Goal: Task Accomplishment & Management: Use online tool/utility

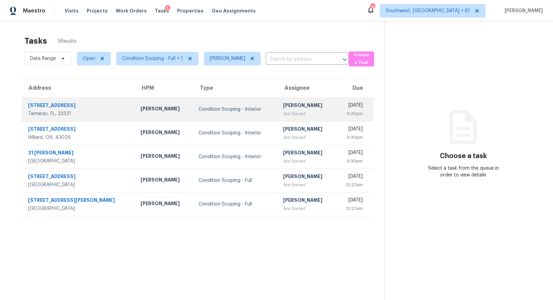
click at [283, 103] on div "Salma Ansari" at bounding box center [306, 106] width 47 height 8
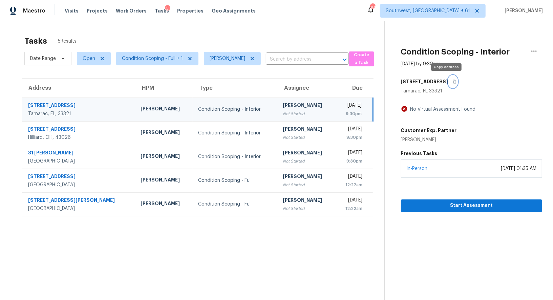
click at [452, 81] on icon "button" at bounding box center [454, 82] width 4 height 4
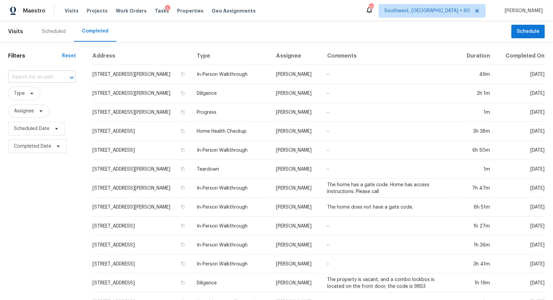
click at [28, 72] on input "text" at bounding box center [32, 77] width 49 height 10
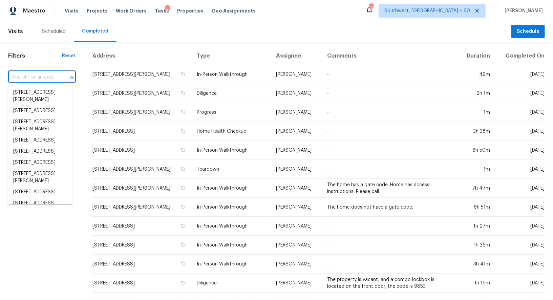
paste input "10304 NW 80th Dr, Tamarac, FL 33321"
type input "10304 NW 80th Dr, Tamarac, FL 33321"
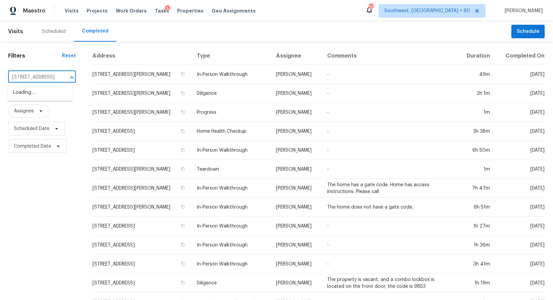
scroll to position [0, 42]
click at [40, 97] on li "10304 NW 80th Dr, Tamarac, FL 33321" at bounding box center [40, 92] width 65 height 11
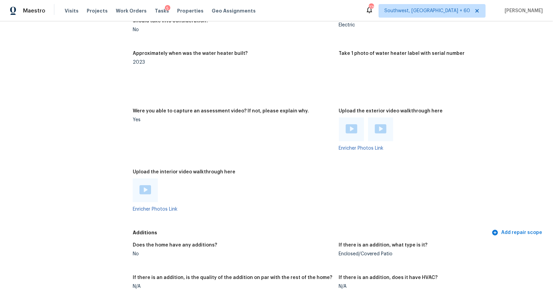
scroll to position [1310, 0]
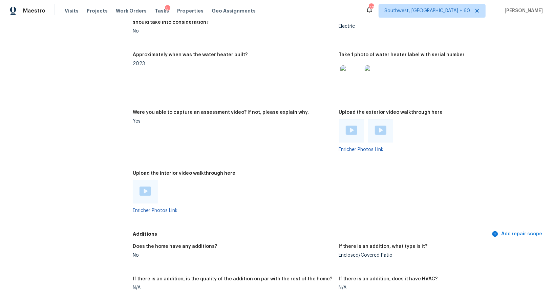
click at [352, 132] on img at bounding box center [352, 130] width 12 height 9
click at [377, 132] on img at bounding box center [381, 130] width 12 height 9
click at [146, 187] on img at bounding box center [146, 191] width 12 height 9
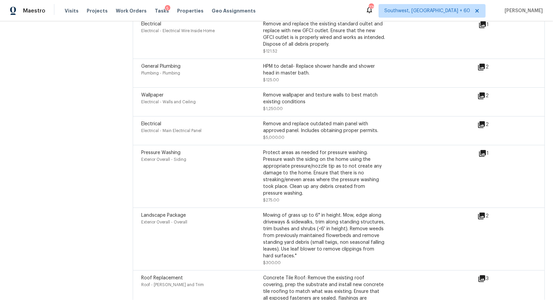
scroll to position [1866, 0]
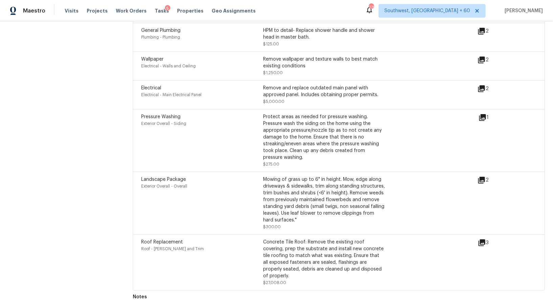
click at [327, 233] on div "Landscape Package Exterior Overall - Overall Mowing of grass up to 6" in height…" at bounding box center [339, 203] width 412 height 63
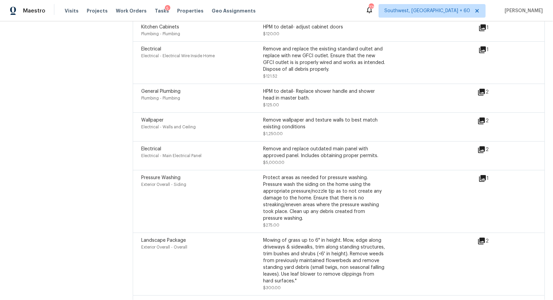
scroll to position [1802, 0]
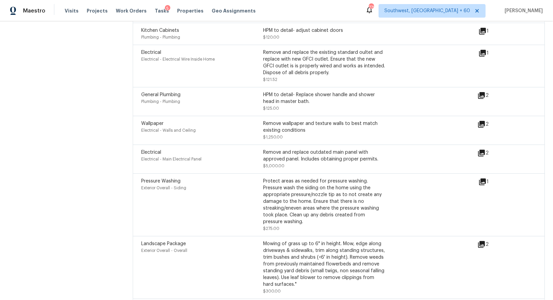
click at [479, 123] on icon at bounding box center [481, 124] width 7 height 7
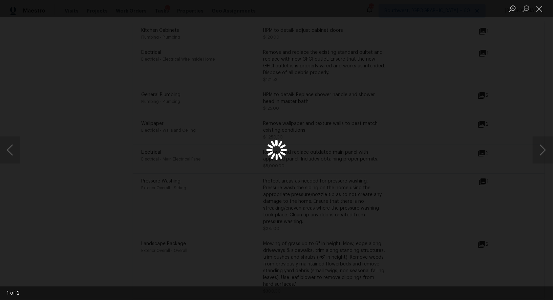
click at [479, 123] on div "Lightbox" at bounding box center [276, 150] width 553 height 300
click at [541, 9] on button "Close lightbox" at bounding box center [540, 9] width 14 height 12
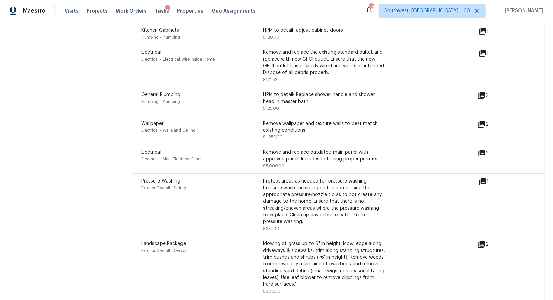
click at [479, 126] on icon at bounding box center [481, 124] width 8 height 8
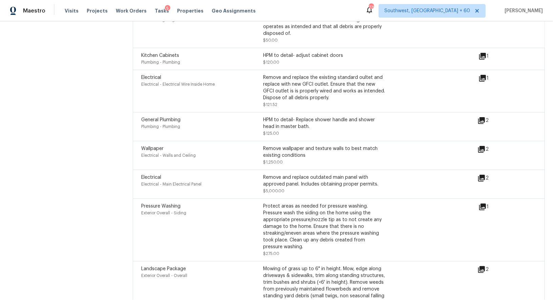
click at [484, 122] on icon at bounding box center [481, 120] width 8 height 8
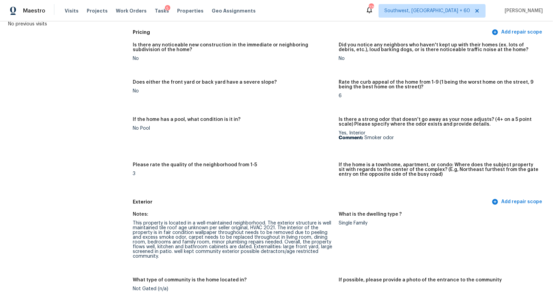
scroll to position [94, 0]
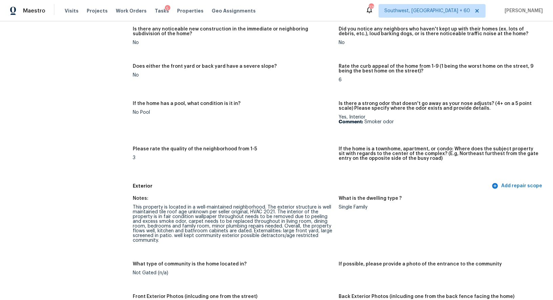
click at [233, 130] on figure "If the home has a pool, what condition is it in? No Pool" at bounding box center [236, 119] width 206 height 37
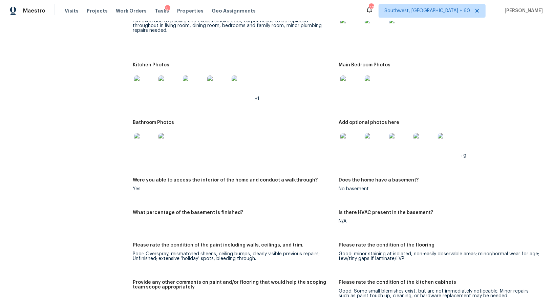
scroll to position [902, 0]
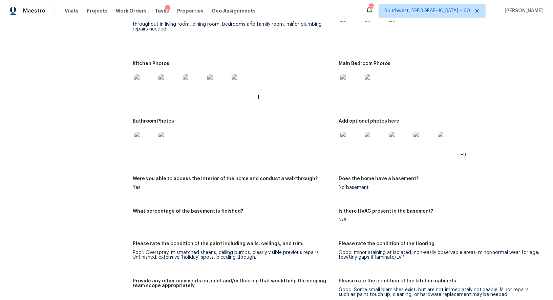
click at [354, 87] on img at bounding box center [351, 85] width 22 height 22
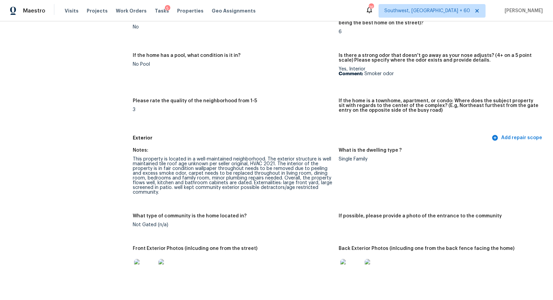
scroll to position [0, 0]
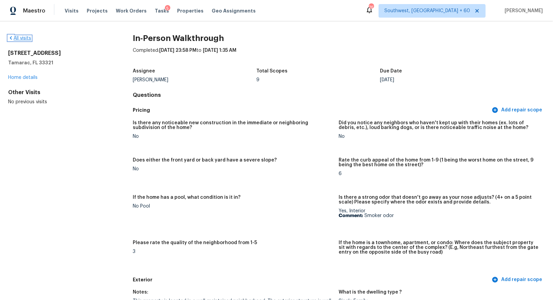
click at [29, 37] on link "All visits" at bounding box center [19, 38] width 23 height 5
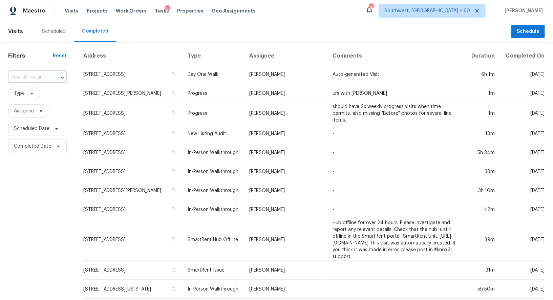
click at [33, 76] on input "text" at bounding box center [28, 77] width 40 height 10
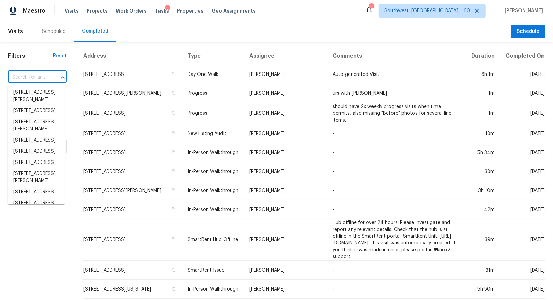
paste input "10304 NW 80th Dr, Tamarac, FL 33321"
type input "10304 NW 80th Dr, Tamarac, FL 33321"
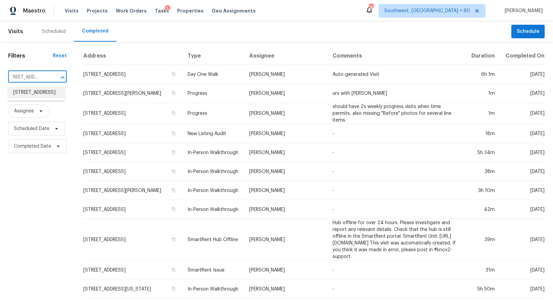
click at [39, 96] on li "10304 NW 80th Dr, Tamarac, FL 33321" at bounding box center [36, 92] width 57 height 11
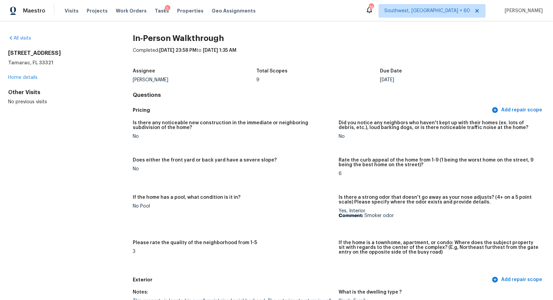
click at [24, 41] on div "All visits 10304 NW 80th Dr Tamarac, FL 33321 Home details Other Visits No prev…" at bounding box center [59, 70] width 103 height 70
click at [25, 39] on link "All visits" at bounding box center [19, 38] width 23 height 5
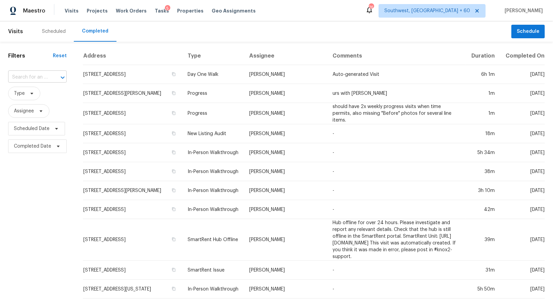
click at [30, 78] on input "text" at bounding box center [28, 77] width 40 height 10
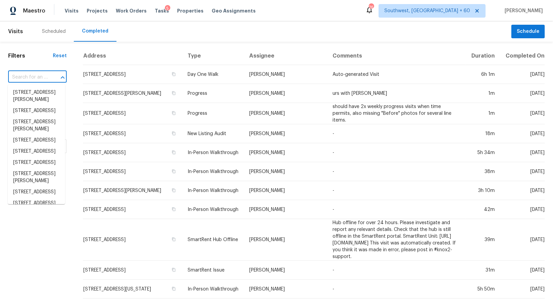
paste input "4851 Leybourne Dr, Hilliard, OH 43026"
type input "4851 Leybourne Dr, Hilliard, OH 43026"
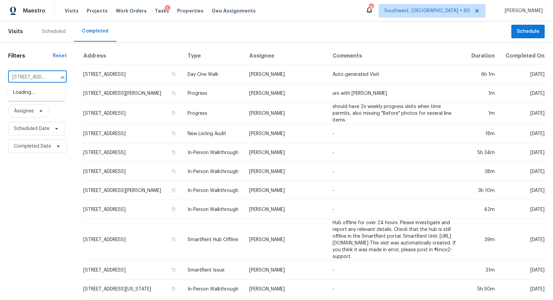
scroll to position [0, 51]
click at [47, 105] on li "4851 Leybourne Dr, Hilliard, OH 43026" at bounding box center [36, 96] width 57 height 18
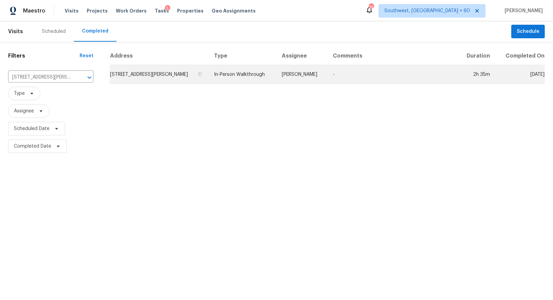
click at [164, 76] on td "4851 Leybourne Dr, Hilliard, OH 43026" at bounding box center [159, 74] width 99 height 19
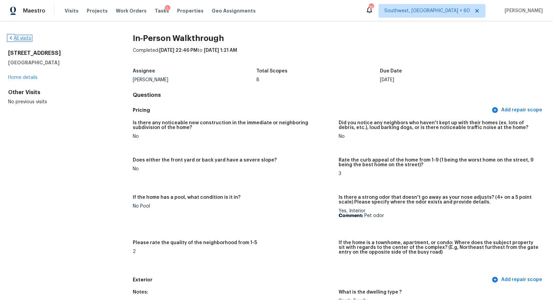
click at [28, 40] on link "All visits" at bounding box center [19, 38] width 23 height 5
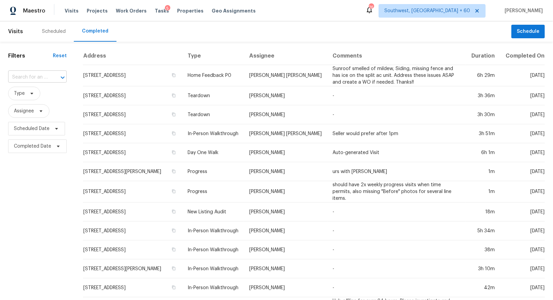
click at [23, 76] on input "text" at bounding box center [28, 77] width 40 height 10
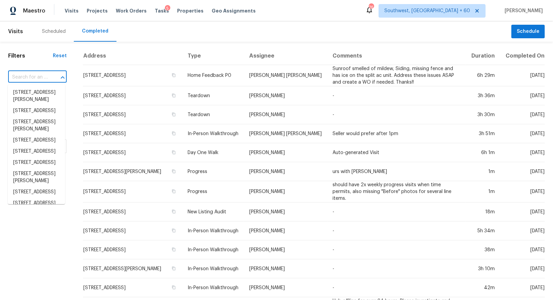
paste input "[STREET_ADDRESS][PERSON_NAME]"
type input "[STREET_ADDRESS][PERSON_NAME]"
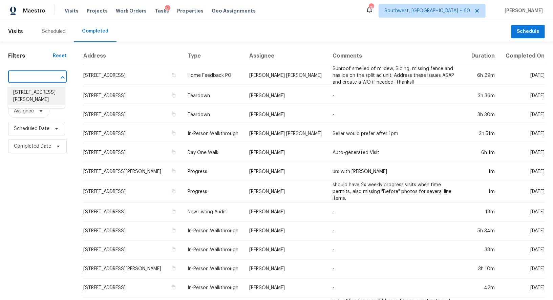
click at [41, 99] on li "[STREET_ADDRESS][PERSON_NAME]" at bounding box center [36, 96] width 57 height 18
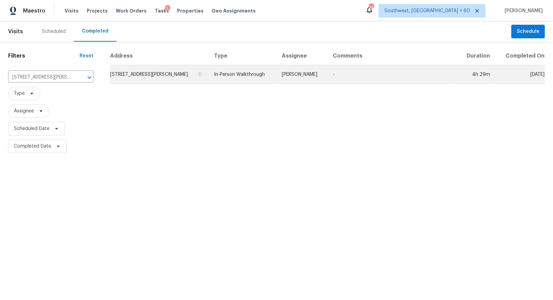
click at [150, 72] on td "[STREET_ADDRESS][PERSON_NAME]" at bounding box center [159, 74] width 99 height 19
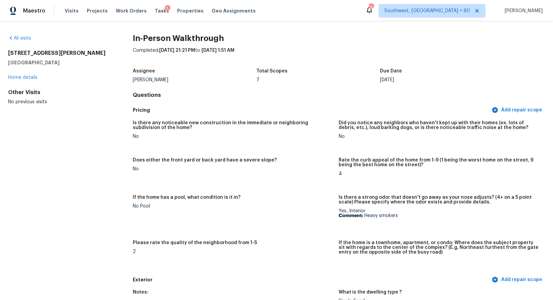
drag, startPoint x: 7, startPoint y: 50, endPoint x: 65, endPoint y: 63, distance: 59.6
click at [66, 63] on div "All visits 15927 Tupper St North Hills, CA 91343 Home details Other Visits No p…" at bounding box center [276, 160] width 553 height 279
copy div "15927 Tupper St North Hills, CA 91343"
click at [26, 36] on link "All visits" at bounding box center [19, 38] width 23 height 5
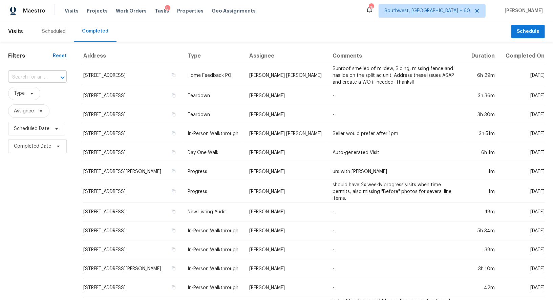
click at [38, 76] on input "text" at bounding box center [28, 77] width 40 height 10
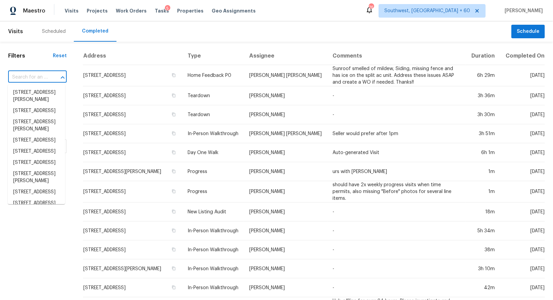
paste input "[STREET_ADDRESS][PERSON_NAME]"
type input "[STREET_ADDRESS][PERSON_NAME]"
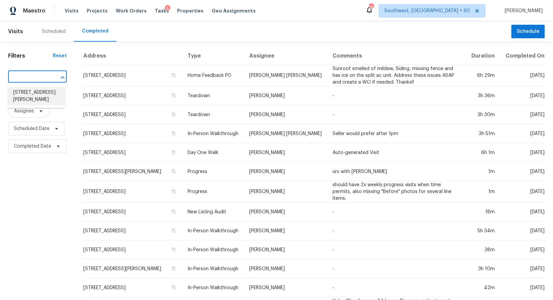
click at [41, 100] on li "[STREET_ADDRESS][PERSON_NAME]" at bounding box center [36, 96] width 57 height 18
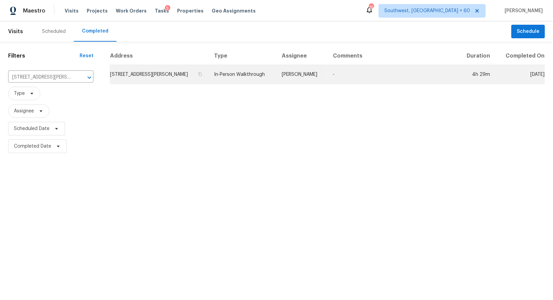
click at [149, 82] on td "[STREET_ADDRESS][PERSON_NAME]" at bounding box center [159, 74] width 99 height 19
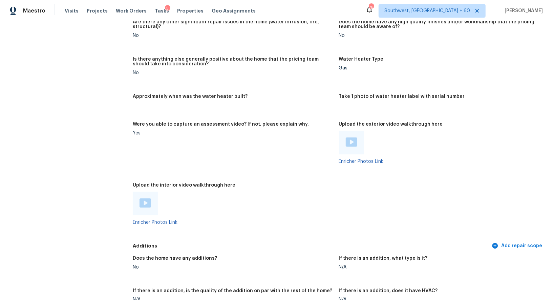
scroll to position [1119, 0]
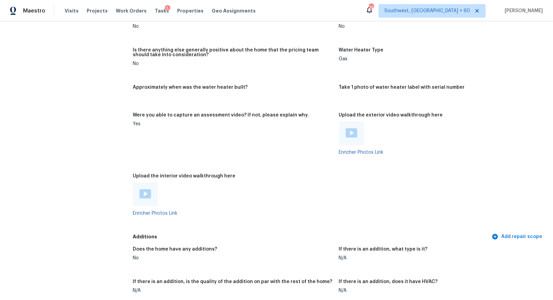
click at [353, 133] on img at bounding box center [352, 132] width 12 height 9
click at [145, 196] on img at bounding box center [146, 193] width 12 height 9
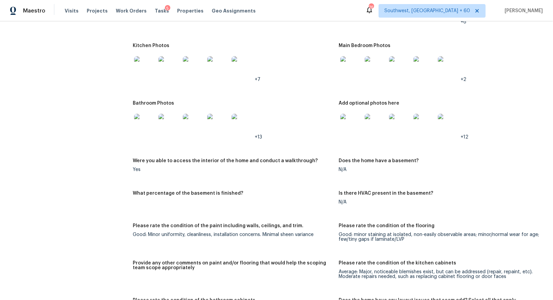
scroll to position [761, 0]
click at [352, 68] on img at bounding box center [351, 68] width 22 height 22
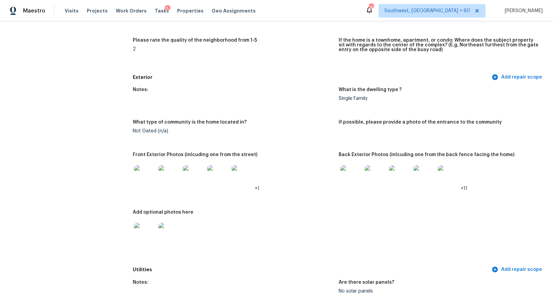
scroll to position [0, 0]
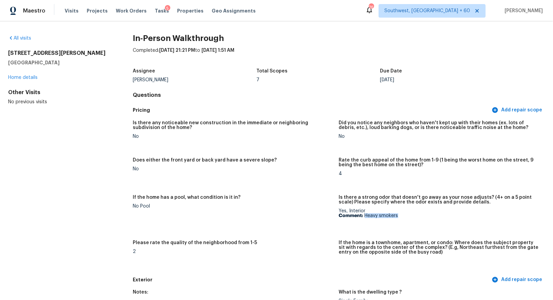
drag, startPoint x: 364, startPoint y: 218, endPoint x: 401, endPoint y: 218, distance: 36.6
click at [401, 218] on p "Comment: Heavy smokers" at bounding box center [439, 215] width 200 height 5
click at [23, 39] on link "All visits" at bounding box center [19, 38] width 23 height 5
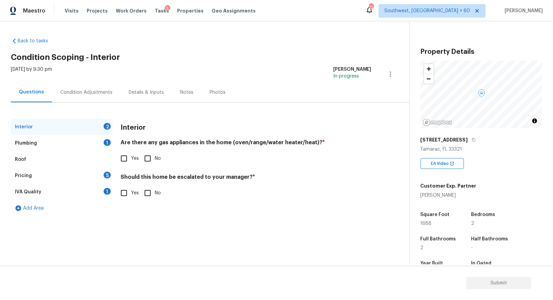
scroll to position [86, 0]
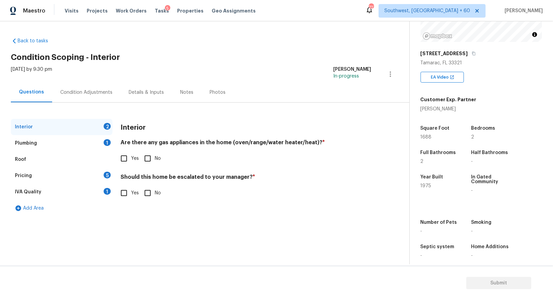
click at [145, 155] on input "No" at bounding box center [148, 158] width 14 height 14
checkbox input "true"
click at [146, 190] on input "No" at bounding box center [148, 194] width 14 height 14
checkbox input "true"
click at [91, 136] on div "Plumbing 1" at bounding box center [62, 143] width 102 height 16
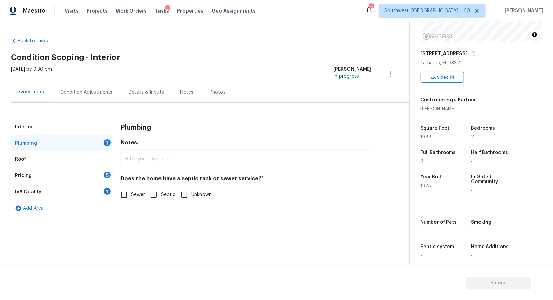
click at [129, 199] on input "Sewer" at bounding box center [124, 195] width 14 height 14
checkbox input "true"
click at [104, 195] on div "IVA Quality 1" at bounding box center [62, 192] width 102 height 16
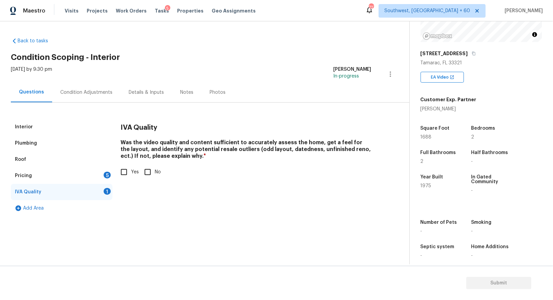
click at [121, 173] on input "Yes" at bounding box center [124, 172] width 14 height 14
checkbox input "true"
click at [103, 175] on div "Pricing 5" at bounding box center [62, 176] width 102 height 16
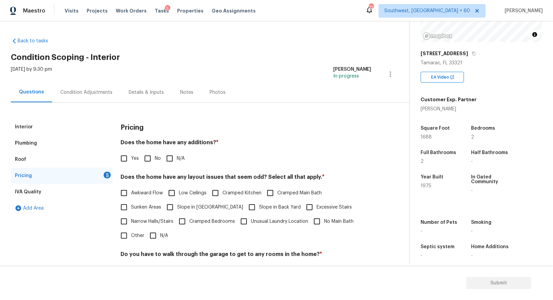
click at [138, 164] on label "Yes" at bounding box center [128, 158] width 22 height 14
click at [131, 164] on input "Yes" at bounding box center [124, 158] width 14 height 14
checkbox input "true"
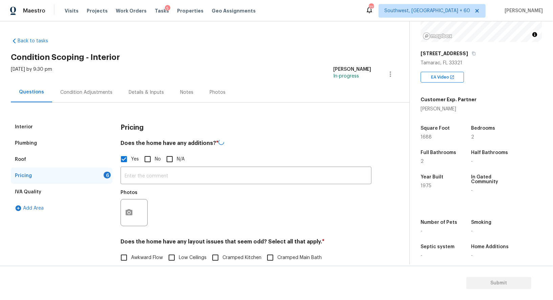
click at [146, 158] on input "No" at bounding box center [148, 159] width 14 height 14
checkbox input "true"
checkbox input "false"
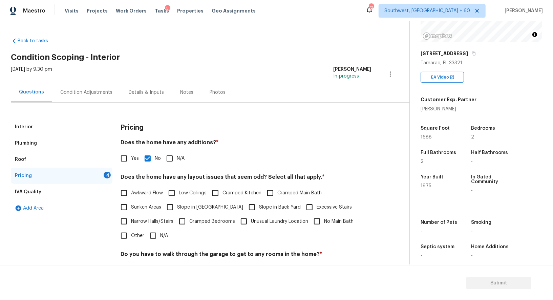
click at [155, 231] on input "N/A" at bounding box center [153, 236] width 14 height 14
checkbox input "true"
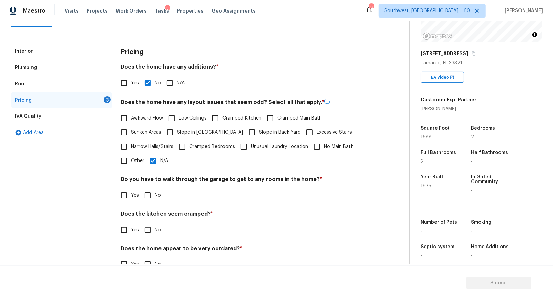
scroll to position [91, 0]
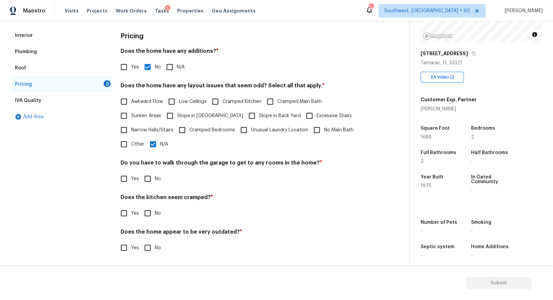
click at [156, 186] on div "Pricing Does the home have any additions? * Yes No N/A Does the home have any l…" at bounding box center [246, 145] width 251 height 236
click at [145, 172] on input "No" at bounding box center [148, 179] width 14 height 14
checkbox input "true"
click at [152, 215] on input "No" at bounding box center [148, 214] width 14 height 14
checkbox input "true"
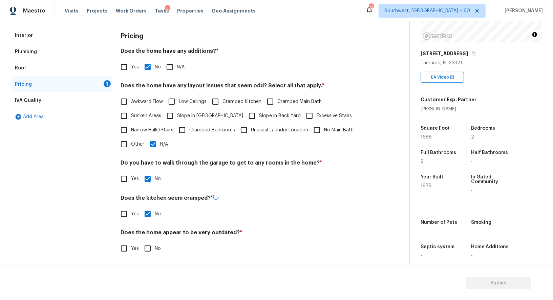
click at [150, 250] on input "No" at bounding box center [148, 248] width 14 height 14
checkbox input "true"
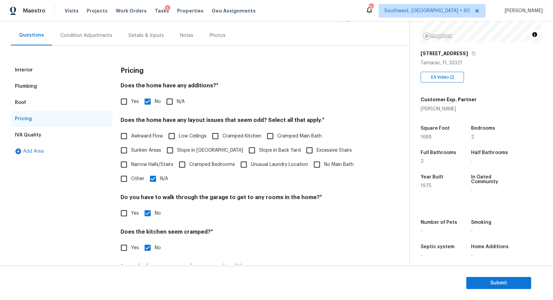
scroll to position [0, 0]
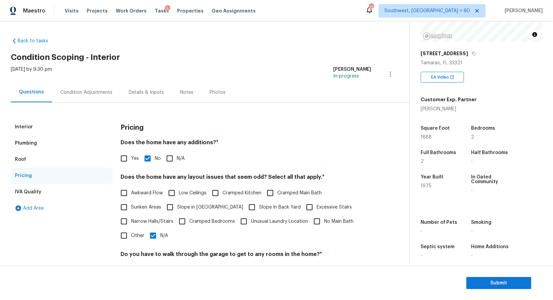
click at [95, 91] on div "Condition Adjustments" at bounding box center [86, 92] width 52 height 7
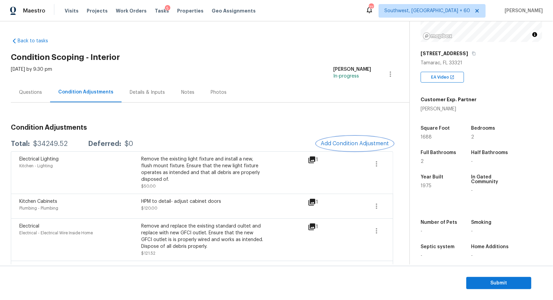
click at [360, 148] on button "Add Condition Adjustment" at bounding box center [355, 143] width 77 height 14
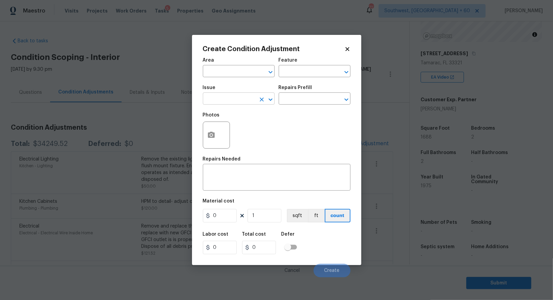
click at [244, 100] on input "text" at bounding box center [229, 99] width 53 height 10
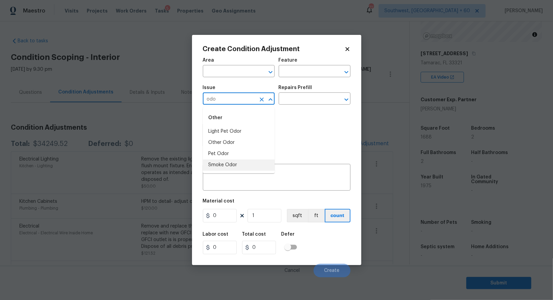
click at [234, 163] on li "Smoke Odor" at bounding box center [239, 164] width 72 height 11
type input "Smoke Odor"
click at [297, 103] on input "text" at bounding box center [305, 99] width 53 height 10
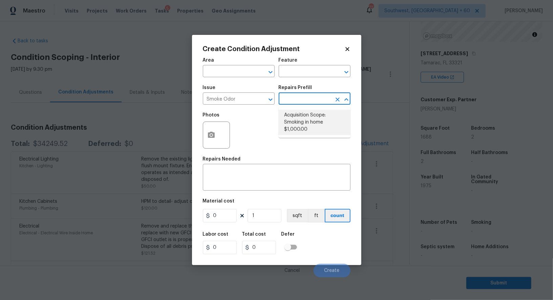
click at [302, 115] on li "Acquisition Scope: Smoking in home $1,000.00" at bounding box center [315, 122] width 72 height 25
type textarea "Acquisition Scope: Smoking in home"
type input "1000"
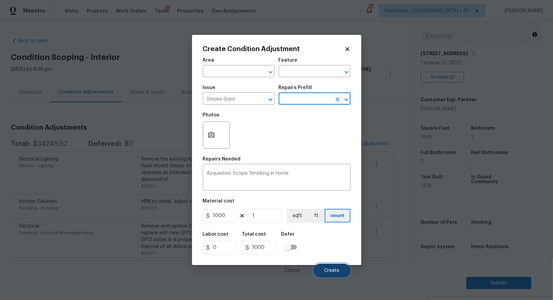
click at [329, 265] on button "Create" at bounding box center [332, 271] width 37 height 14
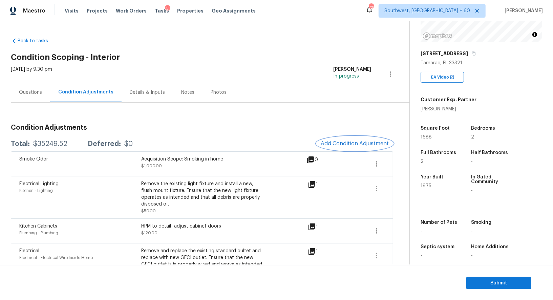
click at [347, 138] on button "Add Condition Adjustment" at bounding box center [355, 143] width 77 height 14
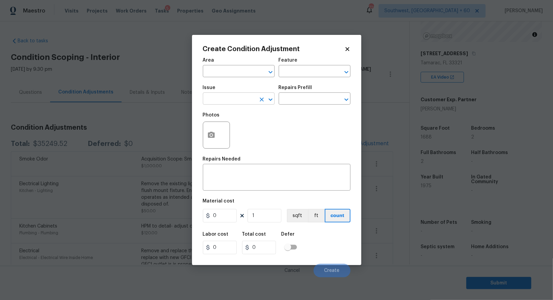
click at [237, 99] on input "text" at bounding box center [229, 99] width 53 height 10
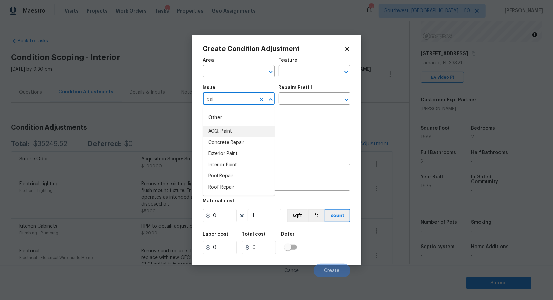
click at [234, 134] on li "ACQ: Paint" at bounding box center [239, 131] width 72 height 11
type input "ACQ: Paint"
click at [294, 106] on div "Issue ACQ: Paint ​ Repairs Prefill ​" at bounding box center [277, 94] width 148 height 27
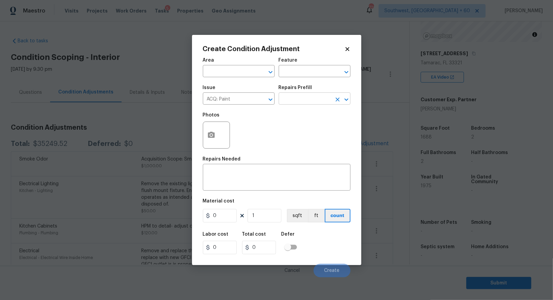
click at [300, 101] on input "text" at bounding box center [305, 99] width 53 height 10
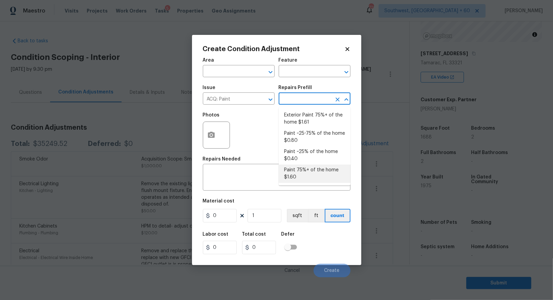
click at [303, 173] on li "Paint 75%+ of the home $1.60" at bounding box center [315, 174] width 72 height 18
type input "Acquisition"
type textarea "Acquisition Scope: 75%+ of the home will likely require interior paint"
type input "1.6"
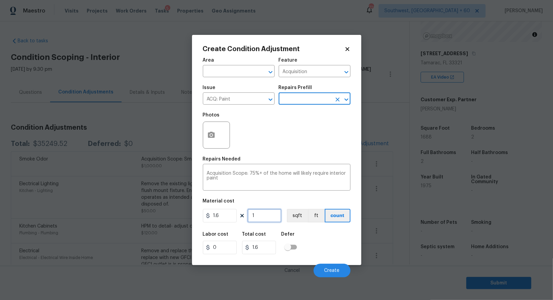
click at [265, 222] on input "1" at bounding box center [265, 216] width 34 height 14
type input "16"
type input "25.6"
type input "168"
type input "268.8"
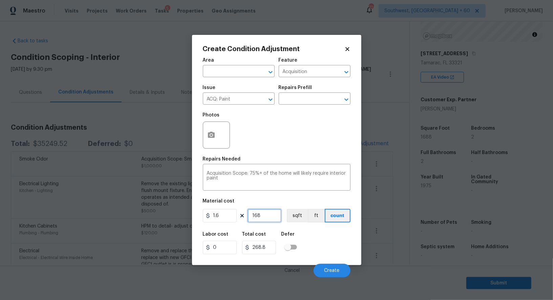
type input "1688"
type input "2700.8"
type input "1688"
click at [208, 131] on button "button" at bounding box center [211, 135] width 16 height 26
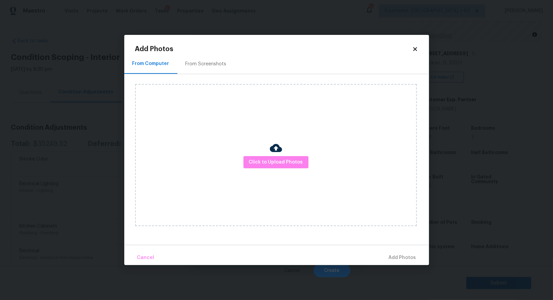
click at [205, 60] on div "From Screenshots" at bounding box center [205, 64] width 57 height 20
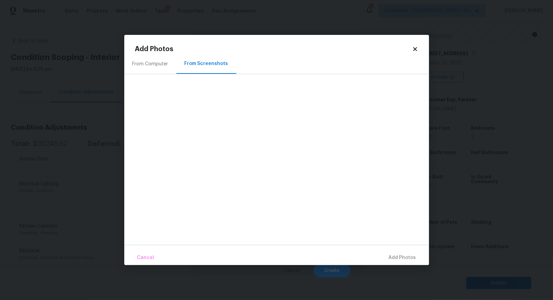
click at [156, 74] on div "From Computer From Screenshots" at bounding box center [276, 149] width 305 height 191
click at [157, 65] on div "From Computer" at bounding box center [150, 64] width 36 height 7
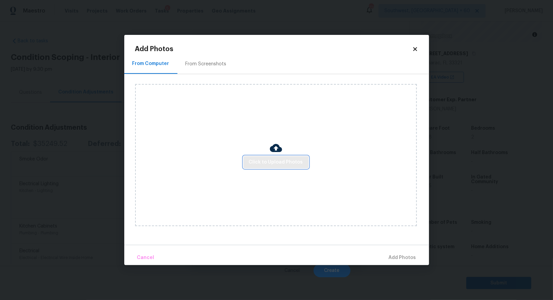
click at [272, 157] on button "Click to Upload Photos" at bounding box center [275, 162] width 65 height 13
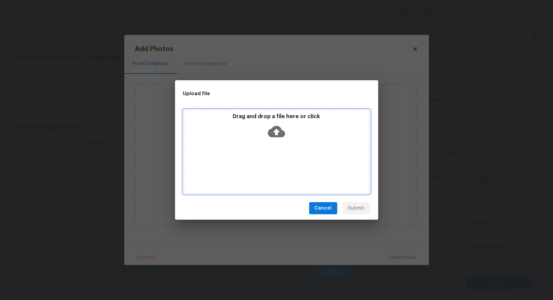
click at [277, 137] on icon at bounding box center [276, 131] width 17 height 17
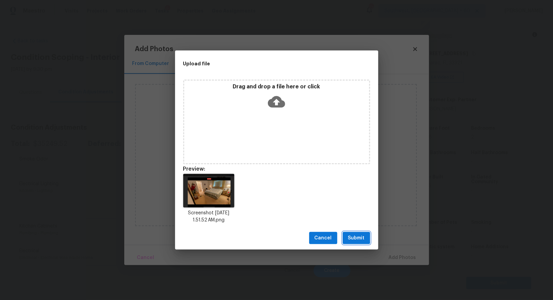
click at [358, 236] on span "Submit" at bounding box center [356, 238] width 17 height 8
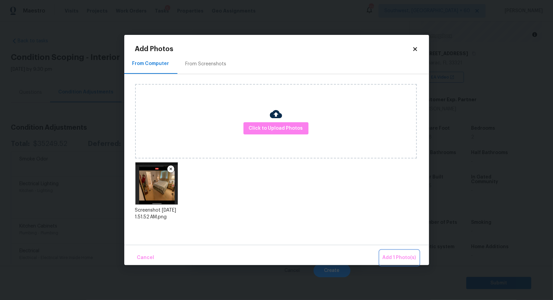
click at [395, 256] on span "Add 1 Photo(s)" at bounding box center [400, 258] width 34 height 8
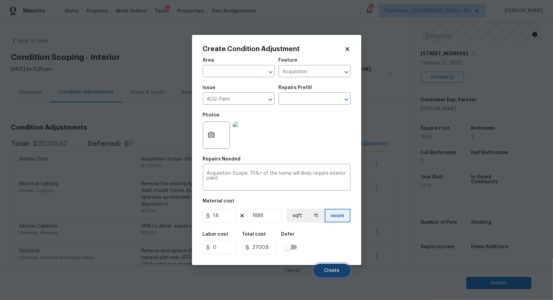
click at [332, 265] on button "Create" at bounding box center [332, 271] width 37 height 14
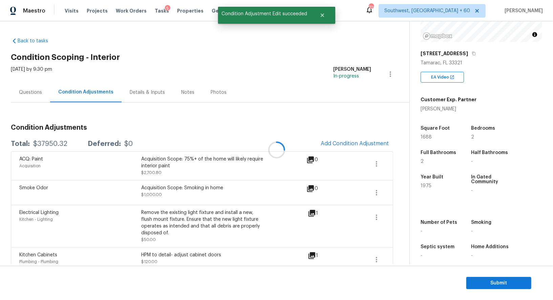
click at [37, 86] on div "Questions" at bounding box center [30, 92] width 39 height 20
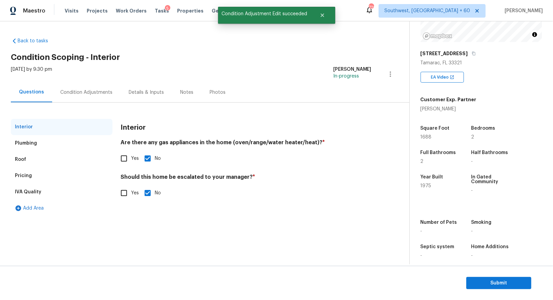
click at [124, 188] on input "Yes" at bounding box center [124, 193] width 14 height 14
checkbox input "true"
checkbox input "false"
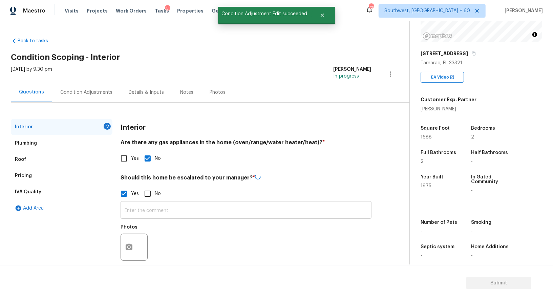
click at [155, 216] on input "text" at bounding box center [246, 211] width 251 height 16
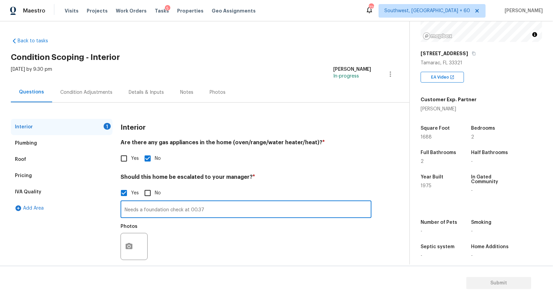
click at [138, 248] on div at bounding box center [134, 246] width 27 height 27
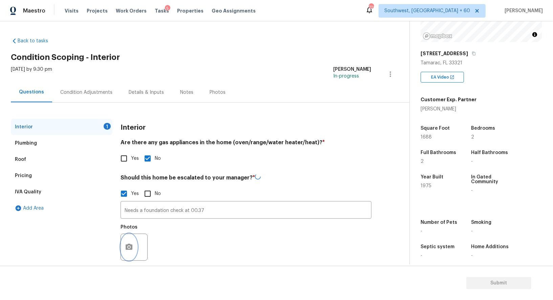
click at [124, 246] on button "button" at bounding box center [129, 247] width 16 height 26
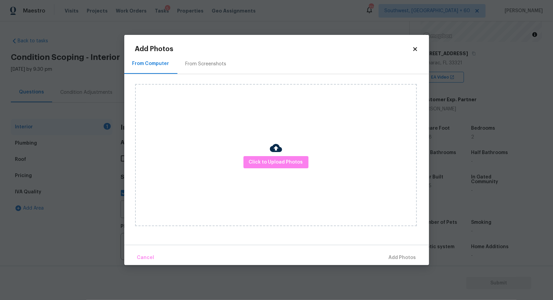
click at [261, 173] on div "Click to Upload Photos" at bounding box center [276, 155] width 282 height 142
click at [270, 161] on span "Click to Upload Photos" at bounding box center [276, 162] width 54 height 8
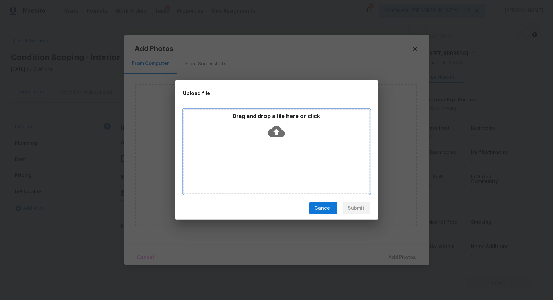
click at [279, 132] on icon at bounding box center [276, 132] width 17 height 12
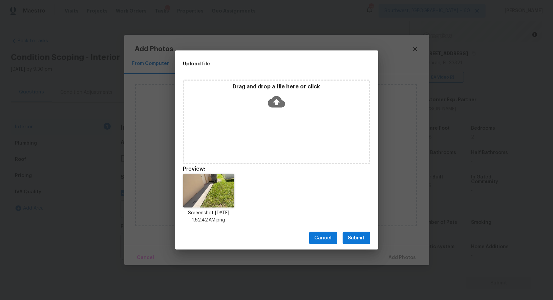
click at [354, 246] on div "Cancel Submit" at bounding box center [276, 238] width 203 height 23
click at [357, 240] on span "Submit" at bounding box center [356, 238] width 17 height 8
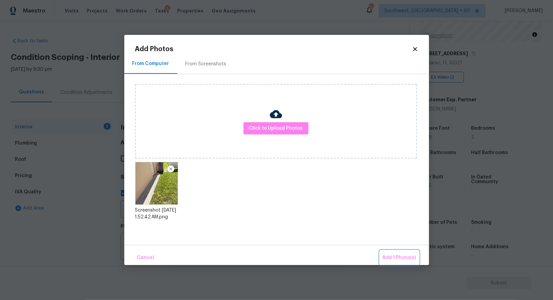
click at [389, 255] on span "Add 1 Photo(s)" at bounding box center [400, 258] width 34 height 8
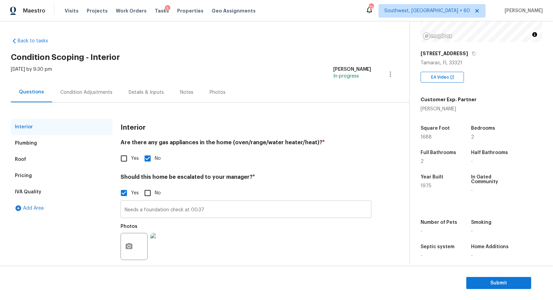
click at [220, 209] on input "Needs a foundation check at 00.37" at bounding box center [246, 210] width 251 height 16
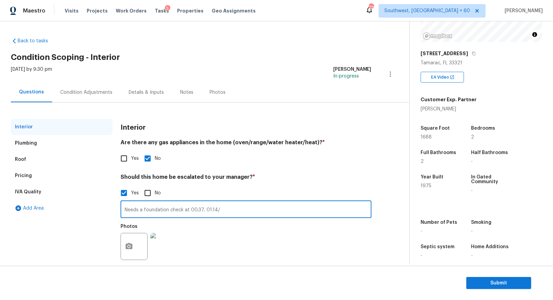
type input "Needs a foundation check at 00.37, 01.14/"
click at [39, 172] on div "Pricing" at bounding box center [62, 176] width 102 height 16
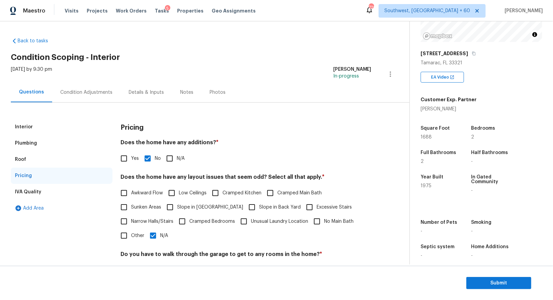
click at [119, 159] on input "Yes" at bounding box center [124, 158] width 14 height 14
checkbox input "true"
checkbox input "false"
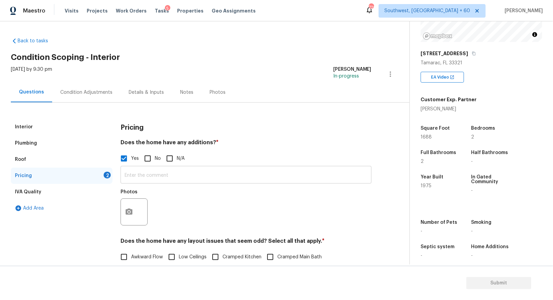
click at [155, 179] on input "text" at bounding box center [246, 176] width 251 height 16
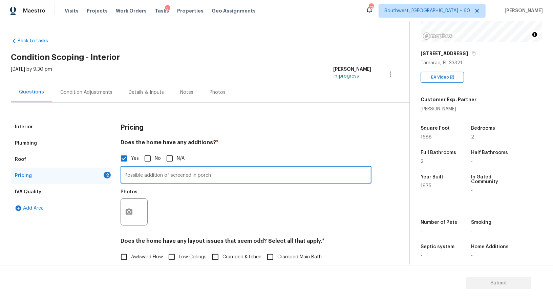
scroll to position [55, 0]
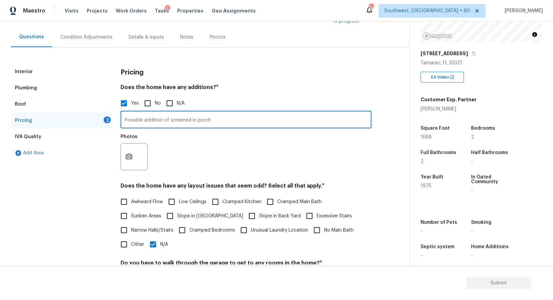
type input "Possible addition of screened in porch"
click at [121, 163] on div at bounding box center [134, 156] width 27 height 27
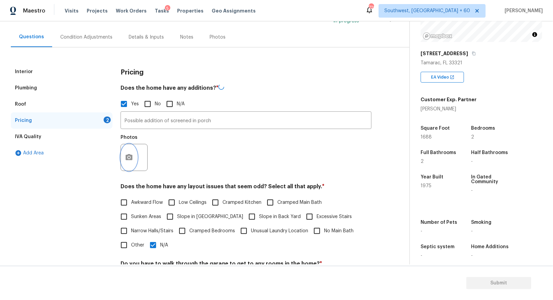
click at [129, 158] on icon "button" at bounding box center [129, 157] width 8 height 8
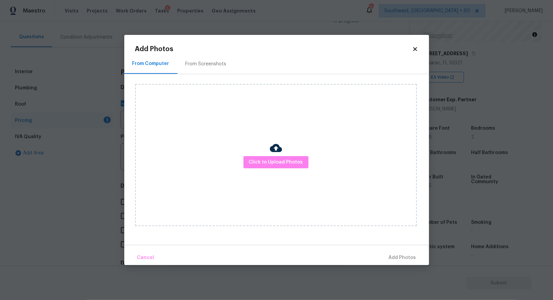
click at [281, 150] on img at bounding box center [276, 148] width 12 height 12
click at [275, 158] on span "Click to Upload Photos" at bounding box center [276, 162] width 54 height 8
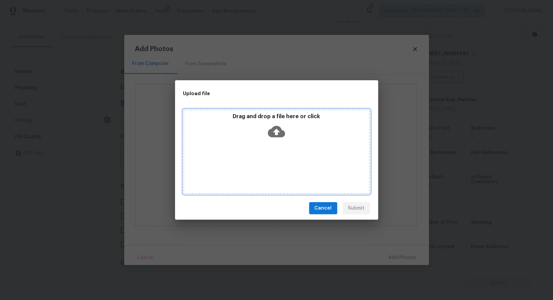
click at [277, 132] on icon at bounding box center [276, 131] width 17 height 17
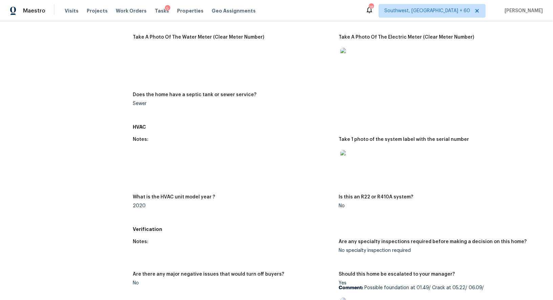
scroll to position [235, 0]
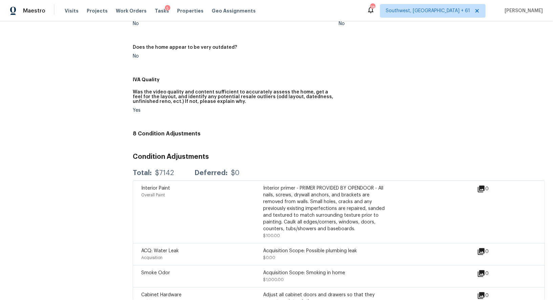
scroll to position [237, 0]
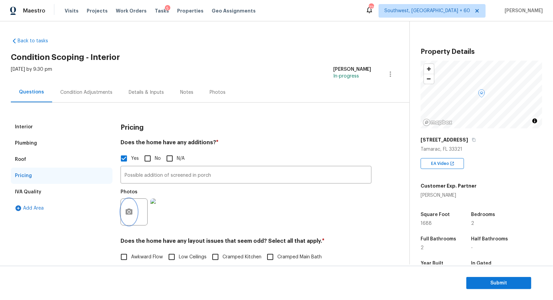
scroll to position [86, 0]
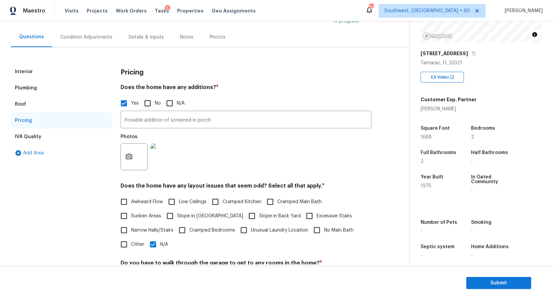
click at [48, 78] on div "Interior" at bounding box center [62, 72] width 102 height 16
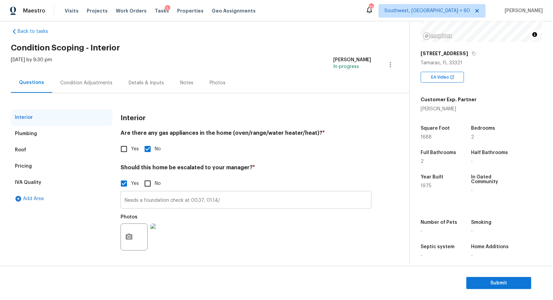
click at [252, 208] on input "Needs a foundation check at 00.37, 01.14/" at bounding box center [246, 201] width 251 height 16
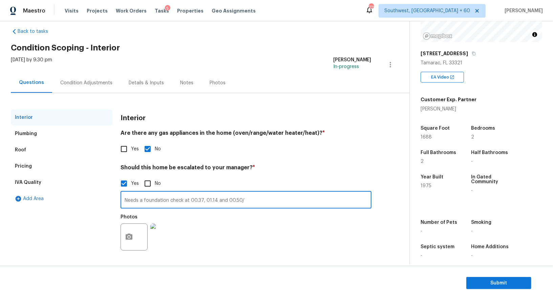
click at [238, 199] on input "Needs a foundation check at 00.37, 01.14 and 00.50/" at bounding box center [246, 201] width 251 height 16
type input "Needs a foundation check at 00.37, 01.14 and 00.50 in the interior/"
click at [294, 248] on div "Photos" at bounding box center [246, 233] width 251 height 44
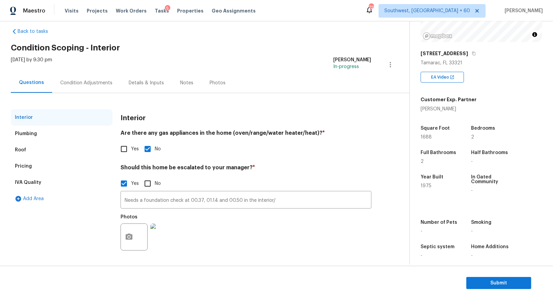
click at [106, 90] on div "Condition Adjustments" at bounding box center [86, 83] width 68 height 20
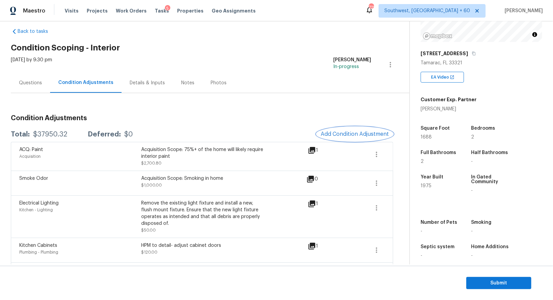
click at [347, 134] on span "Add Condition Adjustment" at bounding box center [355, 134] width 68 height 6
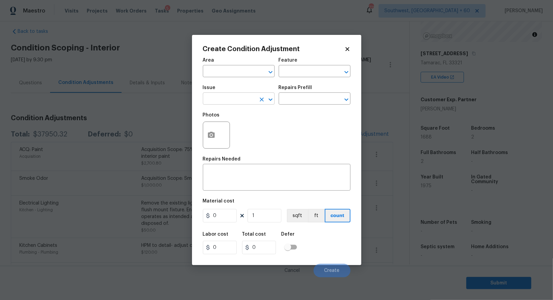
click at [246, 99] on input "text" at bounding box center [229, 99] width 53 height 10
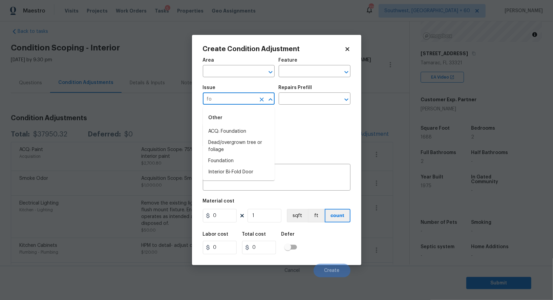
type input "f"
click at [244, 155] on li "Flooring General" at bounding box center [239, 153] width 72 height 11
type input "Flooring General"
click at [308, 88] on h5 "Repairs Prefill" at bounding box center [296, 87] width 34 height 5
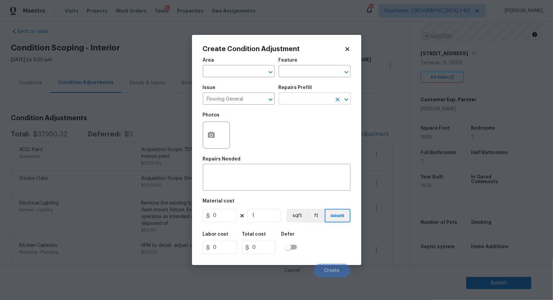
click at [308, 100] on input "text" at bounding box center [305, 99] width 53 height 10
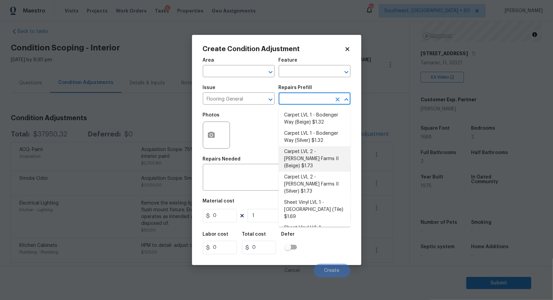
click at [303, 158] on li "Carpet LVL 2 - Abshire Farms II (Beige) $1.73" at bounding box center [315, 158] width 72 height 25
type input "Overall Flooring"
type textarea "Install new carpet ([PERSON_NAME] Farms II - 749 Stony Glade) at all previously…"
type input "1.73"
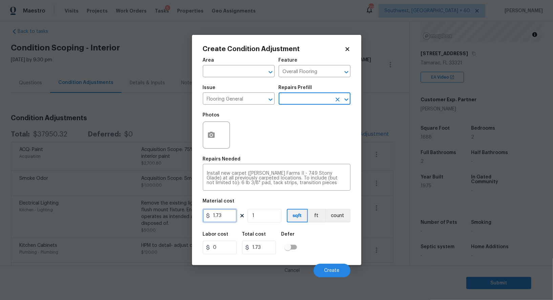
click at [223, 215] on input "1.73" at bounding box center [220, 216] width 34 height 14
click at [263, 213] on input "1" at bounding box center [265, 216] width 34 height 14
type input "11"
type input "19.03"
type input "113"
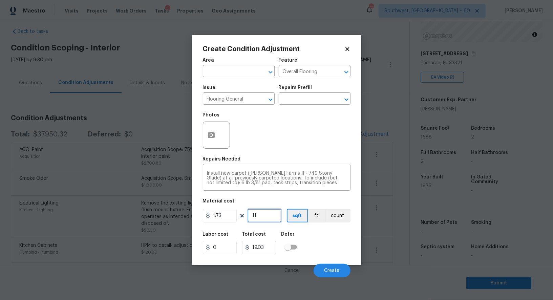
type input "195.49"
type input "11"
type input "19.03"
type input "1"
type input "1.73"
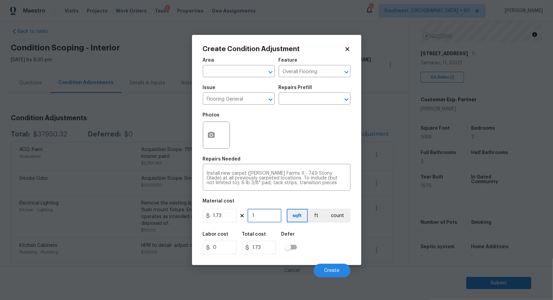
type input "0"
type input "1"
type input "1.73"
type input "13"
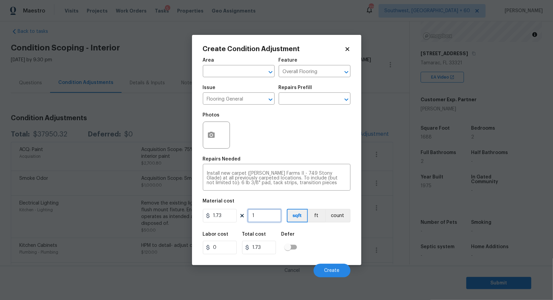
type input "22.49"
type input "130"
type input "224.9"
type input "1300"
type input "2249"
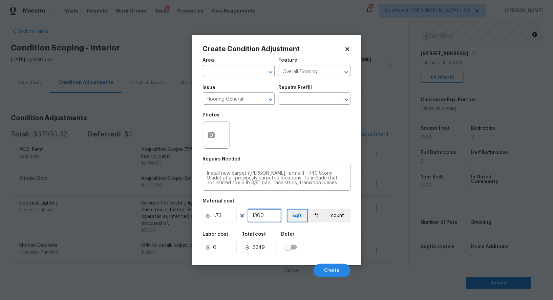
type input "1300"
click at [273, 250] on input "2249" at bounding box center [259, 248] width 34 height 14
click at [204, 132] on button "button" at bounding box center [211, 135] width 16 height 26
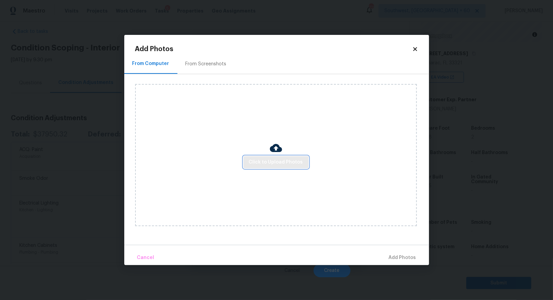
click at [270, 160] on span "Click to Upload Photos" at bounding box center [276, 162] width 54 height 8
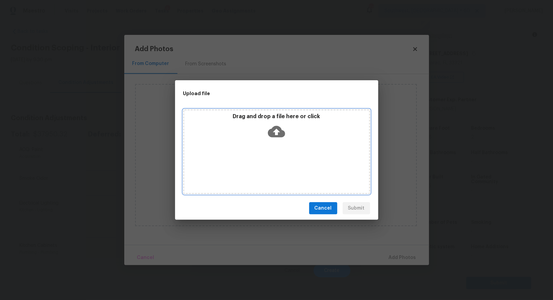
click at [275, 136] on icon at bounding box center [276, 132] width 17 height 12
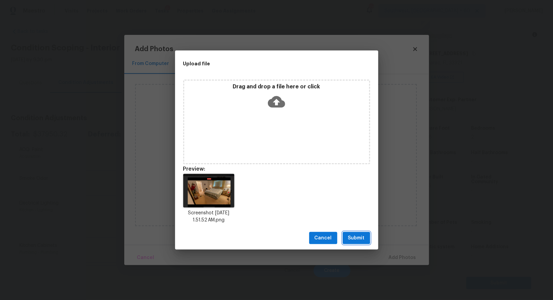
click at [354, 236] on span "Submit" at bounding box center [356, 238] width 17 height 8
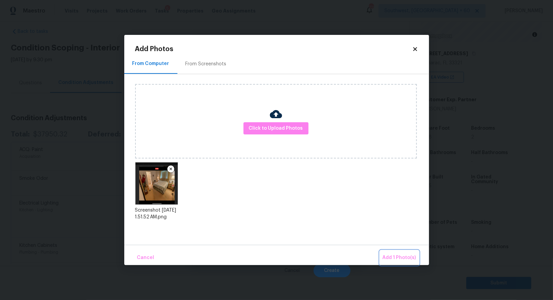
click at [392, 252] on button "Add 1 Photo(s)" at bounding box center [399, 258] width 39 height 15
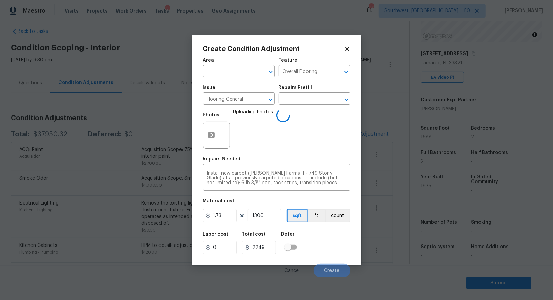
click at [327, 241] on div "Labor cost 0 Total cost 2249 Defer" at bounding box center [277, 243] width 148 height 30
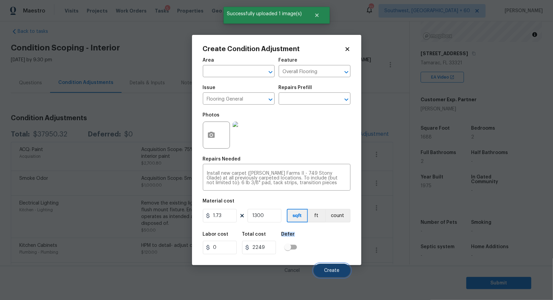
click at [331, 267] on button "Create" at bounding box center [332, 271] width 37 height 14
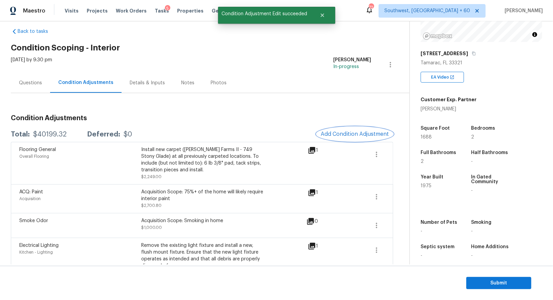
click at [349, 132] on span "Add Condition Adjustment" at bounding box center [355, 134] width 68 height 6
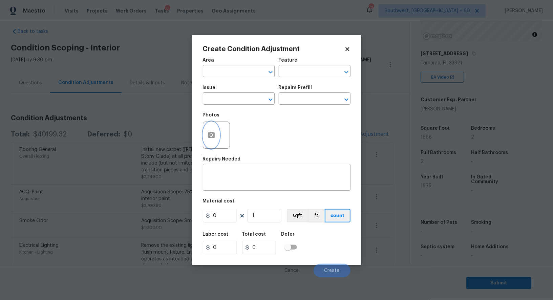
click at [211, 133] on icon "button" at bounding box center [211, 135] width 7 height 6
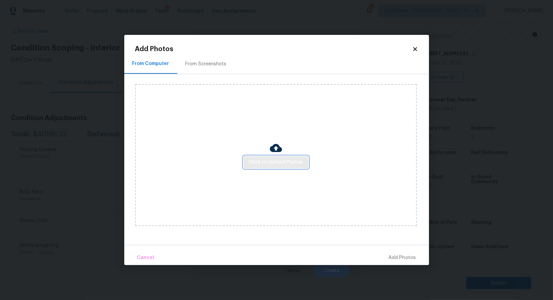
click at [290, 159] on span "Click to Upload Photos" at bounding box center [276, 162] width 54 height 8
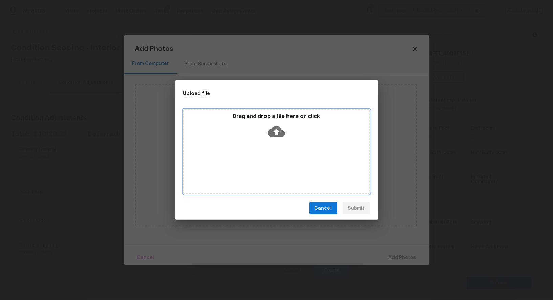
click at [284, 135] on icon at bounding box center [276, 132] width 17 height 12
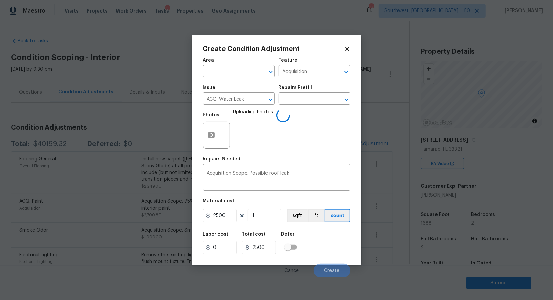
scroll to position [86, 0]
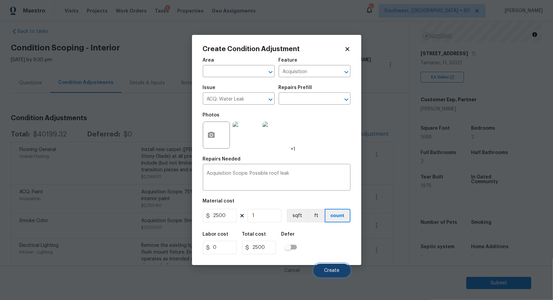
click at [338, 272] on span "Create" at bounding box center [331, 270] width 15 height 5
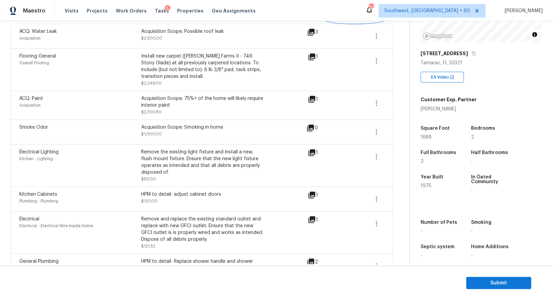
scroll to position [107, 0]
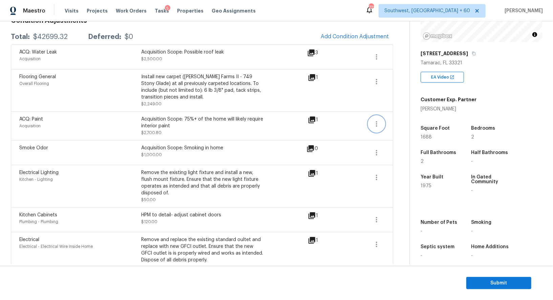
click at [376, 125] on icon "button" at bounding box center [376, 123] width 1 height 5
click at [396, 122] on div "Edit" at bounding box center [415, 122] width 53 height 7
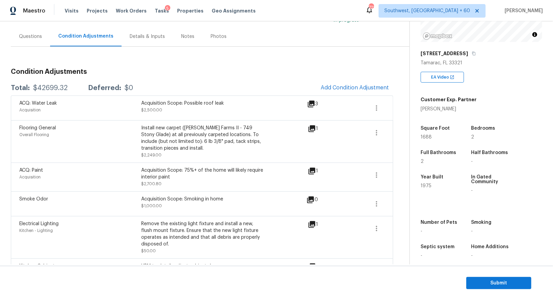
scroll to position [54, 0]
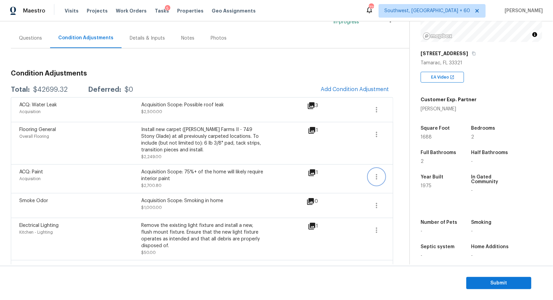
click at [376, 175] on icon "button" at bounding box center [376, 177] width 8 height 8
click at [388, 175] on link "Edit" at bounding box center [415, 175] width 58 height 10
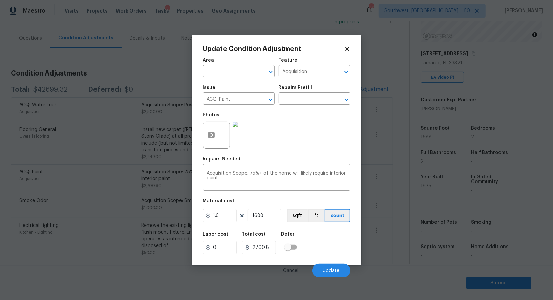
click at [389, 200] on body "Maestro Visits Projects Work Orders Tasks 5 Properties Geo Assignments 722 Sout…" at bounding box center [276, 150] width 553 height 300
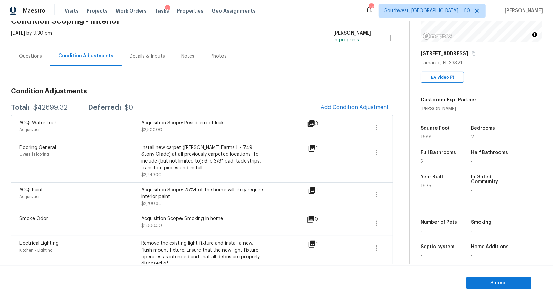
scroll to position [36, 0]
click at [358, 110] on span "Add Condition Adjustment" at bounding box center [355, 108] width 68 height 6
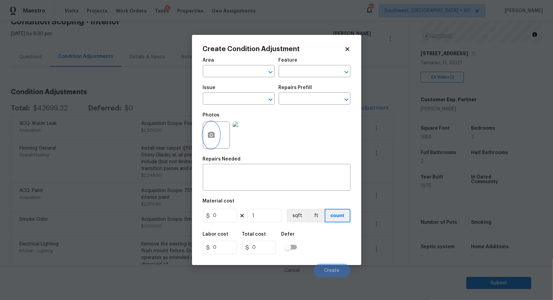
click at [218, 134] on button "button" at bounding box center [211, 135] width 16 height 26
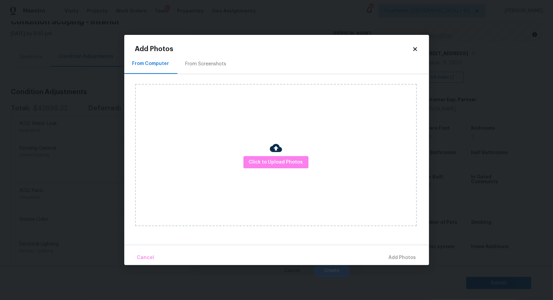
click at [280, 169] on div "Click to Upload Photos" at bounding box center [276, 155] width 282 height 142
click at [280, 159] on span "Click to Upload Photos" at bounding box center [276, 162] width 54 height 8
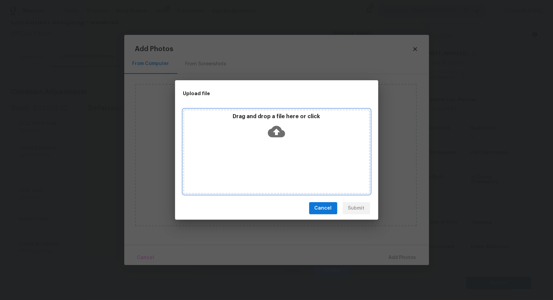
click at [275, 138] on icon at bounding box center [276, 131] width 17 height 17
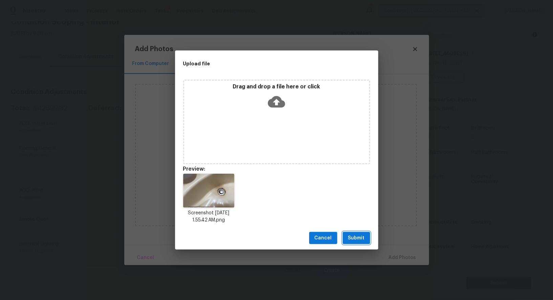
click at [358, 237] on span "Submit" at bounding box center [356, 238] width 17 height 8
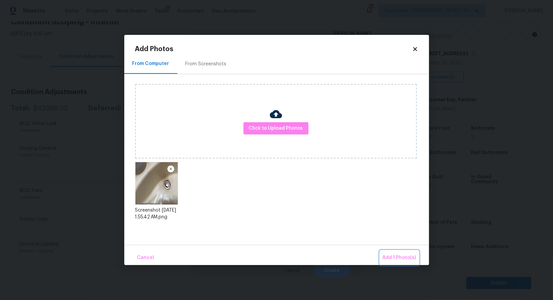
click at [386, 252] on button "Add 1 Photo(s)" at bounding box center [399, 258] width 39 height 15
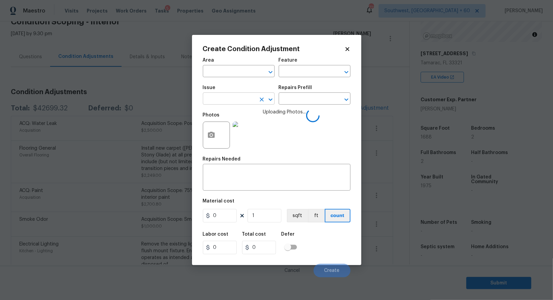
click at [254, 97] on input "text" at bounding box center [229, 99] width 53 height 10
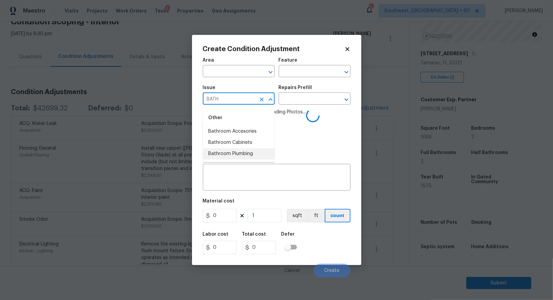
click at [241, 149] on li "Bathroom Plumbing" at bounding box center [239, 153] width 72 height 11
type input "Bathroom Plumbing"
click at [302, 99] on input "text" at bounding box center [305, 99] width 53 height 10
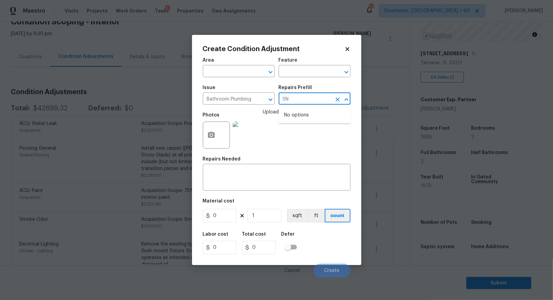
type input "S"
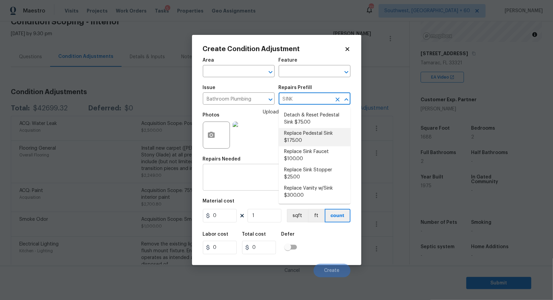
type input "SINK"
click at [245, 177] on textarea at bounding box center [277, 178] width 140 height 14
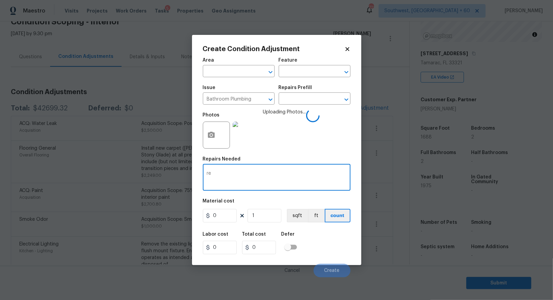
type textarea "r"
type textarea "Refinish sink"
click at [223, 217] on input "0" at bounding box center [220, 216] width 34 height 14
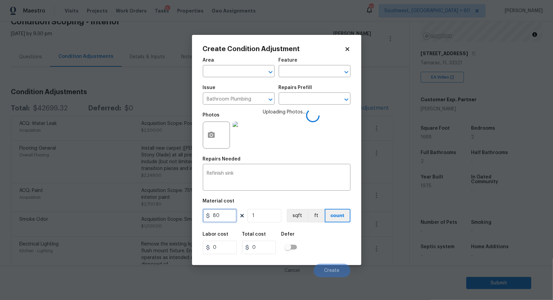
type input "80"
click at [262, 246] on input "0" at bounding box center [259, 248] width 34 height 14
type input "80"
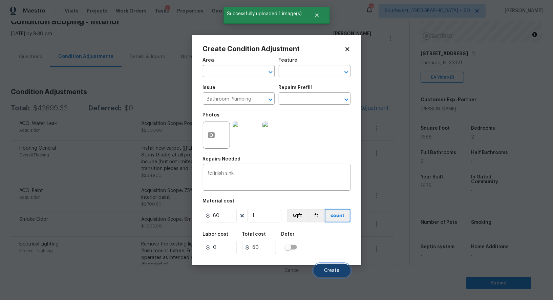
click at [330, 268] on button "Create" at bounding box center [332, 271] width 37 height 14
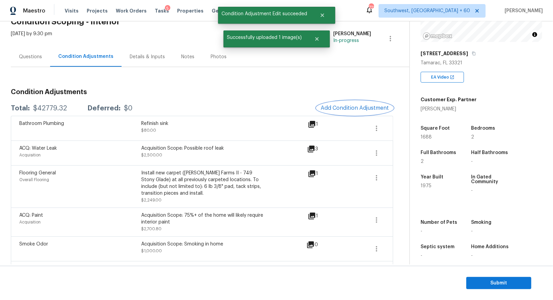
click at [346, 106] on span "Add Condition Adjustment" at bounding box center [355, 108] width 68 height 6
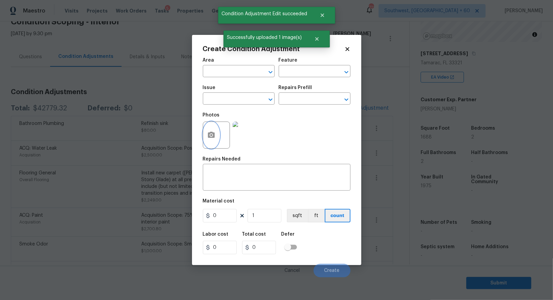
click at [214, 136] on icon "button" at bounding box center [211, 135] width 7 height 6
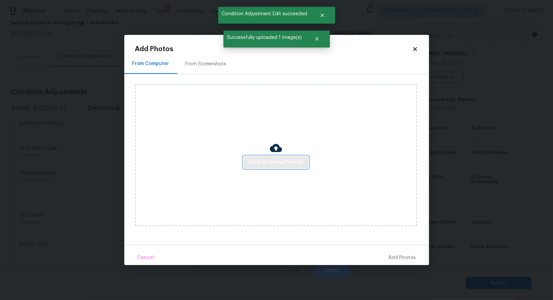
click at [267, 158] on span "Click to Upload Photos" at bounding box center [276, 162] width 54 height 8
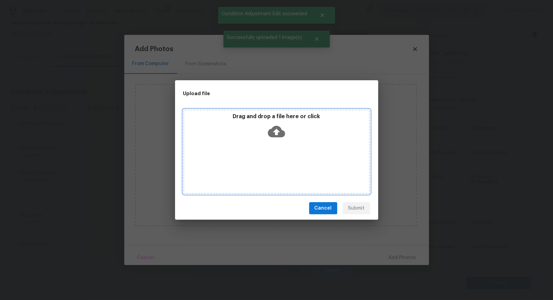
click at [270, 144] on div "Drag and drop a file here or click" at bounding box center [276, 151] width 187 height 85
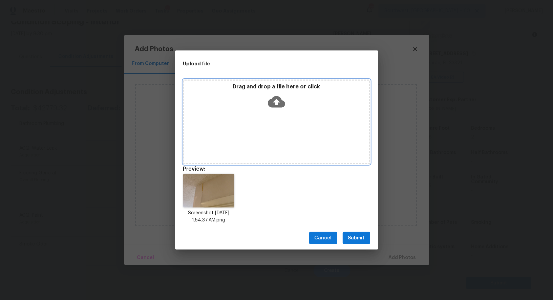
click at [280, 116] on div "Drag and drop a file here or click" at bounding box center [276, 122] width 187 height 85
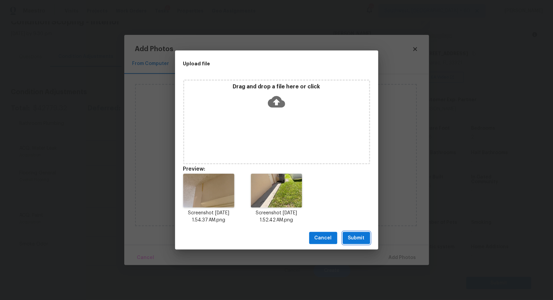
click at [361, 241] on span "Submit" at bounding box center [356, 238] width 17 height 8
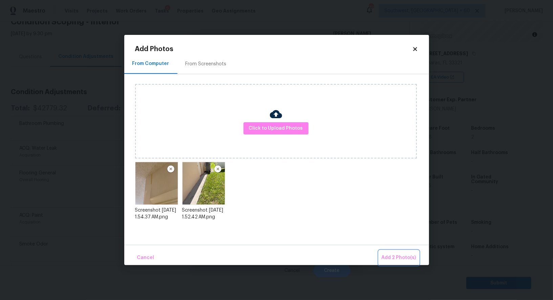
click at [396, 259] on span "Add 2 Photo(s)" at bounding box center [399, 258] width 35 height 8
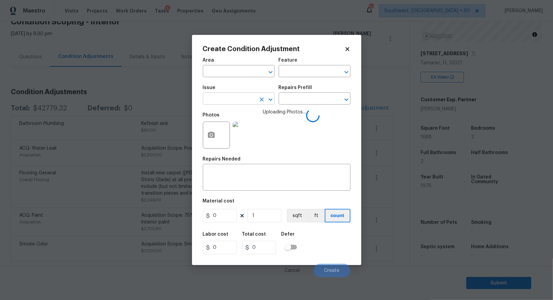
click at [239, 103] on input "text" at bounding box center [229, 99] width 53 height 10
type input "fund"
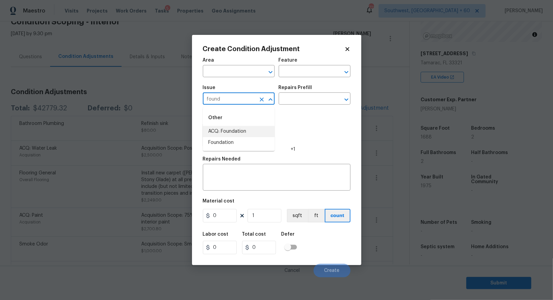
click at [235, 131] on li "ACQ: Foundation" at bounding box center [239, 131] width 72 height 11
type input "ACQ: Foundation"
click at [296, 102] on input "text" at bounding box center [305, 99] width 53 height 10
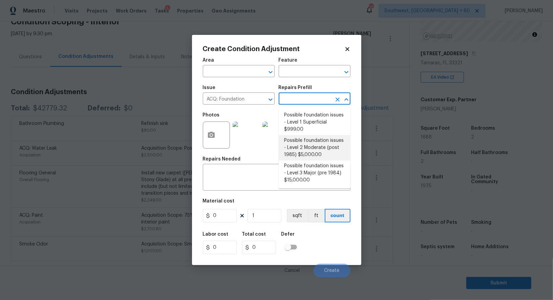
click at [308, 142] on li "Possible foundation issues - Level 2 Moderate (post 1985) $5,000.00" at bounding box center [315, 147] width 72 height 25
type input "Acquisition"
type textarea "Possible foundation issues - Level 2 Moderate: Disclaimer: This is NOT a techni…"
type input "5000"
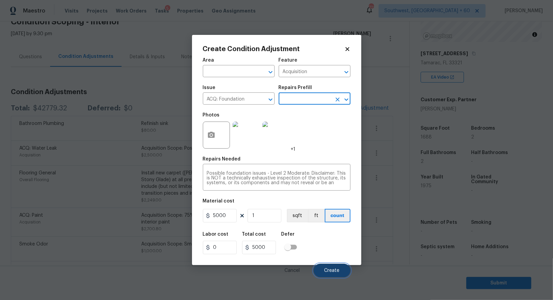
click at [334, 275] on button "Create" at bounding box center [332, 271] width 37 height 14
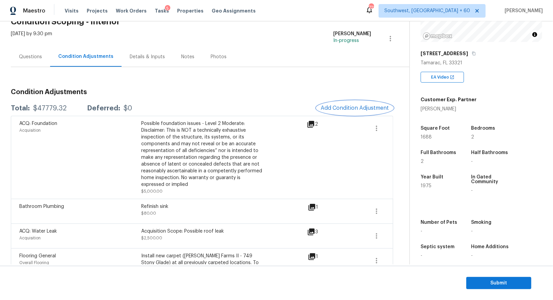
click at [333, 108] on span "Add Condition Adjustment" at bounding box center [355, 108] width 68 height 6
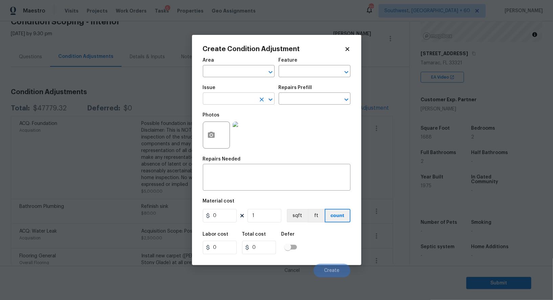
click at [223, 96] on input "text" at bounding box center [229, 99] width 53 height 10
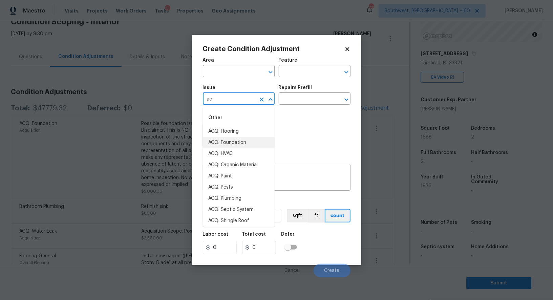
click at [225, 151] on li "ACQ: HVAC" at bounding box center [239, 153] width 72 height 11
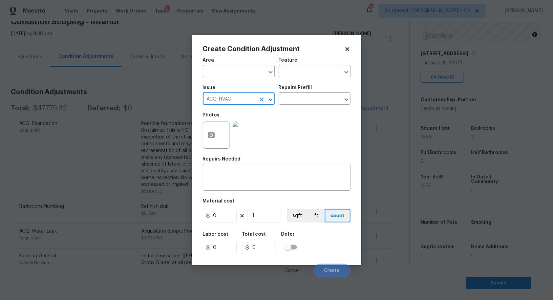
type input "ACQ: HVAC"
click at [280, 113] on div "Photos" at bounding box center [277, 131] width 148 height 44
click at [290, 106] on div "Issue ACQ: HVAC ​ Repairs Prefill ​" at bounding box center [277, 94] width 148 height 27
click at [295, 101] on input "text" at bounding box center [305, 99] width 53 height 10
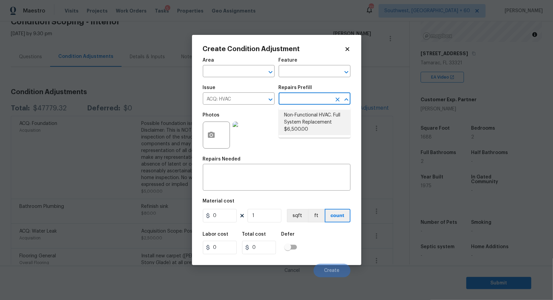
click at [301, 116] on li "Non-Functional HVAC. Full System Replacement $6,500.00" at bounding box center [315, 122] width 72 height 25
type input "Acquisition"
type textarea "Acquisition Scope: Full System Replacement"
type input "6500"
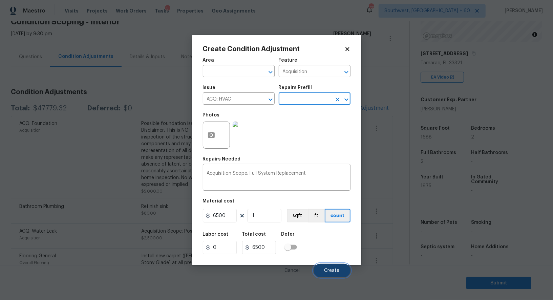
click at [333, 272] on span "Create" at bounding box center [331, 270] width 15 height 5
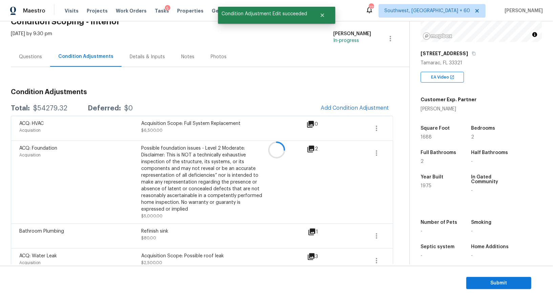
click at [61, 108] on div at bounding box center [276, 150] width 553 height 300
click at [61, 108] on div "$54279.32" at bounding box center [50, 108] width 34 height 7
copy div "$54279.32"
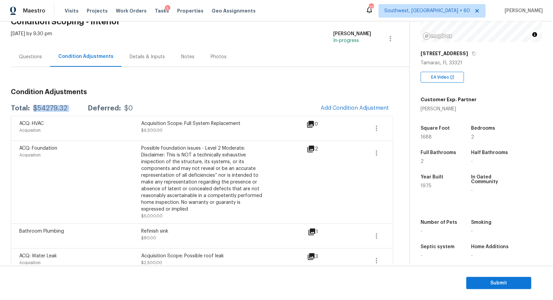
click at [33, 61] on div "Questions" at bounding box center [30, 57] width 39 height 20
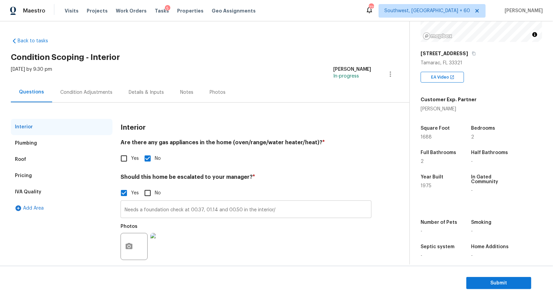
click at [156, 208] on input "Needs a foundation check at 00.37, 01.14 and 00.50 in the interior/" at bounding box center [246, 210] width 251 height 16
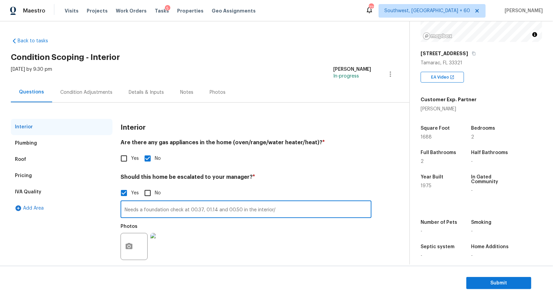
click at [156, 208] on input "Needs a foundation check at 00.37, 01.14 and 00.50 in the interior/" at bounding box center [246, 210] width 251 height 16
click at [189, 210] on input "Needs a foundation check at 00.37, 01.14 and 00.50 in the interior/" at bounding box center [246, 210] width 251 height 16
click at [34, 172] on div "Pricing" at bounding box center [62, 176] width 102 height 16
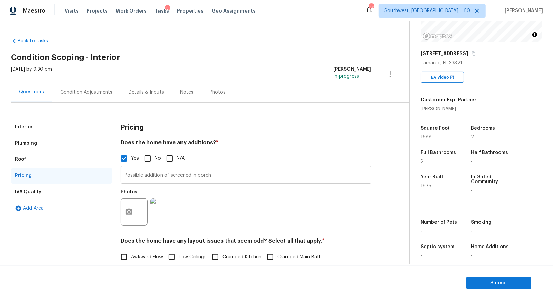
click at [158, 173] on input "Possible addition of screened in porch" at bounding box center [246, 176] width 251 height 16
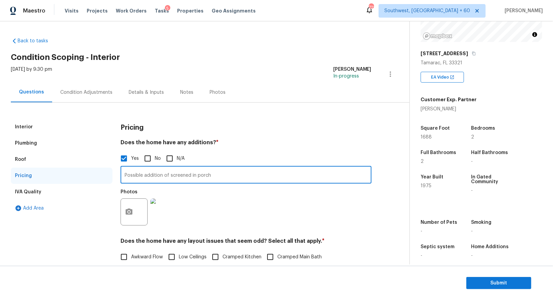
click at [158, 173] on input "Possible addition of screened in porch" at bounding box center [246, 176] width 251 height 16
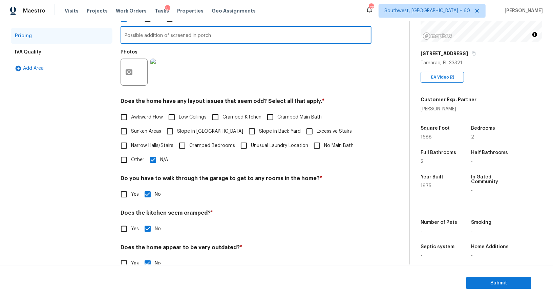
scroll to position [22, 0]
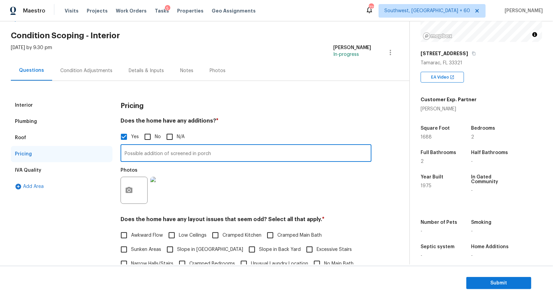
click at [89, 71] on div "Condition Adjustments" at bounding box center [86, 70] width 52 height 7
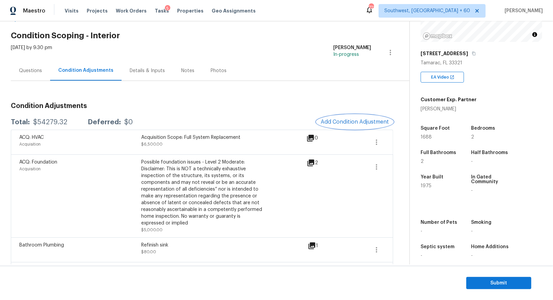
click at [352, 125] on span "Add Condition Adjustment" at bounding box center [355, 122] width 68 height 6
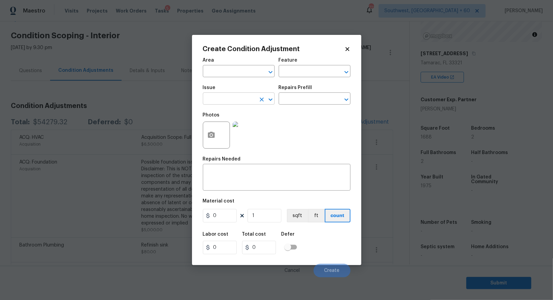
click at [230, 100] on input "text" at bounding box center [229, 99] width 53 height 10
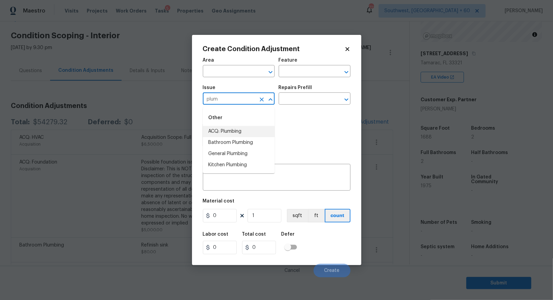
click at [237, 129] on li "ACQ: Plumbing" at bounding box center [239, 131] width 72 height 11
type input "ACQ: Plumbing"
click at [237, 170] on div "x ​" at bounding box center [277, 178] width 148 height 25
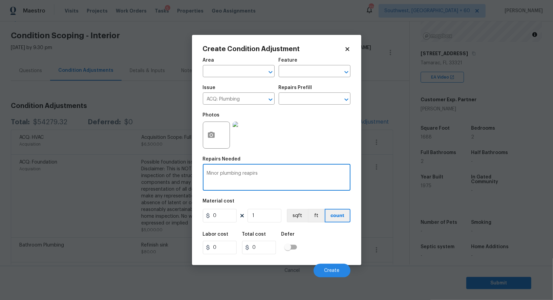
type textarea "Minor plumbing reapirs"
click at [227, 222] on input "0" at bounding box center [220, 216] width 34 height 14
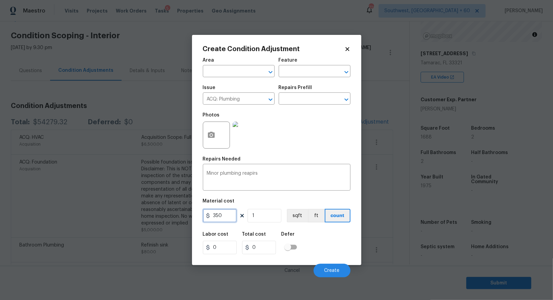
type input "350"
click at [262, 247] on input "0" at bounding box center [259, 248] width 34 height 14
type input "350"
click at [321, 263] on div "Cancel Create" at bounding box center [277, 267] width 148 height 19
click at [326, 269] on span "Create" at bounding box center [331, 270] width 15 height 5
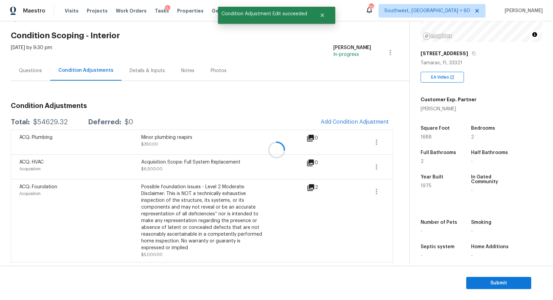
click at [52, 119] on div at bounding box center [276, 150] width 553 height 300
click at [52, 119] on div "$54629.32" at bounding box center [50, 122] width 35 height 7
copy div "$54629.32"
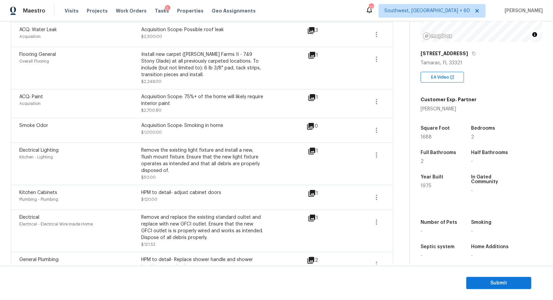
scroll to position [292, 0]
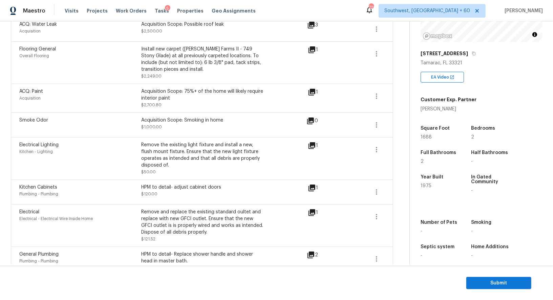
click at [383, 117] on span at bounding box center [376, 125] width 16 height 16
click at [376, 126] on icon "button" at bounding box center [376, 124] width 1 height 5
click at [389, 124] on div "Edit" at bounding box center [415, 122] width 53 height 7
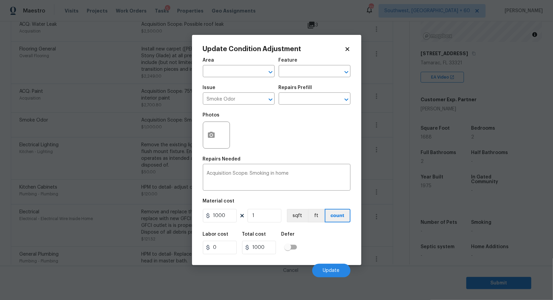
click at [390, 151] on body "Maestro Visits Projects Work Orders Tasks 5 Properties Geo Assignments 720 Sout…" at bounding box center [276, 150] width 553 height 300
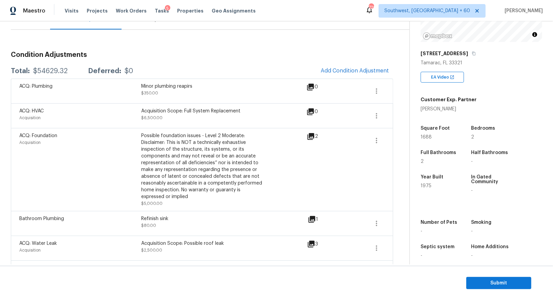
scroll to position [0, 0]
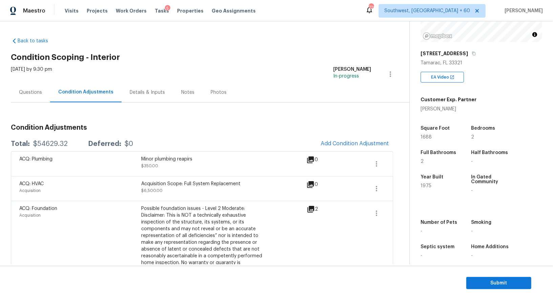
click at [51, 144] on div "$54629.32" at bounding box center [50, 144] width 35 height 7
click at [36, 87] on div "Questions" at bounding box center [30, 92] width 39 height 20
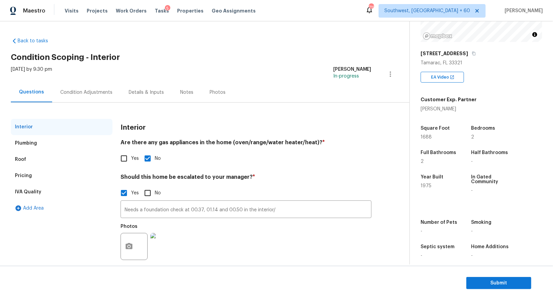
click at [92, 93] on div "Condition Adjustments" at bounding box center [86, 92] width 52 height 7
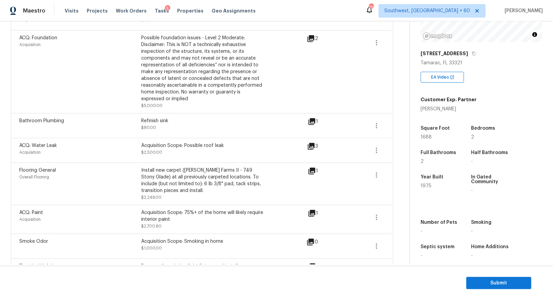
scroll to position [163, 0]
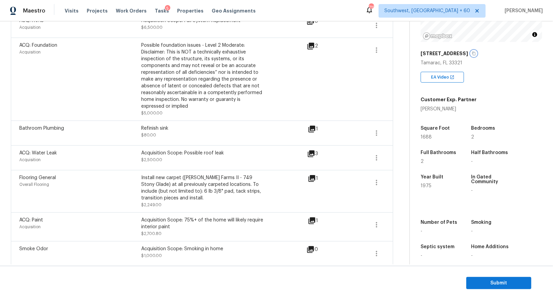
click at [472, 52] on icon "button" at bounding box center [473, 54] width 3 height 4
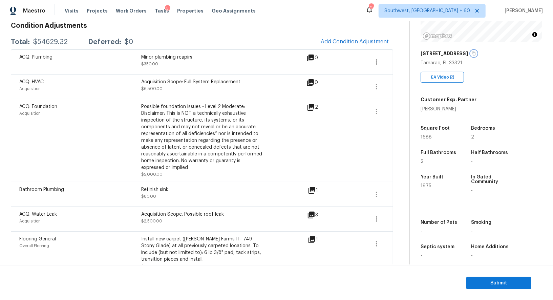
scroll to position [0, 0]
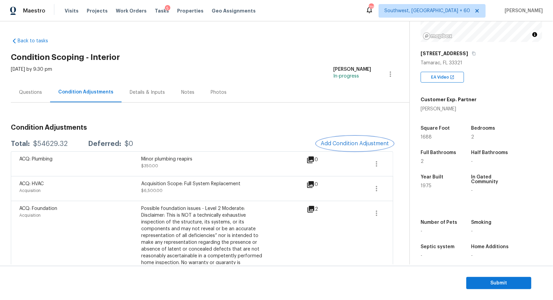
click at [352, 143] on span "Add Condition Adjustment" at bounding box center [355, 144] width 68 height 6
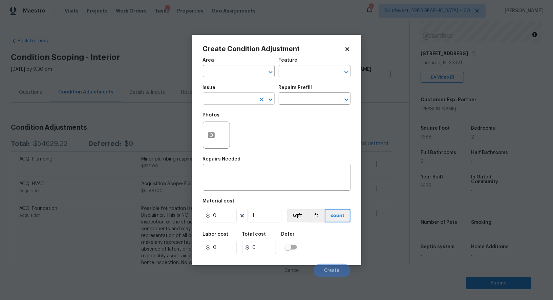
click at [224, 102] on input "text" at bounding box center [229, 99] width 53 height 10
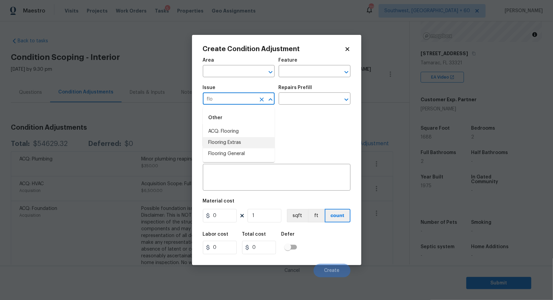
click at [231, 142] on li "Flooring Extras" at bounding box center [239, 142] width 72 height 11
type input "Flooring Extras"
click at [299, 96] on input "text" at bounding box center [305, 99] width 53 height 10
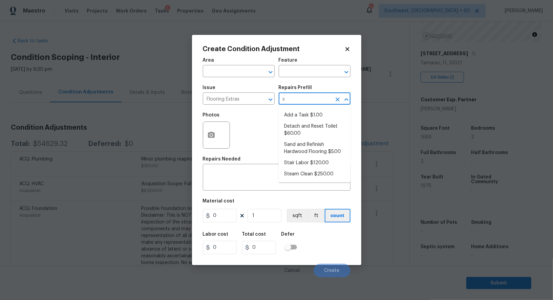
type input "st"
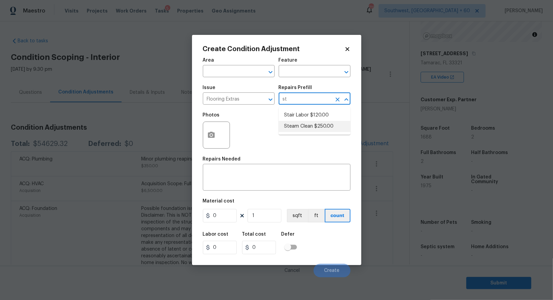
click at [308, 129] on li "Steam Clean $250.00" at bounding box center [315, 126] width 72 height 11
type input "Overall Flooring"
type textarea "Steam clean floors"
type input "250"
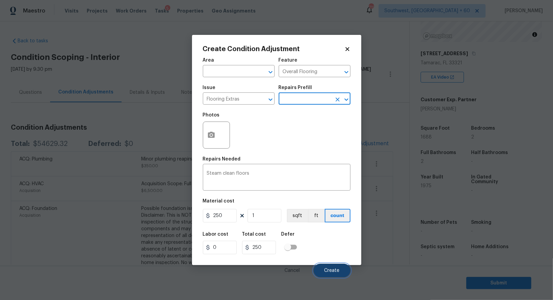
click at [333, 272] on span "Create" at bounding box center [331, 270] width 15 height 5
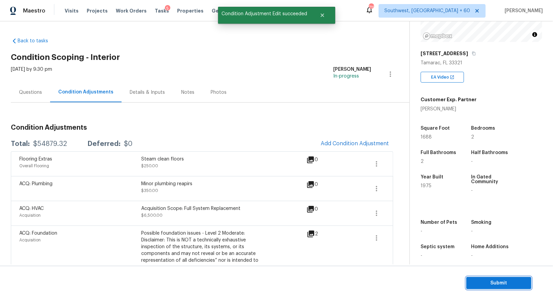
click at [488, 280] on span "Submit" at bounding box center [499, 283] width 54 height 8
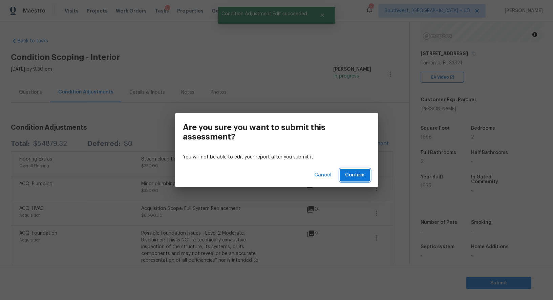
click at [362, 175] on span "Confirm" at bounding box center [354, 175] width 19 height 8
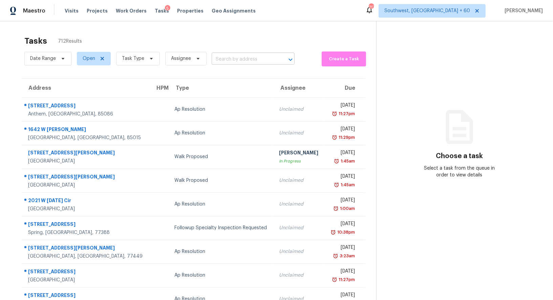
click at [228, 59] on input "text" at bounding box center [244, 59] width 64 height 10
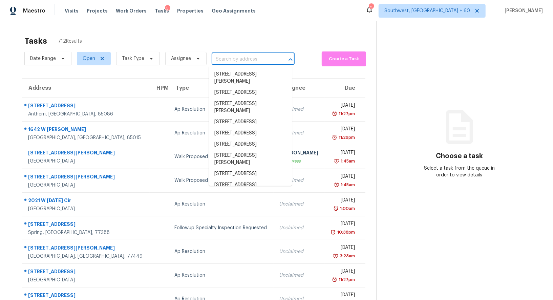
paste input "15927 Tupper St North Hills, CA 91343"
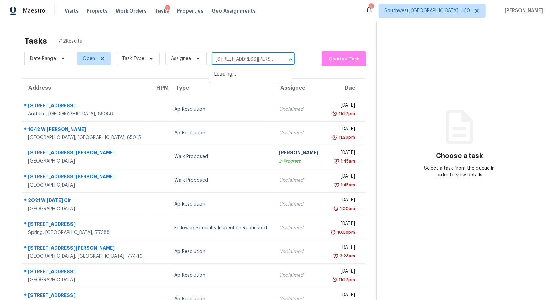
scroll to position [0, 24]
type input "15927 Tupper St North Hills, CA 91343"
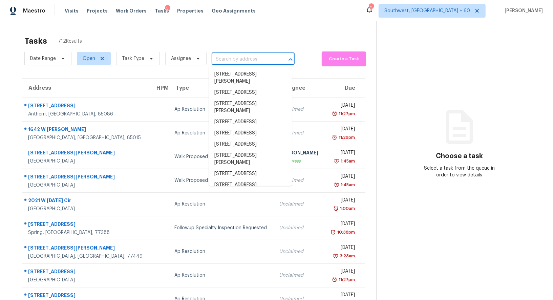
scroll to position [0, 0]
click at [234, 60] on input "text" at bounding box center [244, 59] width 64 height 10
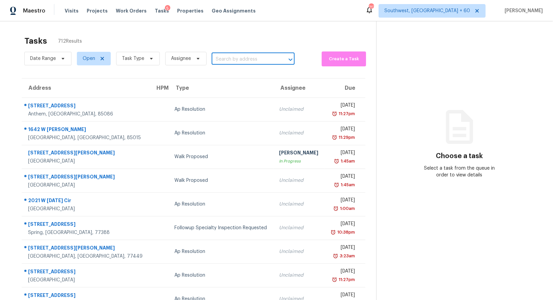
paste input "15927 Tupper St North Hills, CA 91343"
type input "15927 Tupper St North Hills, CA 91343"
click at [241, 77] on li "15927 Tupper St, North Hills, CA 91343" at bounding box center [250, 78] width 83 height 18
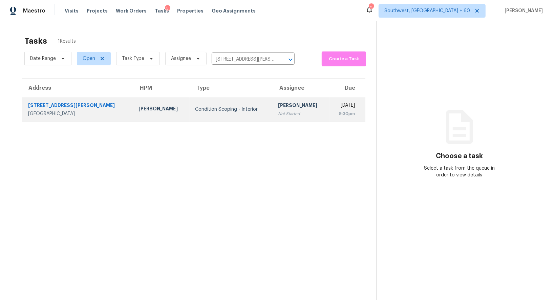
click at [237, 113] on td "Condition Scoping - Interior" at bounding box center [231, 110] width 83 height 24
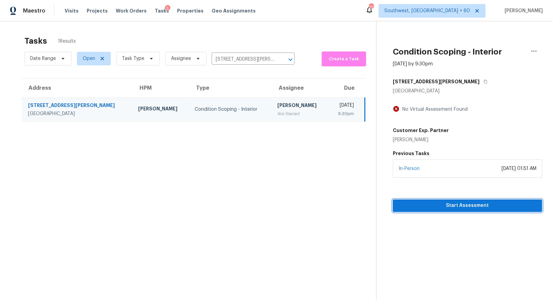
click at [485, 208] on span "Start Assessment" at bounding box center [467, 205] width 138 height 8
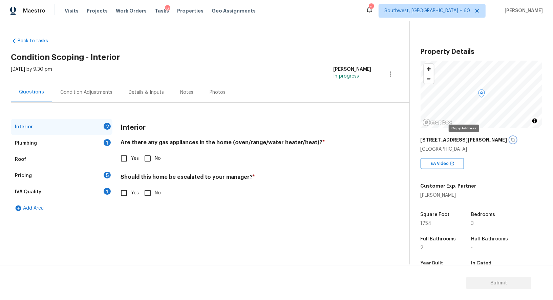
click at [511, 139] on icon "button" at bounding box center [512, 140] width 3 height 4
click at [130, 155] on input "Yes" at bounding box center [124, 158] width 14 height 14
checkbox input "true"
click at [146, 188] on input "No" at bounding box center [148, 193] width 14 height 14
checkbox input "true"
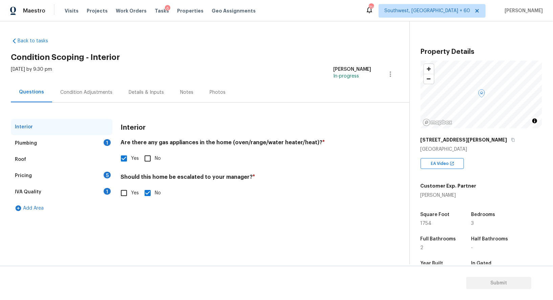
click at [84, 141] on div "Plumbing 1" at bounding box center [62, 143] width 102 height 16
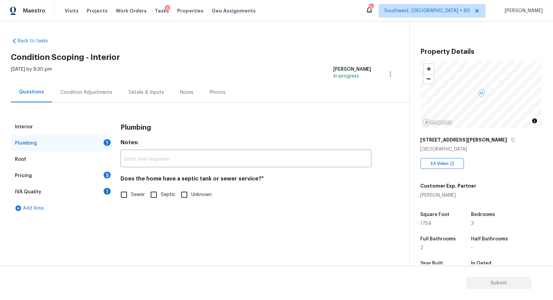
click at [122, 192] on input "Sewer" at bounding box center [124, 195] width 14 height 14
checkbox input "true"
click at [108, 192] on div "1" at bounding box center [107, 191] width 7 height 7
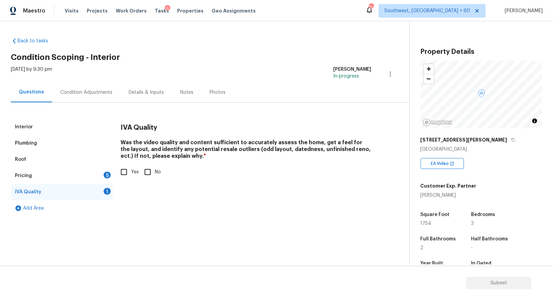
click at [129, 173] on input "Yes" at bounding box center [124, 172] width 14 height 14
checkbox input "true"
click at [101, 177] on div "Pricing 5" at bounding box center [62, 176] width 102 height 16
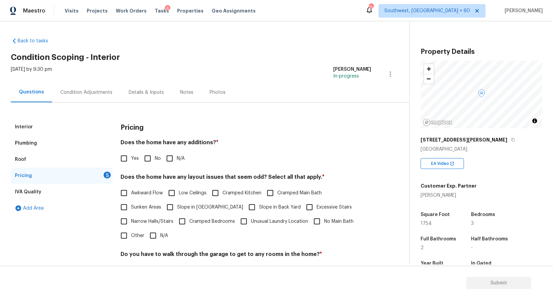
click at [154, 159] on input "No" at bounding box center [148, 158] width 14 height 14
checkbox input "true"
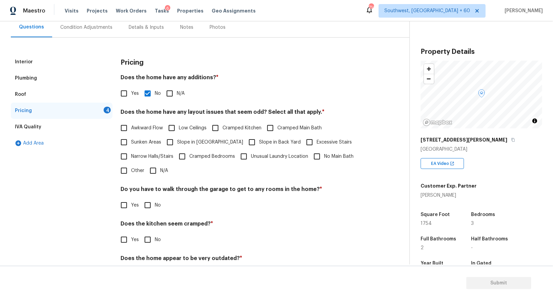
scroll to position [76, 0]
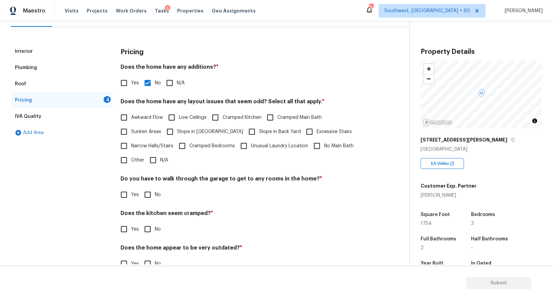
click at [154, 163] on input "N/A" at bounding box center [153, 160] width 14 height 14
checkbox input "true"
click at [149, 197] on input "No" at bounding box center [148, 195] width 14 height 14
checkbox input "true"
click at [148, 234] on input "No" at bounding box center [148, 229] width 14 height 14
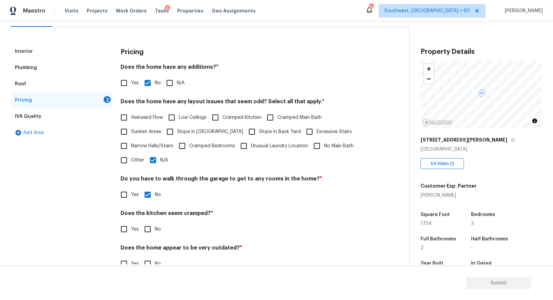
checkbox input "true"
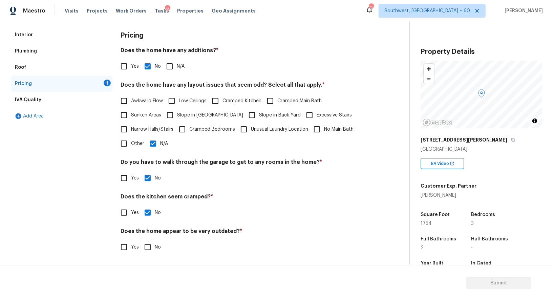
scroll to position [91, 0]
click at [150, 247] on input "No" at bounding box center [148, 248] width 14 height 14
checkbox input "true"
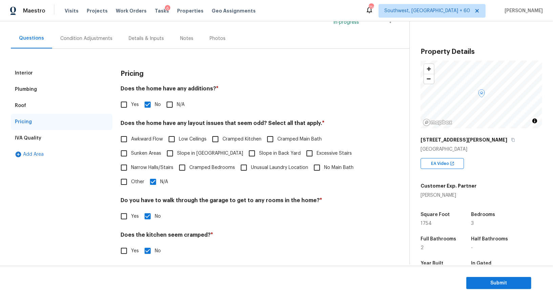
scroll to position [22, 0]
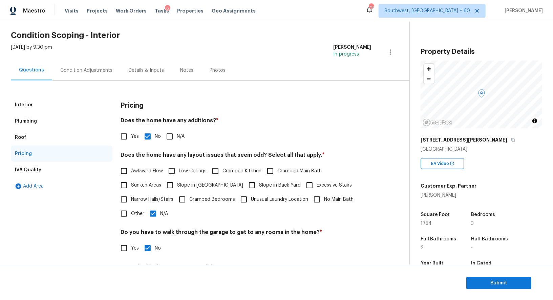
click at [45, 102] on div "Interior" at bounding box center [62, 105] width 102 height 16
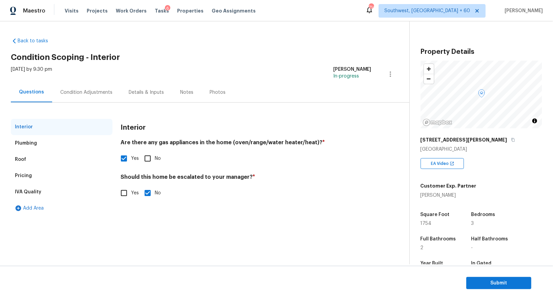
scroll to position [0, 0]
click at [99, 95] on div "Condition Adjustments" at bounding box center [86, 92] width 52 height 7
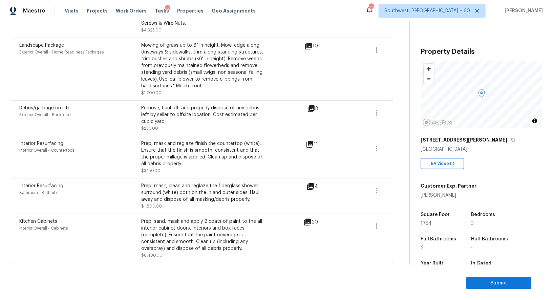
scroll to position [273, 0]
click at [380, 223] on icon "button" at bounding box center [376, 226] width 8 height 8
click at [413, 224] on div "Edit" at bounding box center [415, 224] width 53 height 7
click at [309, 217] on div "Kitchen Cabinets Interior Overall - Cabinets Prep, sand, mask and apply 2 coats…" at bounding box center [202, 237] width 382 height 49
click at [309, 218] on icon at bounding box center [307, 222] width 8 height 8
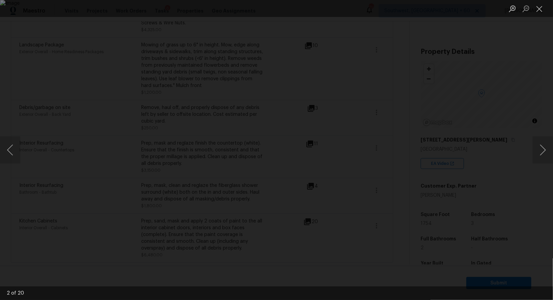
click at [268, 196] on img "Lightbox" at bounding box center [276, 150] width 553 height 300
click at [542, 6] on button "Close lightbox" at bounding box center [540, 9] width 14 height 12
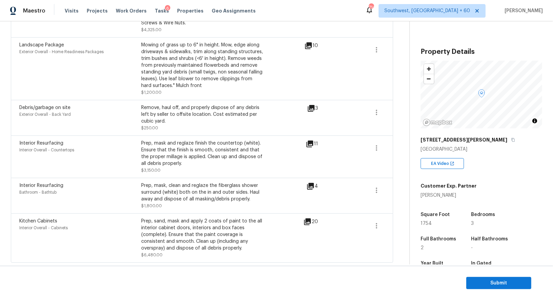
click at [308, 219] on icon at bounding box center [307, 221] width 7 height 7
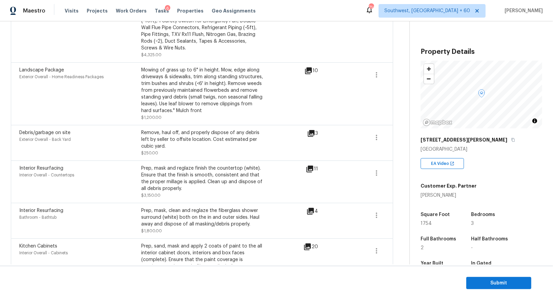
click at [310, 210] on icon at bounding box center [310, 211] width 7 height 7
click at [310, 169] on icon at bounding box center [309, 169] width 7 height 7
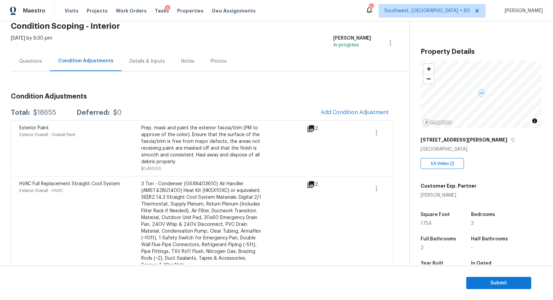
scroll to position [24, 0]
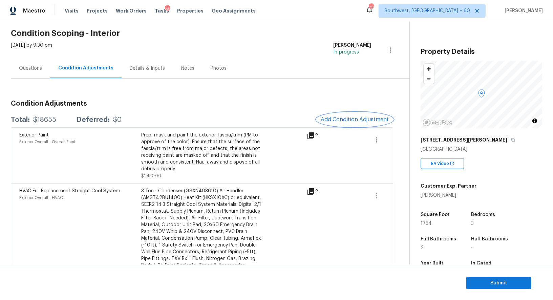
click at [369, 119] on span "Add Condition Adjustment" at bounding box center [355, 119] width 68 height 6
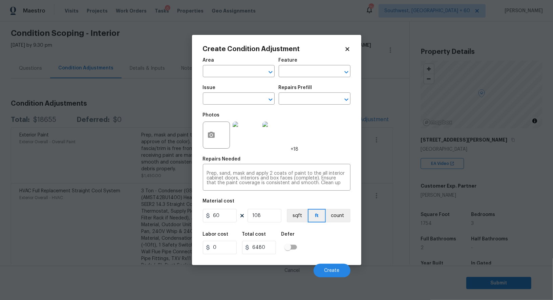
type input "0"
type input "1"
type input "0"
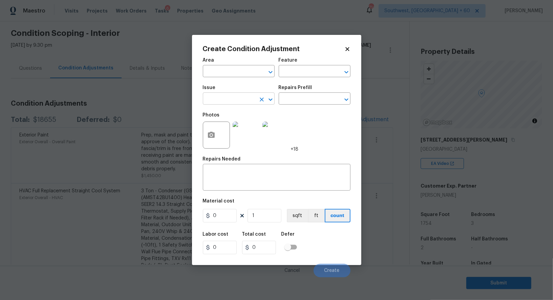
click at [234, 100] on input "text" at bounding box center [229, 99] width 53 height 10
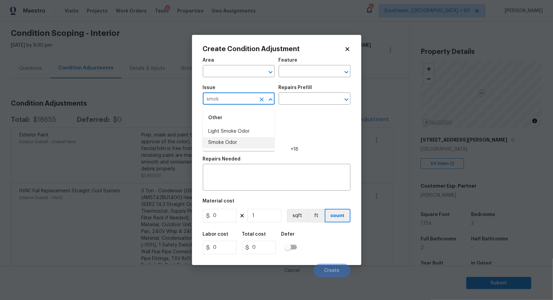
click at [233, 142] on li "Smoke Odor" at bounding box center [239, 142] width 72 height 11
type input "Smoke Odor"
click at [291, 102] on input "text" at bounding box center [305, 99] width 53 height 10
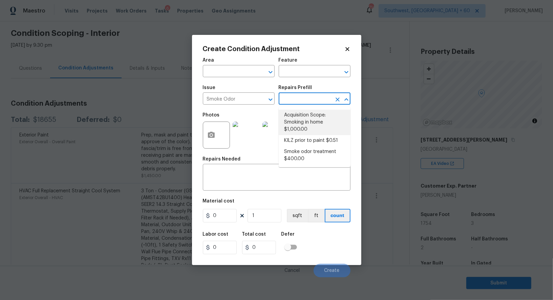
click at [308, 122] on li "Acquisition Scope: Smoking in home $1,000.00" at bounding box center [315, 122] width 72 height 25
type textarea "Acquisition Scope: Smoking in home"
type input "1000"
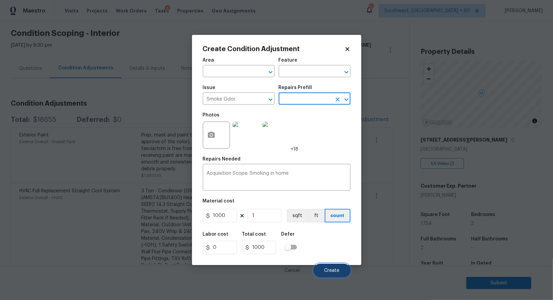
click at [338, 266] on button "Create" at bounding box center [332, 271] width 37 height 14
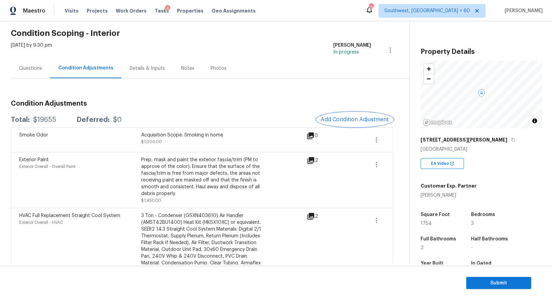
click at [346, 116] on span "Add Condition Adjustment" at bounding box center [355, 119] width 68 height 6
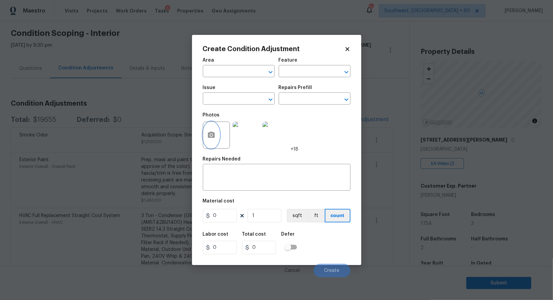
click at [211, 142] on button "button" at bounding box center [211, 135] width 16 height 26
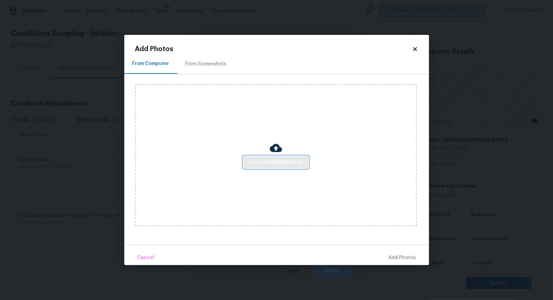
click at [267, 165] on span "Click to Upload Photos" at bounding box center [276, 162] width 54 height 8
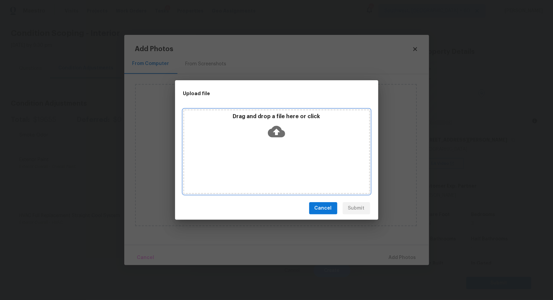
click at [278, 128] on icon at bounding box center [276, 132] width 17 height 12
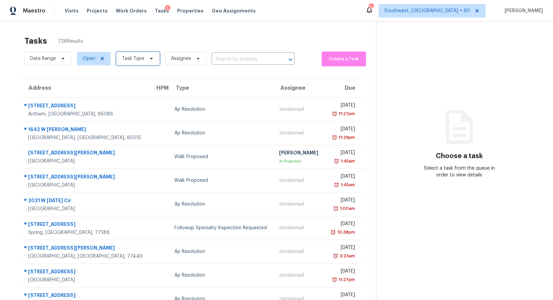
click at [138, 56] on span "Task Type" at bounding box center [133, 58] width 22 height 7
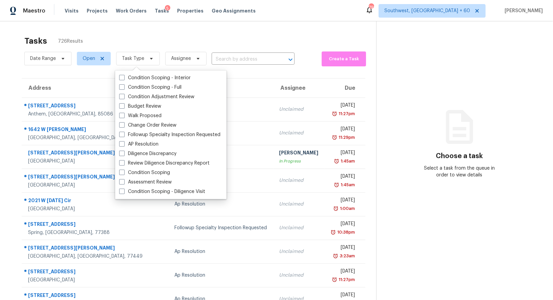
click at [139, 71] on div "Condition Scoping - Interior Condition Scoping - Full Condition Adjustment Revi…" at bounding box center [170, 134] width 111 height 129
click at [140, 77] on label "Condition Scoping - Interior" at bounding box center [154, 77] width 71 height 7
click at [124, 77] on input "Condition Scoping - Interior" at bounding box center [121, 76] width 4 height 4
checkbox input "true"
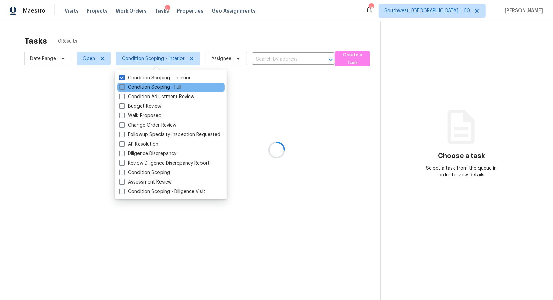
click at [140, 85] on label "Condition Scoping - Full" at bounding box center [150, 87] width 62 height 7
click at [124, 85] on input "Condition Scoping - Full" at bounding box center [121, 86] width 4 height 4
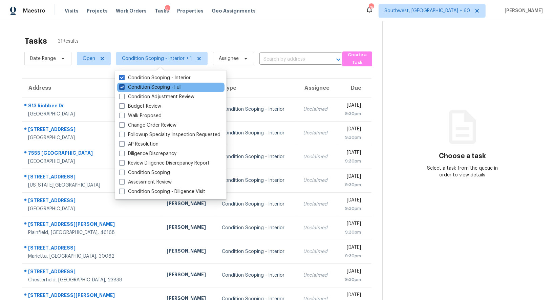
click at [172, 85] on label "Condition Scoping - Full" at bounding box center [150, 87] width 62 height 7
click at [124, 85] on input "Condition Scoping - Full" at bounding box center [121, 86] width 4 height 4
checkbox input "false"
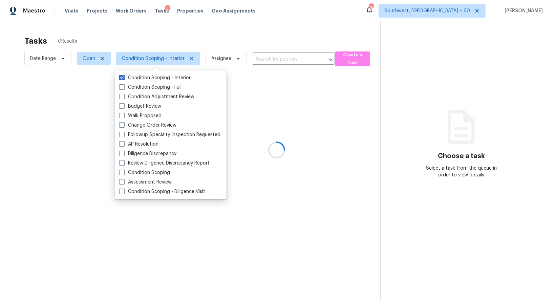
click at [226, 39] on div at bounding box center [276, 150] width 553 height 300
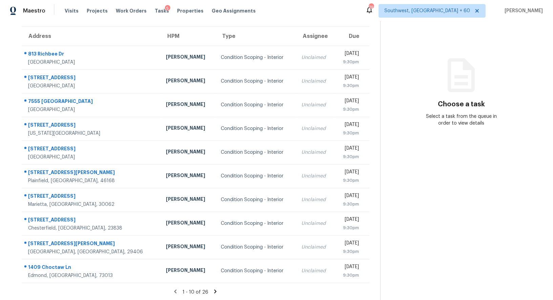
click at [214, 290] on icon at bounding box center [215, 291] width 6 height 6
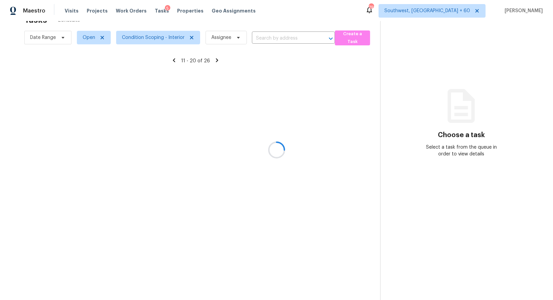
scroll to position [52, 0]
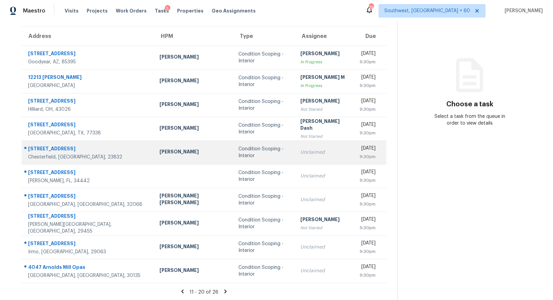
click at [360, 150] on div "Wed, Oct 15th 2025" at bounding box center [368, 149] width 16 height 8
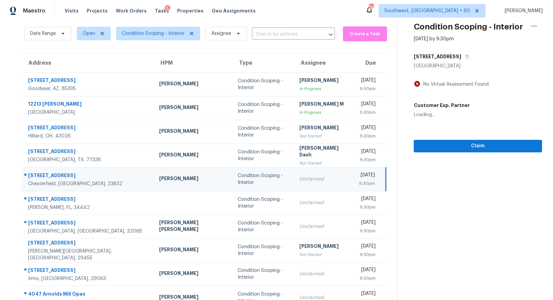
scroll to position [0, 0]
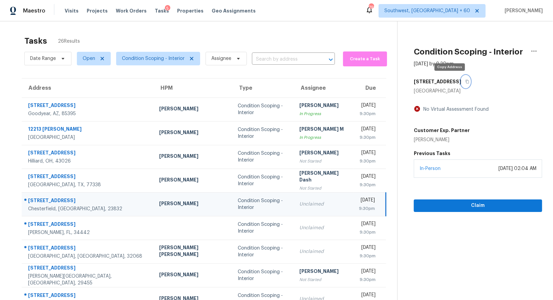
click at [461, 79] on button "button" at bounding box center [465, 82] width 9 height 12
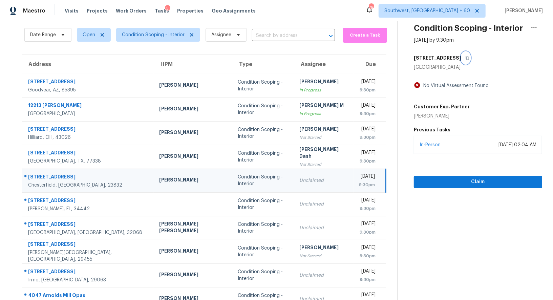
scroll to position [52, 0]
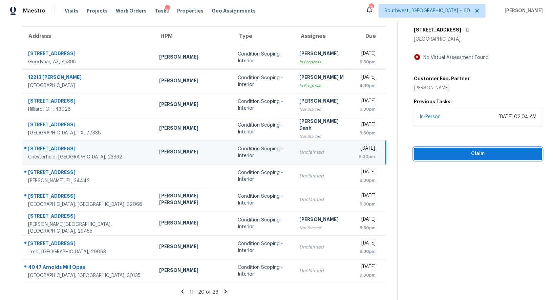
click at [471, 153] on span "Claim" at bounding box center [477, 154] width 117 height 8
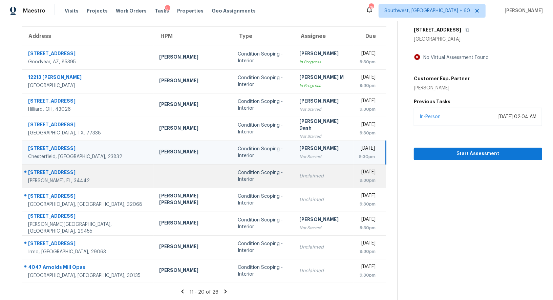
click at [359, 172] on div "Wed, Oct 15th 2025" at bounding box center [367, 173] width 17 height 8
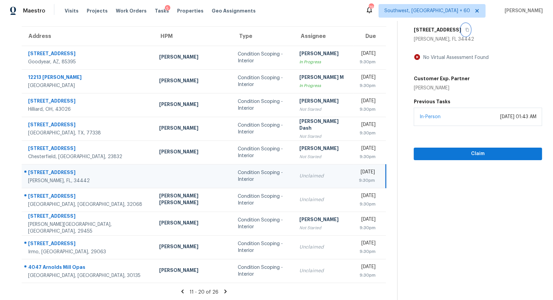
click at [465, 29] on icon "button" at bounding box center [467, 30] width 4 height 4
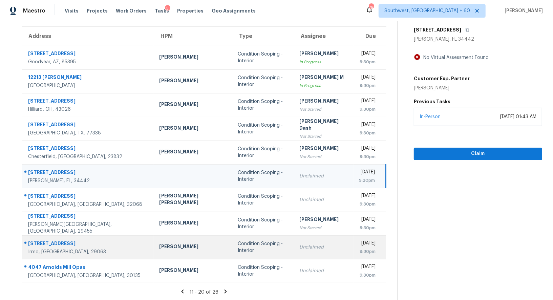
click at [294, 254] on td "Unclaimed" at bounding box center [324, 247] width 60 height 24
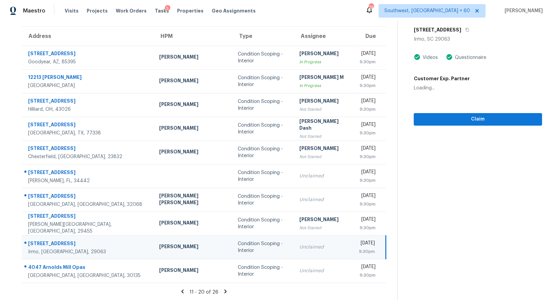
scroll to position [0, 0]
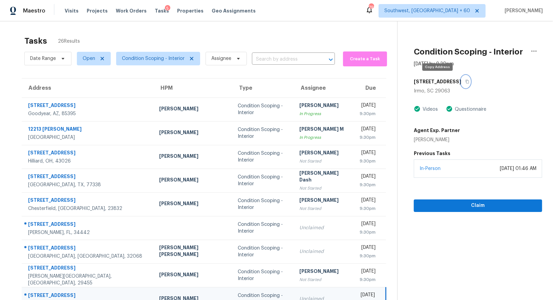
click at [465, 82] on icon "button" at bounding box center [467, 82] width 4 height 4
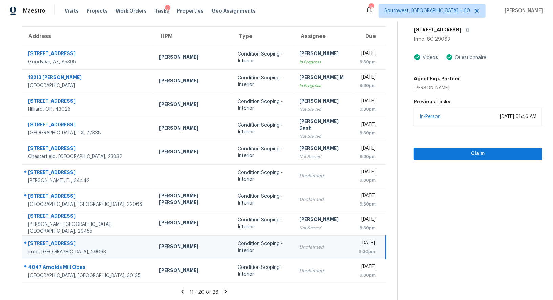
click at [222, 291] on icon at bounding box center [225, 291] width 6 height 6
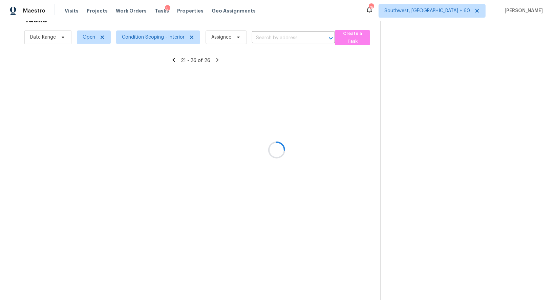
scroll to position [21, 0]
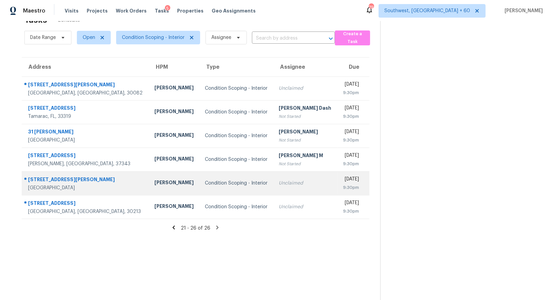
click at [286, 192] on td "Unclaimed" at bounding box center [306, 183] width 64 height 24
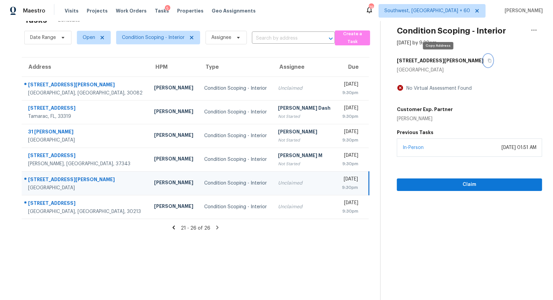
click at [488, 60] on icon "button" at bounding box center [490, 61] width 4 height 4
click at [279, 181] on div "Unclaimed" at bounding box center [304, 183] width 53 height 7
click at [488, 59] on icon "button" at bounding box center [490, 61] width 4 height 4
click at [464, 182] on span "Claim" at bounding box center [469, 184] width 134 height 8
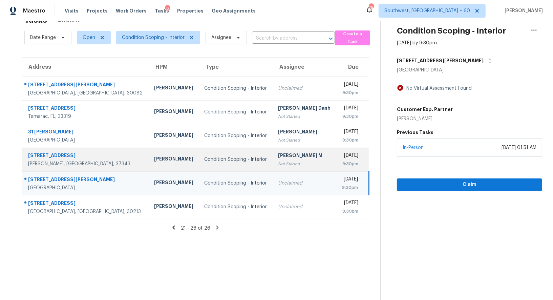
scroll to position [0, 0]
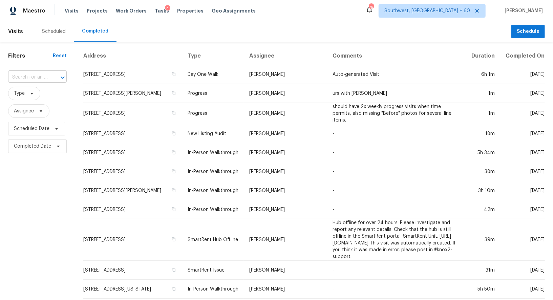
click at [33, 75] on input "text" at bounding box center [28, 77] width 40 height 10
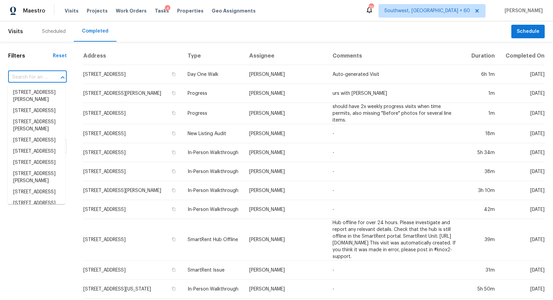
paste input "[STREET_ADDRESS]"
type input "[STREET_ADDRESS]"
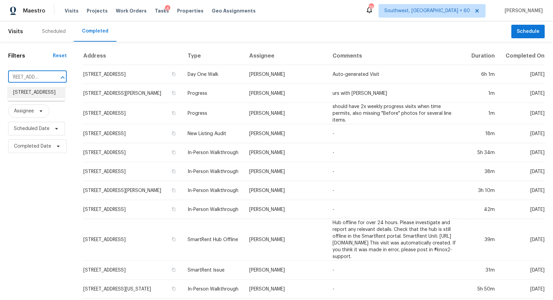
click at [38, 98] on li "[STREET_ADDRESS]" at bounding box center [36, 92] width 57 height 11
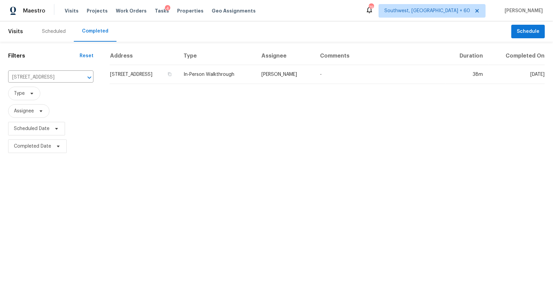
click at [141, 73] on td "[STREET_ADDRESS]" at bounding box center [144, 74] width 68 height 19
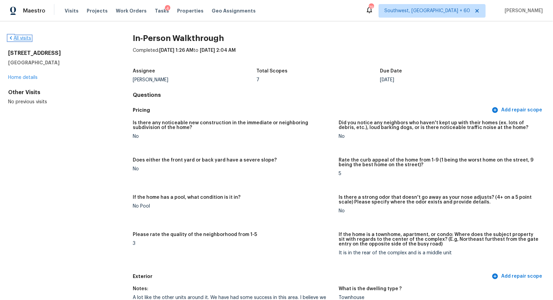
click at [28, 39] on link "All visits" at bounding box center [19, 38] width 23 height 5
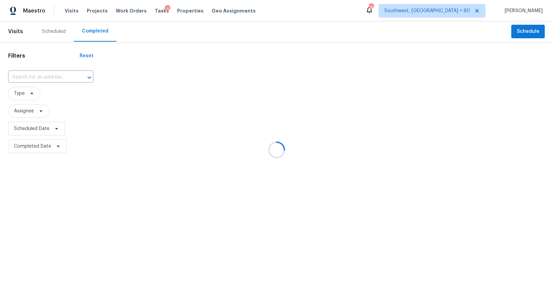
click at [46, 83] on div at bounding box center [276, 150] width 553 height 300
click at [46, 78] on div at bounding box center [276, 150] width 553 height 300
click at [36, 77] on div at bounding box center [276, 150] width 553 height 300
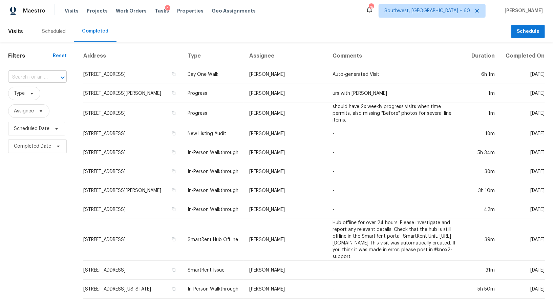
click at [39, 77] on input "text" at bounding box center [28, 77] width 40 height 10
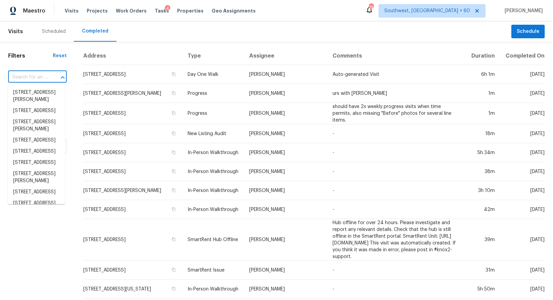
paste input "[STREET_ADDRESS]"
type input "[STREET_ADDRESS]"
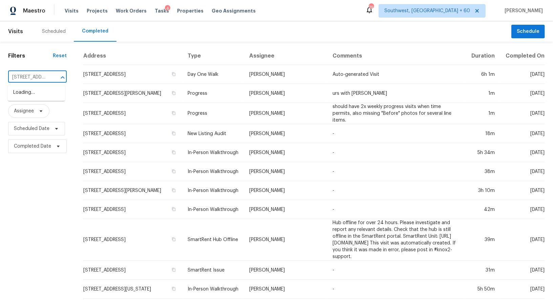
scroll to position [0, 48]
click at [36, 98] on li "[STREET_ADDRESS]" at bounding box center [36, 92] width 57 height 11
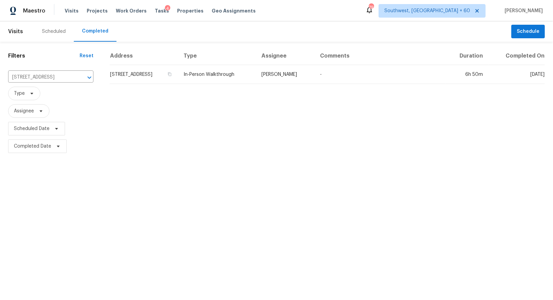
click at [123, 75] on td "152 E Atlantic St, Hernando, FL 34442" at bounding box center [144, 74] width 68 height 19
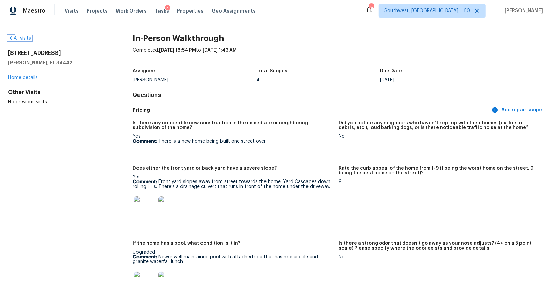
click at [24, 37] on link "All visits" at bounding box center [19, 38] width 23 height 5
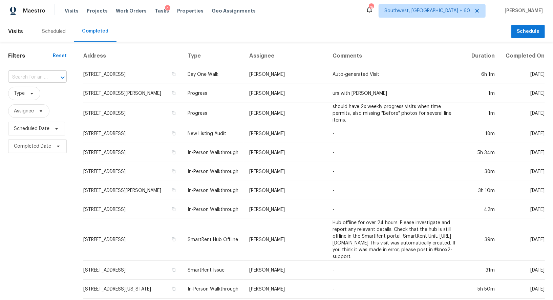
click at [36, 81] on input "text" at bounding box center [28, 77] width 40 height 10
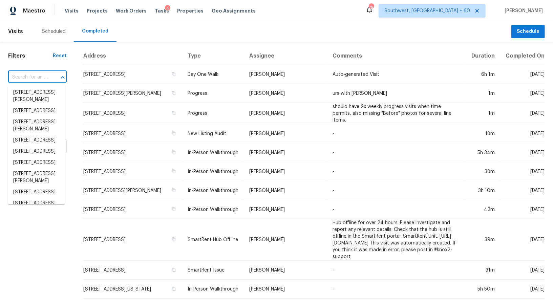
paste input "98 Chadford Rd, Irmo, SC 29063"
type input "98 Chadford Rd, Irmo, SC 29063"
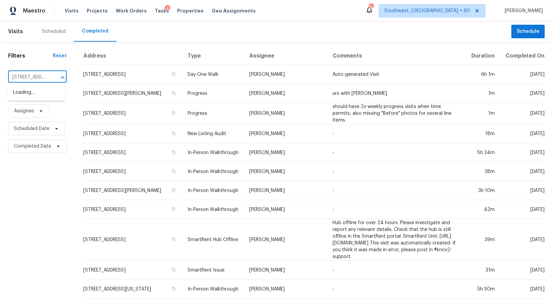
scroll to position [0, 38]
click at [40, 105] on li "98 Chadford Rd, Irmo, SC 29063" at bounding box center [36, 96] width 57 height 18
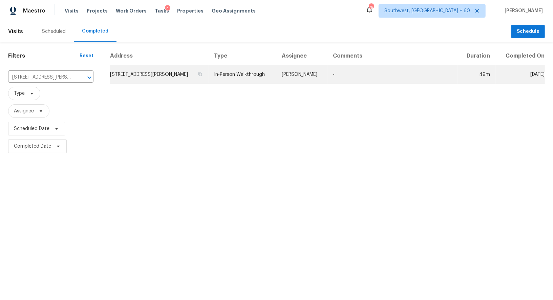
click at [118, 79] on td "98 Chadford Rd, Irmo, SC 29063" at bounding box center [159, 74] width 99 height 19
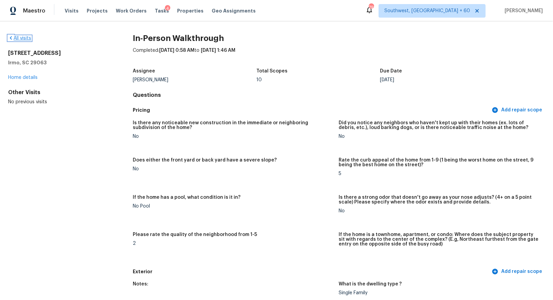
click at [21, 38] on link "All visits" at bounding box center [19, 38] width 23 height 5
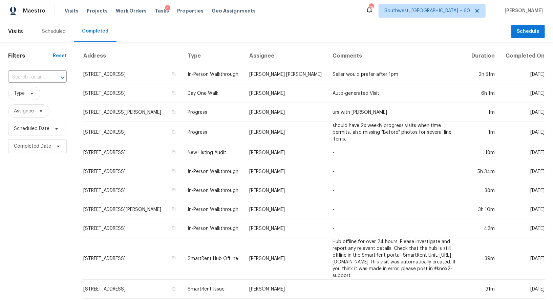
click at [39, 70] on div "​" at bounding box center [37, 77] width 59 height 15
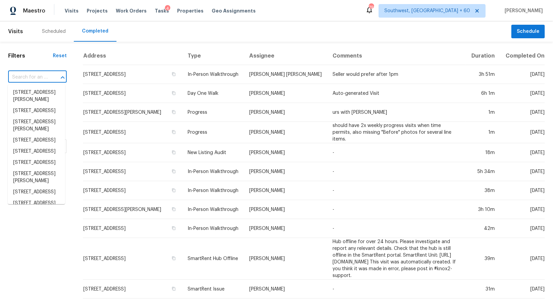
paste input "15927 Tupper St, North Hills, CA 91343"
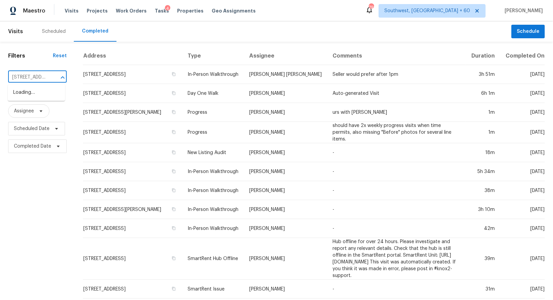
scroll to position [0, 50]
type input "15927 Tupper St, North Hills, CA 91343"
click at [36, 77] on input "text" at bounding box center [28, 77] width 40 height 10
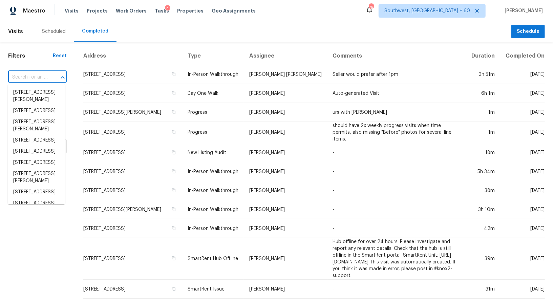
paste input "15927 Tupper St, North Hills, CA 91343"
type input "15927 Tupper St, North Hills, CA 91343"
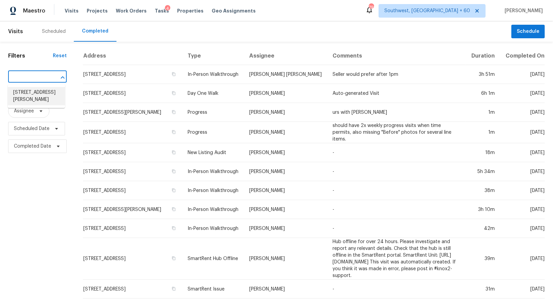
click at [39, 99] on li "15927 Tupper St, North Hills, CA 91343" at bounding box center [36, 96] width 57 height 18
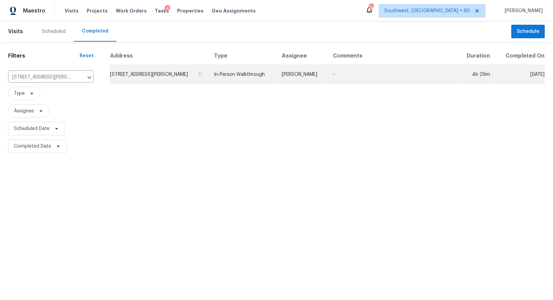
click at [142, 76] on td "15927 Tupper St, North Hills, CA 91343" at bounding box center [159, 74] width 99 height 19
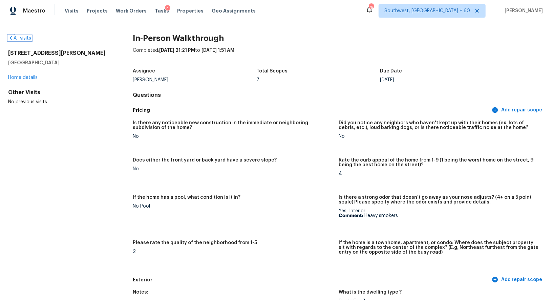
click at [20, 38] on link "All visits" at bounding box center [19, 38] width 23 height 5
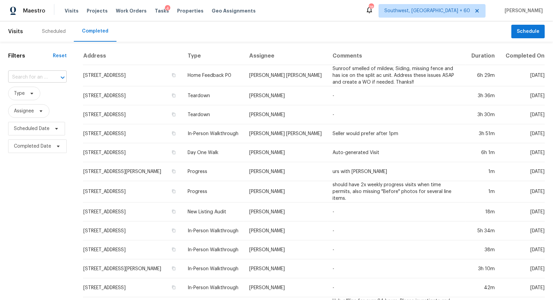
click at [36, 77] on input "text" at bounding box center [28, 77] width 40 height 10
paste input "1419 N Thunderbird Ave, Gilbert, AZ 85234"
type input "1419 N Thunderbird Ave, Gilbert, AZ 85234"
click at [31, 96] on li "1419 N Thunderbird Ave, Gilbert, AZ 85234" at bounding box center [36, 92] width 57 height 11
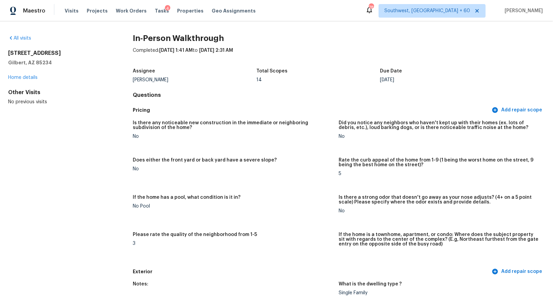
click at [17, 34] on div "All visits 1419 N Thunderbird Ave Gilbert, AZ 85234 Home details Other Visits N…" at bounding box center [276, 160] width 553 height 279
click at [19, 35] on div "All visits" at bounding box center [59, 38] width 103 height 7
click at [20, 36] on link "All visits" at bounding box center [19, 38] width 23 height 5
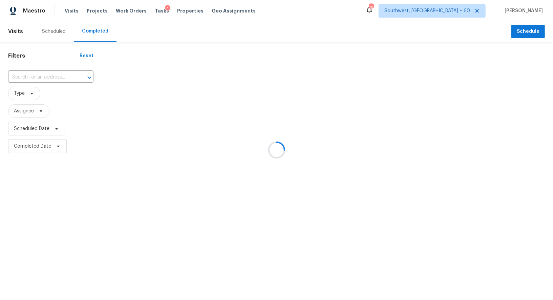
click at [57, 76] on div at bounding box center [276, 150] width 553 height 300
click at [43, 76] on div at bounding box center [276, 150] width 553 height 300
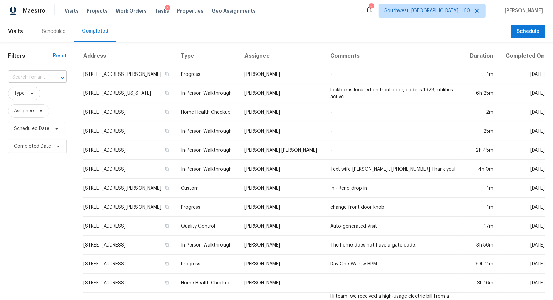
click at [49, 75] on div at bounding box center [58, 77] width 18 height 9
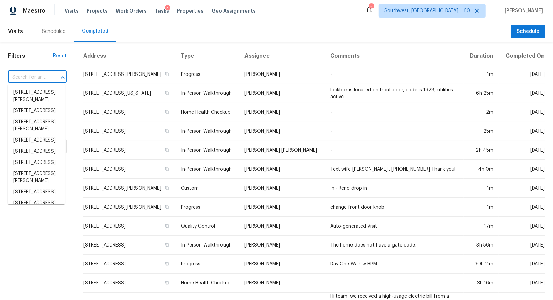
paste input "3005 Chaha Rd, Rowlett, TX 75088"
type input "3005 Chaha Rd, Rowlett, TX 75088"
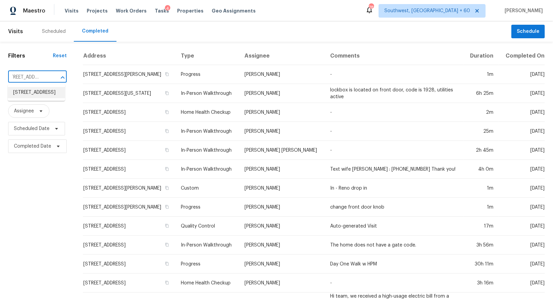
click at [26, 96] on li "3005 Chaha Rd, Rowlett, TX 75088" at bounding box center [36, 92] width 57 height 11
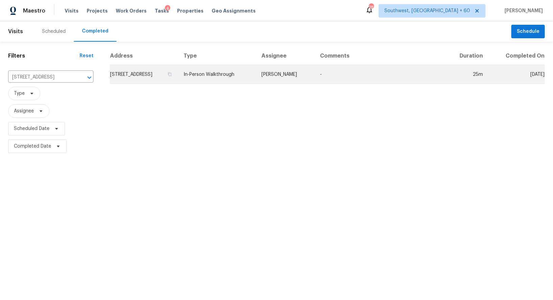
click at [151, 72] on td "3005 Chaha Rd, Rowlett, TX 75088" at bounding box center [144, 74] width 68 height 19
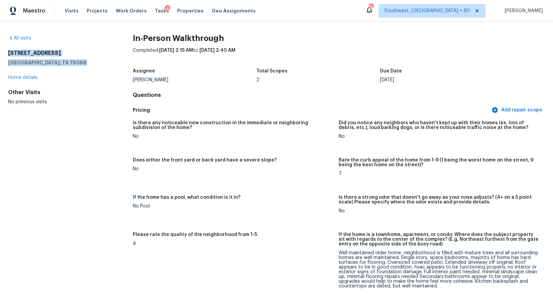
copy div "3005 Chaha Rd Rowlett, TX 75088"
drag, startPoint x: 8, startPoint y: 53, endPoint x: 77, endPoint y: 65, distance: 69.8
click at [77, 65] on div "All visits 3005 Chaha Rd Rowlett, TX 75088 Home details Other Visits No previou…" at bounding box center [276, 160] width 553 height 279
click at [34, 39] on div "All visits" at bounding box center [59, 38] width 103 height 7
click at [23, 38] on link "All visits" at bounding box center [19, 38] width 23 height 5
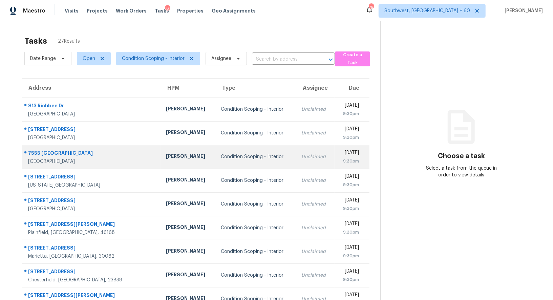
click at [296, 160] on td "Unclaimed" at bounding box center [315, 157] width 39 height 24
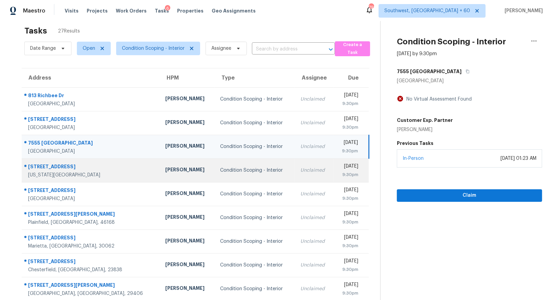
scroll to position [2, 0]
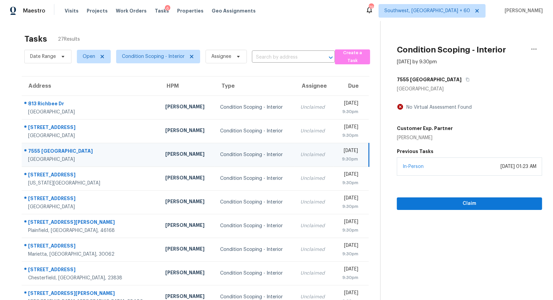
click at [295, 155] on td "Unclaimed" at bounding box center [314, 155] width 39 height 24
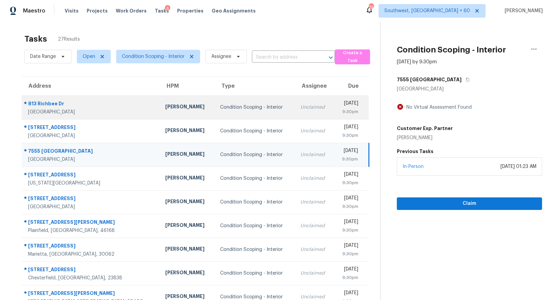
click at [300, 108] on div "Unclaimed" at bounding box center [314, 107] width 28 height 7
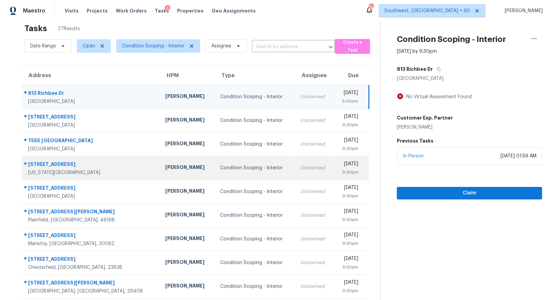
scroll to position [8, 0]
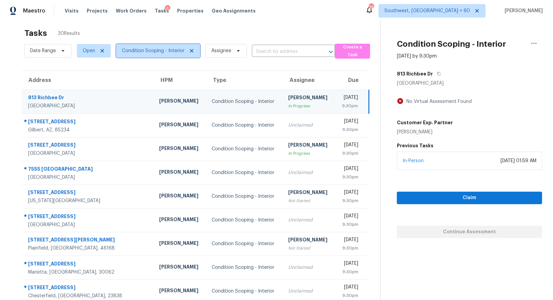
click at [156, 50] on span "Condition Scoping - Interior" at bounding box center [153, 50] width 63 height 7
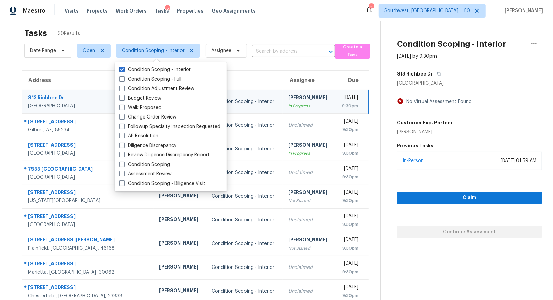
click at [228, 30] on div "Tasks 30 Results" at bounding box center [202, 33] width 356 height 18
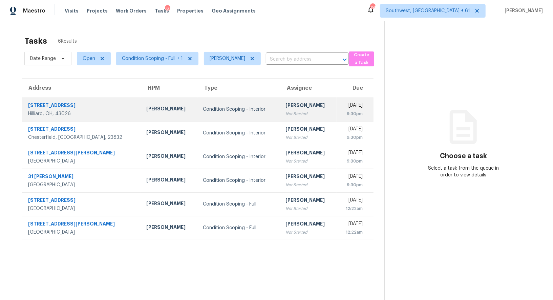
click at [290, 108] on div "[PERSON_NAME]" at bounding box center [308, 106] width 46 height 8
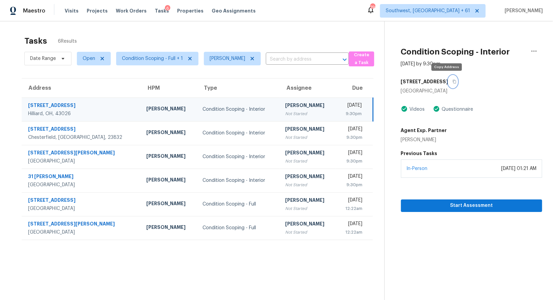
click at [452, 81] on icon "button" at bounding box center [454, 82] width 4 height 4
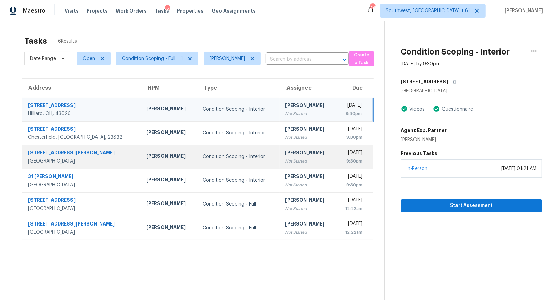
click at [282, 164] on td "Salma Ansari Not Started" at bounding box center [308, 157] width 56 height 24
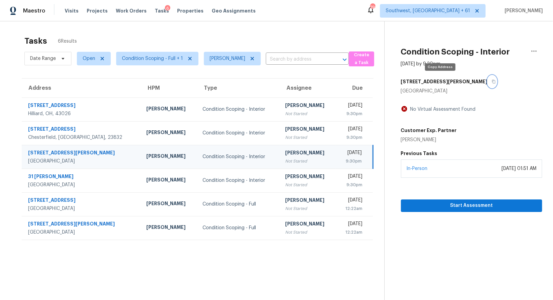
click at [488, 78] on button "button" at bounding box center [492, 82] width 9 height 12
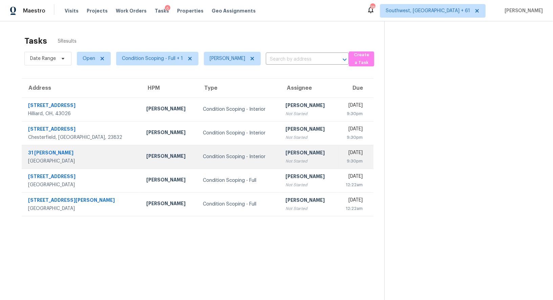
click at [285, 153] on div "[PERSON_NAME]" at bounding box center [308, 153] width 46 height 8
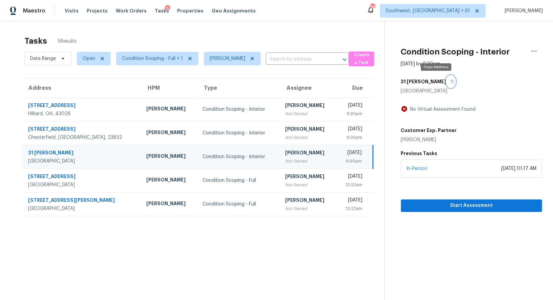
click at [450, 80] on icon "button" at bounding box center [452, 82] width 4 height 4
click at [288, 156] on div "[PERSON_NAME]" at bounding box center [307, 153] width 45 height 8
click at [450, 80] on icon "button" at bounding box center [452, 82] width 4 height 4
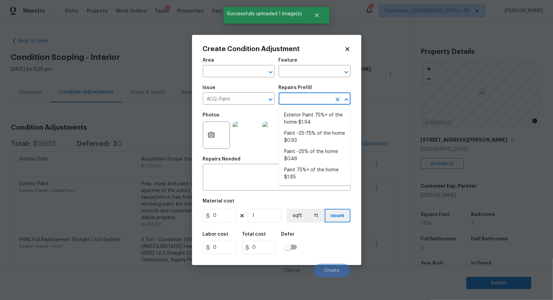
scroll to position [24, 0]
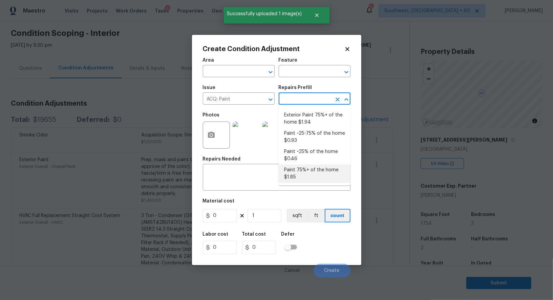
click at [316, 172] on li "Paint 75%+ of the home $1.85" at bounding box center [315, 174] width 72 height 18
type input "Acquisition"
type input "1.85"
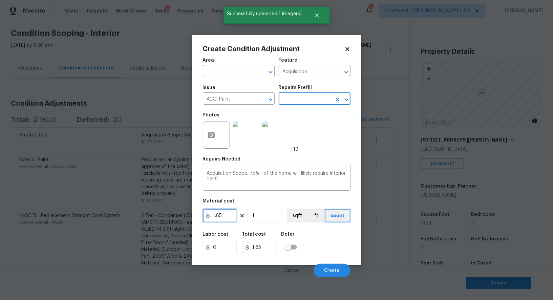
click at [224, 218] on input "1.85" at bounding box center [220, 216] width 34 height 14
type input "1"
click at [263, 215] on input "1" at bounding box center [265, 216] width 34 height 14
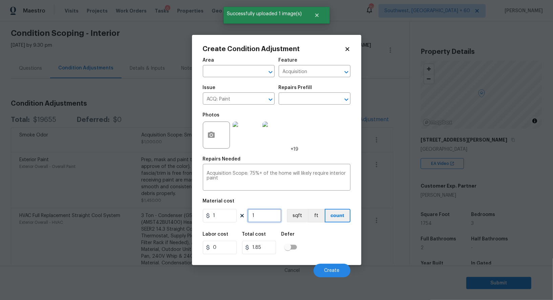
type input "1"
type input "17"
type input "175"
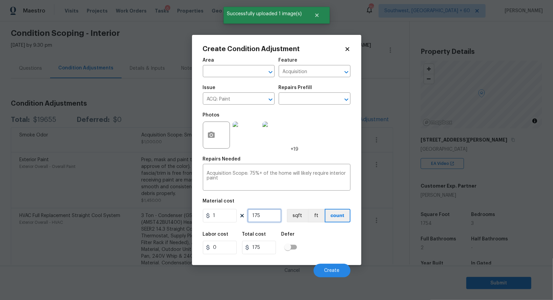
type input "1754"
click at [270, 248] on input "1754" at bounding box center [259, 248] width 34 height 14
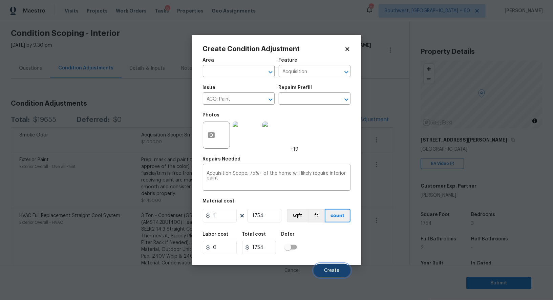
click at [335, 270] on span "Create" at bounding box center [331, 270] width 15 height 5
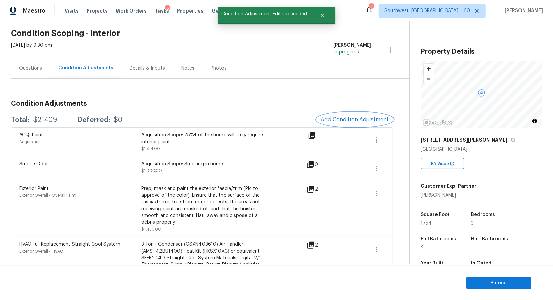
click at [360, 115] on button "Add Condition Adjustment" at bounding box center [355, 119] width 77 height 14
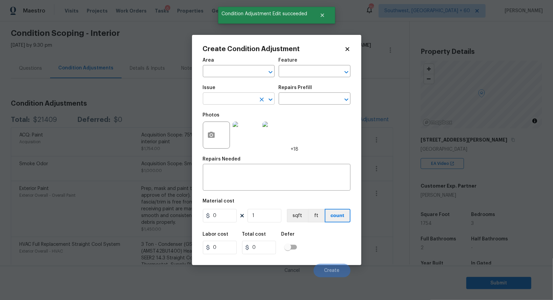
click at [241, 97] on input "text" at bounding box center [229, 99] width 53 height 10
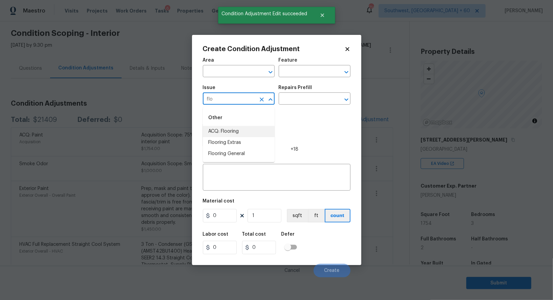
click at [241, 129] on li "ACQ: Flooring" at bounding box center [239, 131] width 72 height 11
type input "ACQ: Flooring"
click at [295, 101] on input "text" at bounding box center [305, 99] width 53 height 10
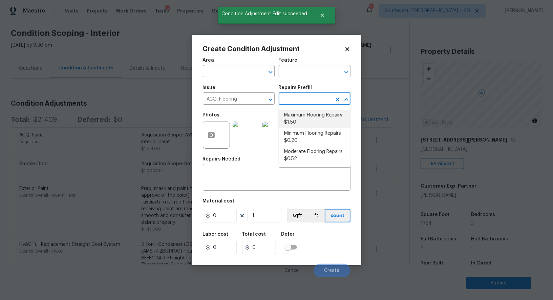
click at [299, 121] on li "Maximum Flooring Repairs $1.50" at bounding box center [315, 119] width 72 height 18
type input "Acquisition"
type textarea "Acquisition Scope: Maximum flooring repairs"
type input "1.5"
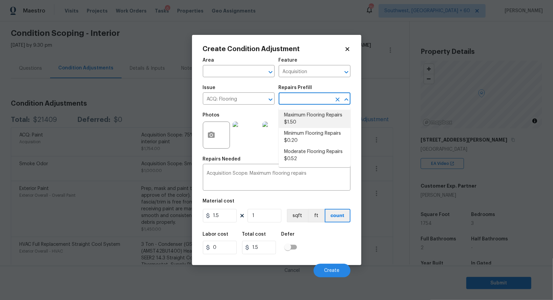
click at [305, 120] on li "Maximum Flooring Repairs $1.50" at bounding box center [315, 119] width 72 height 18
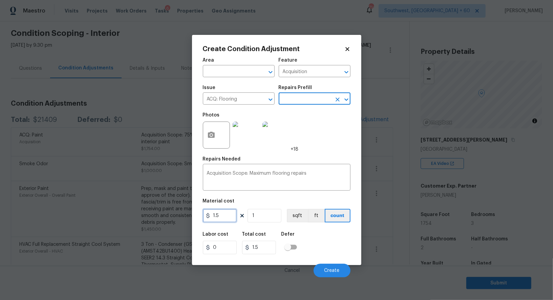
click at [231, 217] on input "1.5" at bounding box center [220, 216] width 34 height 14
type input "5800"
click at [255, 242] on input "1.5" at bounding box center [259, 248] width 34 height 14
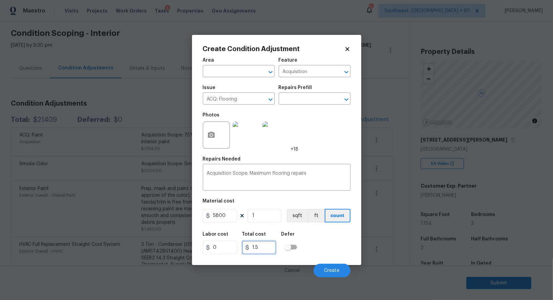
type input "5800"
click at [271, 251] on input "5800" at bounding box center [259, 248] width 34 height 14
click at [333, 269] on button "Create" at bounding box center [332, 271] width 37 height 14
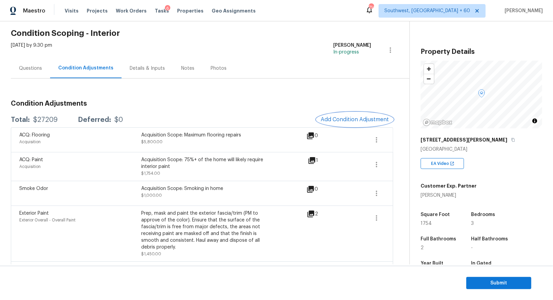
scroll to position [47, 0]
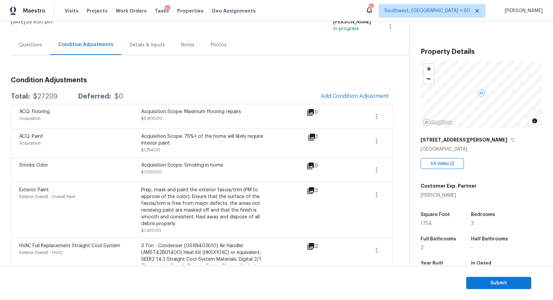
click at [36, 50] on div "Questions" at bounding box center [30, 45] width 39 height 20
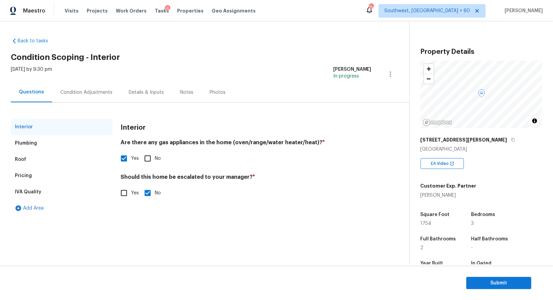
click at [123, 195] on input "Yes" at bounding box center [124, 193] width 14 height 14
checkbox input "true"
checkbox input "false"
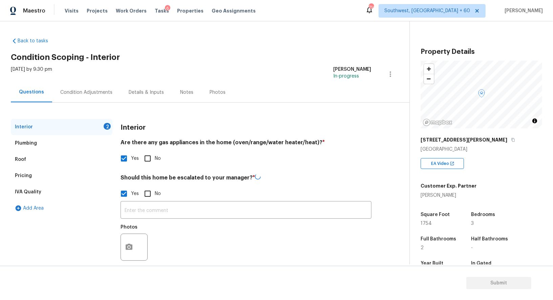
click at [144, 219] on div "​ Photos" at bounding box center [246, 233] width 251 height 64
click at [150, 211] on input "text" at bounding box center [246, 210] width 251 height 16
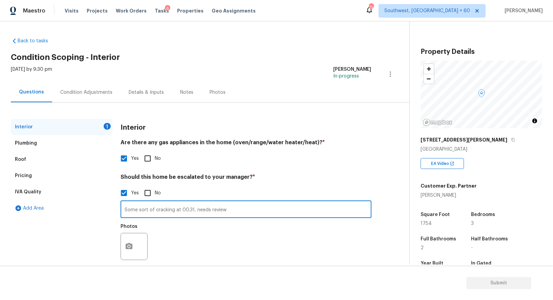
type input "Some sort of cracking at 00.31, needs review"
click at [129, 241] on button "button" at bounding box center [129, 246] width 16 height 26
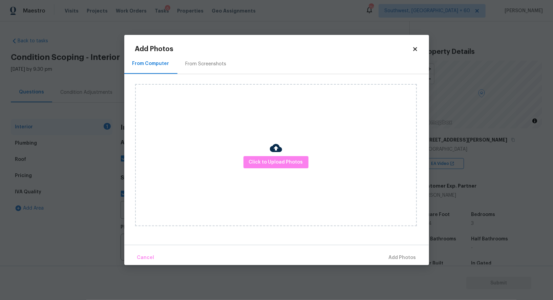
click at [290, 143] on div "Click to Upload Photos" at bounding box center [276, 155] width 282 height 142
click at [282, 162] on span "Click to Upload Photos" at bounding box center [276, 162] width 54 height 8
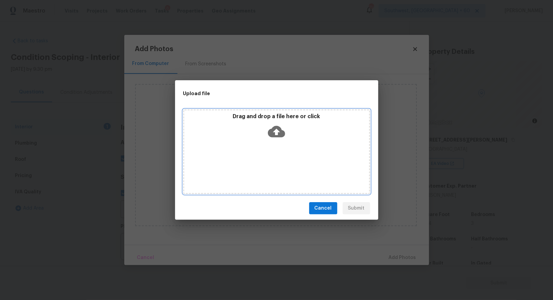
click at [276, 127] on icon at bounding box center [276, 132] width 17 height 12
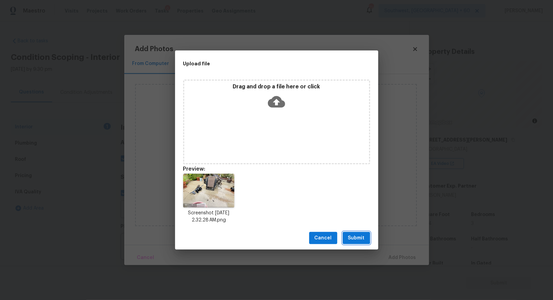
click at [365, 236] on button "Submit" at bounding box center [356, 238] width 27 height 13
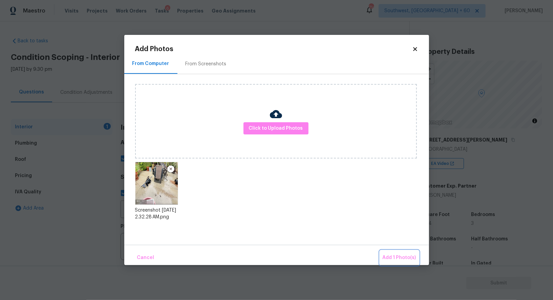
click at [396, 256] on span "Add 1 Photo(s)" at bounding box center [400, 258] width 34 height 8
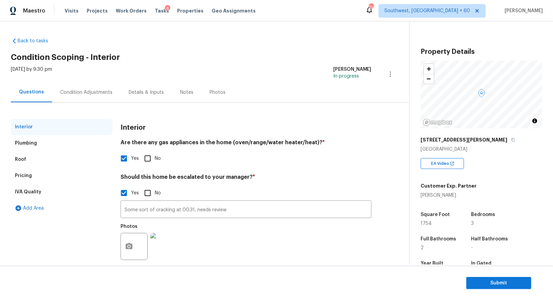
click at [76, 89] on div "Condition Adjustments" at bounding box center [86, 92] width 52 height 7
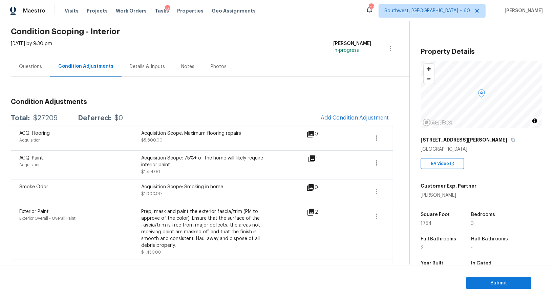
scroll to position [27, 0]
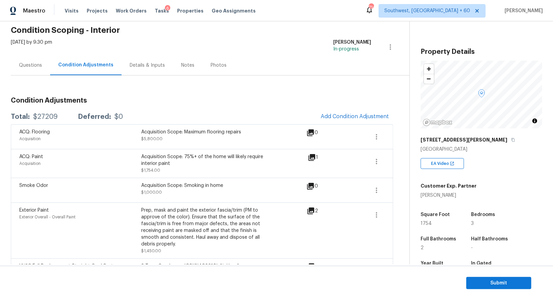
click at [40, 74] on div "Questions" at bounding box center [30, 65] width 39 height 20
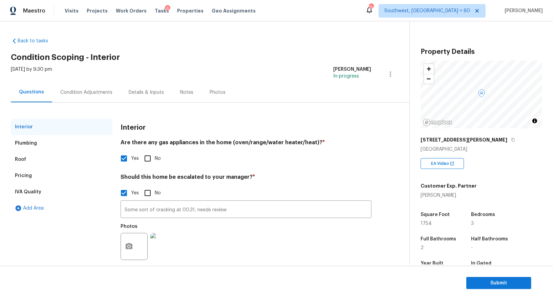
click at [162, 201] on div "Some sort of cracking at 00.31, needs review ​ Photos" at bounding box center [246, 232] width 251 height 64
click at [165, 208] on input "Some sort of cracking at 00.31, needs review" at bounding box center [246, 210] width 251 height 16
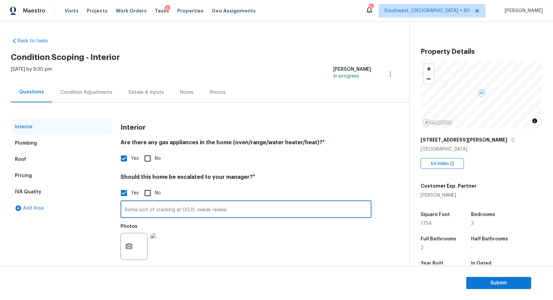
click at [165, 208] on input "Some sort of cracking at 00.31, needs review" at bounding box center [246, 210] width 251 height 16
click at [78, 93] on div "Condition Adjustments" at bounding box center [86, 92] width 52 height 7
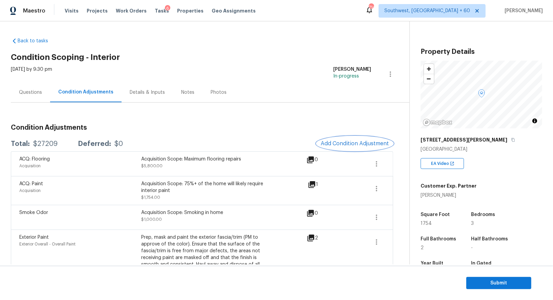
click at [347, 144] on span "Add Condition Adjustment" at bounding box center [355, 144] width 68 height 6
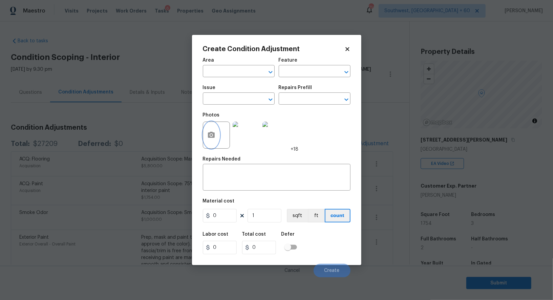
click at [205, 137] on button "button" at bounding box center [211, 135] width 16 height 26
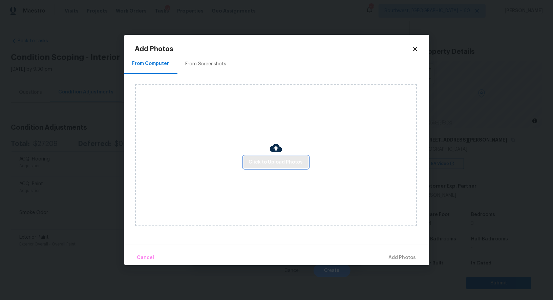
click at [264, 166] on span "Click to Upload Photos" at bounding box center [276, 162] width 54 height 8
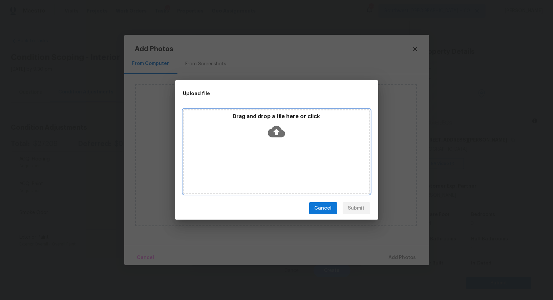
click at [272, 134] on icon at bounding box center [276, 132] width 17 height 12
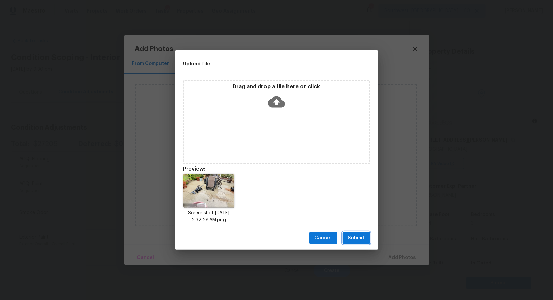
click at [360, 239] on span "Submit" at bounding box center [356, 238] width 17 height 8
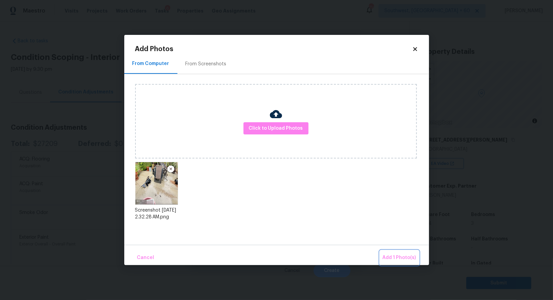
click at [390, 252] on button "Add 1 Photo(s)" at bounding box center [399, 258] width 39 height 15
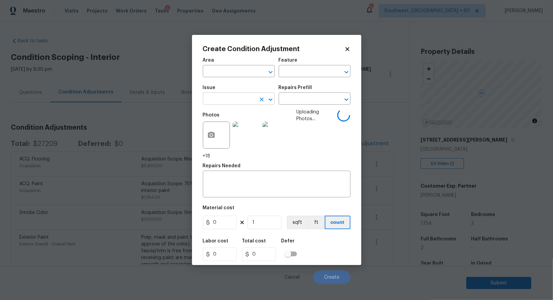
click at [223, 100] on input "text" at bounding box center [229, 99] width 53 height 10
click at [236, 127] on li "ACQ: Foundation" at bounding box center [239, 131] width 72 height 11
type input "ACQ: Foundation"
click at [291, 102] on input "text" at bounding box center [305, 99] width 53 height 10
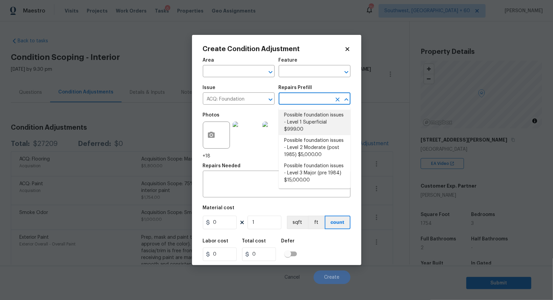
click at [305, 124] on li "Possible foundation issues - Level 1 Superficial $999.00" at bounding box center [315, 122] width 72 height 25
type input "Acquisition"
type textarea "Possible foundation issues - Level 1 - Superficial. Disclaimer: This is NOT a t…"
type input "999"
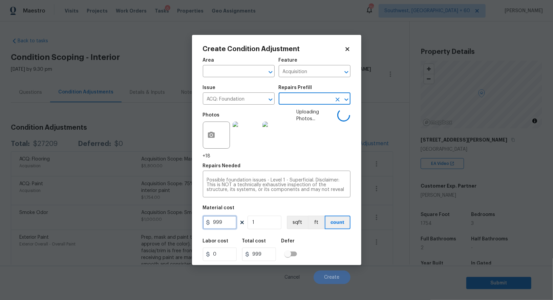
click at [230, 224] on input "999" at bounding box center [220, 223] width 34 height 14
type input "0"
click at [262, 253] on input "999" at bounding box center [259, 255] width 34 height 14
type input "0"
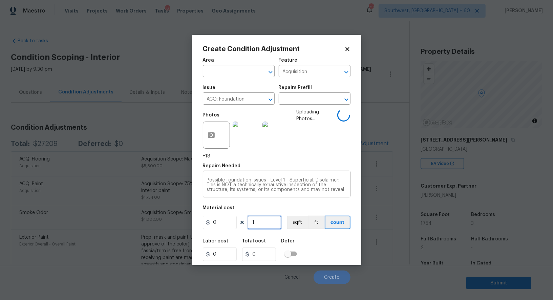
click at [267, 222] on input "1" at bounding box center [265, 223] width 34 height 14
click at [312, 242] on div "Labor cost 0 Total cost 0 Defer" at bounding box center [277, 250] width 148 height 30
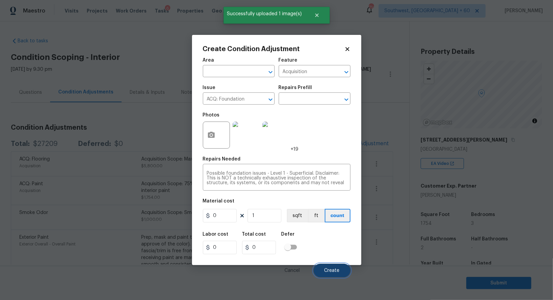
click at [330, 269] on span "Create" at bounding box center [331, 270] width 15 height 5
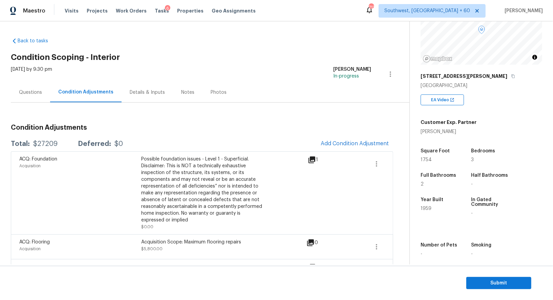
scroll to position [64, 0]
click at [48, 141] on div "$27209" at bounding box center [45, 144] width 24 height 7
copy div "$27209"
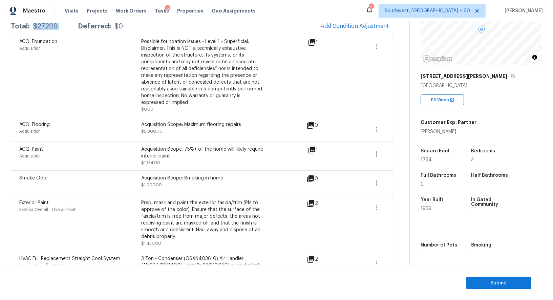
scroll to position [130, 0]
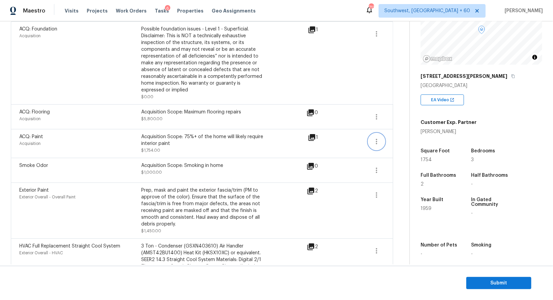
click at [380, 142] on icon "button" at bounding box center [376, 141] width 8 height 8
click at [412, 140] on div "Edit" at bounding box center [415, 139] width 53 height 7
click at [380, 114] on icon "button" at bounding box center [376, 117] width 8 height 8
click at [412, 115] on div "Edit" at bounding box center [415, 115] width 53 height 7
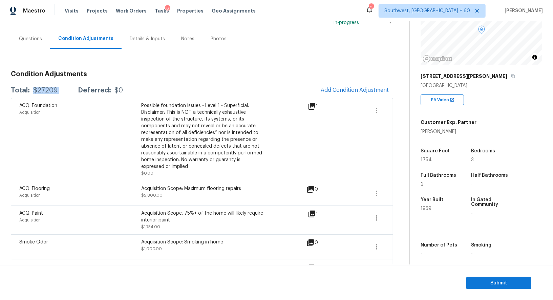
scroll to position [31, 0]
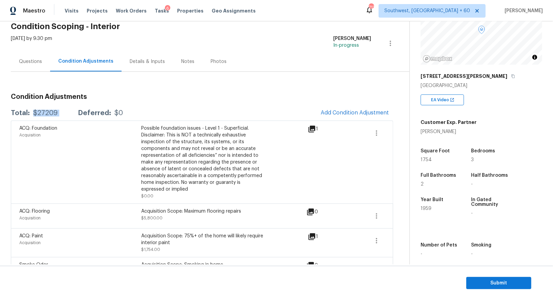
click at [27, 60] on div "Questions" at bounding box center [30, 61] width 23 height 7
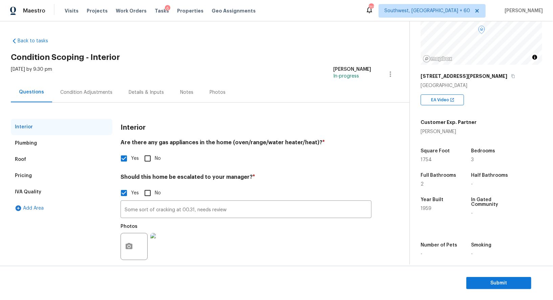
click at [85, 90] on div "Condition Adjustments" at bounding box center [86, 92] width 52 height 7
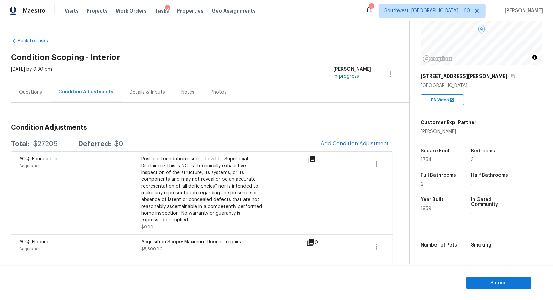
click at [28, 100] on div "Questions" at bounding box center [30, 92] width 39 height 20
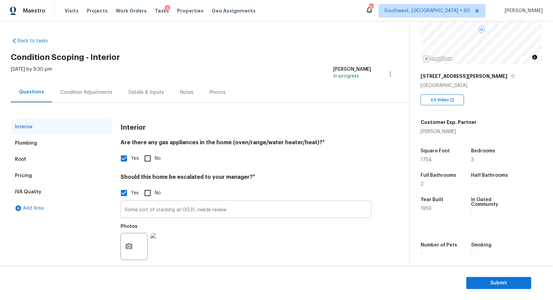
click at [167, 206] on input "Some sort of cracking at 00.31, needs review" at bounding box center [246, 210] width 251 height 16
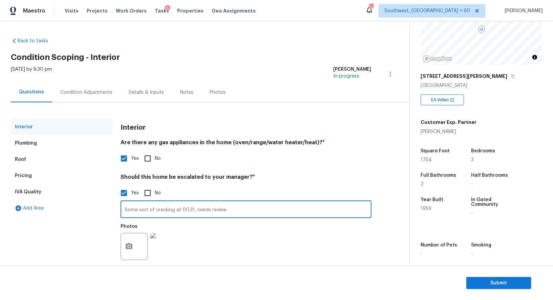
click at [95, 90] on div "Condition Adjustments" at bounding box center [86, 92] width 52 height 7
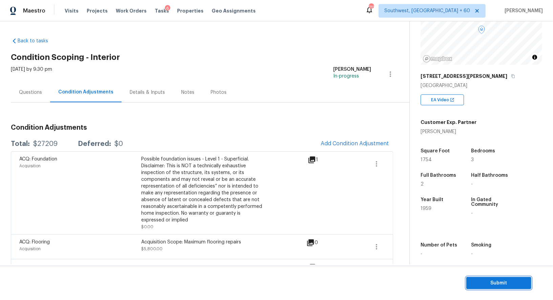
click at [497, 280] on span "Submit" at bounding box center [499, 283] width 54 height 8
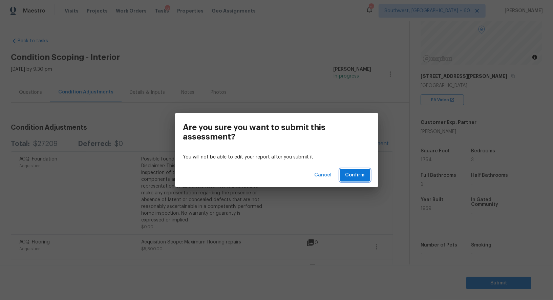
click at [357, 177] on span "Confirm" at bounding box center [354, 175] width 19 height 8
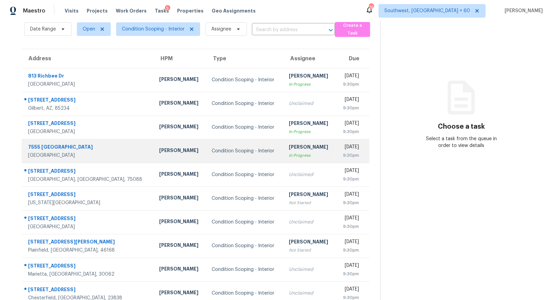
scroll to position [32, 0]
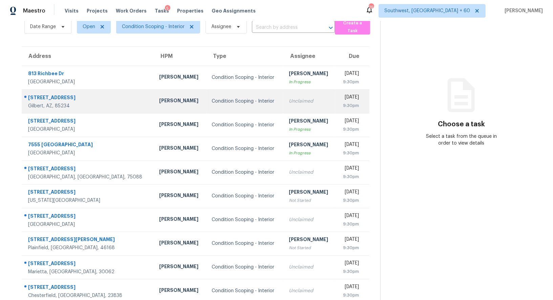
click at [289, 101] on div "Unclaimed" at bounding box center [310, 101] width 42 height 7
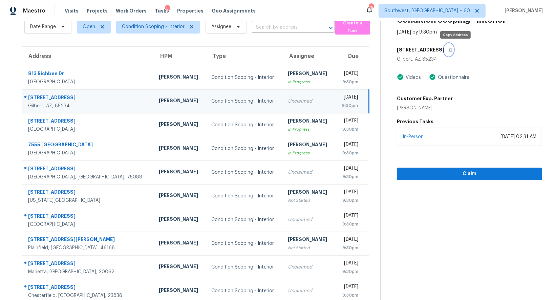
click at [452, 49] on icon "button" at bounding box center [450, 50] width 4 height 4
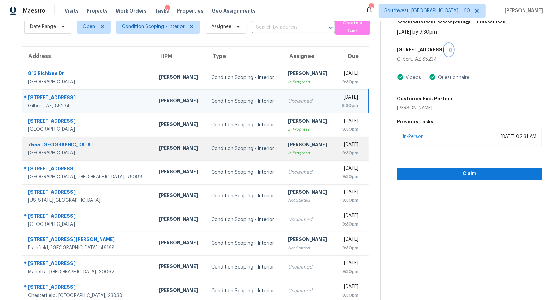
scroll to position [0, 0]
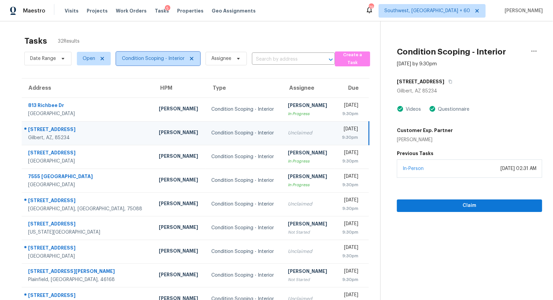
click at [162, 57] on span "Condition Scoping - Interior" at bounding box center [153, 58] width 63 height 7
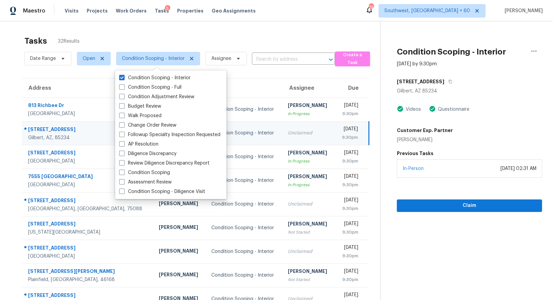
click at [229, 22] on div "Tasks 32 Results Date Range Open Condition Scoping - Interior Assignee ​ Create…" at bounding box center [276, 186] width 553 height 331
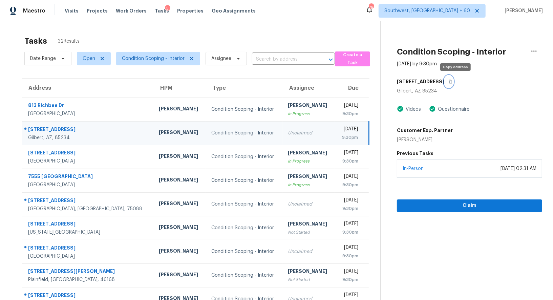
click at [452, 81] on icon "button" at bounding box center [450, 82] width 4 height 4
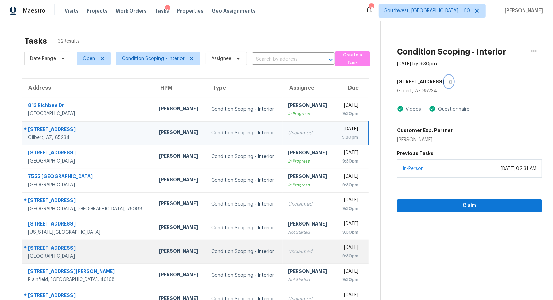
scroll to position [52, 0]
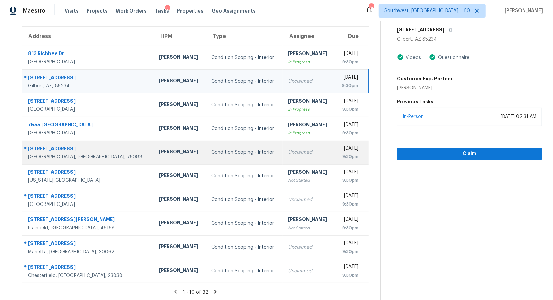
click at [283, 155] on td "Unclaimed" at bounding box center [309, 153] width 52 height 24
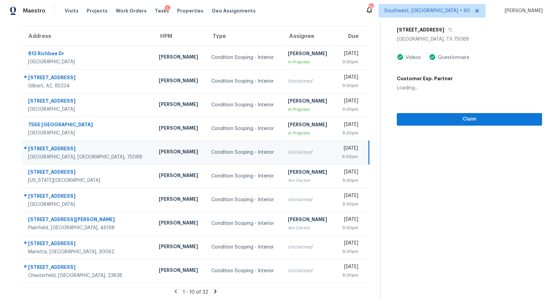
scroll to position [9, 0]
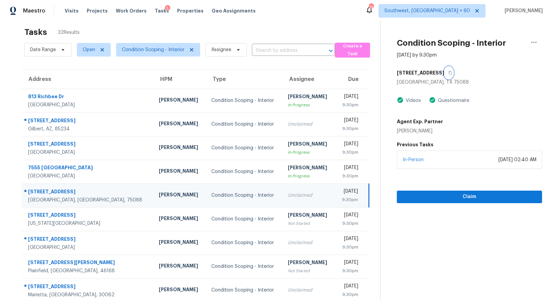
click at [448, 74] on icon "button" at bounding box center [450, 73] width 4 height 4
click at [151, 48] on span "Condition Scoping - Interior" at bounding box center [153, 49] width 63 height 7
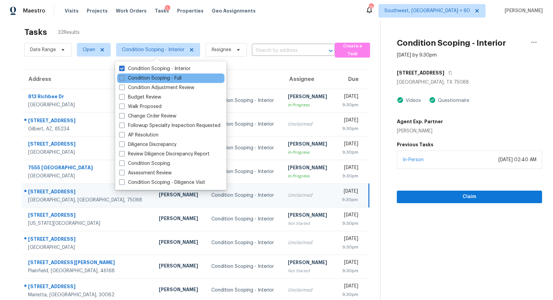
click at [161, 80] on label "Condition Scoping - Full" at bounding box center [150, 78] width 62 height 7
click at [124, 79] on input "Condition Scoping - Full" at bounding box center [121, 77] width 4 height 4
checkbox input "true"
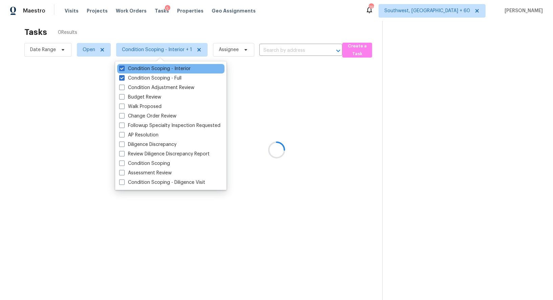
click at [174, 73] on div "Condition Scoping - Interior" at bounding box center [170, 68] width 107 height 9
click at [177, 72] on div "Condition Scoping - Interior" at bounding box center [170, 68] width 107 height 9
click at [179, 70] on label "Condition Scoping - Interior" at bounding box center [154, 68] width 71 height 7
click at [124, 70] on input "Condition Scoping - Interior" at bounding box center [121, 67] width 4 height 4
checkbox input "false"
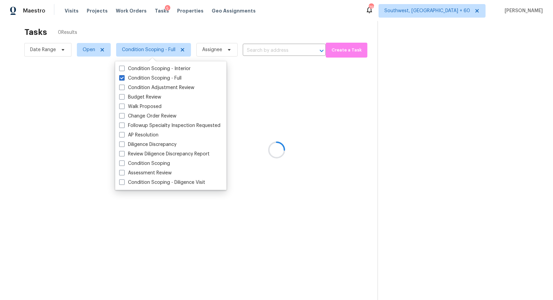
click at [235, 33] on div at bounding box center [276, 150] width 553 height 300
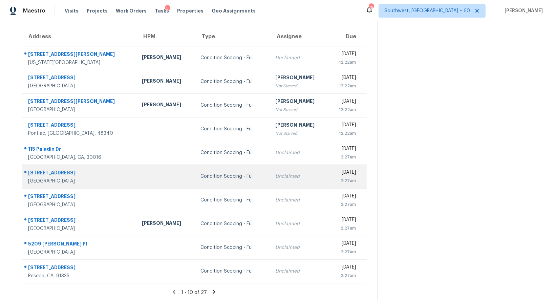
scroll to position [52, 0]
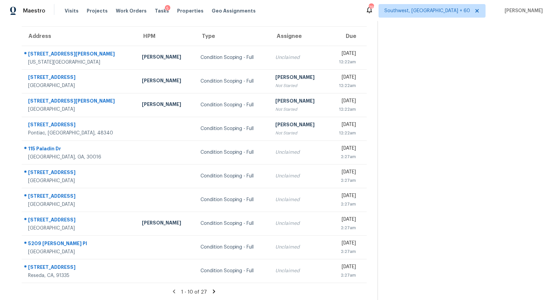
click at [213, 291] on icon at bounding box center [214, 292] width 2 height 4
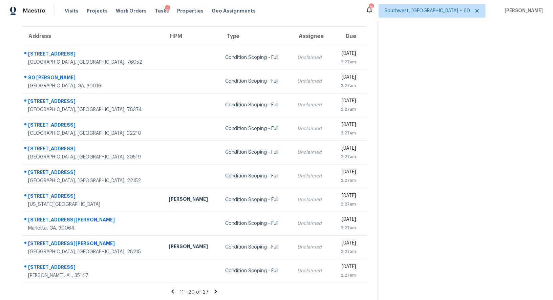
click at [213, 287] on section "Tasks 27 Results Date Range Open Condition Scoping - Full Assignee ​ Create a T…" at bounding box center [194, 140] width 367 height 321
click at [213, 293] on icon at bounding box center [216, 291] width 6 height 6
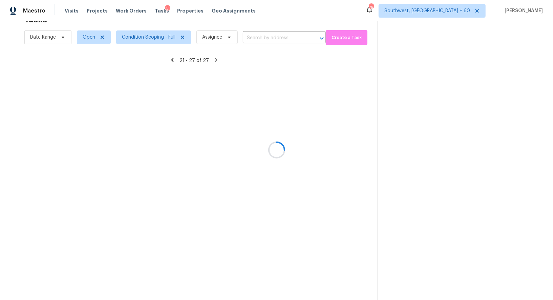
scroll to position [21, 0]
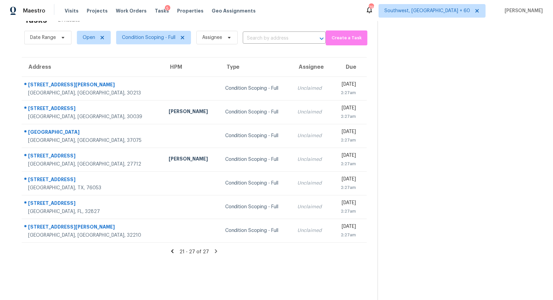
click at [173, 249] on icon at bounding box center [172, 251] width 2 height 4
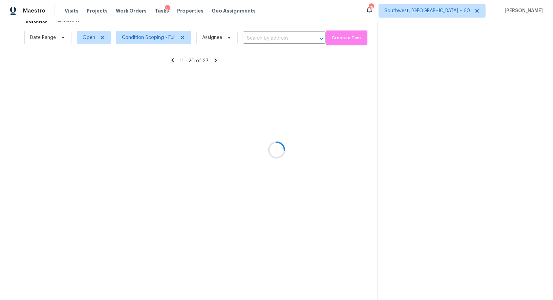
scroll to position [52, 0]
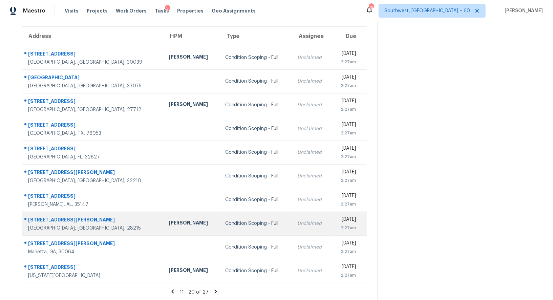
click at [238, 222] on div "Condition Scoping - Full" at bounding box center [256, 223] width 62 height 7
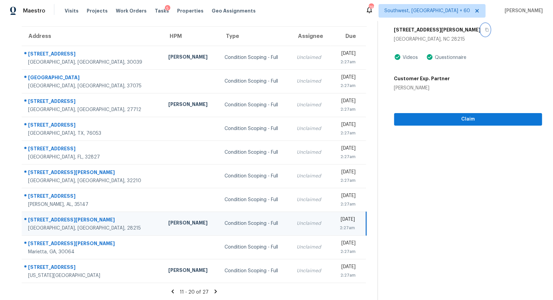
click at [485, 31] on icon "button" at bounding box center [487, 30] width 4 height 4
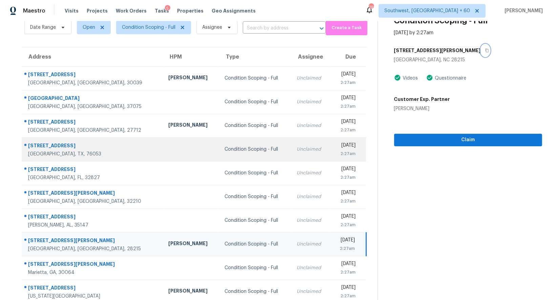
scroll to position [28, 0]
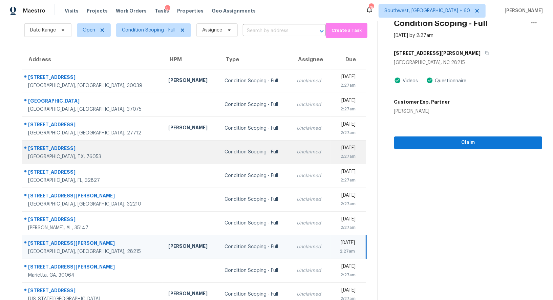
click at [297, 154] on div "Unclaimed" at bounding box center [311, 152] width 29 height 7
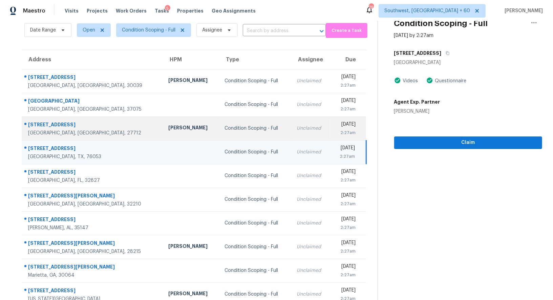
click at [336, 128] on div "[DATE]" at bounding box center [346, 125] width 20 height 8
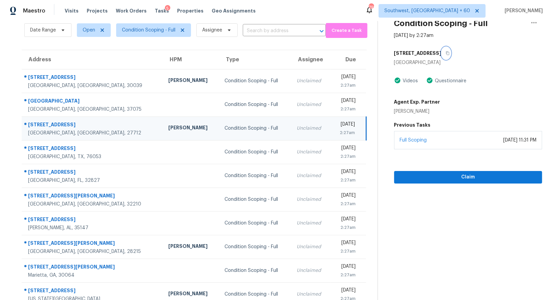
click at [446, 53] on icon "button" at bounding box center [448, 53] width 4 height 4
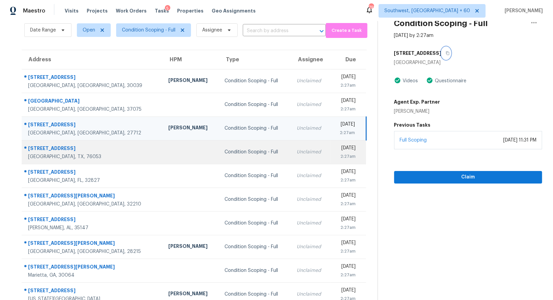
scroll to position [5, 0]
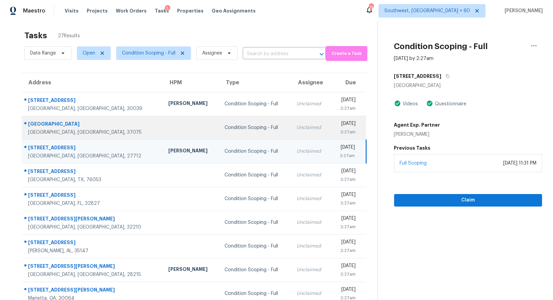
click at [291, 129] on td "Unclaimed" at bounding box center [311, 128] width 40 height 24
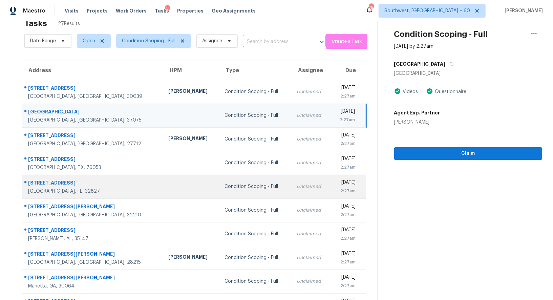
scroll to position [20, 0]
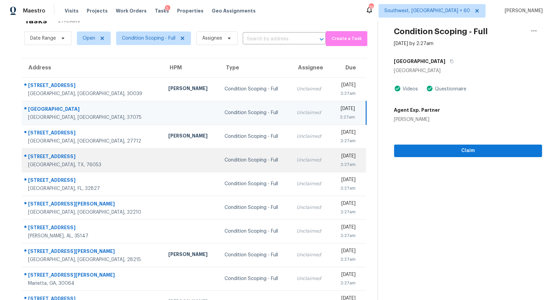
click at [297, 160] on div "Unclaimed" at bounding box center [311, 160] width 29 height 7
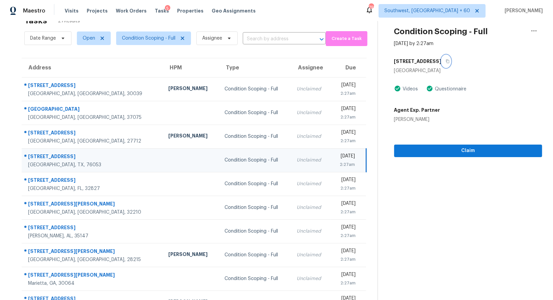
click at [446, 62] on icon "button" at bounding box center [448, 61] width 4 height 4
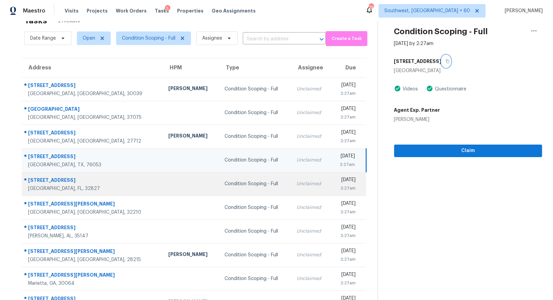
scroll to position [52, 0]
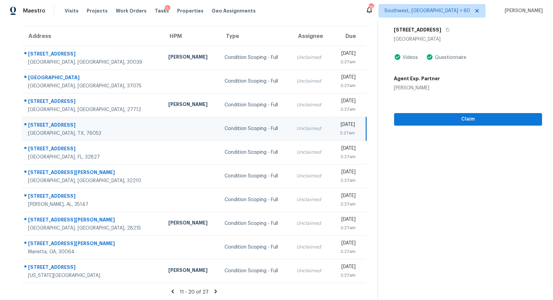
click at [173, 289] on icon at bounding box center [173, 291] width 6 height 6
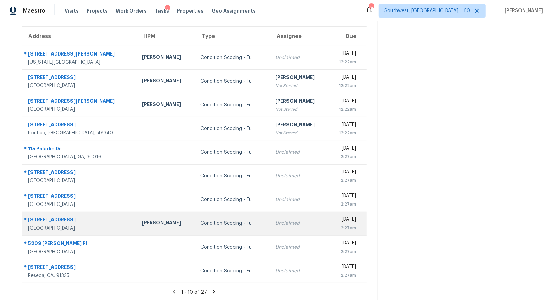
click at [270, 227] on td "Unclaimed" at bounding box center [299, 224] width 58 height 24
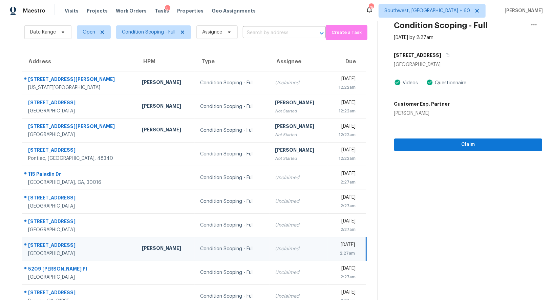
scroll to position [2, 0]
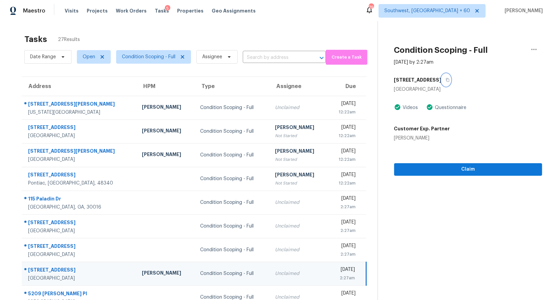
click at [442, 79] on button "button" at bounding box center [446, 80] width 9 height 12
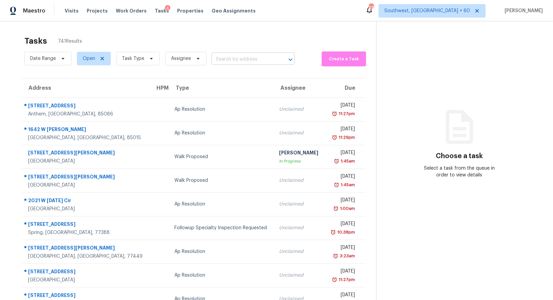
click at [241, 57] on input "text" at bounding box center [244, 59] width 64 height 10
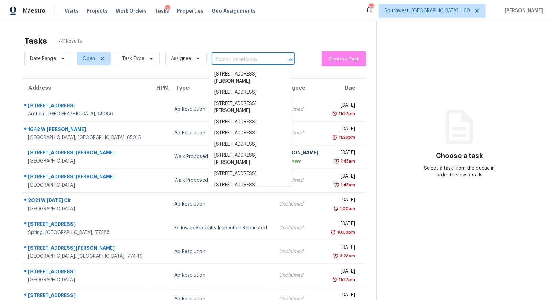
paste input "31 Freeman Ln, Palm Coast, FL 32137"
type input "31 Freeman Ln, Palm Coast, FL 32137"
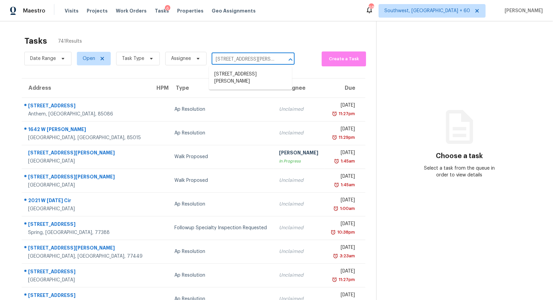
scroll to position [0, 21]
click at [241, 78] on li "31 Freeman Ln, Palm Coast, FL 32137" at bounding box center [250, 78] width 83 height 18
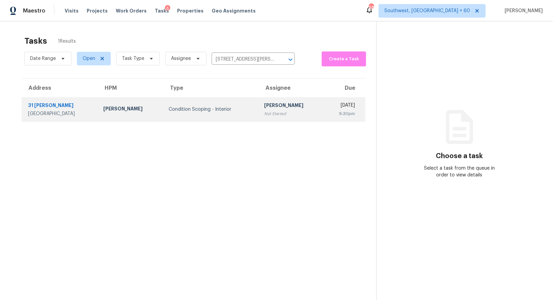
click at [232, 115] on td "Condition Scoping - Interior" at bounding box center [210, 110] width 95 height 24
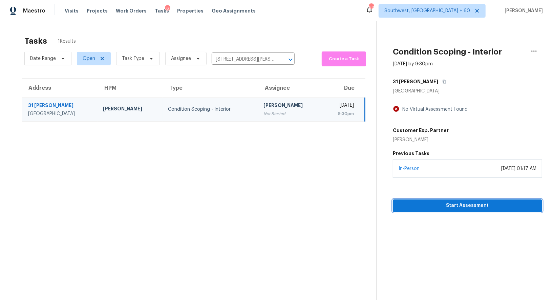
click at [473, 205] on span "Start Assessment" at bounding box center [467, 205] width 138 height 8
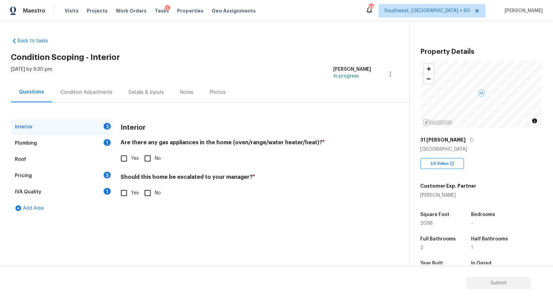
click at [150, 154] on input "No" at bounding box center [148, 158] width 14 height 14
checkbox input "true"
click at [152, 192] on input "No" at bounding box center [148, 193] width 14 height 14
checkbox input "true"
click at [103, 137] on div "Plumbing 1" at bounding box center [62, 143] width 102 height 16
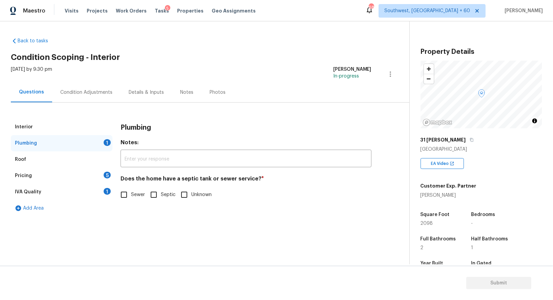
click at [159, 198] on input "Septic" at bounding box center [154, 195] width 14 height 14
checkbox input "true"
click at [102, 194] on div "IVA Quality 1" at bounding box center [62, 192] width 102 height 16
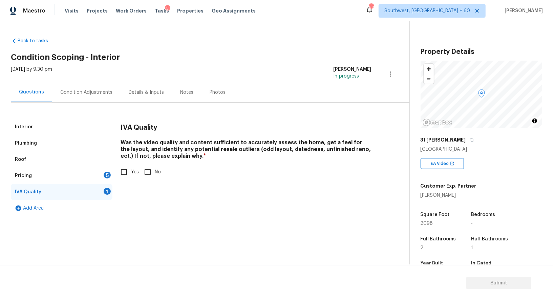
click at [117, 177] on input "Yes" at bounding box center [124, 172] width 14 height 14
checkbox input "true"
click at [105, 176] on div "5" at bounding box center [107, 175] width 7 height 7
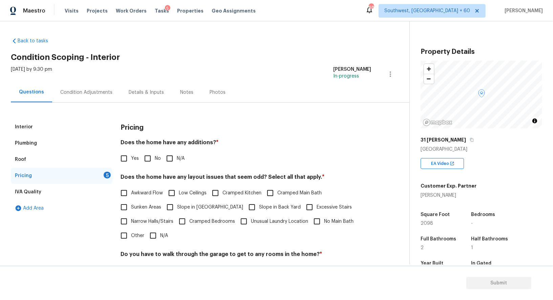
click at [151, 166] on div "Pricing Does the home have any additions? * Yes No N/A Does the home have any l…" at bounding box center [246, 237] width 251 height 236
click at [151, 160] on input "No" at bounding box center [148, 158] width 14 height 14
checkbox input "true"
click at [156, 227] on label "Narrow Halls/Stairs" at bounding box center [145, 222] width 57 height 14
click at [131, 227] on input "Narrow Halls/Stairs" at bounding box center [124, 222] width 14 height 14
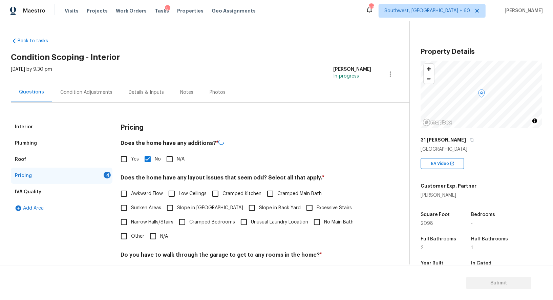
checkbox input "true"
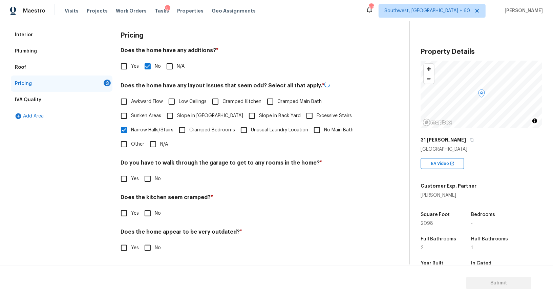
scroll to position [91, 0]
click at [155, 148] on input "N/A" at bounding box center [153, 144] width 14 height 14
checkbox input "true"
click at [136, 134] on span "Narrow Halls/Stairs" at bounding box center [152, 130] width 42 height 7
click at [131, 134] on input "Narrow Halls/Stairs" at bounding box center [124, 131] width 14 height 14
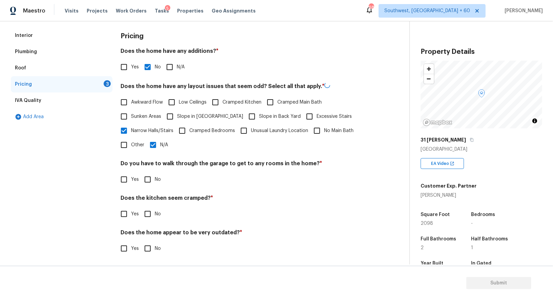
checkbox input "false"
click at [144, 185] on input "No" at bounding box center [148, 179] width 14 height 14
checkbox input "true"
click at [148, 215] on input "No" at bounding box center [148, 214] width 14 height 14
checkbox input "true"
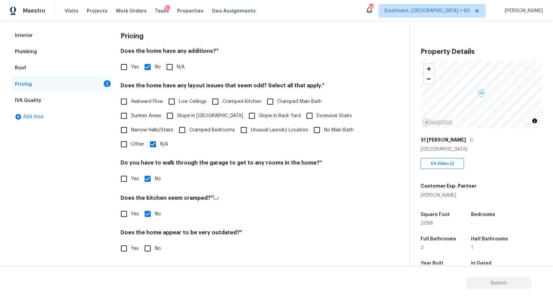
click at [151, 243] on input "No" at bounding box center [148, 248] width 14 height 14
checkbox input "true"
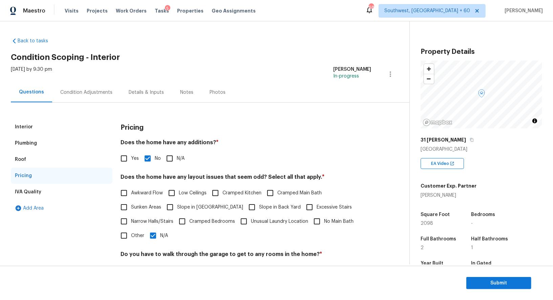
click at [87, 76] on div "Wed, Oct 15 2025 by 9:30 pm Salma Ansari In-progress" at bounding box center [210, 74] width 399 height 16
click at [86, 89] on div "Condition Adjustments" at bounding box center [86, 92] width 52 height 7
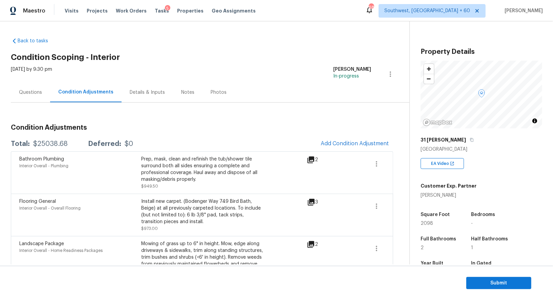
click at [310, 159] on icon at bounding box center [310, 159] width 7 height 7
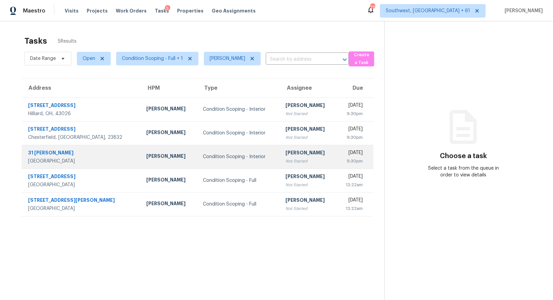
click at [285, 162] on div "Not Started" at bounding box center [308, 161] width 46 height 7
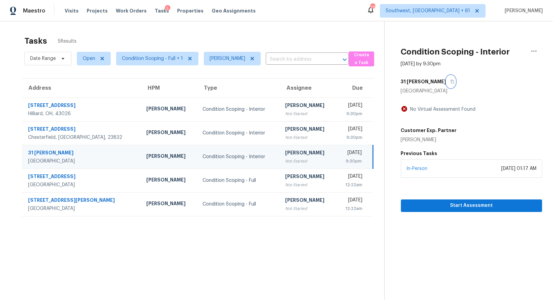
click at [450, 81] on icon "button" at bounding box center [452, 82] width 4 height 4
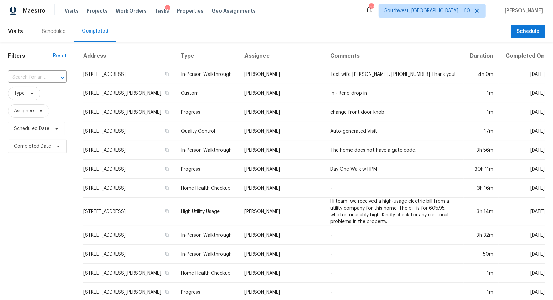
click at [43, 78] on input "text" at bounding box center [28, 77] width 40 height 10
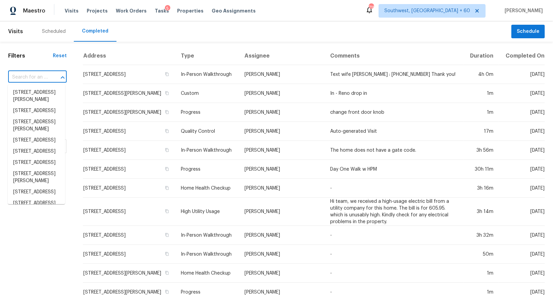
paste input "[STREET_ADDRESS][PERSON_NAME]"
type input "[STREET_ADDRESS][PERSON_NAME]"
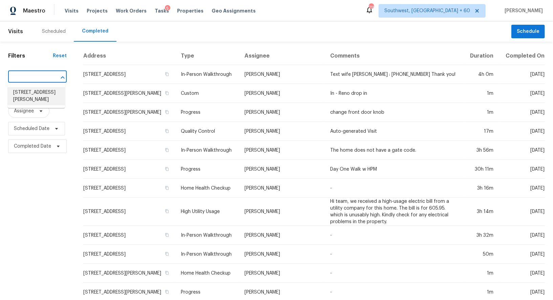
click at [34, 95] on li "[STREET_ADDRESS][PERSON_NAME]" at bounding box center [36, 96] width 57 height 18
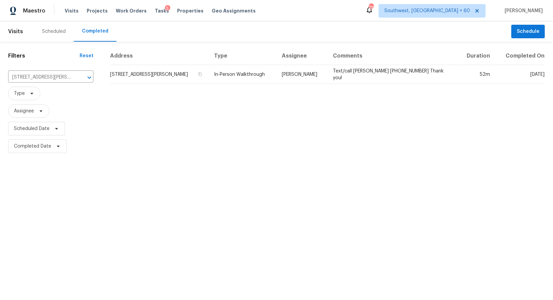
click at [152, 71] on td "[STREET_ADDRESS][PERSON_NAME]" at bounding box center [159, 74] width 99 height 19
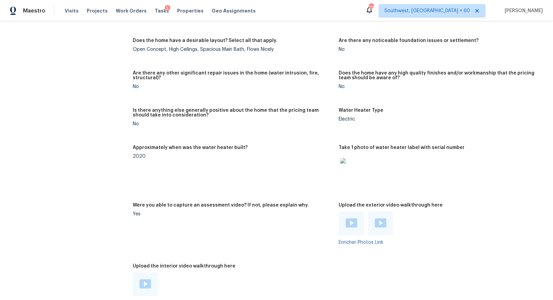
scroll to position [1484, 0]
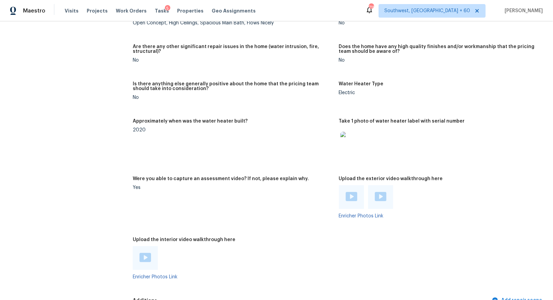
click at [349, 193] on img at bounding box center [352, 196] width 12 height 9
click at [383, 200] on img at bounding box center [381, 196] width 12 height 9
click at [141, 257] on img at bounding box center [146, 257] width 12 height 9
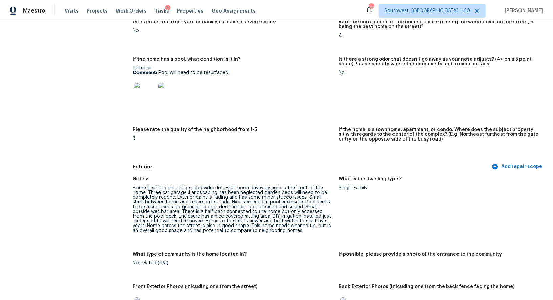
scroll to position [170, 0]
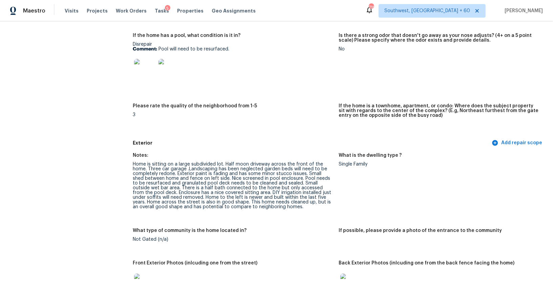
click at [219, 144] on h5 "Exterior" at bounding box center [312, 143] width 358 height 7
click at [167, 167] on div "Home is sitting on a large subdivided lot. Half moon driveway across the front …" at bounding box center [233, 185] width 200 height 47
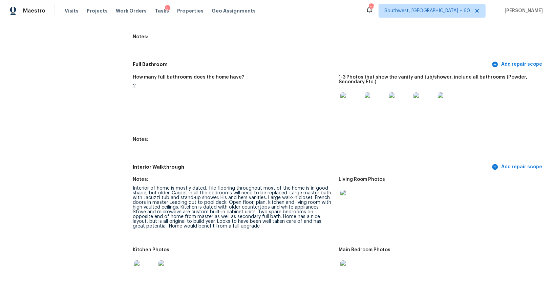
scroll to position [979, 0]
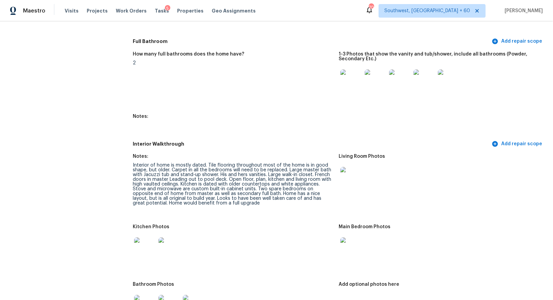
click at [301, 206] on figure "Notes: Interior of home is mostly dated. Tile flooring throughout most of the h…" at bounding box center [236, 185] width 206 height 62
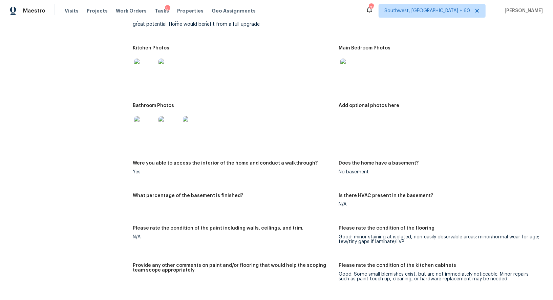
scroll to position [1165, 0]
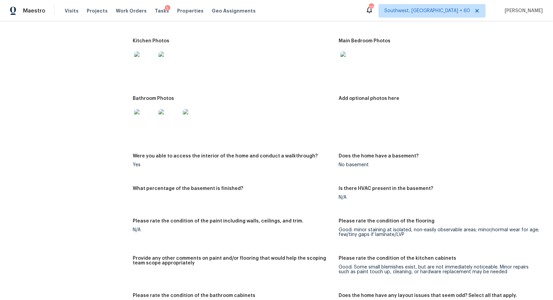
click at [354, 56] on img at bounding box center [351, 62] width 22 height 22
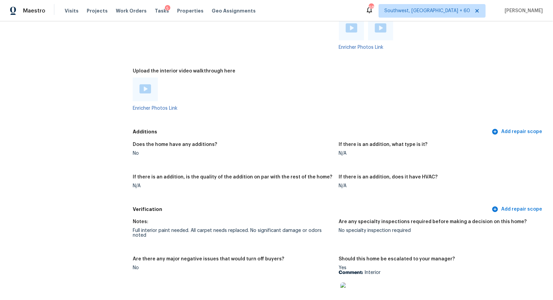
scroll to position [1613, 0]
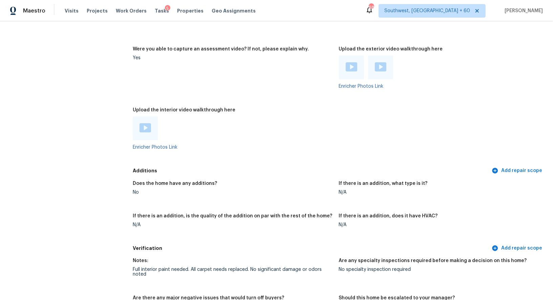
click at [146, 124] on img at bounding box center [146, 127] width 12 height 9
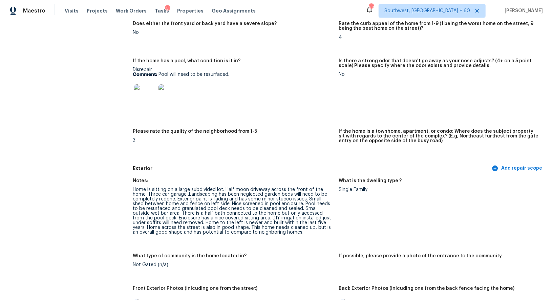
scroll to position [0, 0]
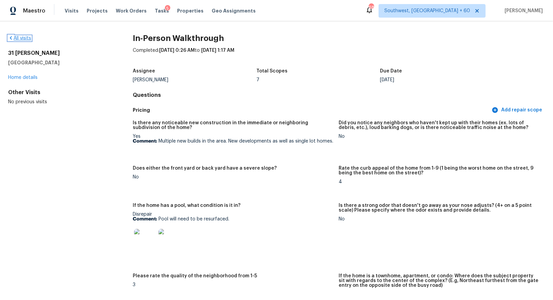
click at [18, 36] on link "All visits" at bounding box center [19, 38] width 23 height 5
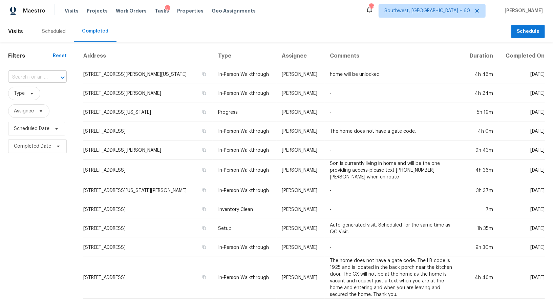
click at [38, 73] on input "text" at bounding box center [28, 77] width 40 height 10
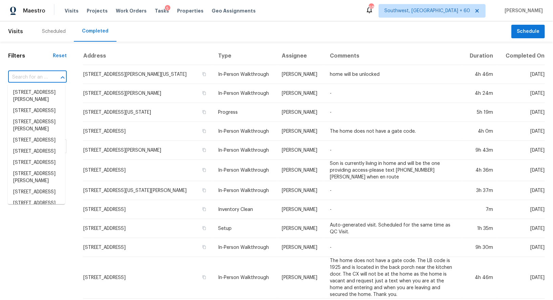
paste input "[STREET_ADDRESS]"
type input "[STREET_ADDRESS]"
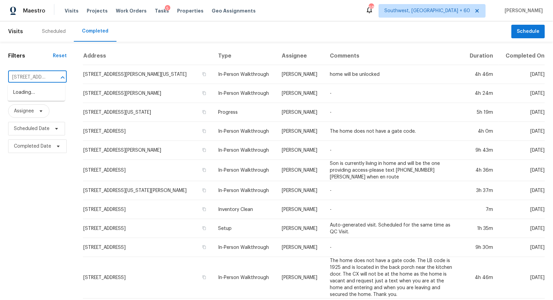
scroll to position [0, 65]
click at [30, 97] on li "[STREET_ADDRESS]" at bounding box center [36, 92] width 57 height 11
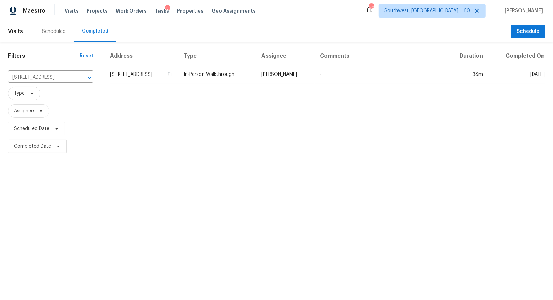
click at [171, 72] on td "[STREET_ADDRESS]" at bounding box center [144, 74] width 68 height 19
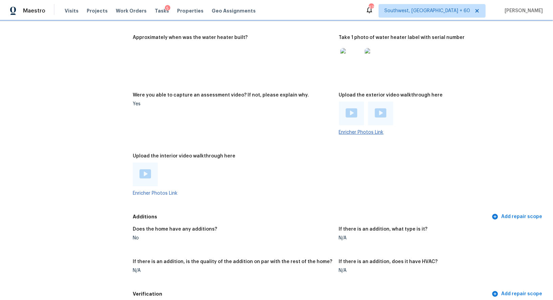
scroll to position [1189, 0]
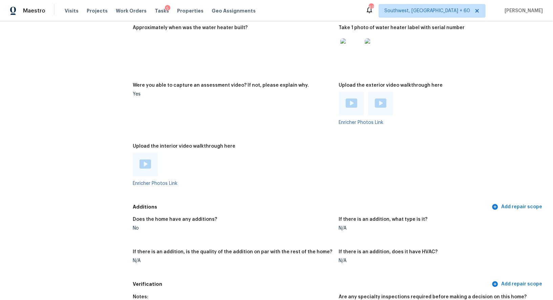
click at [352, 101] on img at bounding box center [352, 103] width 12 height 9
click at [382, 102] on img at bounding box center [381, 103] width 12 height 9
click at [149, 168] on div at bounding box center [146, 164] width 12 height 10
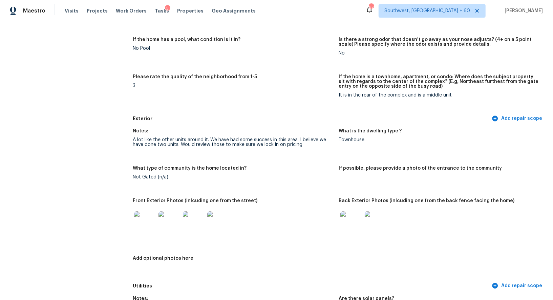
scroll to position [168, 0]
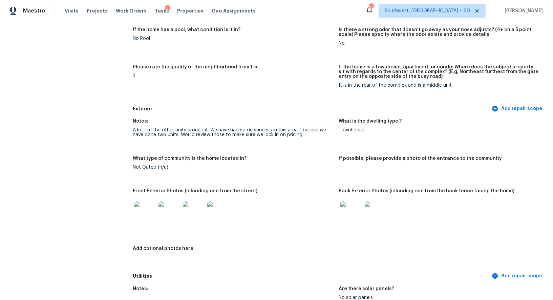
click at [218, 110] on h5 "Exterior" at bounding box center [312, 108] width 358 height 7
click at [181, 128] on div "A lot like the other units around it. We have had some success in this area. I …" at bounding box center [233, 132] width 200 height 9
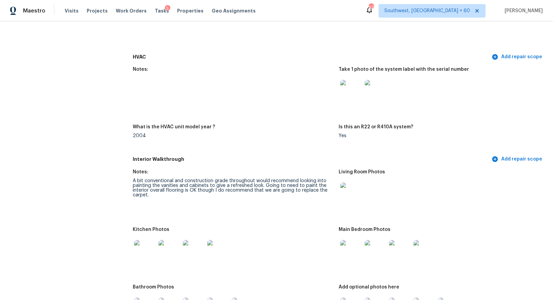
scroll to position [580, 0]
click at [270, 190] on div "A bit conventional and construction grade throughout would recommend looking in…" at bounding box center [233, 187] width 200 height 19
drag, startPoint x: 263, startPoint y: 184, endPoint x: 327, endPoint y: 186, distance: 63.7
click at [327, 186] on div "A bit conventional and construction grade throughout would recommend looking in…" at bounding box center [233, 187] width 200 height 19
click at [309, 193] on div "A bit conventional and construction grade throughout would recommend looking in…" at bounding box center [233, 187] width 200 height 19
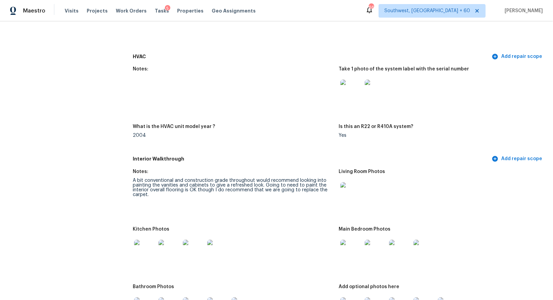
click at [247, 202] on figure "Notes: A bit conventional and construction grade throughout would recommend loo…" at bounding box center [236, 193] width 206 height 49
click at [190, 199] on figure "Notes: A bit conventional and construction grade throughout would recommend loo…" at bounding box center [236, 193] width 206 height 49
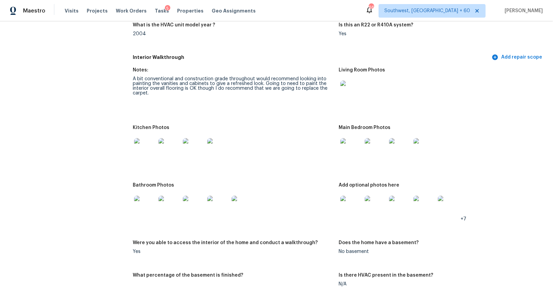
scroll to position [681, 0]
click at [353, 157] on img at bounding box center [351, 149] width 22 height 22
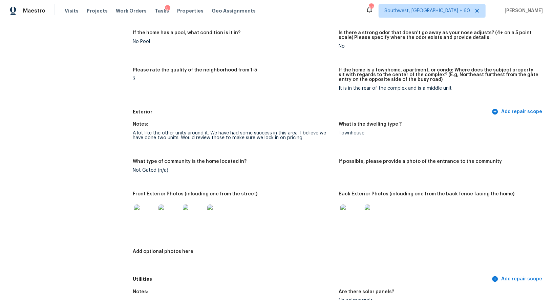
scroll to position [0, 0]
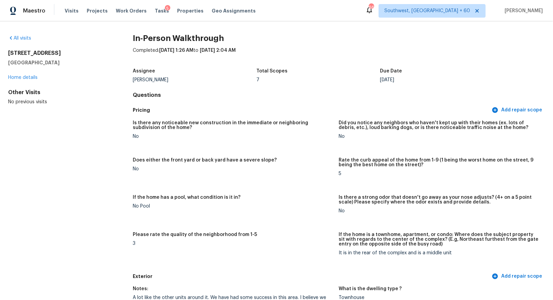
click at [22, 35] on div "All visits" at bounding box center [59, 38] width 103 height 7
click at [25, 38] on link "All visits" at bounding box center [19, 38] width 23 height 5
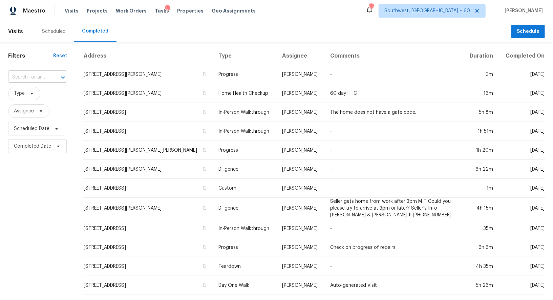
click at [37, 81] on input "text" at bounding box center [28, 77] width 40 height 10
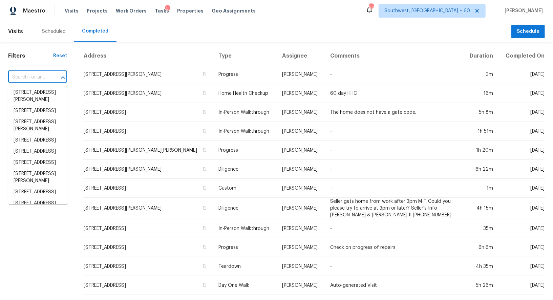
paste input "4851 Leybourne Dr, Hilliard, OH 43026"
type input "4851 Leybourne Dr, Hilliard, OH 43026"
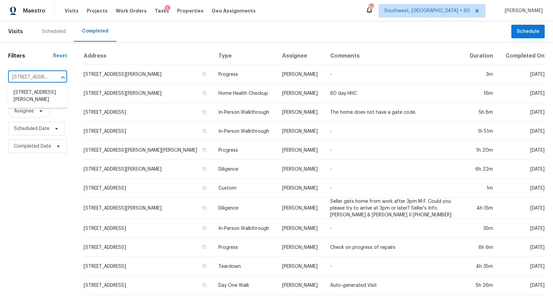
scroll to position [0, 48]
click at [41, 99] on li "4851 Leybourne Dr, Hilliard, OH 43026" at bounding box center [38, 96] width 60 height 18
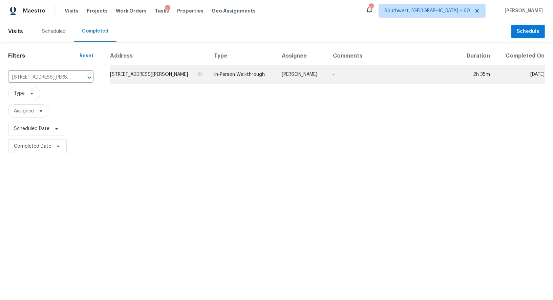
click at [144, 77] on td "4851 Leybourne Dr, Hilliard, OH 43026" at bounding box center [159, 74] width 99 height 19
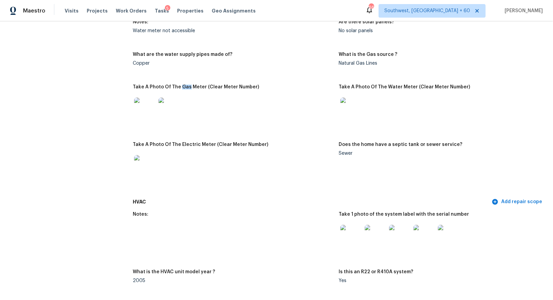
scroll to position [438, 0]
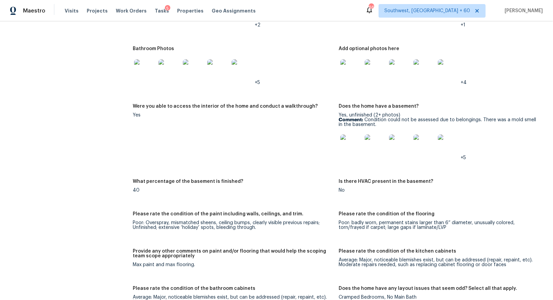
click at [293, 152] on figure "Were you able to access the interior of the home and conduct a walkthrough? Yes" at bounding box center [236, 137] width 206 height 67
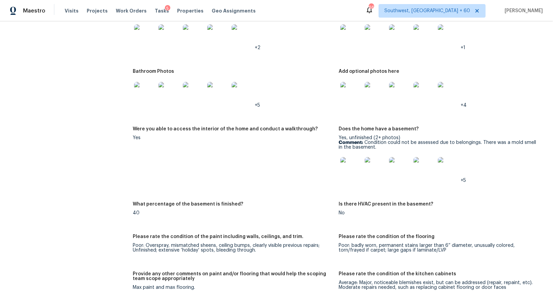
scroll to position [774, 0]
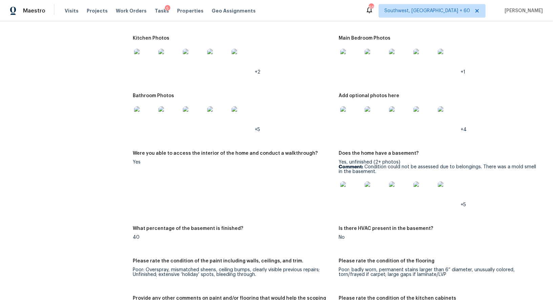
click at [349, 108] on img at bounding box center [351, 117] width 22 height 22
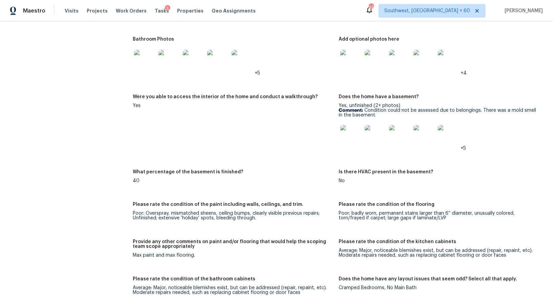
scroll to position [808, 0]
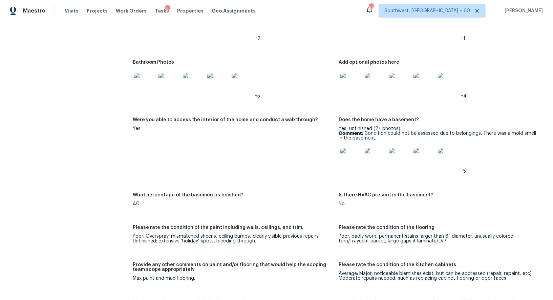
click at [349, 162] on img at bounding box center [351, 159] width 22 height 22
click at [351, 160] on img at bounding box center [351, 159] width 22 height 22
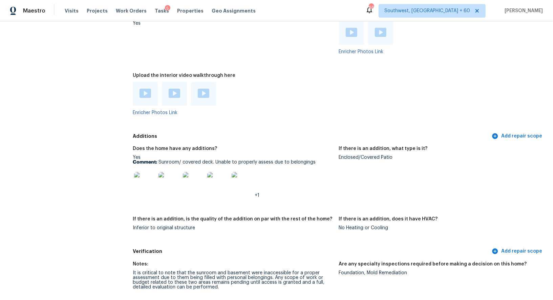
scroll to position [1296, 0]
click at [350, 32] on img at bounding box center [352, 33] width 12 height 9
click at [377, 30] on img at bounding box center [381, 33] width 12 height 9
click at [150, 95] on img at bounding box center [146, 94] width 12 height 9
click at [175, 99] on div at bounding box center [175, 95] width 12 height 10
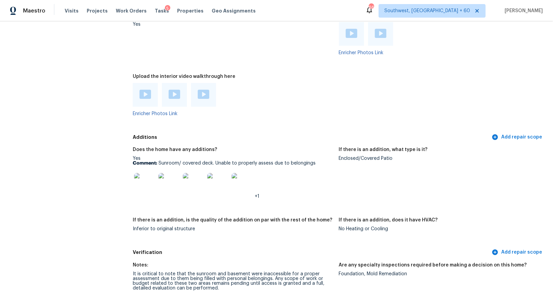
click at [209, 94] on img at bounding box center [204, 94] width 12 height 9
drag, startPoint x: 159, startPoint y: 163, endPoint x: 321, endPoint y: 163, distance: 161.8
click at [321, 163] on p "Comment: Sunroom/ covered deck. Unable to properly assess due to belongings" at bounding box center [233, 163] width 200 height 5
copy p "Sunroom/ covered deck. Unable to properly assess due to belongings"
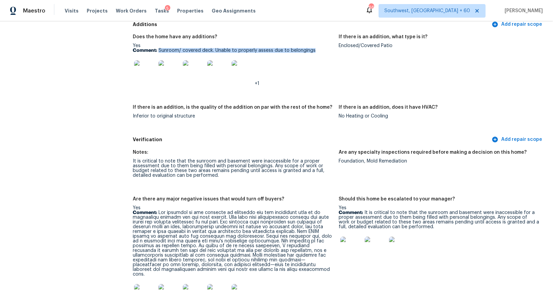
scroll to position [1434, 0]
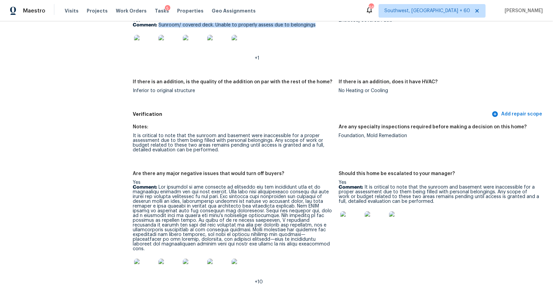
click at [143, 46] on img at bounding box center [145, 46] width 22 height 22
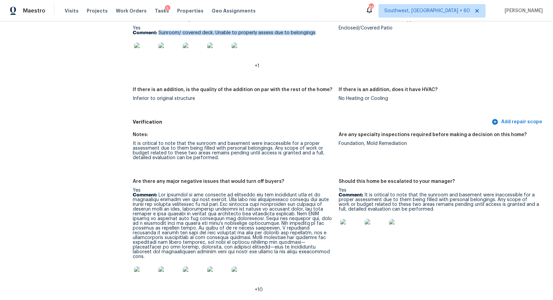
scroll to position [1434, 0]
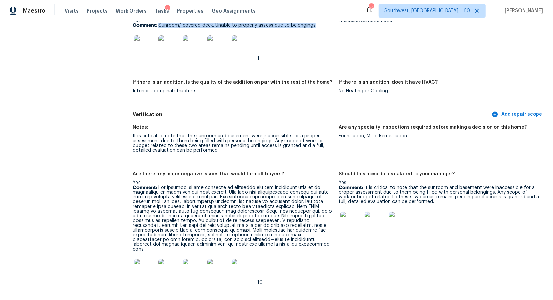
click at [212, 134] on div "It is critical to note that the sunroom and basement were inaccessible for a pr…" at bounding box center [233, 143] width 200 height 19
click at [201, 147] on div "It is critical to note that the sunroom and basement were inaccessible for a pr…" at bounding box center [233, 143] width 200 height 19
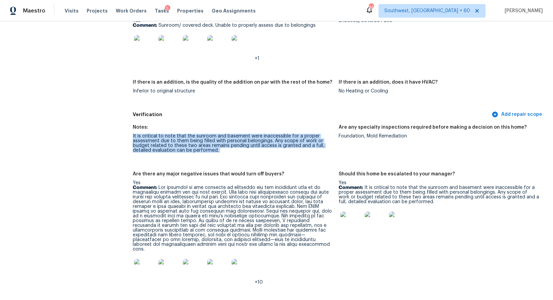
copy div "It is critical to note that the sunroom and basement were inaccessible for a pr…"
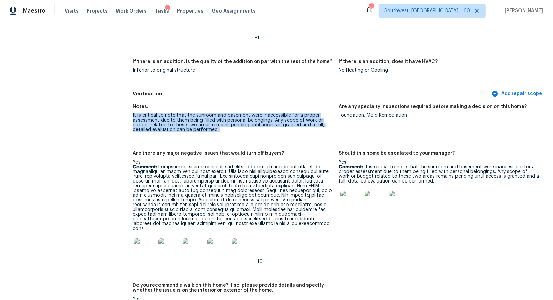
scroll to position [1455, 0]
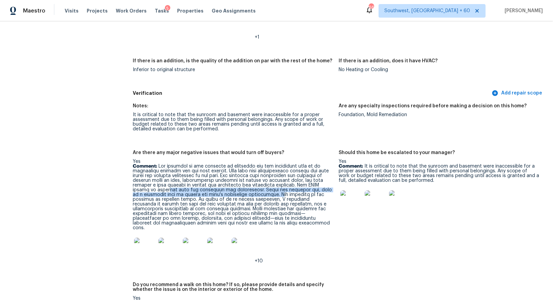
drag, startPoint x: 144, startPoint y: 191, endPoint x: 243, endPoint y: 193, distance: 99.6
click at [243, 193] on p "Comment:" at bounding box center [233, 197] width 200 height 66
click at [257, 194] on p "Comment:" at bounding box center [233, 197] width 200 height 66
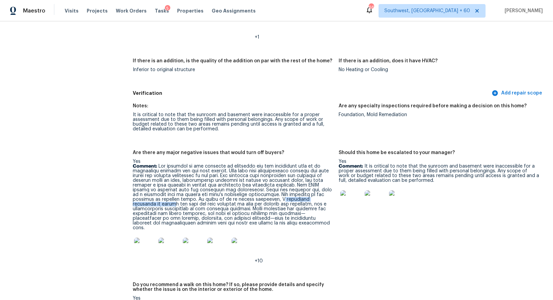
drag, startPoint x: 229, startPoint y: 200, endPoint x: 301, endPoint y: 197, distance: 71.8
click at [301, 198] on p "Comment:" at bounding box center [233, 197] width 200 height 66
click at [173, 205] on p "Comment:" at bounding box center [233, 197] width 200 height 66
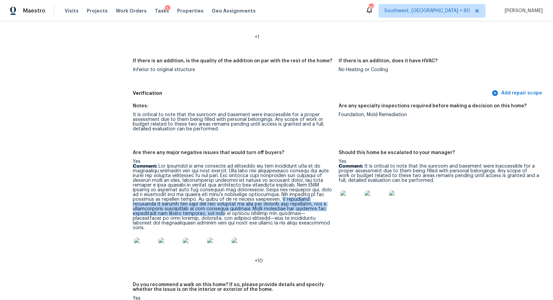
drag, startPoint x: 227, startPoint y: 198, endPoint x: 321, endPoint y: 208, distance: 94.6
click at [321, 208] on p "Comment:" at bounding box center [233, 197] width 200 height 66
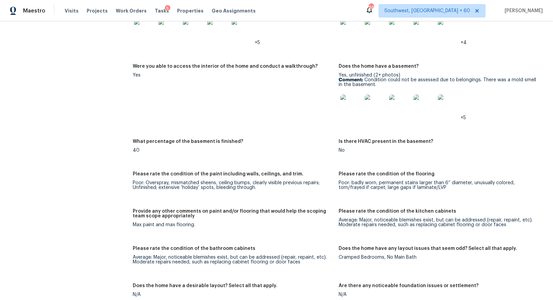
scroll to position [769, 0]
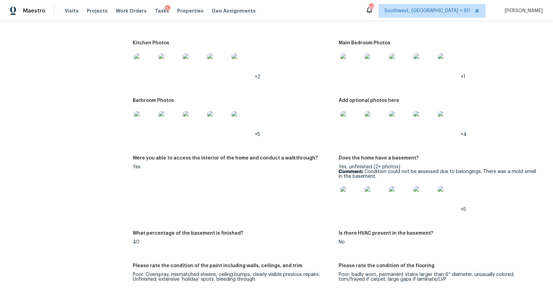
click at [355, 118] on img at bounding box center [351, 122] width 22 height 22
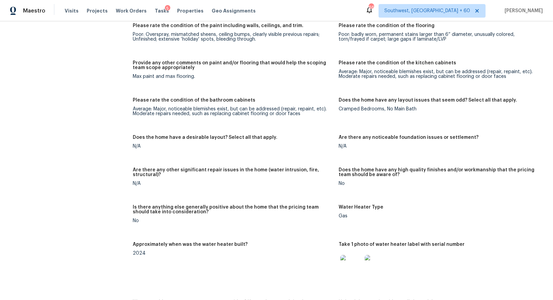
scroll to position [1021, 0]
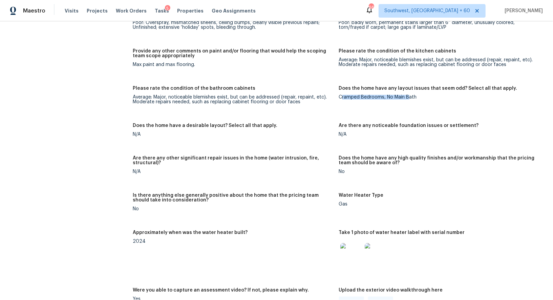
drag, startPoint x: 341, startPoint y: 99, endPoint x: 410, endPoint y: 96, distance: 68.5
click at [410, 96] on div "Cramped Bedrooms, No Main Bath" at bounding box center [439, 97] width 200 height 5
click at [309, 123] on div "Does the home have a desirable layout? Select all that apply." at bounding box center [233, 127] width 200 height 9
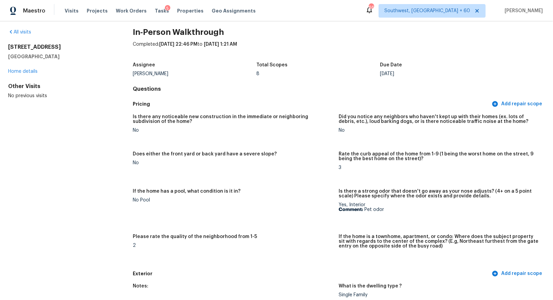
scroll to position [0, 0]
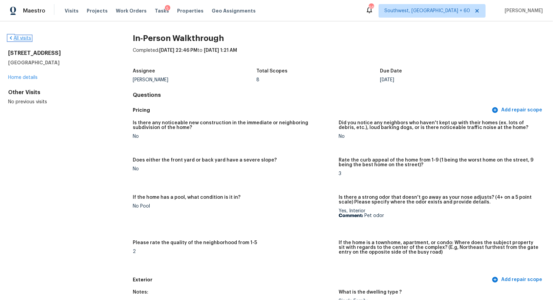
click at [24, 39] on link "All visits" at bounding box center [19, 38] width 23 height 5
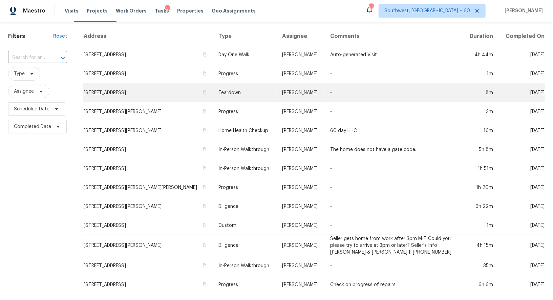
scroll to position [51, 0]
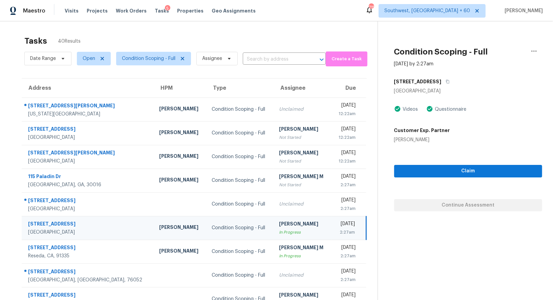
scroll to position [2, 0]
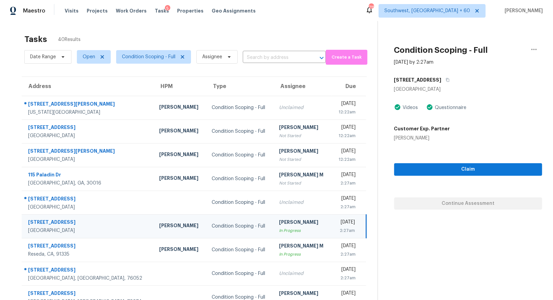
click at [263, 37] on div "Tasks 40 Results" at bounding box center [200, 39] width 353 height 18
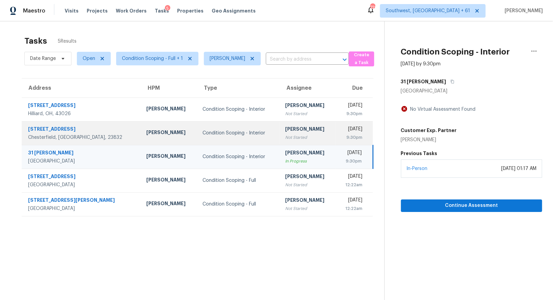
click at [336, 130] on td "[DATE] 9:30pm" at bounding box center [354, 133] width 37 height 24
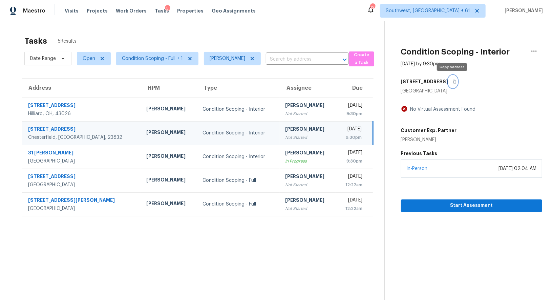
click at [455, 81] on button "button" at bounding box center [452, 82] width 9 height 12
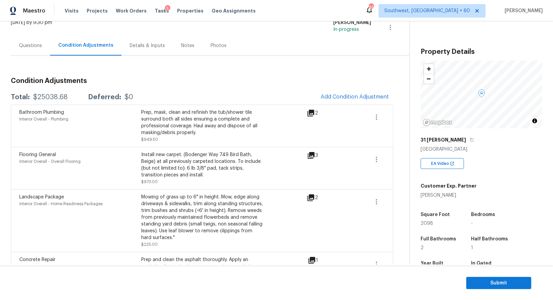
scroll to position [43, 0]
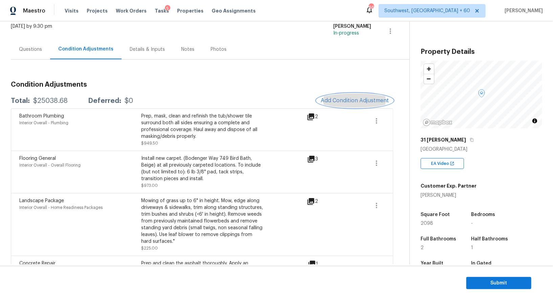
click at [357, 95] on button "Add Condition Adjustment" at bounding box center [355, 100] width 77 height 14
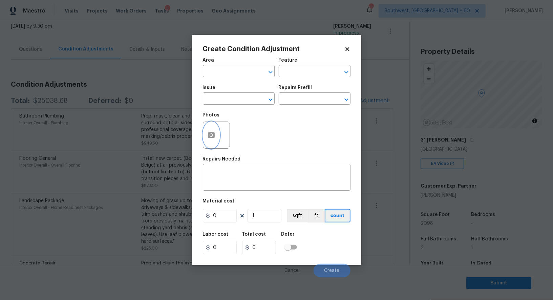
click at [209, 134] on icon "button" at bounding box center [211, 135] width 7 height 6
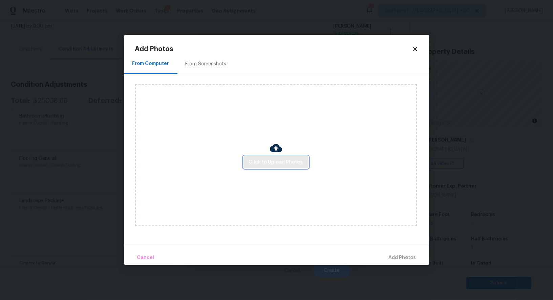
click at [295, 159] on span "Click to Upload Photos" at bounding box center [276, 162] width 54 height 8
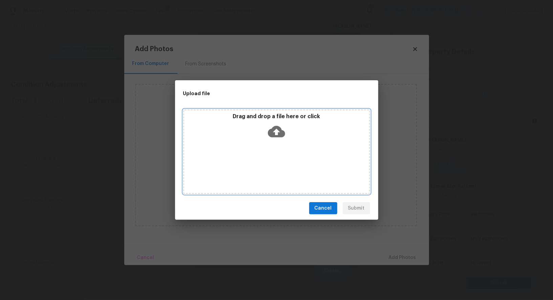
click at [283, 141] on div "Drag and drop a file here or click" at bounding box center [276, 127] width 185 height 29
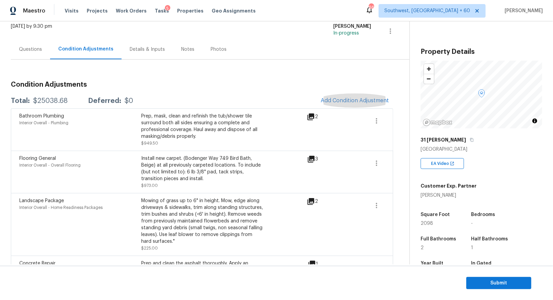
click at [30, 58] on div "Questions" at bounding box center [30, 49] width 39 height 20
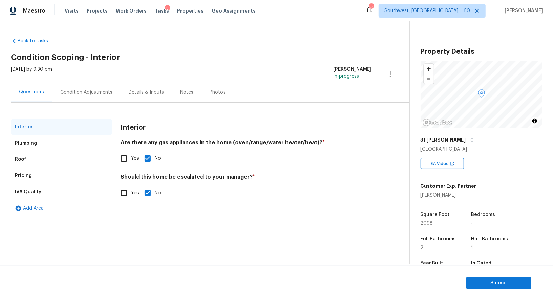
click at [129, 189] on input "Yes" at bounding box center [124, 193] width 14 height 14
checkbox input "true"
checkbox input "false"
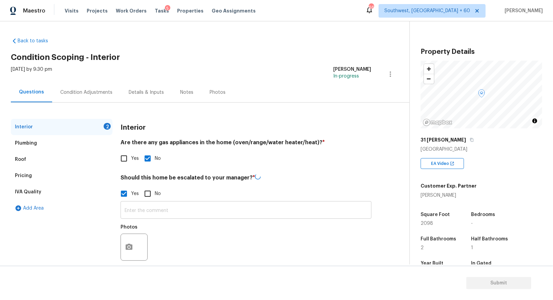
click at [145, 211] on input "text" at bounding box center [246, 211] width 251 height 16
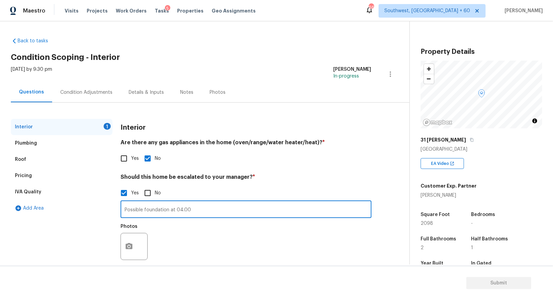
type input "Possible foundation at 04.00"
click at [121, 257] on div at bounding box center [134, 246] width 27 height 27
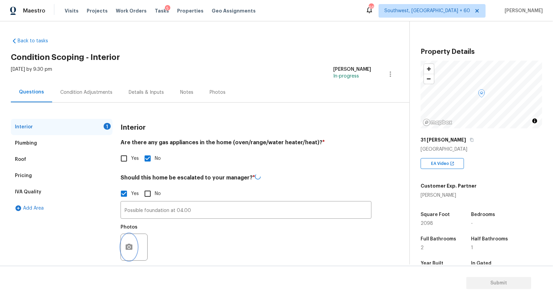
click at [125, 252] on button "button" at bounding box center [129, 247] width 16 height 26
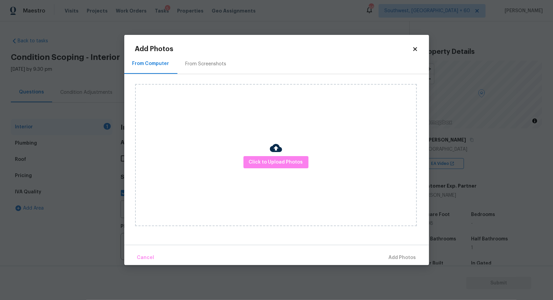
click at [271, 148] on img at bounding box center [276, 148] width 12 height 12
click at [272, 164] on span "Click to Upload Photos" at bounding box center [276, 162] width 54 height 8
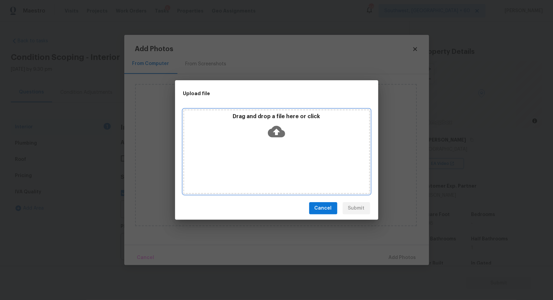
click at [277, 127] on icon at bounding box center [276, 132] width 17 height 12
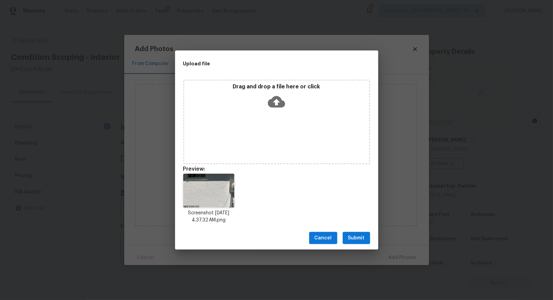
click at [356, 232] on div "Cancel Submit" at bounding box center [276, 238] width 203 height 23
click at [356, 237] on span "Submit" at bounding box center [356, 238] width 17 height 8
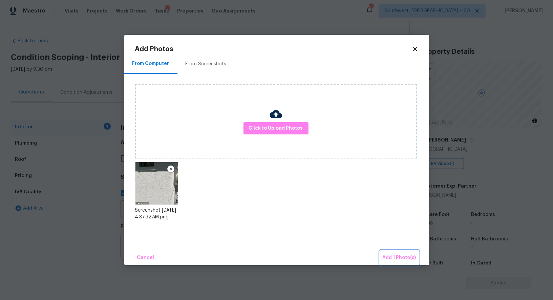
click at [396, 254] on span "Add 1 Photo(s)" at bounding box center [400, 258] width 34 height 8
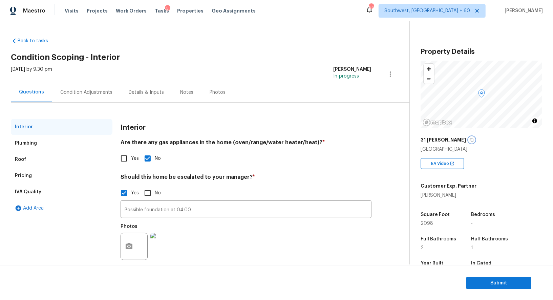
click at [470, 139] on icon "button" at bounding box center [472, 140] width 4 height 4
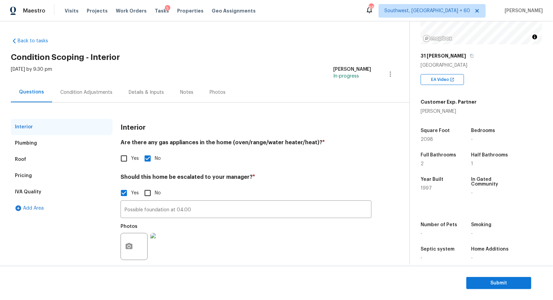
scroll to position [85, 0]
click at [79, 98] on div "Condition Adjustments" at bounding box center [86, 92] width 68 height 20
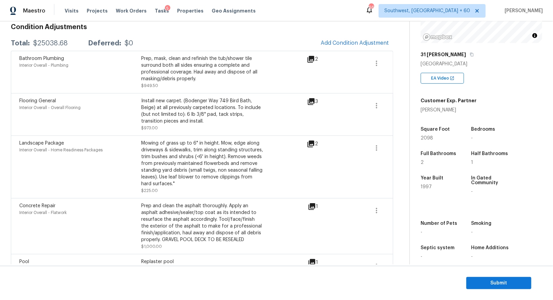
scroll to position [104, 0]
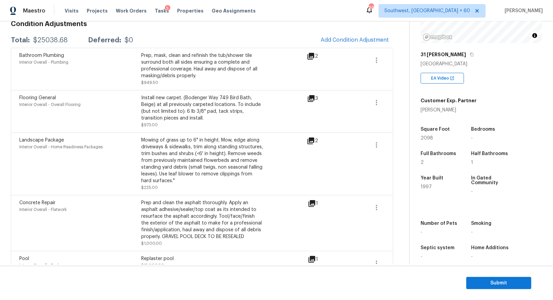
click at [51, 39] on div "$25038.68" at bounding box center [50, 40] width 35 height 7
copy div "$25038.68"
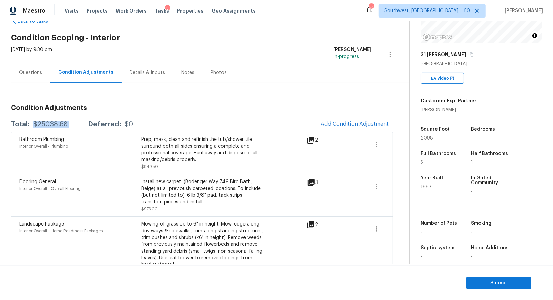
scroll to position [14, 0]
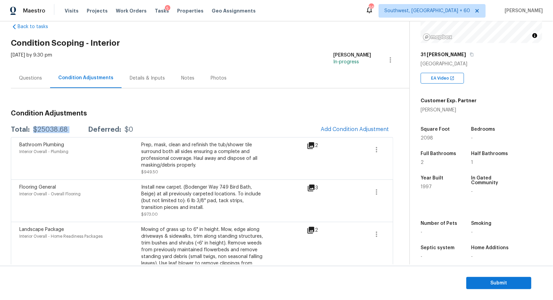
click at [29, 80] on div "Questions" at bounding box center [30, 78] width 23 height 7
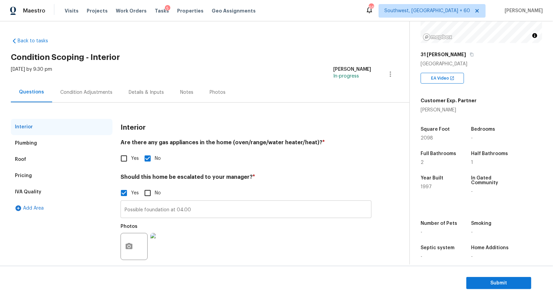
click at [155, 210] on input "Possible foundation at 04.00" at bounding box center [246, 210] width 251 height 16
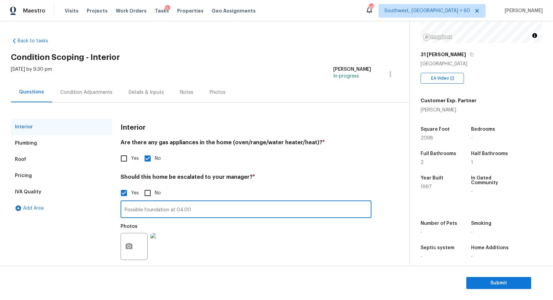
click at [155, 210] on input "Possible foundation at 04.00" at bounding box center [246, 210] width 251 height 16
click at [93, 89] on div "Condition Adjustments" at bounding box center [86, 92] width 52 height 7
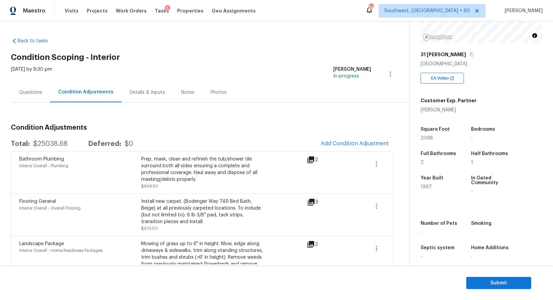
click at [337, 158] on div "2" at bounding box center [323, 160] width 33 height 8
click at [345, 150] on span "Add Condition Adjustment" at bounding box center [355, 143] width 77 height 15
click at [340, 140] on button "Add Condition Adjustment" at bounding box center [355, 143] width 77 height 14
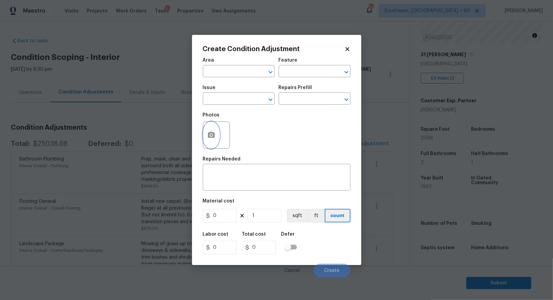
click at [204, 139] on button "button" at bounding box center [211, 135] width 16 height 26
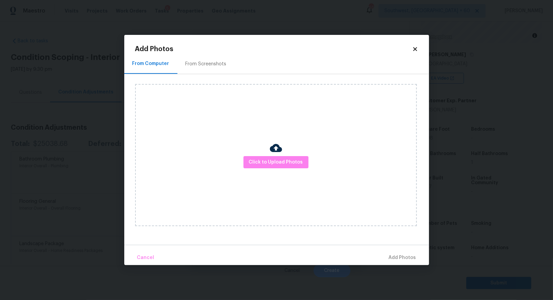
click at [274, 169] on div "Click to Upload Photos" at bounding box center [276, 155] width 282 height 142
click at [277, 156] on button "Click to Upload Photos" at bounding box center [275, 162] width 65 height 13
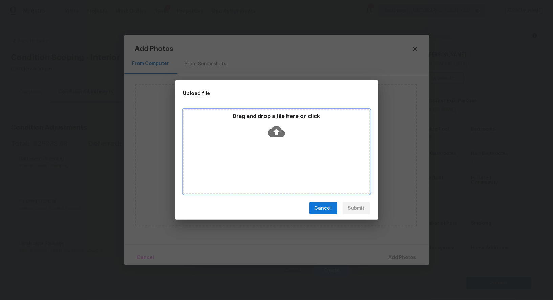
click at [277, 131] on icon at bounding box center [276, 131] width 17 height 17
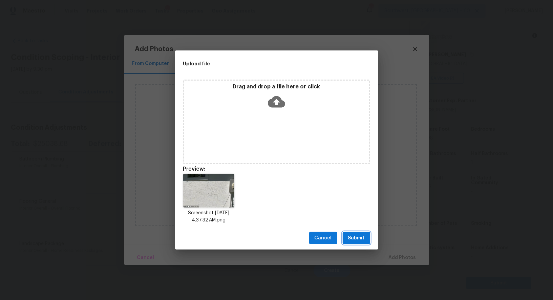
click at [351, 234] on button "Submit" at bounding box center [356, 238] width 27 height 13
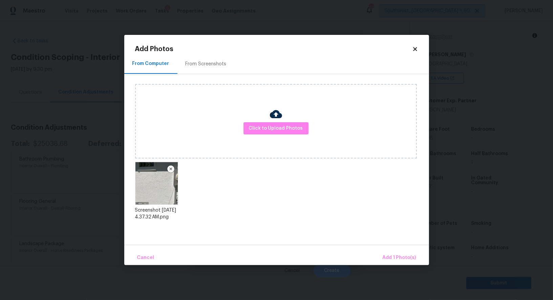
click at [391, 250] on div "Cancel Add 1 Photo(s)" at bounding box center [276, 255] width 305 height 20
click at [400, 256] on span "Add 1 Photo(s)" at bounding box center [400, 258] width 34 height 8
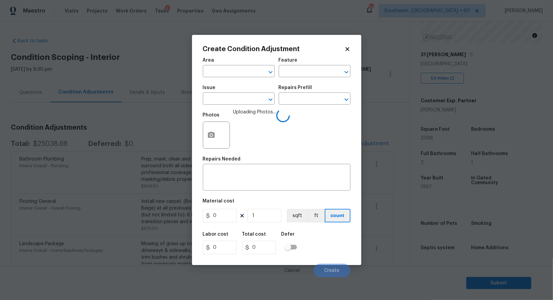
click at [218, 93] on div "Issue" at bounding box center [239, 89] width 72 height 9
click at [216, 102] on input "text" at bounding box center [229, 99] width 53 height 10
click at [220, 125] on div "Other" at bounding box center [239, 118] width 72 height 16
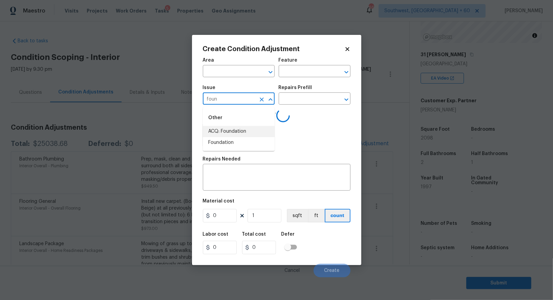
click at [236, 133] on li "ACQ: Foundation" at bounding box center [239, 131] width 72 height 11
type input "ACQ: Foundation"
click at [303, 95] on input "text" at bounding box center [305, 99] width 53 height 10
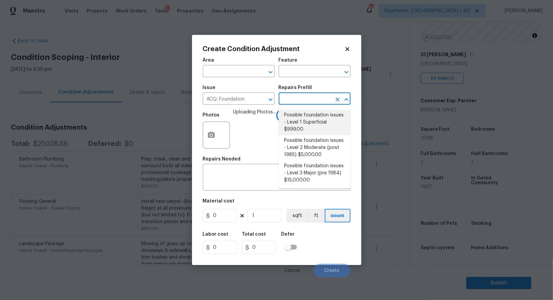
click at [304, 121] on li "Possible foundation issues - Level 1 Superficial $999.00" at bounding box center [315, 122] width 72 height 25
type input "Acquisition"
type textarea "Possible foundation issues - Level 1 - Superficial. Disclaimer: This is NOT a t…"
type input "999"
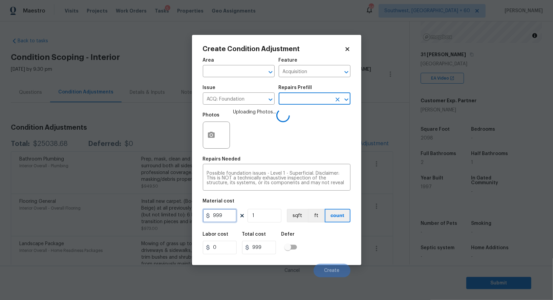
click at [223, 220] on input "999" at bounding box center [220, 216] width 34 height 14
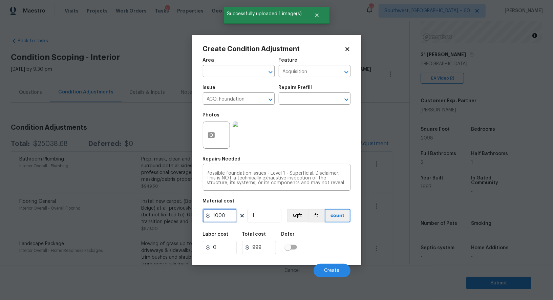
type input "1000"
click at [264, 243] on input "999" at bounding box center [259, 248] width 34 height 14
type input "1000"
click at [328, 266] on button "Create" at bounding box center [332, 271] width 37 height 14
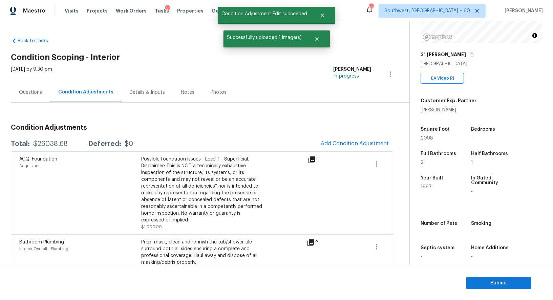
click at [54, 142] on div "$26038.68" at bounding box center [50, 144] width 35 height 7
click at [60, 137] on div "Total: $26038.68 Deferred: $0 Add Condition Adjustment" at bounding box center [202, 143] width 382 height 15
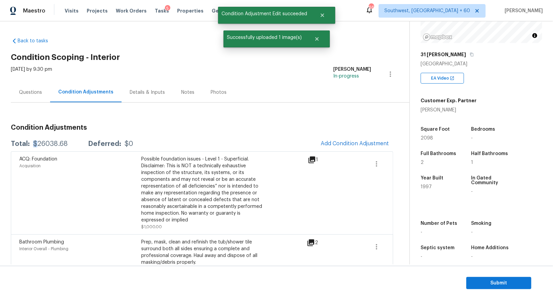
copy div "$"
click at [47, 137] on div "Total: $26038.68 Deferred: $0 Add Condition Adjustment" at bounding box center [202, 143] width 382 height 15
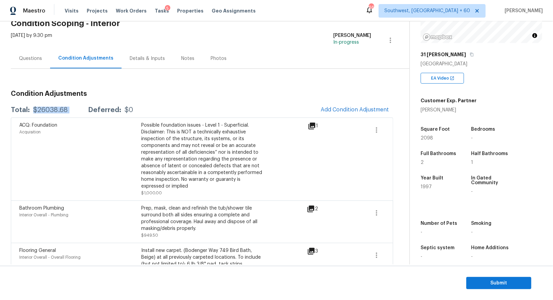
scroll to position [15, 0]
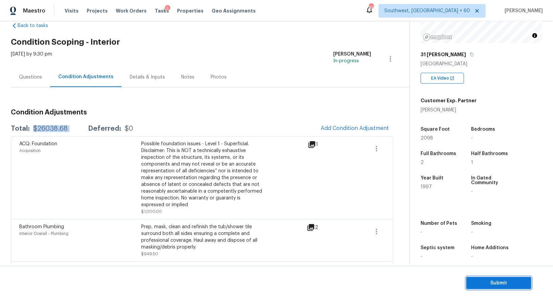
click at [495, 281] on span "Submit" at bounding box center [499, 283] width 54 height 8
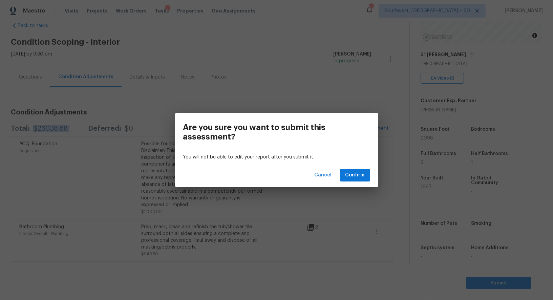
click at [336, 173] on div "Cancel Confirm" at bounding box center [276, 175] width 203 height 23
click at [348, 174] on span "Confirm" at bounding box center [354, 175] width 19 height 8
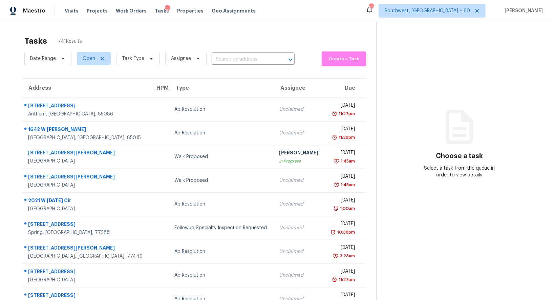
click at [226, 51] on div "Date Range Open Task Type Assignee ​" at bounding box center [159, 59] width 270 height 18
click at [227, 56] on input "text" at bounding box center [244, 59] width 64 height 10
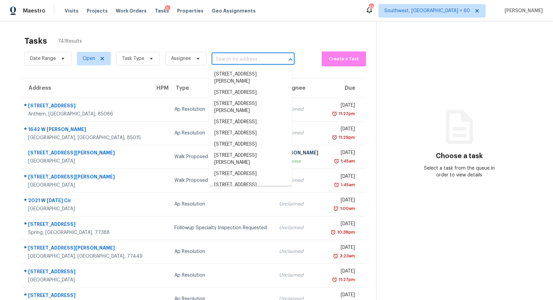
paste input "6029 Eagles Crest Dr, Chesterfield, VA 23832"
type input "6029 Eagles Crest Dr, Chesterfield, VA 23832"
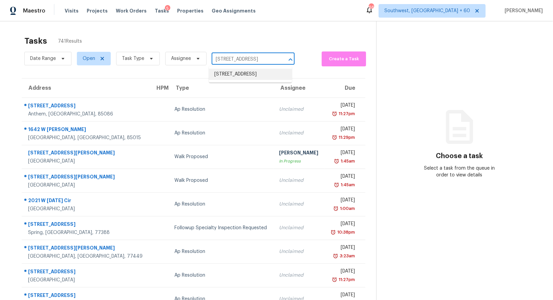
click at [233, 73] on li "6029 Eagles Crest Dr, Chesterfield, VA 23832" at bounding box center [250, 74] width 83 height 11
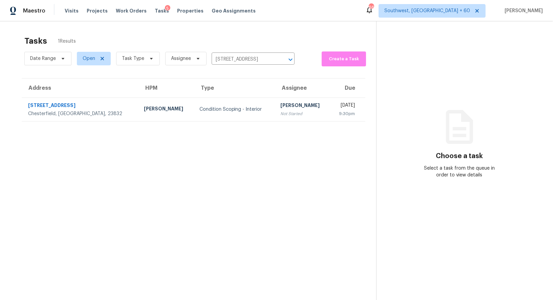
click at [275, 98] on td "Salma Ansari Not Started" at bounding box center [302, 110] width 55 height 24
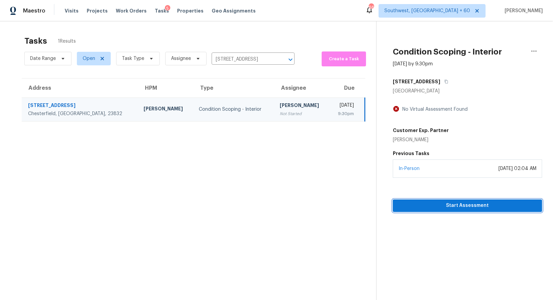
click at [439, 211] on button "Start Assessment" at bounding box center [467, 205] width 149 height 13
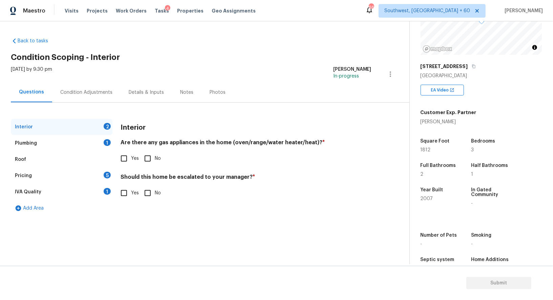
scroll to position [74, 0]
click at [129, 164] on input "Yes" at bounding box center [124, 158] width 14 height 14
checkbox input "true"
click at [149, 195] on input "No" at bounding box center [148, 194] width 14 height 14
checkbox input "true"
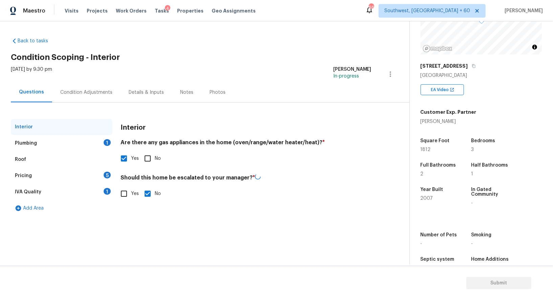
click at [78, 141] on div "Plumbing 1" at bounding box center [62, 143] width 102 height 16
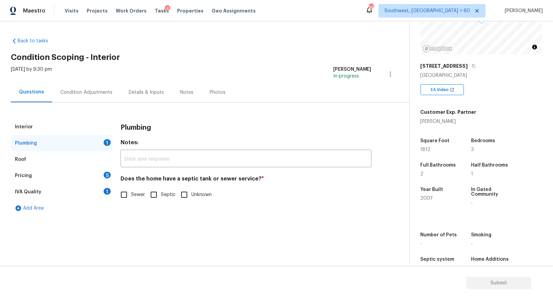
click at [133, 215] on div "Plumbing Notes: ​ Does the home have a septic tank or sewer service? * Sewer Se…" at bounding box center [246, 168] width 251 height 98
click at [132, 195] on span "Sewer" at bounding box center [138, 194] width 14 height 7
click at [131, 195] on input "Sewer" at bounding box center [124, 195] width 14 height 14
checkbox input "true"
click at [98, 191] on div "IVA Quality 1" at bounding box center [62, 192] width 102 height 16
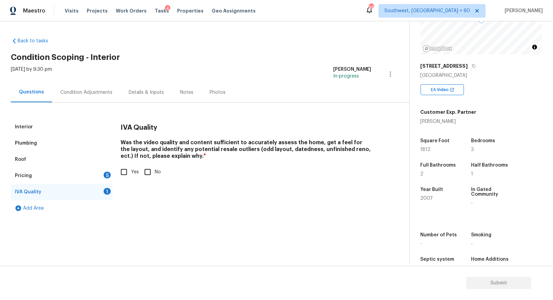
click at [126, 178] on input "Yes" at bounding box center [124, 172] width 14 height 14
checkbox input "true"
click at [108, 179] on div "Pricing 5" at bounding box center [62, 176] width 102 height 16
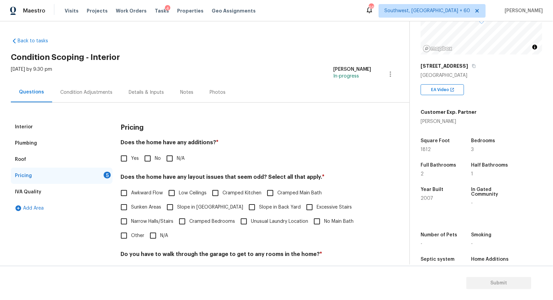
click at [155, 158] on span "No" at bounding box center [158, 158] width 6 height 7
click at [154, 158] on input "No" at bounding box center [148, 158] width 14 height 14
checkbox input "true"
click at [154, 216] on label "Narrow Halls/Stairs" at bounding box center [145, 222] width 57 height 14
click at [131, 216] on input "Narrow Halls/Stairs" at bounding box center [124, 222] width 14 height 14
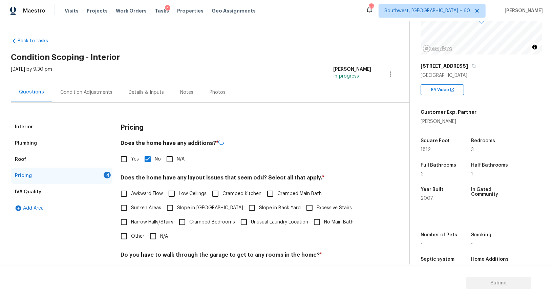
checkbox input "true"
click at [155, 231] on input "N/A" at bounding box center [153, 236] width 14 height 14
checkbox input "true"
click at [155, 219] on span "Narrow Halls/Stairs" at bounding box center [152, 221] width 42 height 7
click at [131, 219] on input "Narrow Halls/Stairs" at bounding box center [124, 221] width 14 height 14
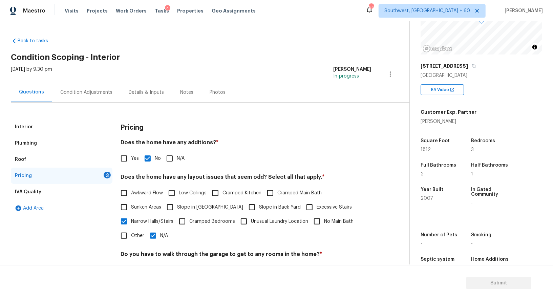
checkbox input "false"
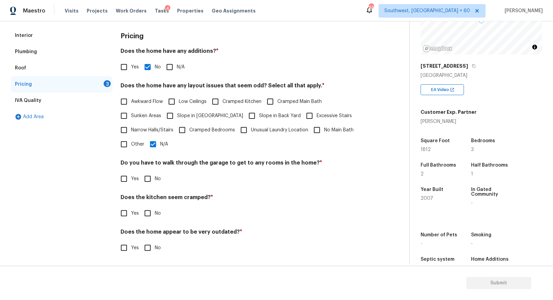
click at [148, 176] on input "No" at bounding box center [148, 179] width 14 height 14
checkbox input "true"
click at [148, 205] on div "Does the kitchen seem cramped? * Yes No" at bounding box center [246, 208] width 251 height 26
click at [147, 219] on input "No" at bounding box center [148, 213] width 14 height 14
checkbox input "true"
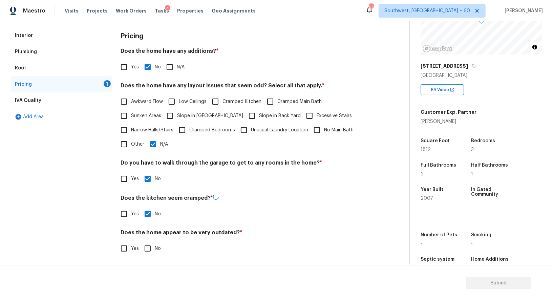
click at [153, 246] on input "No" at bounding box center [148, 248] width 14 height 14
checkbox input "true"
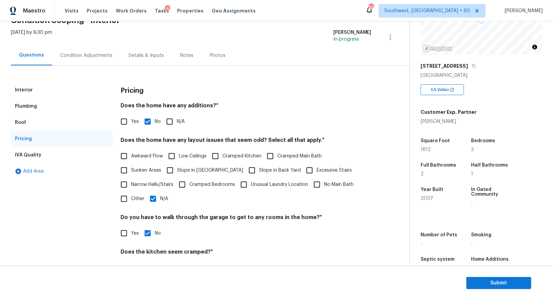
scroll to position [0, 0]
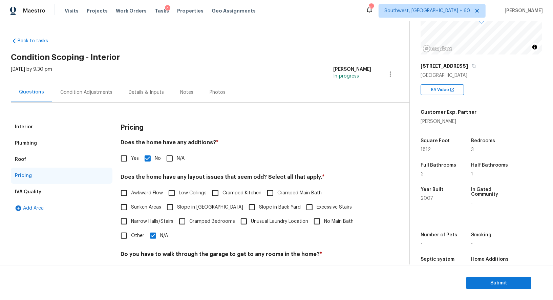
click at [85, 83] on div "Condition Adjustments" at bounding box center [86, 92] width 68 height 20
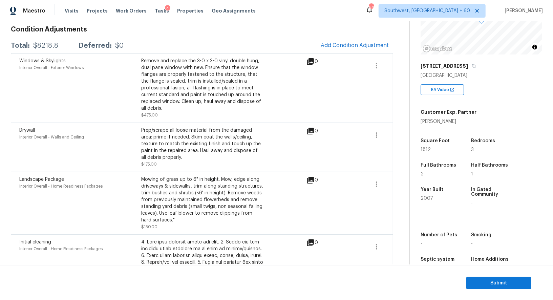
scroll to position [63, 0]
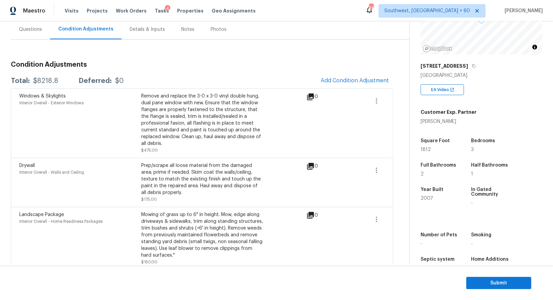
click at [35, 86] on div "Total: $8218.8 Deferred: $0 Add Condition Adjustment" at bounding box center [202, 80] width 382 height 15
click at [42, 81] on div "$8218.8" at bounding box center [45, 81] width 25 height 7
copy div "$8218.8"
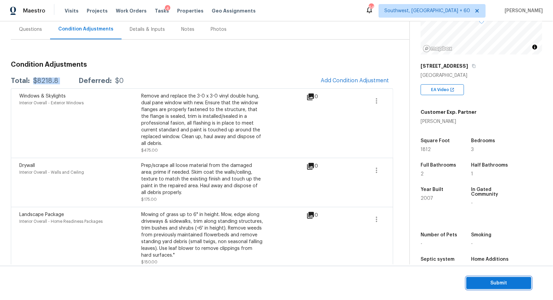
click at [506, 283] on span "Submit" at bounding box center [499, 283] width 54 height 8
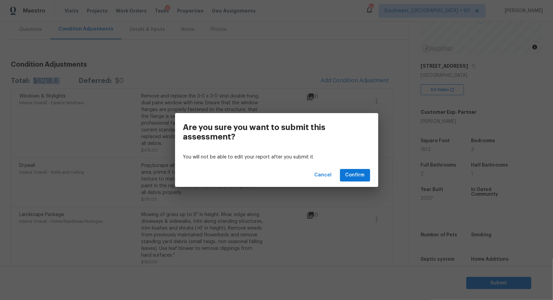
click at [320, 136] on h3 "Are you sure you want to submit this assessment?" at bounding box center [261, 132] width 156 height 19
click at [346, 83] on div "Are you sure you want to submit this assessment? You will not be able to edit y…" at bounding box center [276, 150] width 553 height 300
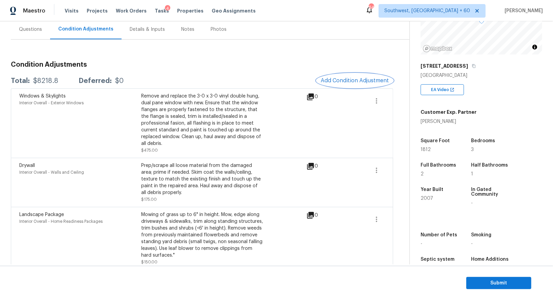
click at [346, 83] on span "Add Condition Adjustment" at bounding box center [355, 81] width 68 height 6
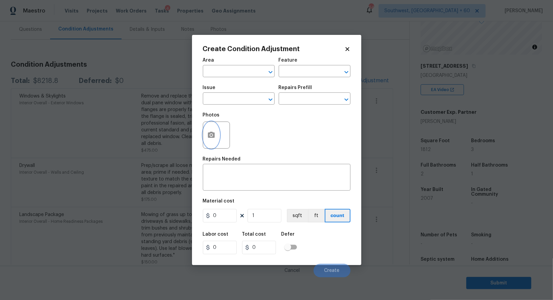
click at [208, 143] on button "button" at bounding box center [211, 135] width 16 height 26
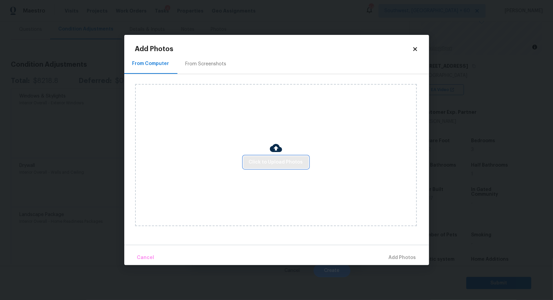
click at [271, 164] on span "Click to Upload Photos" at bounding box center [276, 162] width 54 height 8
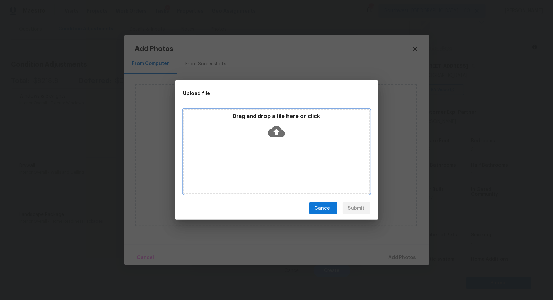
click at [284, 131] on icon at bounding box center [276, 132] width 17 height 12
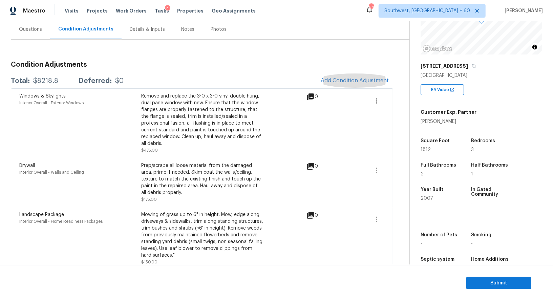
click at [27, 30] on div "Questions" at bounding box center [30, 29] width 23 height 7
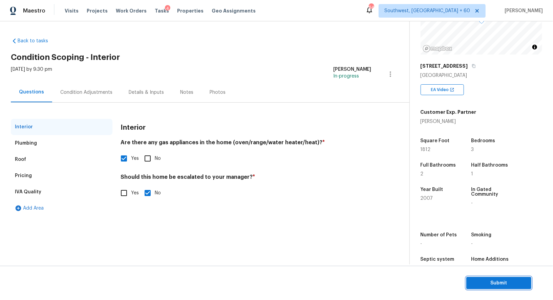
click at [493, 285] on span "Submit" at bounding box center [499, 283] width 54 height 8
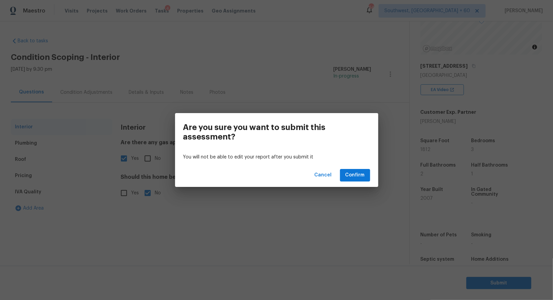
click at [358, 168] on div "Cancel Confirm" at bounding box center [276, 175] width 203 height 23
click at [356, 176] on span "Confirm" at bounding box center [354, 175] width 19 height 8
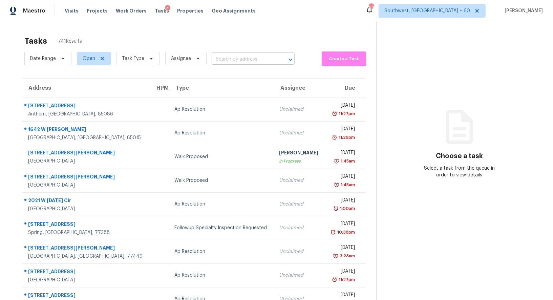
click at [243, 58] on input "text" at bounding box center [244, 59] width 64 height 10
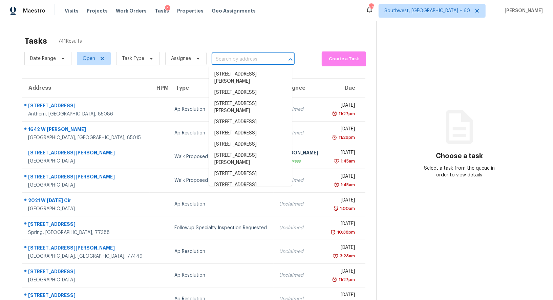
paste input "4851 Leybourne Dr, Hilliard, OH 43026"
type input "4851 Leybourne Dr, Hilliard, OH 43026"
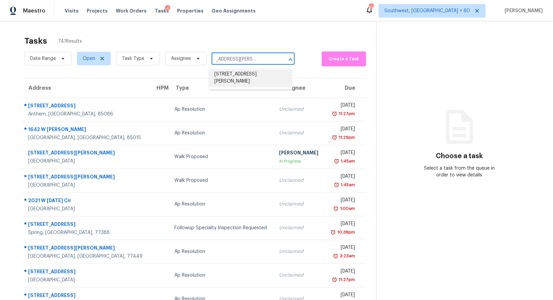
click at [247, 80] on li "4851 Leybourne Dr, Hilliard, OH 43026" at bounding box center [250, 78] width 83 height 18
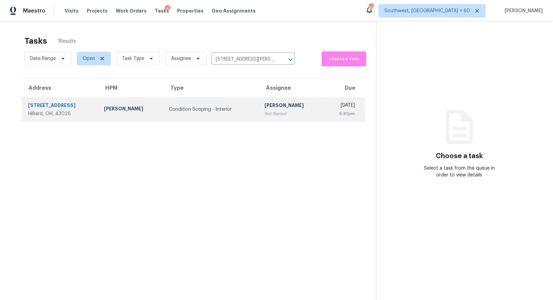
click at [237, 114] on td "Condition Scoping - Interior" at bounding box center [211, 110] width 95 height 24
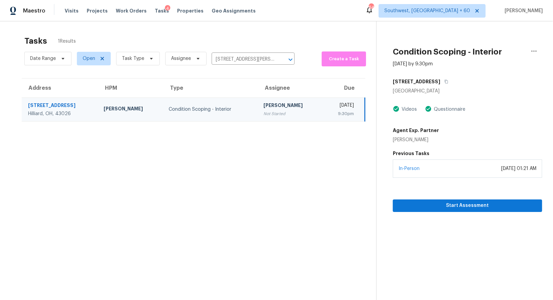
click at [465, 215] on section "Condition Scoping - Interior Oct 15th 2025 by 9:30pm 4851 Leybourne Dr Hilliard…" at bounding box center [459, 171] width 166 height 300
click at [468, 208] on span "Start Assessment" at bounding box center [467, 205] width 138 height 8
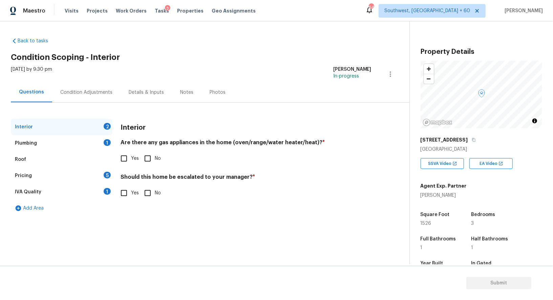
click at [129, 163] on input "Yes" at bounding box center [124, 158] width 14 height 14
checkbox input "true"
click at [148, 194] on input "No" at bounding box center [148, 194] width 14 height 14
checkbox input "true"
click at [98, 144] on div "Plumbing 1" at bounding box center [62, 143] width 102 height 16
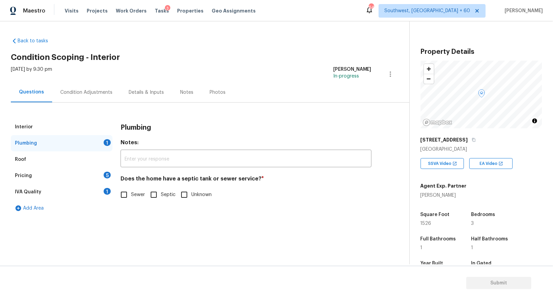
click at [125, 199] on input "Sewer" at bounding box center [124, 195] width 14 height 14
checkbox input "true"
click at [103, 194] on div "IVA Quality 1" at bounding box center [62, 192] width 102 height 16
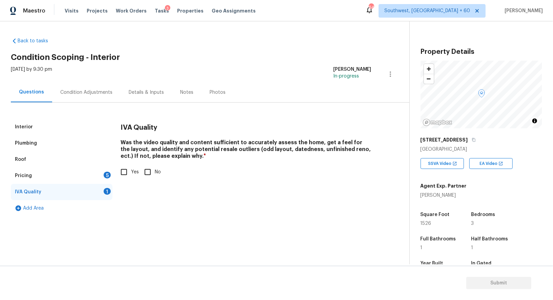
click at [124, 174] on input "Yes" at bounding box center [124, 172] width 14 height 14
checkbox input "true"
click at [107, 174] on div "5" at bounding box center [107, 175] width 7 height 7
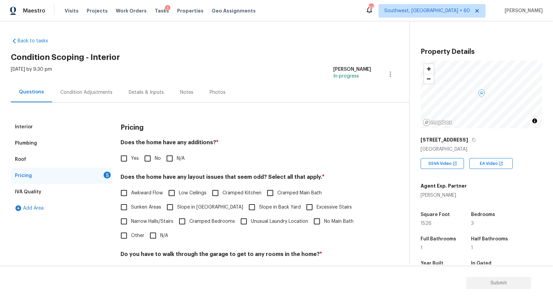
click at [148, 166] on div "Pricing Does the home have any additions? * Yes No N/A Does the home have any l…" at bounding box center [246, 237] width 251 height 236
click at [153, 158] on input "No" at bounding box center [148, 158] width 14 height 14
checkbox input "true"
click at [156, 234] on input "N/A" at bounding box center [153, 236] width 14 height 14
checkbox input "true"
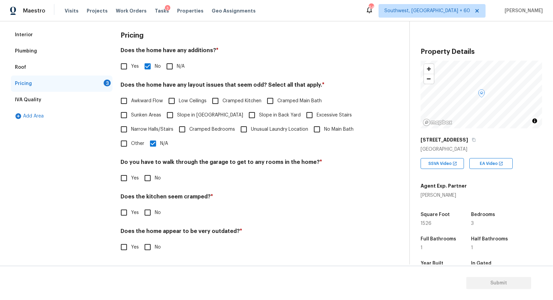
scroll to position [91, 0]
click at [148, 194] on h4 "Does the kitchen seem cramped? *" at bounding box center [246, 198] width 251 height 9
click at [149, 180] on input "No" at bounding box center [148, 179] width 14 height 14
checkbox input "true"
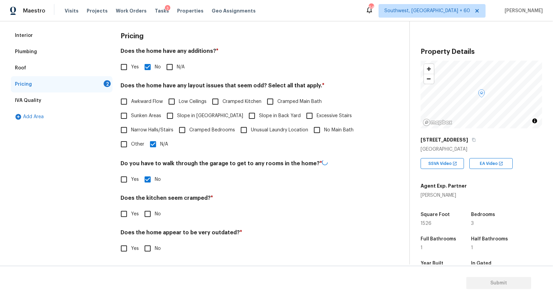
click at [149, 212] on input "No" at bounding box center [148, 214] width 14 height 14
checkbox input "true"
click at [149, 249] on input "No" at bounding box center [148, 248] width 14 height 14
checkbox input "true"
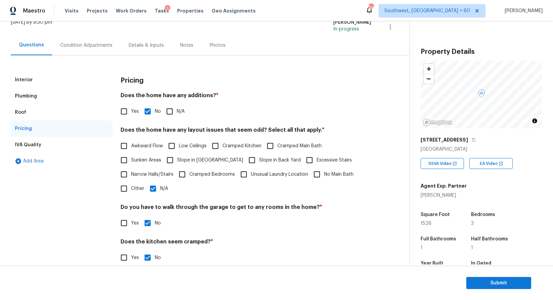
scroll to position [0, 0]
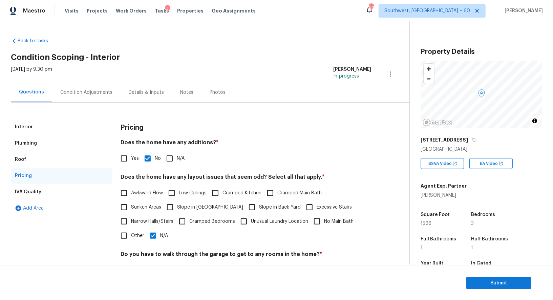
click at [87, 94] on div "Condition Adjustments" at bounding box center [86, 92] width 52 height 7
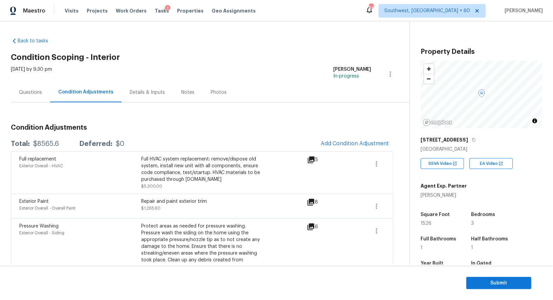
click at [30, 99] on div "Questions" at bounding box center [30, 92] width 39 height 20
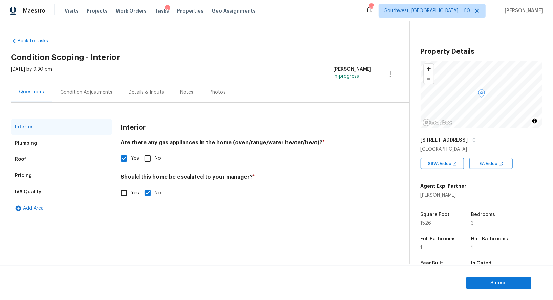
click at [35, 174] on div "Pricing" at bounding box center [62, 176] width 102 height 16
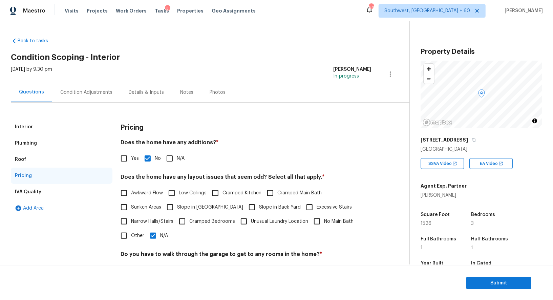
click at [198, 219] on span "Cramped Bedrooms" at bounding box center [212, 221] width 46 height 7
click at [189, 219] on input "Cramped Bedrooms" at bounding box center [182, 221] width 14 height 14
checkbox input "true"
click at [156, 241] on input "N/A" at bounding box center [153, 236] width 14 height 14
checkbox input "false"
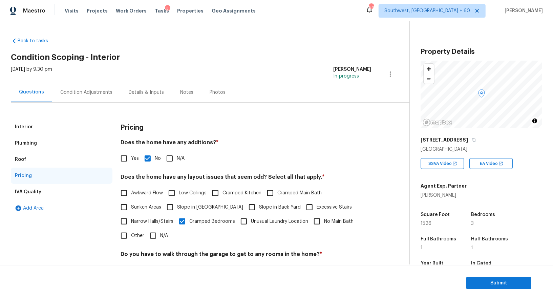
click at [314, 220] on input "No Main Bath" at bounding box center [317, 221] width 14 height 14
checkbox input "true"
click at [90, 90] on div "Condition Adjustments" at bounding box center [86, 92] width 52 height 7
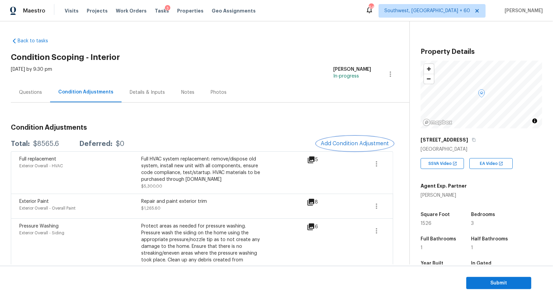
click at [360, 146] on span "Add Condition Adjustment" at bounding box center [355, 144] width 68 height 6
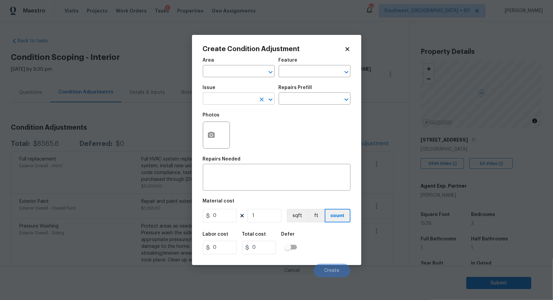
click at [243, 99] on input "text" at bounding box center [229, 99] width 53 height 10
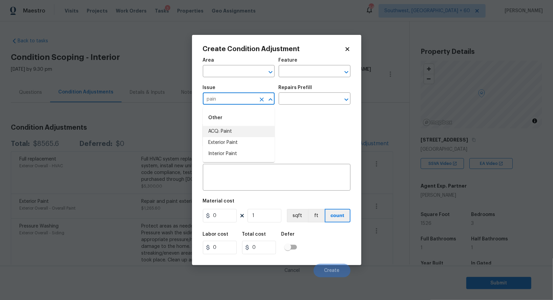
click at [237, 130] on li "ACQ: Paint" at bounding box center [239, 131] width 72 height 11
type input "ACQ: Paint"
click at [301, 99] on input "text" at bounding box center [305, 99] width 53 height 10
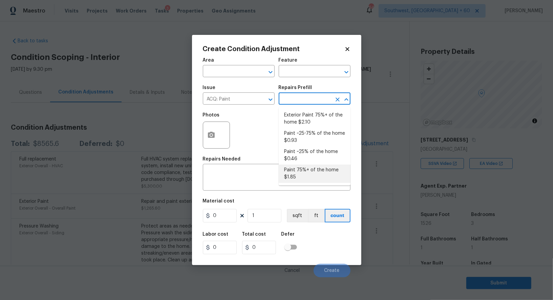
click at [306, 180] on li "Paint 75%+ of the home $1.85" at bounding box center [315, 174] width 72 height 18
type input "Acquisition"
type textarea "Acquisition Scope: 75%+ of the home will likely require interior paint"
type input "1.85"
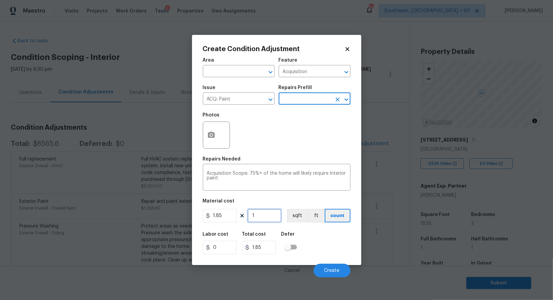
click at [265, 213] on input "1" at bounding box center [265, 216] width 34 height 14
type input "15"
type input "27.75"
type input "155"
type input "286.75"
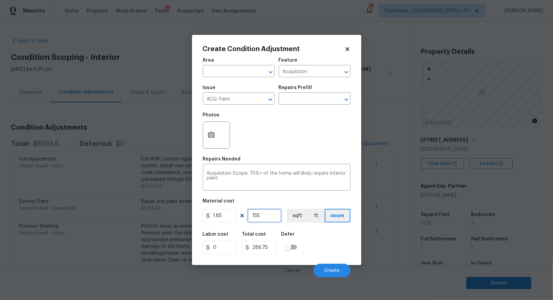
type input "1552"
type input "2871.2"
type input "1552"
click at [212, 138] on icon "button" at bounding box center [211, 135] width 7 height 6
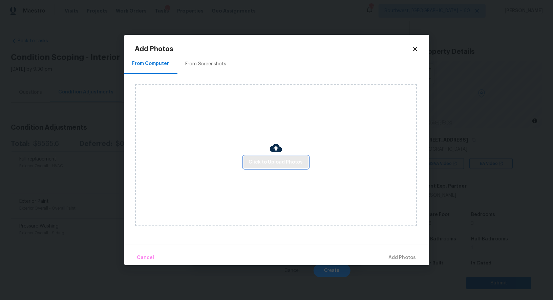
click at [280, 164] on span "Click to Upload Photos" at bounding box center [276, 162] width 54 height 8
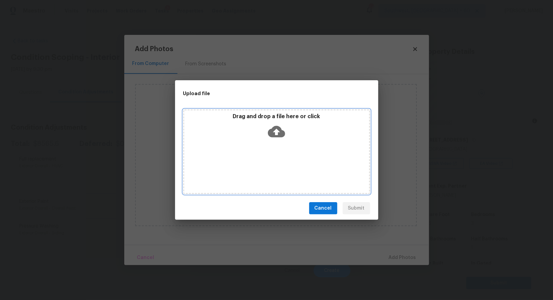
click at [280, 135] on icon at bounding box center [276, 132] width 17 height 12
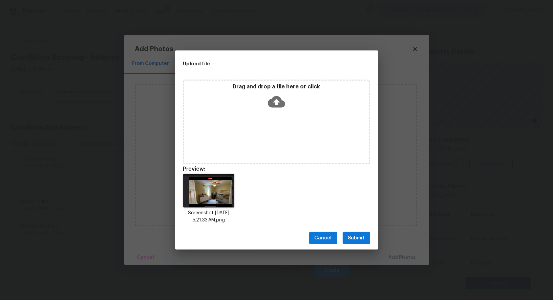
click at [355, 247] on div "Cancel Submit" at bounding box center [276, 238] width 203 height 23
click at [356, 238] on span "Submit" at bounding box center [356, 238] width 17 height 8
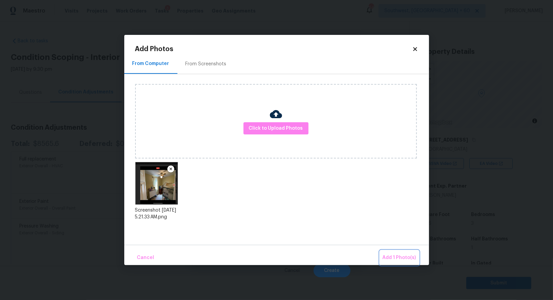
click at [396, 258] on span "Add 1 Photo(s)" at bounding box center [400, 258] width 34 height 8
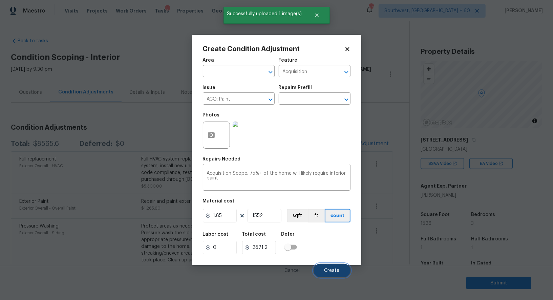
click at [338, 274] on button "Create" at bounding box center [332, 271] width 37 height 14
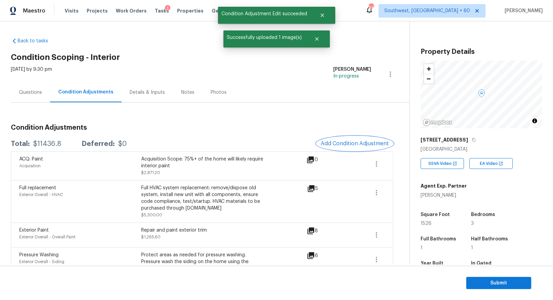
click at [367, 138] on button "Add Condition Adjustment" at bounding box center [355, 143] width 77 height 14
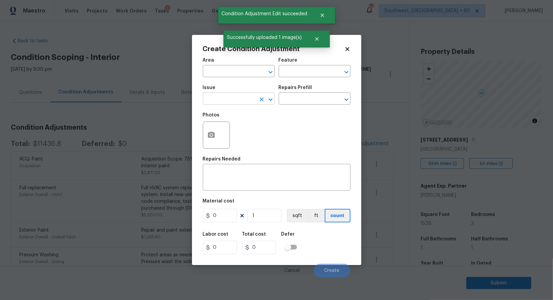
click at [244, 104] on input "text" at bounding box center [229, 99] width 53 height 10
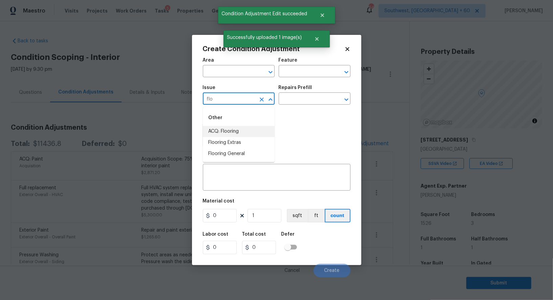
click at [236, 129] on li "ACQ: Flooring" at bounding box center [239, 131] width 72 height 11
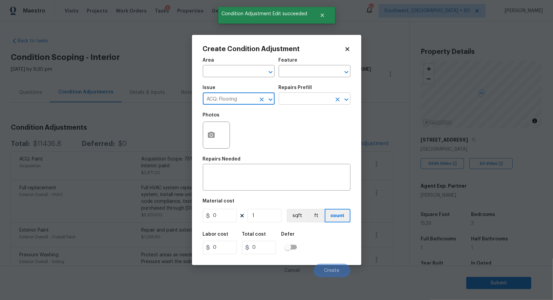
type input "ACQ: Flooring"
click at [298, 103] on input "text" at bounding box center [305, 99] width 53 height 10
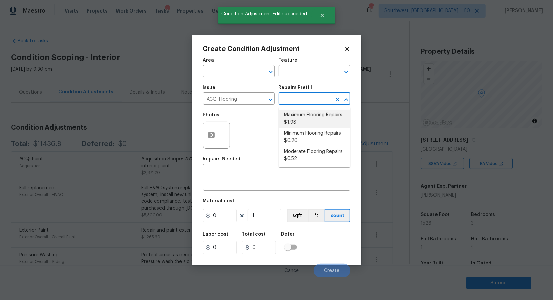
click at [301, 125] on li "Maximum Flooring Repairs $1.98" at bounding box center [315, 119] width 72 height 18
type input "Acquisition"
type textarea "Acquisition Scope: Maximum flooring repairs"
type input "1.98"
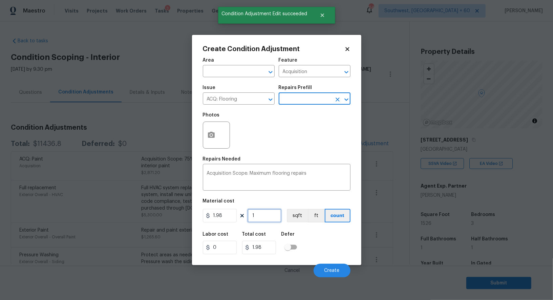
click at [267, 214] on input "1" at bounding box center [265, 216] width 34 height 14
type input "0"
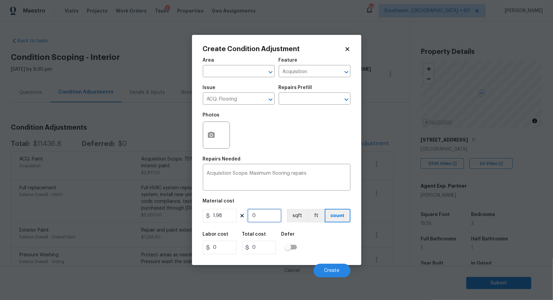
type input "1"
type input "1.98"
type input "15"
type input "29.7"
type input "155"
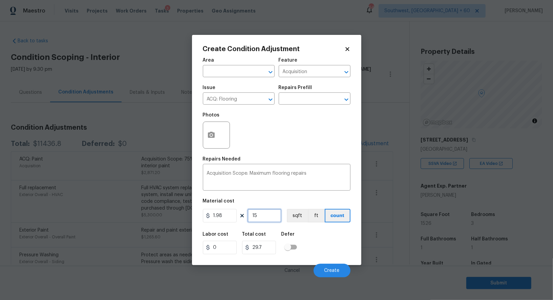
type input "306.9"
type input "1552"
type input "3072.96"
type input "1552"
click at [215, 137] on icon "button" at bounding box center [211, 135] width 8 height 8
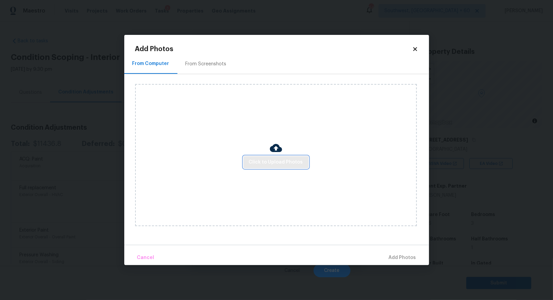
click at [256, 156] on button "Click to Upload Photos" at bounding box center [275, 162] width 65 height 13
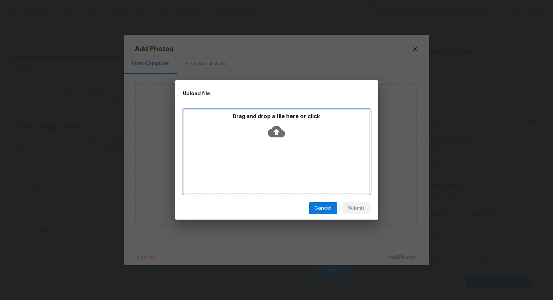
click at [272, 134] on icon at bounding box center [276, 132] width 17 height 12
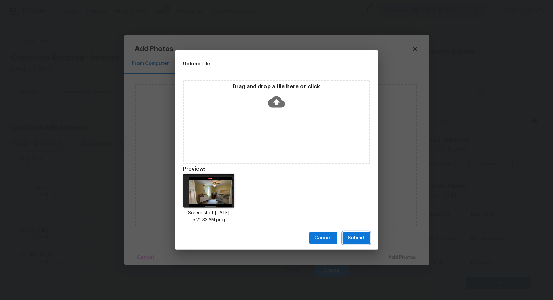
click at [358, 233] on button "Submit" at bounding box center [356, 238] width 27 height 13
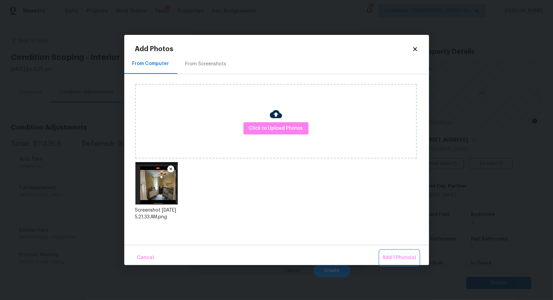
click at [395, 256] on span "Add 1 Photo(s)" at bounding box center [400, 258] width 34 height 8
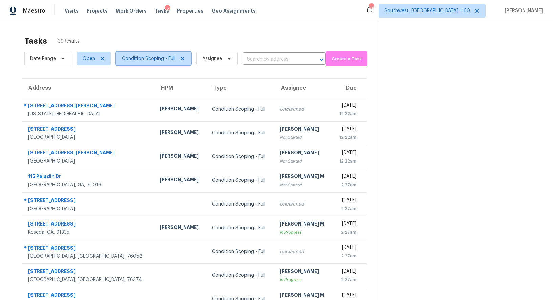
click at [163, 59] on span "Condition Scoping - Full" at bounding box center [148, 58] width 53 height 7
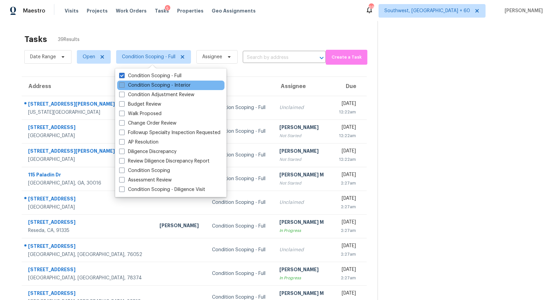
click at [158, 85] on label "Condition Scoping - Interior" at bounding box center [154, 85] width 71 height 7
click at [124, 85] on input "Condition Scoping - Interior" at bounding box center [121, 84] width 4 height 4
checkbox input "true"
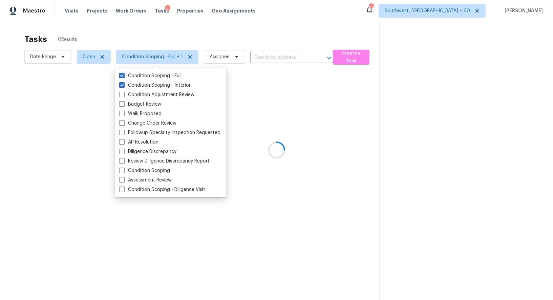
click at [255, 19] on div at bounding box center [276, 150] width 553 height 300
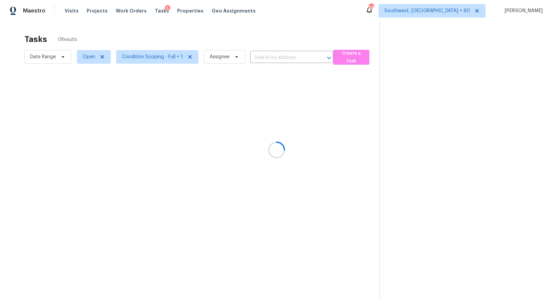
click at [253, 32] on div at bounding box center [276, 150] width 553 height 300
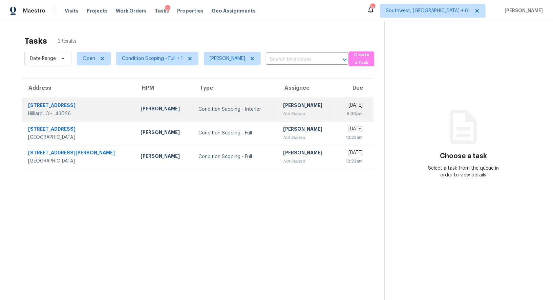
click at [283, 115] on div "Not Started" at bounding box center [306, 113] width 47 height 7
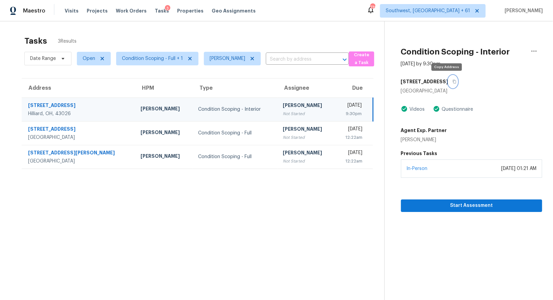
click at [449, 81] on button "button" at bounding box center [452, 82] width 9 height 12
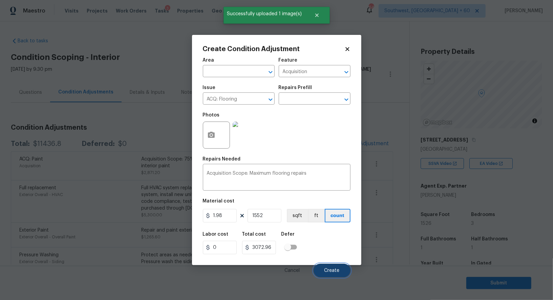
click at [331, 268] on button "Create" at bounding box center [332, 271] width 37 height 14
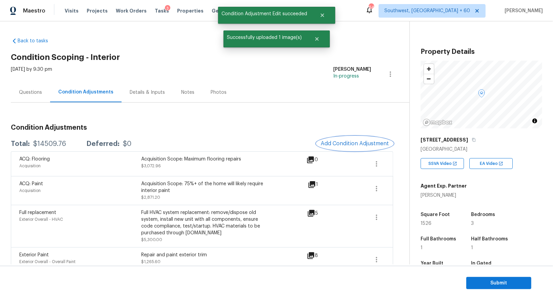
click at [353, 148] on button "Add Condition Adjustment" at bounding box center [355, 143] width 77 height 14
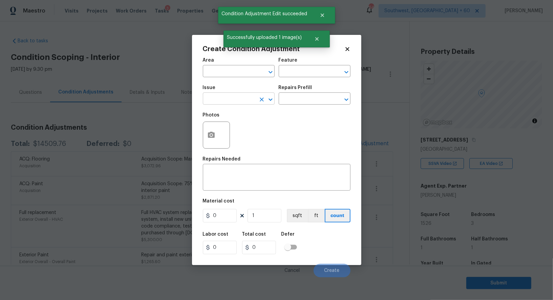
click at [213, 100] on input "text" at bounding box center [229, 99] width 53 height 10
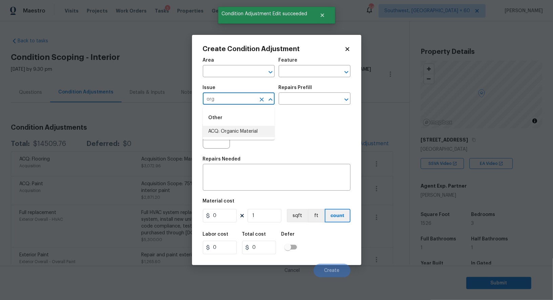
click at [225, 132] on li "ACQ: Organic Material" at bounding box center [239, 131] width 72 height 11
type input "ACQ: Organic Material"
click at [309, 101] on input "text" at bounding box center [305, 99] width 53 height 10
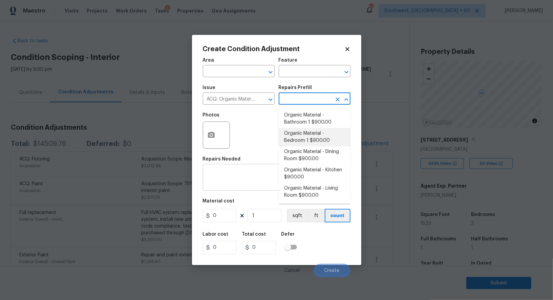
click at [238, 171] on div "x ​" at bounding box center [277, 178] width 148 height 25
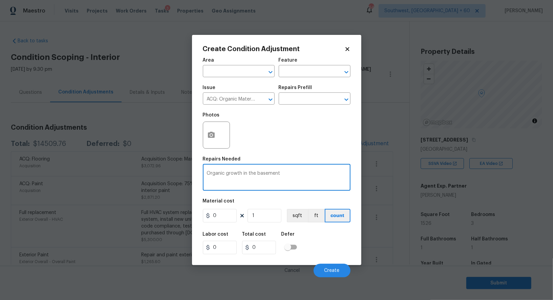
type textarea "Organic growth in the basement"
click at [231, 212] on input "0" at bounding box center [220, 216] width 34 height 14
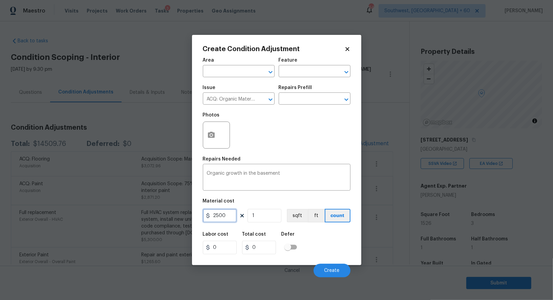
type input "2500"
click at [270, 240] on div "Total cost" at bounding box center [261, 236] width 39 height 9
type input "2500"
click at [330, 266] on button "Create" at bounding box center [332, 271] width 37 height 14
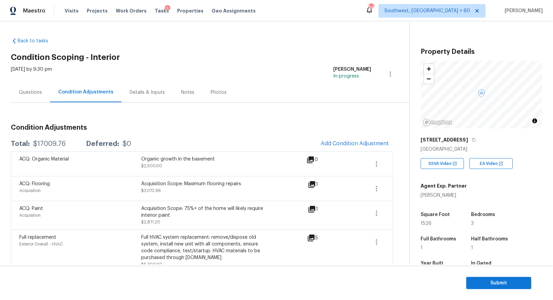
click at [39, 88] on div "Questions" at bounding box center [30, 92] width 39 height 20
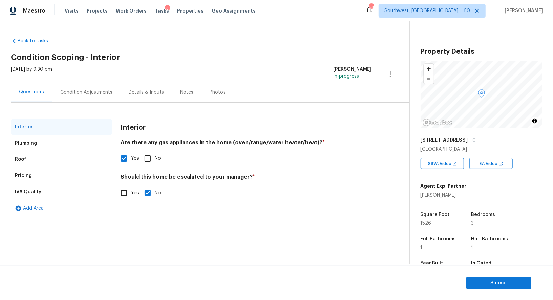
click at [40, 175] on div "Pricing" at bounding box center [62, 176] width 102 height 16
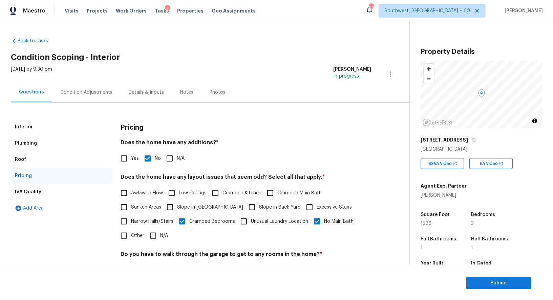
click at [125, 160] on input "Yes" at bounding box center [124, 158] width 14 height 14
checkbox input "true"
checkbox input "false"
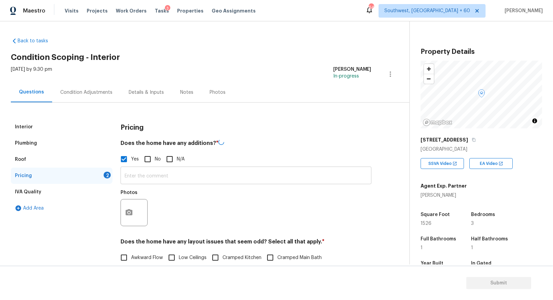
click at [137, 176] on input "text" at bounding box center [246, 176] width 251 height 16
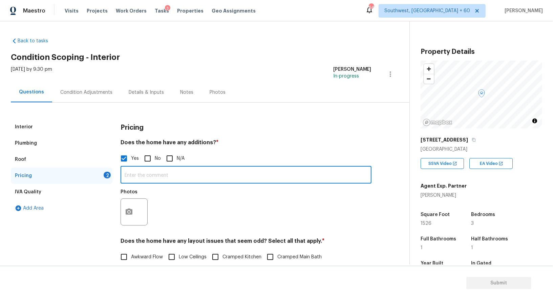
paste input "Sunroom/ covered deck. Unable to properly assess due to belongings"
type input "Sunroom/ covered deck. Unable to properly assess due to belongings"
click at [135, 209] on button "button" at bounding box center [129, 212] width 16 height 26
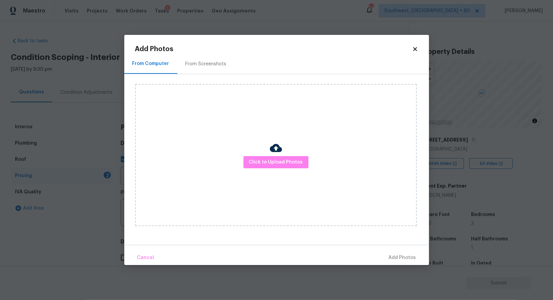
click at [282, 149] on div "Click to Upload Photos" at bounding box center [276, 155] width 282 height 142
click at [276, 160] on span "Click to Upload Photos" at bounding box center [276, 162] width 54 height 8
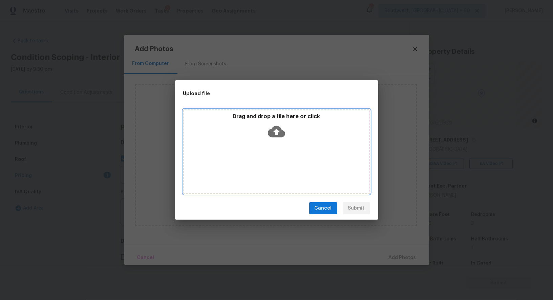
click at [276, 135] on icon at bounding box center [276, 132] width 17 height 12
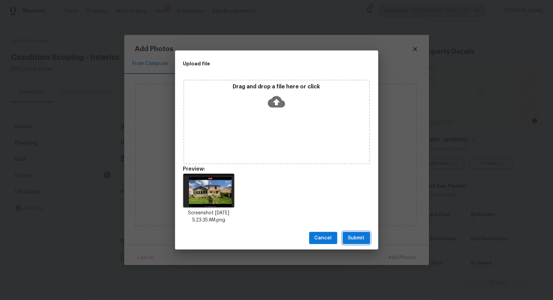
click at [351, 243] on button "Submit" at bounding box center [356, 238] width 27 height 13
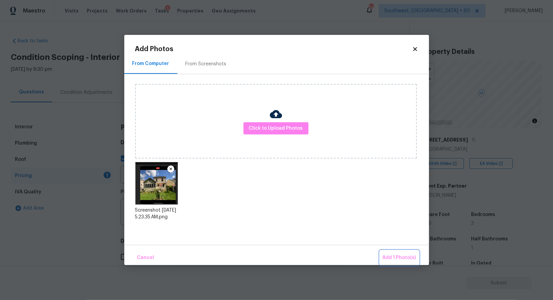
click at [401, 260] on span "Add 1 Photo(s)" at bounding box center [400, 258] width 34 height 8
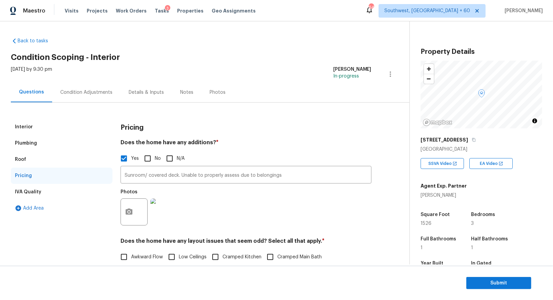
click at [62, 126] on div "Interior" at bounding box center [62, 127] width 102 height 16
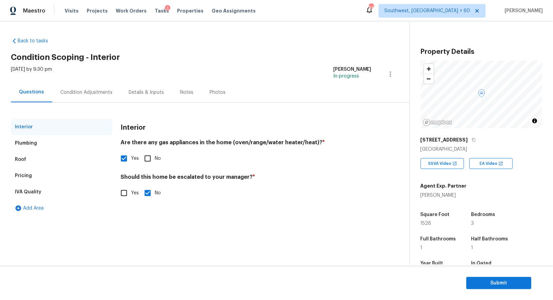
click at [120, 188] on input "Yes" at bounding box center [124, 193] width 14 height 14
checkbox input "true"
checkbox input "false"
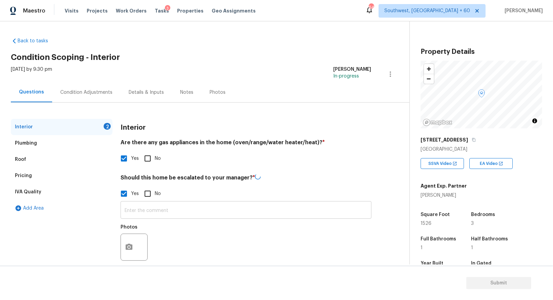
click at [146, 213] on input "text" at bounding box center [246, 211] width 251 height 16
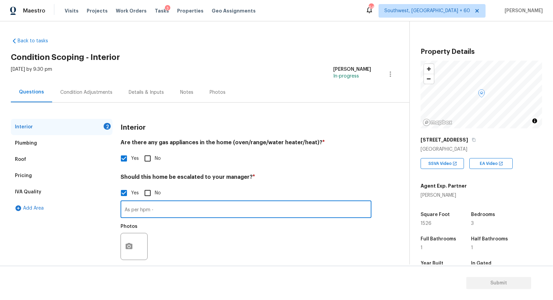
paste input "It is critical to note that the sunroom and basement were inaccessible for a pr…"
click at [119, 255] on div "Interior 2 Plumbing Roof Pricing IVA Quality Add Area Interior Are there any ga…" at bounding box center [202, 195] width 382 height 153
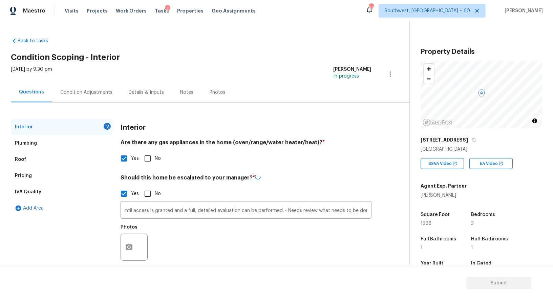
scroll to position [0, 0]
click at [126, 252] on button "button" at bounding box center [129, 247] width 16 height 26
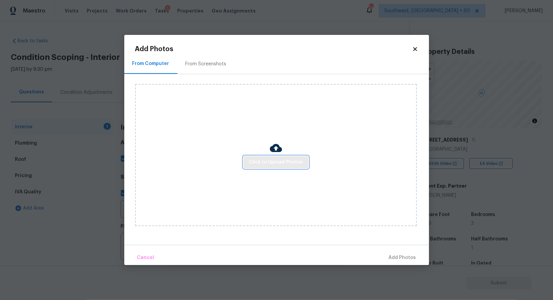
click at [291, 165] on span "Click to Upload Photos" at bounding box center [276, 162] width 54 height 8
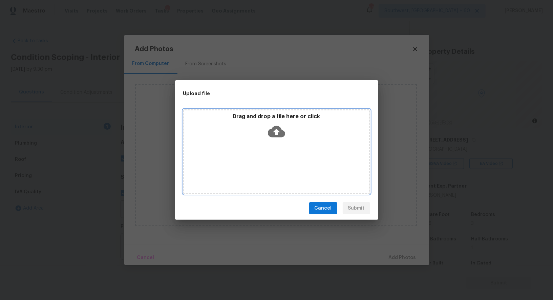
click at [285, 140] on div "Drag and drop a file here or click" at bounding box center [276, 127] width 185 height 29
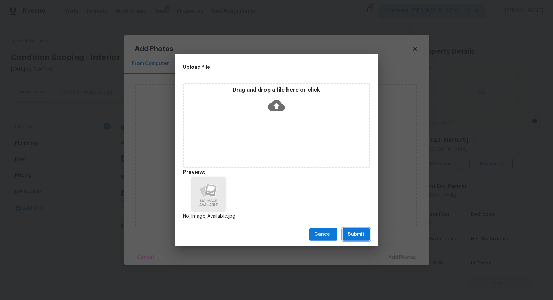
click at [362, 236] on span "Submit" at bounding box center [356, 234] width 17 height 8
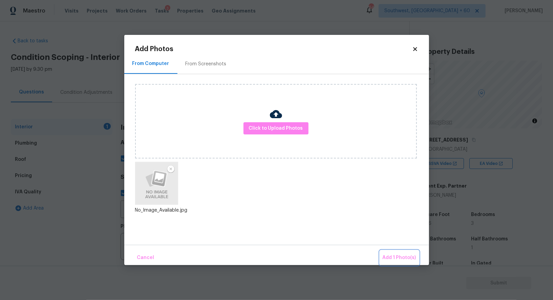
click at [394, 252] on button "Add 1 Photo(s)" at bounding box center [399, 258] width 39 height 15
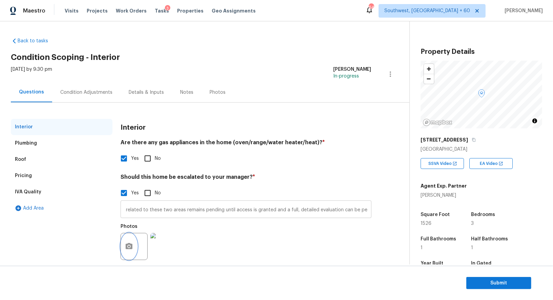
scroll to position [0, 530]
click at [369, 210] on input "As per hpm - It is critical to note that the sunroom and basement were inaccess…" at bounding box center [246, 210] width 251 height 16
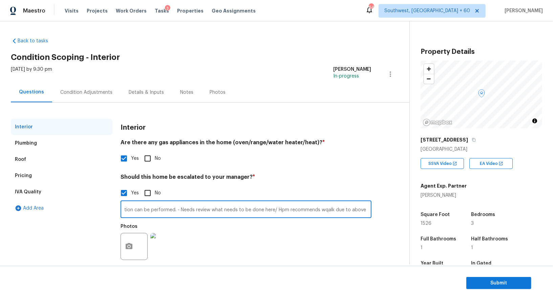
scroll to position [9, 0]
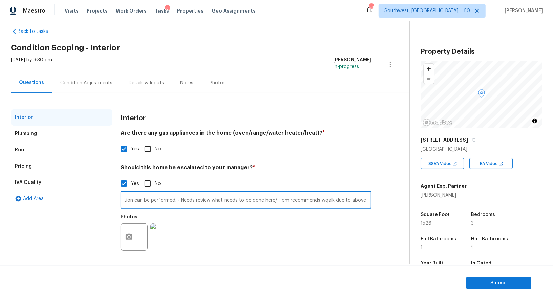
type input "As per hpm - It is critical to note that the sunroom and basement were inaccess…"
click at [134, 233] on button "button" at bounding box center [129, 237] width 16 height 26
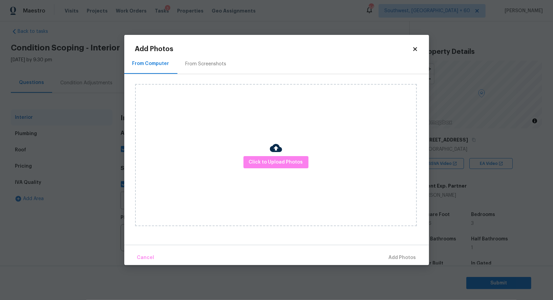
scroll to position [0, 0]
click at [294, 150] on div "Click to Upload Photos" at bounding box center [276, 155] width 282 height 142
click at [286, 157] on button "Click to Upload Photos" at bounding box center [275, 162] width 65 height 13
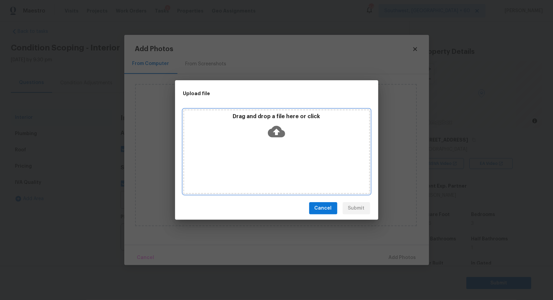
click at [277, 127] on icon at bounding box center [276, 132] width 17 height 12
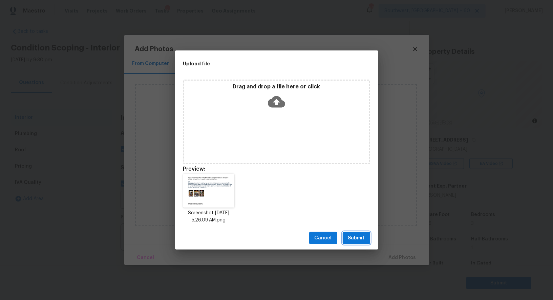
click at [365, 232] on button "Submit" at bounding box center [356, 238] width 27 height 13
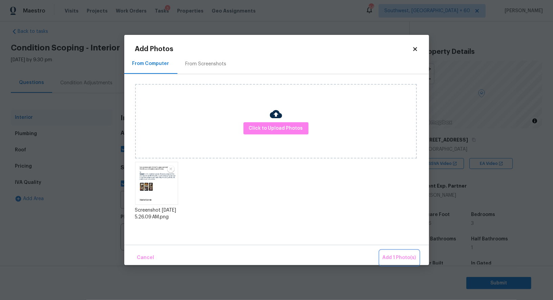
click at [393, 258] on span "Add 1 Photo(s)" at bounding box center [400, 258] width 34 height 8
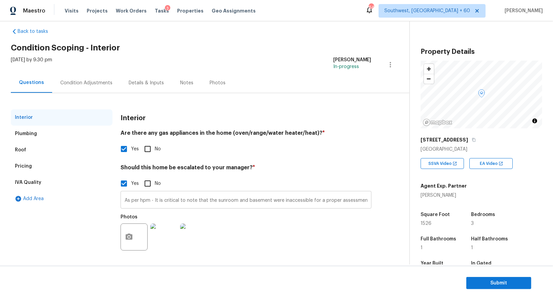
click at [163, 198] on input "As per hpm - It is critical to note that the sunroom and basement were inaccess…" at bounding box center [246, 201] width 251 height 16
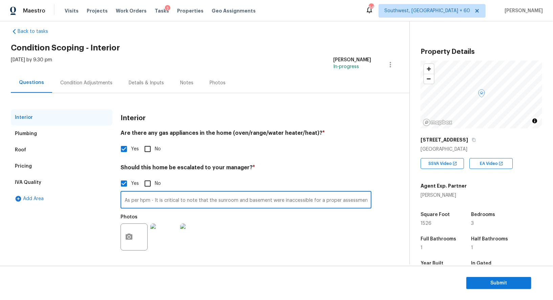
click at [163, 198] on input "As per hpm - It is critical to note that the sunroom and basement were inaccess…" at bounding box center [246, 201] width 251 height 16
click at [95, 84] on div "Condition Adjustments" at bounding box center [86, 83] width 52 height 7
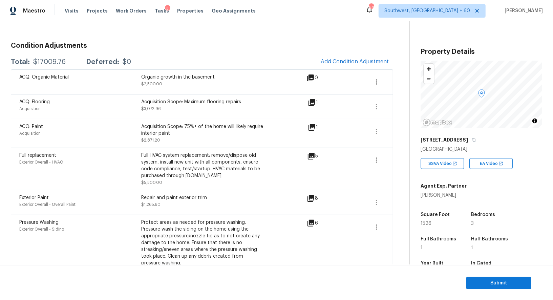
scroll to position [82, 0]
click at [366, 53] on div "Condition Adjustments Total: $17009.76 Deferred: $0 Add Condition Adjustment AC…" at bounding box center [202, 266] width 382 height 459
click at [358, 59] on span "Add Condition Adjustment" at bounding box center [355, 61] width 68 height 6
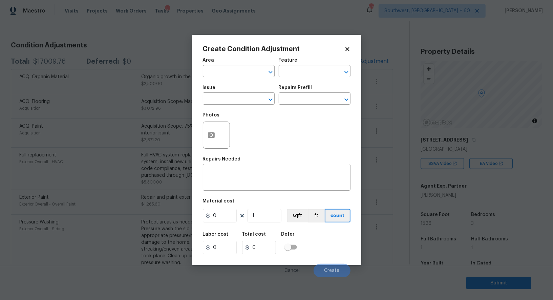
click at [220, 133] on div at bounding box center [216, 135] width 27 height 27
click at [213, 137] on icon "button" at bounding box center [211, 135] width 7 height 6
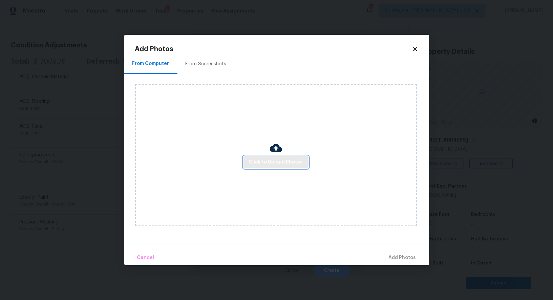
click at [269, 162] on span "Click to Upload Photos" at bounding box center [276, 162] width 54 height 8
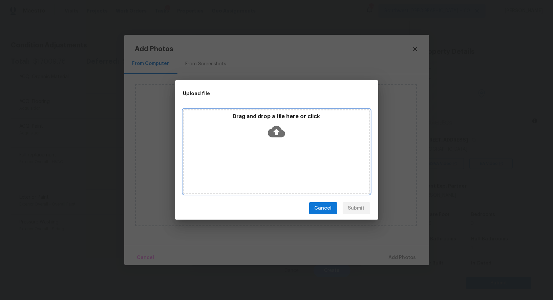
click at [273, 147] on div "Drag and drop a file here or click" at bounding box center [276, 151] width 187 height 85
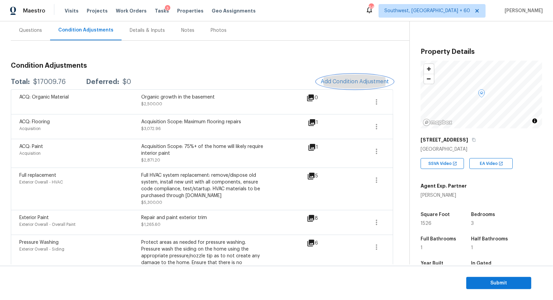
scroll to position [45, 0]
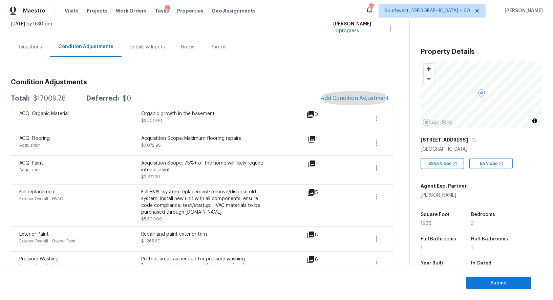
click at [30, 49] on div "Questions" at bounding box center [30, 47] width 23 height 7
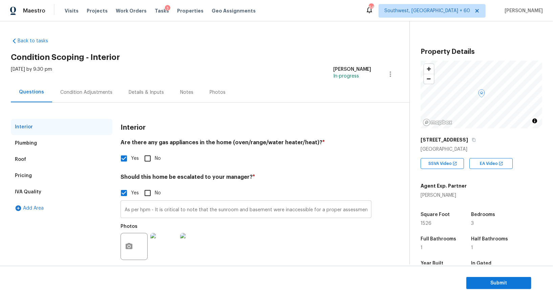
click at [123, 209] on input "As per hpm - It is critical to note that the sunroom and basement were inaccess…" at bounding box center [246, 210] width 251 height 16
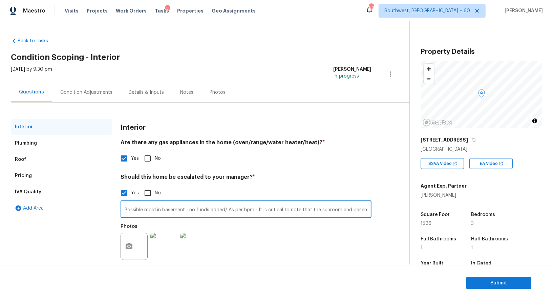
drag, startPoint x: 189, startPoint y: 210, endPoint x: 217, endPoint y: 210, distance: 28.1
click at [217, 210] on input "Possible mold in basement - no funds added/ As per hpm - It is critical to note…" at bounding box center [246, 210] width 251 height 16
click at [225, 205] on input "Possible mold in basement -added funds for the same - needs review/ As per hpm …" at bounding box center [246, 210] width 251 height 16
drag, startPoint x: 278, startPoint y: 209, endPoint x: 122, endPoint y: 208, distance: 155.4
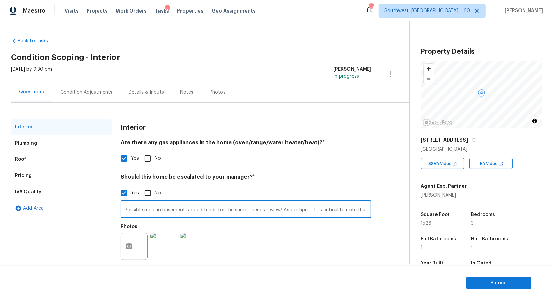
click at [122, 208] on input "Possible mold in basement -added funds for the same - needs review/ As per hpm …" at bounding box center [246, 210] width 251 height 16
type input "Possible mold in basement -added funds for the same - needs review/ As per hpm …"
click at [178, 205] on input "Possible mold in basement -added funds for the same - needs review/ As per hpm …" at bounding box center [246, 210] width 251 height 16
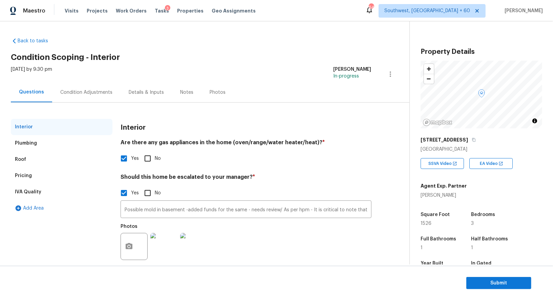
scroll to position [43, 0]
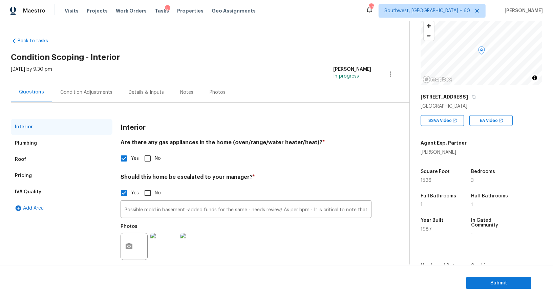
click at [89, 93] on div "Condition Adjustments" at bounding box center [86, 92] width 52 height 7
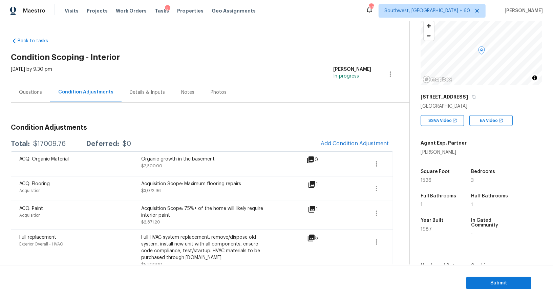
click at [51, 151] on div "ACQ: Organic Material Organic growth in the basement $2,500.00 0" at bounding box center [202, 163] width 382 height 25
click at [53, 146] on div "$17009.76" at bounding box center [49, 144] width 33 height 7
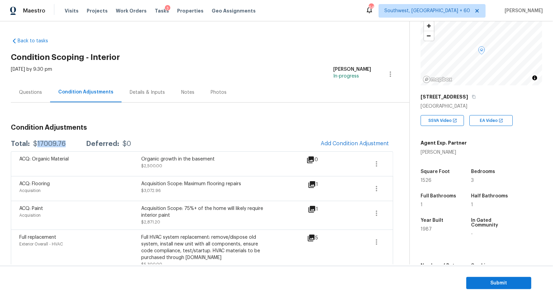
click at [53, 146] on div "$17009.76" at bounding box center [49, 144] width 33 height 7
copy div "$17009.76"
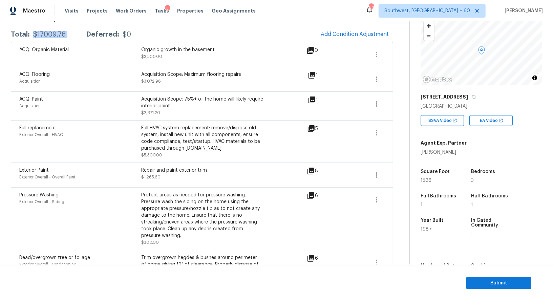
scroll to position [103, 0]
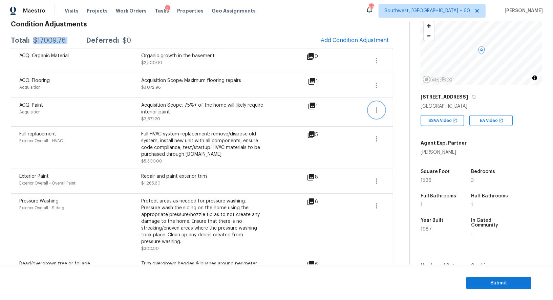
click at [377, 105] on button "button" at bounding box center [376, 110] width 16 height 16
click at [402, 108] on div "Edit" at bounding box center [415, 108] width 53 height 7
click at [411, 82] on div "Property Details © Mapbox © OpenStreetMap Improve this map 4851 Leybourne Dr Hi…" at bounding box center [476, 146] width 132 height 337
click at [380, 82] on icon "button" at bounding box center [376, 85] width 8 height 8
click at [358, 96] on div "ACQ: Flooring Acquisition Acquisition Scope: Maximum flooring repairs $3,072.96…" at bounding box center [202, 85] width 382 height 25
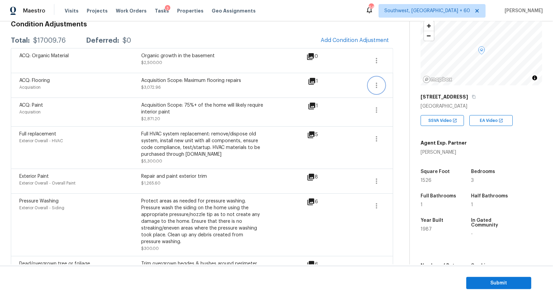
click at [377, 84] on icon "button" at bounding box center [376, 85] width 8 height 8
click at [409, 81] on div "Edit" at bounding box center [415, 83] width 53 height 7
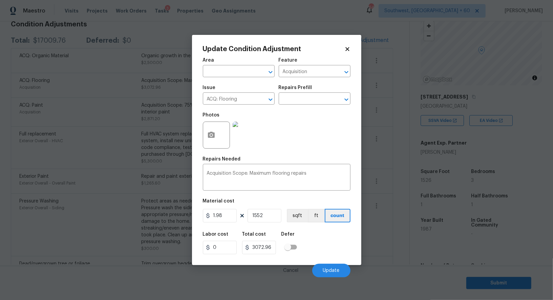
click at [382, 147] on body "Maestro Visits Projects Work Orders Tasks 3 Properties Geo Assignments 644 Sout…" at bounding box center [276, 150] width 553 height 300
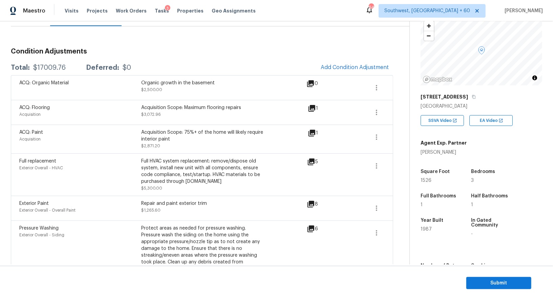
scroll to position [72, 0]
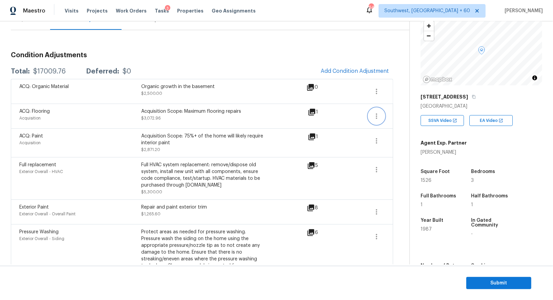
click at [378, 113] on icon "button" at bounding box center [376, 116] width 8 height 8
click at [395, 113] on div "Edit" at bounding box center [415, 114] width 53 height 7
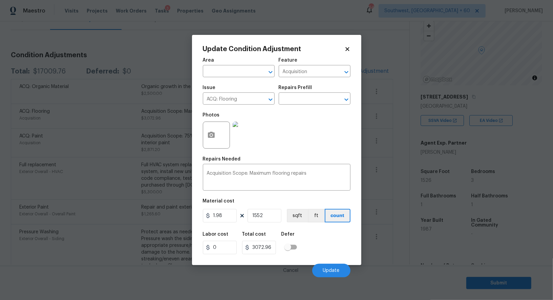
click at [379, 165] on body "Maestro Visits Projects Work Orders Tasks 3 Properties Geo Assignments 644 Sout…" at bounding box center [276, 150] width 553 height 300
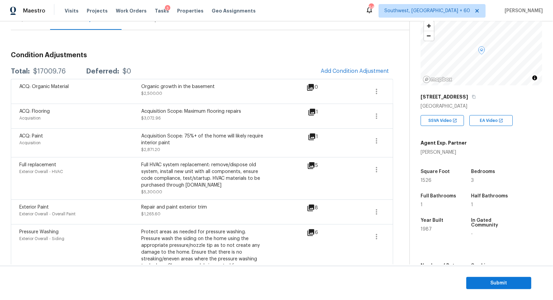
click at [337, 82] on div "ACQ: Organic Material Organic growth in the basement $2,500.00 0" at bounding box center [202, 91] width 382 height 25
click at [339, 73] on span "Add Condition Adjustment" at bounding box center [355, 71] width 68 height 6
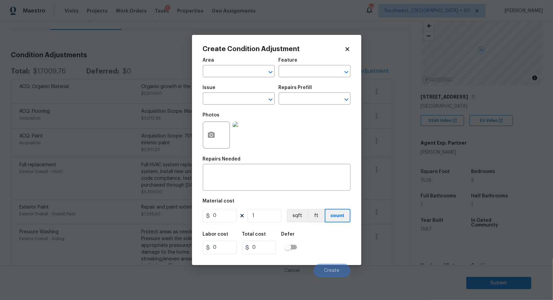
click at [220, 129] on div at bounding box center [216, 135] width 27 height 27
click at [214, 137] on icon "button" at bounding box center [211, 135] width 7 height 6
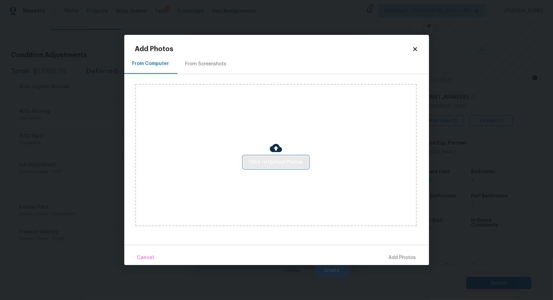
click at [286, 162] on span "Click to Upload Photos" at bounding box center [276, 162] width 54 height 8
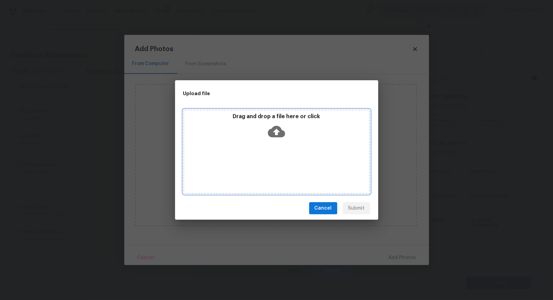
click at [279, 137] on icon at bounding box center [276, 131] width 17 height 17
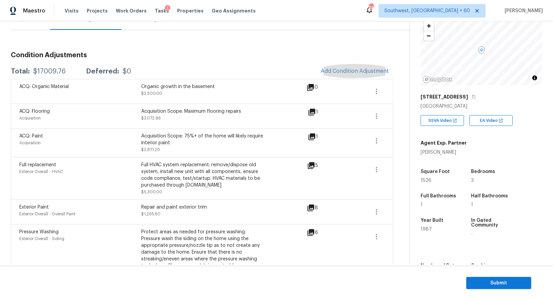
click at [120, 60] on div "Condition Adjustments Total: $17009.76 Deferred: $0 Add Condition Adjustment AC…" at bounding box center [202, 275] width 382 height 459
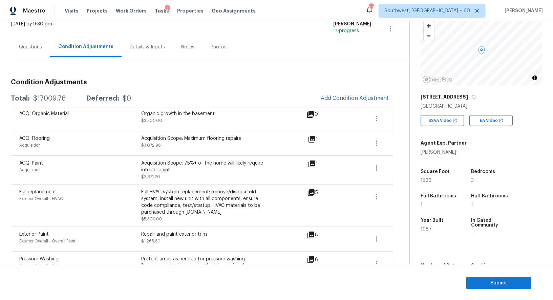
click at [36, 39] on div "Questions" at bounding box center [30, 47] width 39 height 20
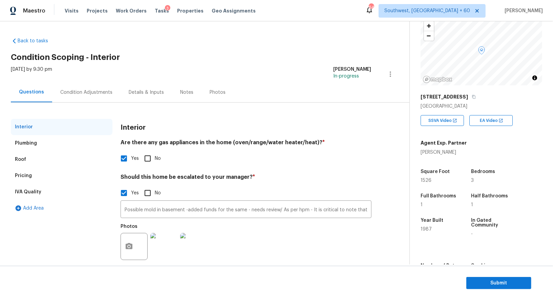
click at [90, 96] on div "Condition Adjustments" at bounding box center [86, 92] width 68 height 20
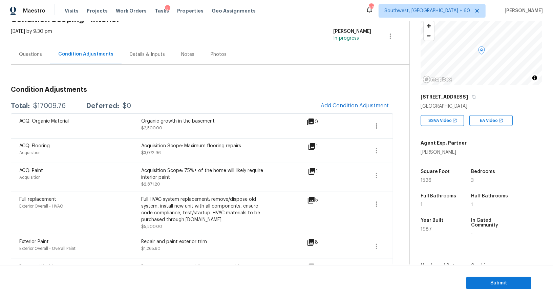
scroll to position [40, 0]
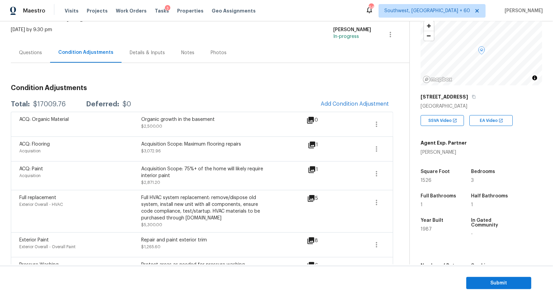
click at [271, 90] on h3 "Condition Adjustments" at bounding box center [202, 88] width 382 height 7
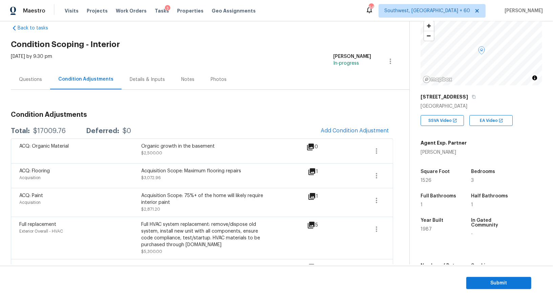
scroll to position [9, 0]
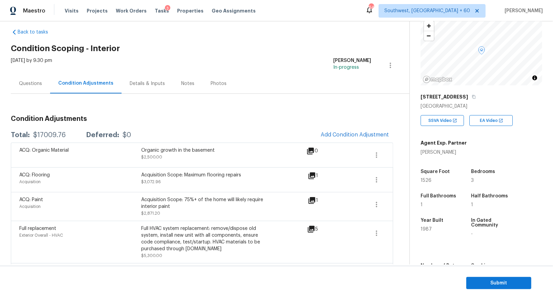
click at [38, 83] on div "Questions" at bounding box center [30, 83] width 23 height 7
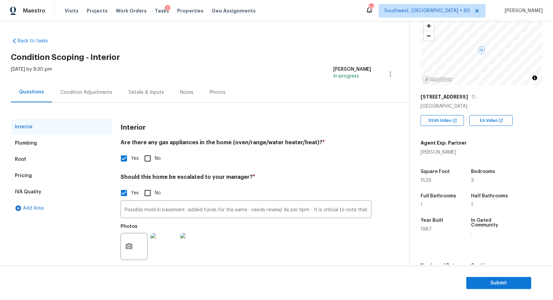
click at [85, 84] on div "Condition Adjustments" at bounding box center [86, 92] width 68 height 20
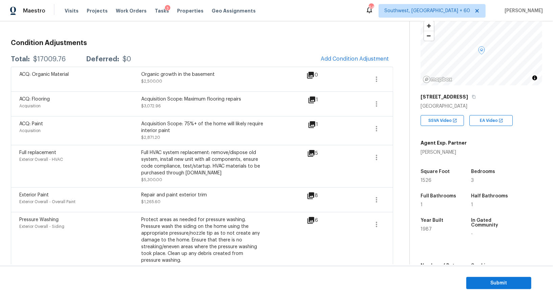
scroll to position [74, 0]
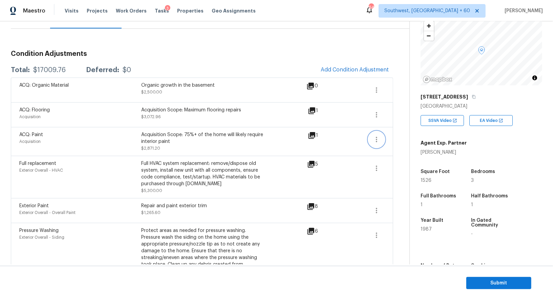
click at [382, 137] on button "button" at bounding box center [376, 139] width 16 height 16
click at [347, 146] on span at bounding box center [353, 141] width 26 height 20
click at [366, 141] on div "ACQ: Paint Acquisition Acquisition Scope: 75%+ of the home will likely require …" at bounding box center [201, 141] width 365 height 20
click at [373, 139] on icon "button" at bounding box center [376, 139] width 8 height 8
click at [266, 58] on div "Condition Adjustments Total: $17009.76 Deferred: $0 Add Condition Adjustment AC…" at bounding box center [202, 274] width 382 height 459
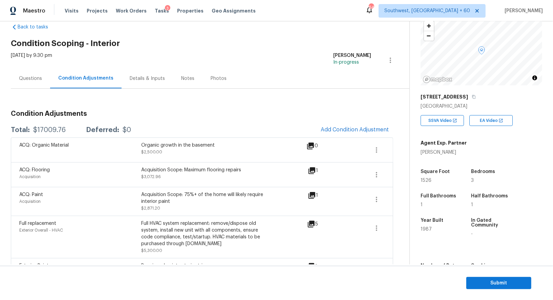
scroll to position [7, 0]
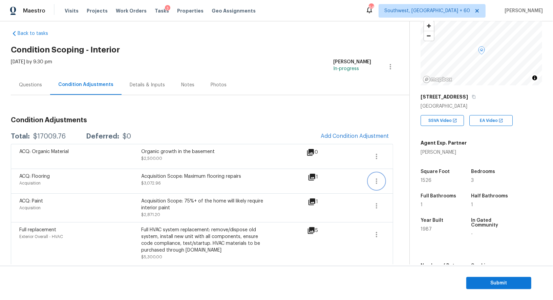
click at [372, 177] on icon "button" at bounding box center [376, 181] width 8 height 8
click at [391, 176] on div "Edit" at bounding box center [415, 179] width 53 height 7
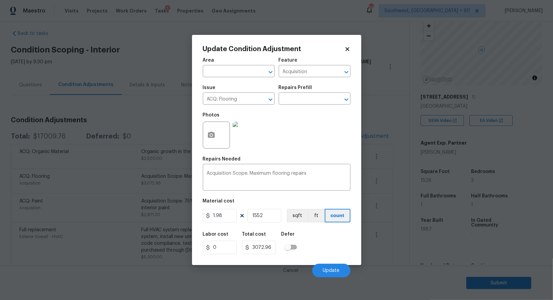
click at [395, 213] on body "Maestro Visits Projects Work Orders Tasks 3 Properties Geo Assignments 642 Sout…" at bounding box center [276, 150] width 553 height 300
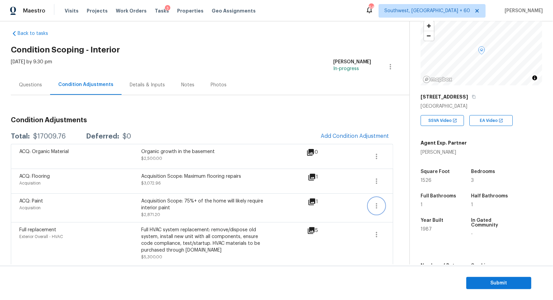
click at [375, 206] on icon "button" at bounding box center [376, 206] width 8 height 8
click at [390, 206] on div "Edit" at bounding box center [415, 203] width 53 height 7
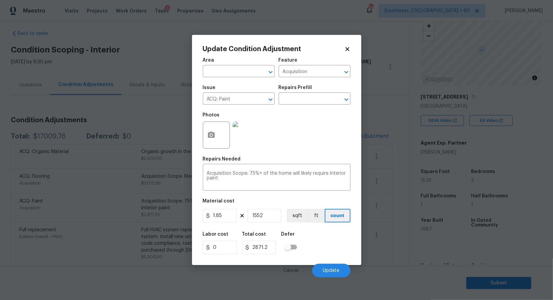
click at [393, 228] on body "Maestro Visits Projects Work Orders Tasks 3 Properties Geo Assignments 642 Sout…" at bounding box center [276, 150] width 553 height 300
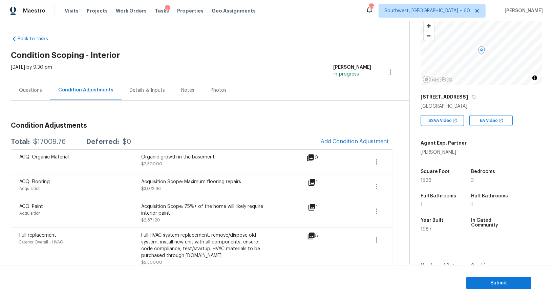
scroll to position [0, 0]
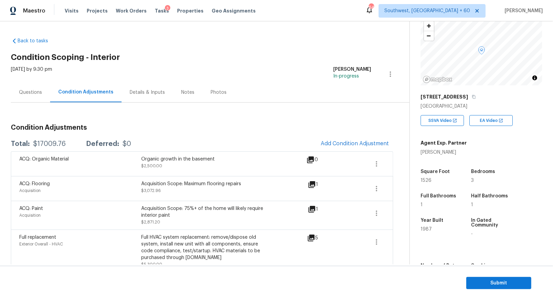
click at [34, 97] on div "Questions" at bounding box center [30, 92] width 39 height 20
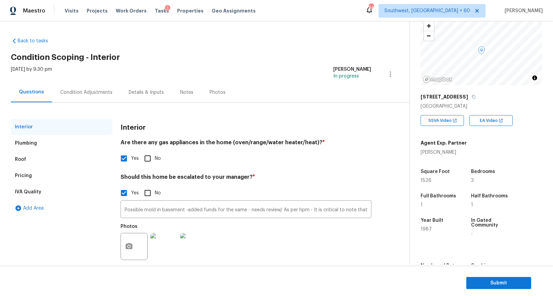
click at [85, 89] on div "Condition Adjustments" at bounding box center [86, 92] width 52 height 7
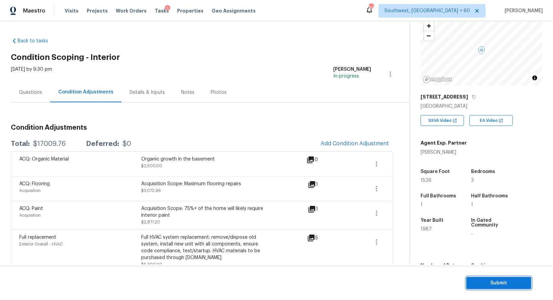
click at [487, 282] on span "Submit" at bounding box center [499, 283] width 54 height 8
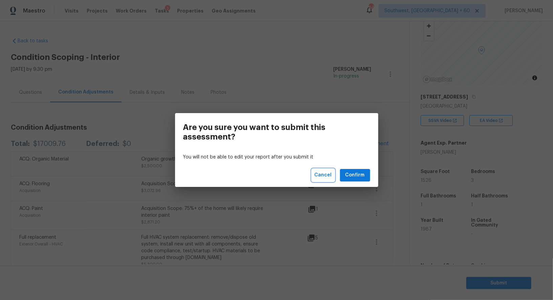
click at [324, 175] on span "Cancel" at bounding box center [323, 175] width 17 height 8
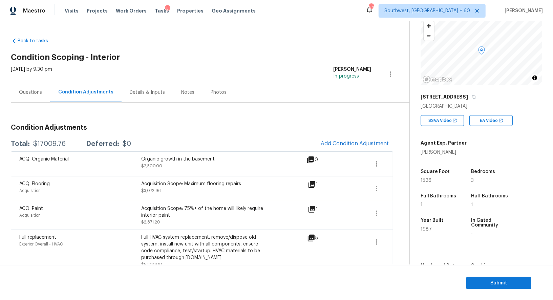
click at [31, 88] on div "Questions" at bounding box center [30, 92] width 39 height 20
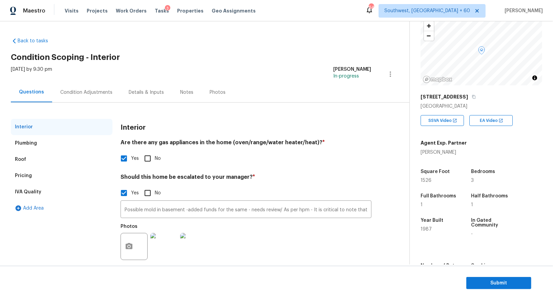
click at [38, 177] on div "Pricing" at bounding box center [62, 176] width 102 height 16
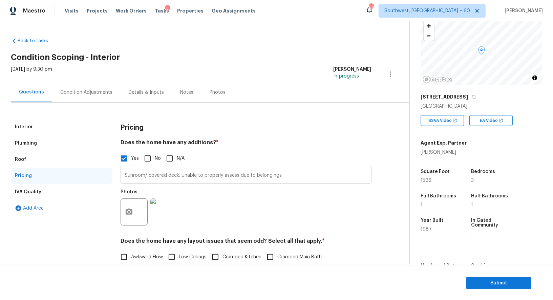
click at [162, 175] on input "Sunroom/ covered deck. Unable to properly assess due to belongings" at bounding box center [246, 176] width 251 height 16
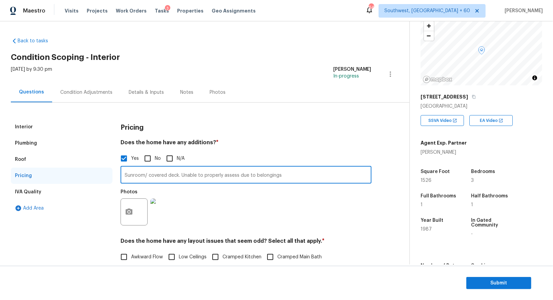
click at [162, 175] on input "Sunroom/ covered deck. Unable to properly assess due to belongings" at bounding box center [246, 176] width 251 height 16
click at [491, 279] on span "Submit" at bounding box center [499, 283] width 54 height 8
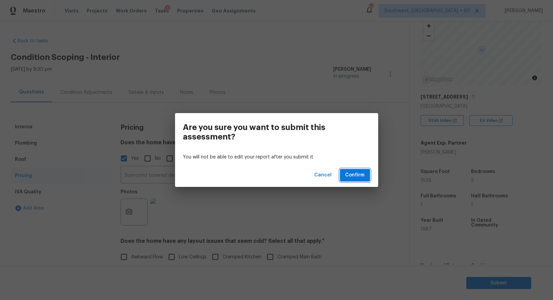
click at [364, 176] on span "Confirm" at bounding box center [354, 175] width 19 height 8
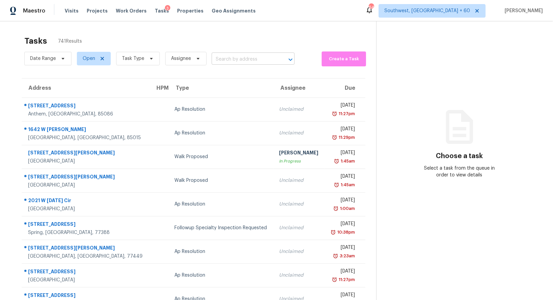
click at [242, 56] on input "text" at bounding box center [244, 59] width 64 height 10
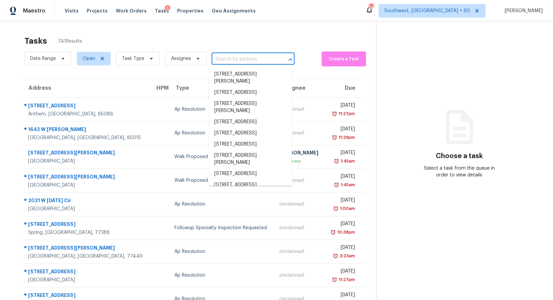
paste input "241 River Rd, Columbia, TN 38401"
type input "241 River Rd, Columbia, TN 38401"
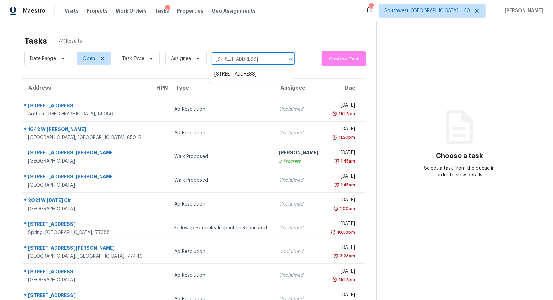
scroll to position [0, 14]
click at [242, 74] on li "241 River Rd, Columbia, TN 38401" at bounding box center [250, 74] width 83 height 11
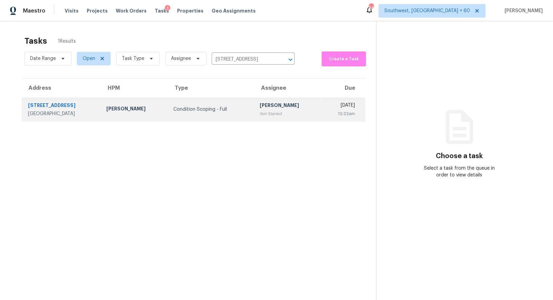
click at [222, 115] on td "Condition Scoping - Full" at bounding box center [211, 110] width 86 height 24
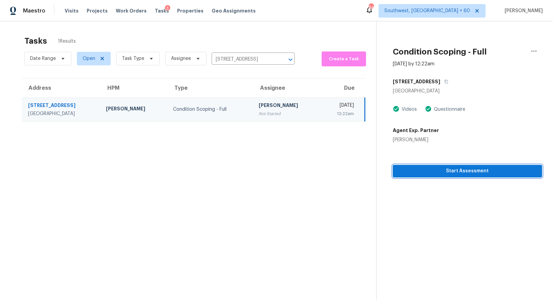
click at [459, 172] on span "Start Assessment" at bounding box center [467, 171] width 138 height 8
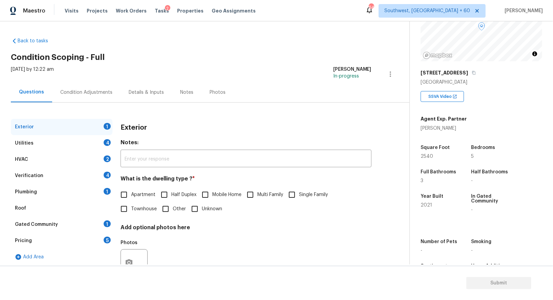
scroll to position [76, 0]
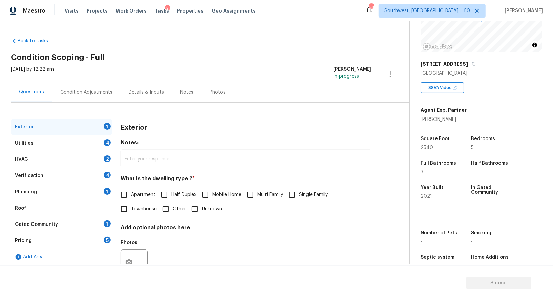
click at [313, 184] on h4 "What is the dwelling type ? *" at bounding box center [246, 179] width 251 height 9
click at [302, 192] on span "Single Family" at bounding box center [313, 194] width 29 height 7
click at [299, 192] on input "Single Family" at bounding box center [292, 195] width 14 height 14
checkbox input "true"
click at [98, 140] on div "Utilities 4" at bounding box center [62, 143] width 102 height 16
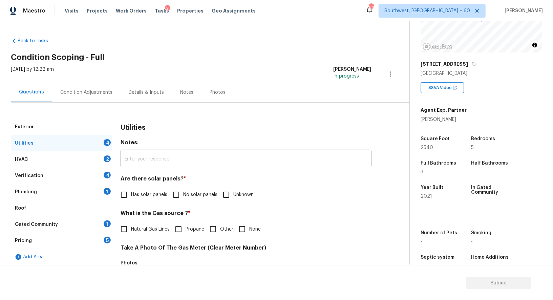
click at [198, 180] on h4 "Are there solar panels? *" at bounding box center [246, 179] width 251 height 9
click at [191, 189] on label "No solar panels" at bounding box center [193, 195] width 48 height 14
click at [183, 189] on input "No solar panels" at bounding box center [176, 195] width 14 height 14
checkbox input "true"
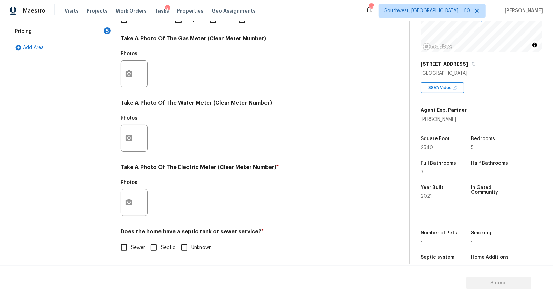
click at [128, 253] on input "Sewer" at bounding box center [124, 247] width 14 height 14
checkbox input "true"
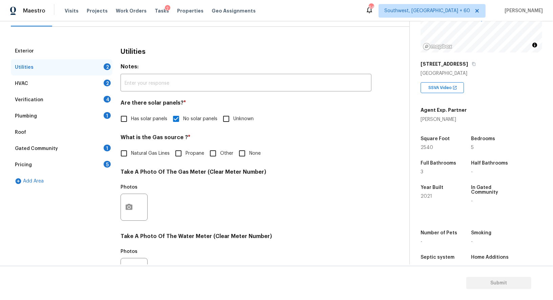
click at [94, 77] on div "HVAC 2" at bounding box center [62, 84] width 102 height 16
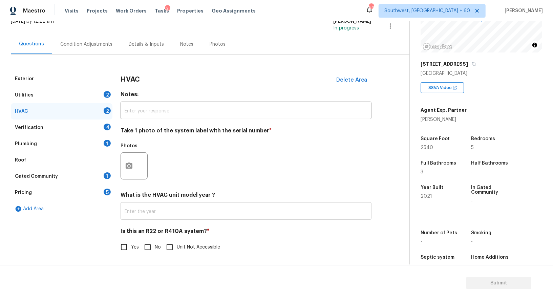
click at [140, 208] on input "text" at bounding box center [246, 212] width 251 height 16
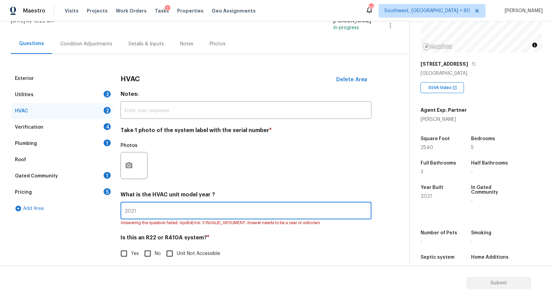
type input "2021"
click at [148, 256] on div "HVAC Delete Area Notes: ​ Take 1 photo of the system label with the serial numb…" at bounding box center [246, 169] width 251 height 198
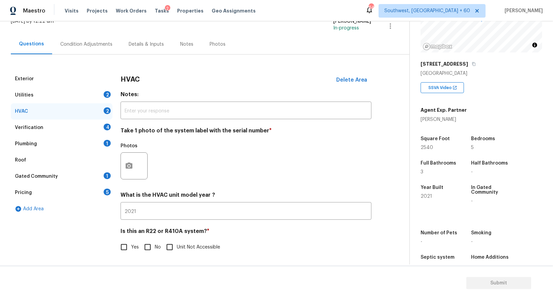
click at [77, 130] on div "Verification 4" at bounding box center [62, 128] width 102 height 16
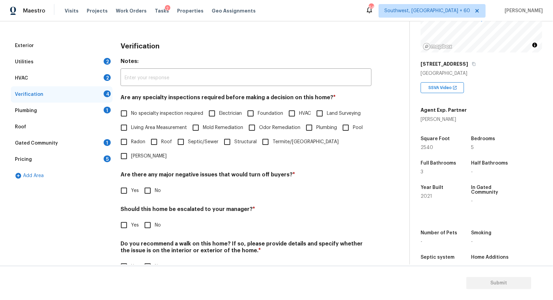
scroll to position [86, 0]
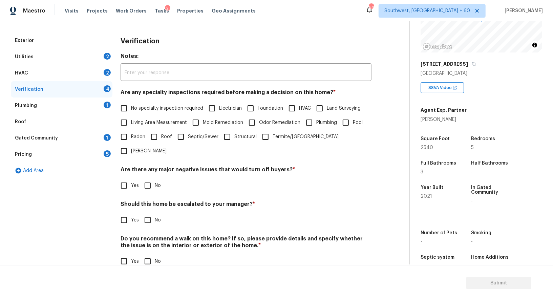
click at [143, 106] on span "No specialty inspection required" at bounding box center [167, 108] width 72 height 7
click at [131, 106] on input "No specialty inspection required" at bounding box center [124, 108] width 14 height 14
checkbox input "true"
click at [147, 179] on div "Verification Notes: ​ Are any specialty inspections required before making a de…" at bounding box center [246, 155] width 251 height 244
click at [149, 178] on input "No" at bounding box center [148, 185] width 14 height 14
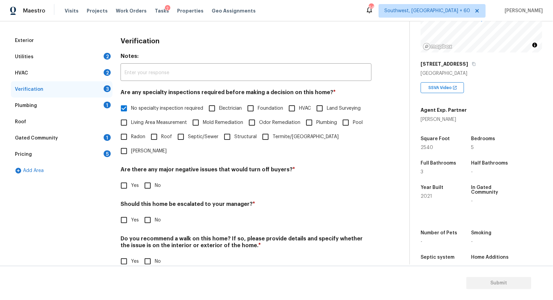
checkbox input "true"
click at [149, 214] on input "No" at bounding box center [148, 221] width 14 height 14
checkbox input "true"
click at [149, 255] on input "No" at bounding box center [148, 262] width 14 height 14
checkbox input "true"
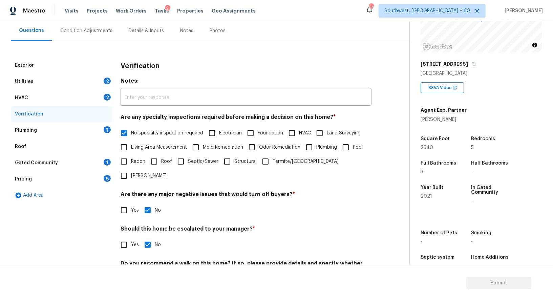
click at [97, 130] on div "Plumbing 1" at bounding box center [62, 130] width 102 height 16
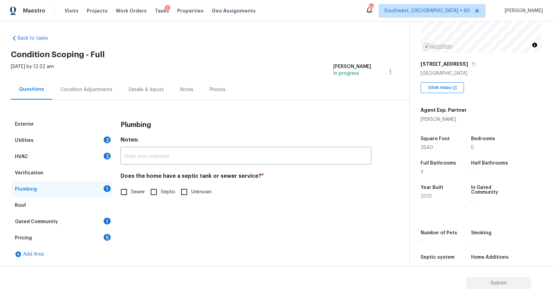
scroll to position [2, 0]
click at [137, 194] on span "Sewer" at bounding box center [138, 192] width 14 height 7
click at [131, 194] on input "Sewer" at bounding box center [124, 192] width 14 height 14
checkbox input "true"
click at [90, 223] on div "Gated Community 1" at bounding box center [62, 222] width 102 height 16
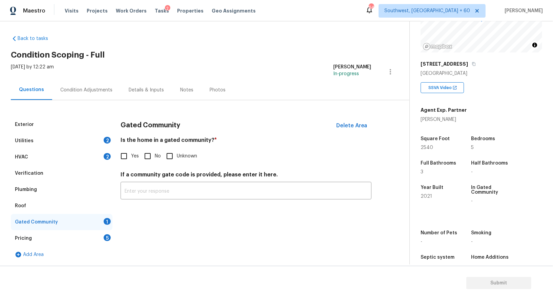
click at [155, 155] on span "No" at bounding box center [158, 156] width 6 height 7
click at [155, 155] on input "No" at bounding box center [148, 156] width 14 height 14
checkbox input "true"
click at [100, 236] on div "Pricing 5" at bounding box center [62, 238] width 102 height 16
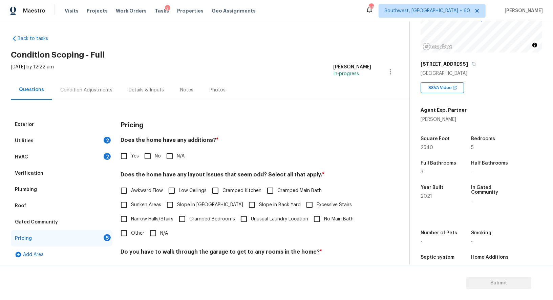
click at [150, 151] on input "No" at bounding box center [148, 156] width 14 height 14
checkbox input "true"
click at [163, 234] on span "N/A" at bounding box center [164, 234] width 8 height 7
click at [160, 234] on input "N/A" at bounding box center [153, 234] width 14 height 14
checkbox input "true"
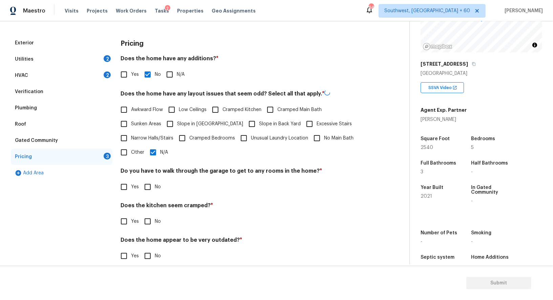
scroll to position [91, 0]
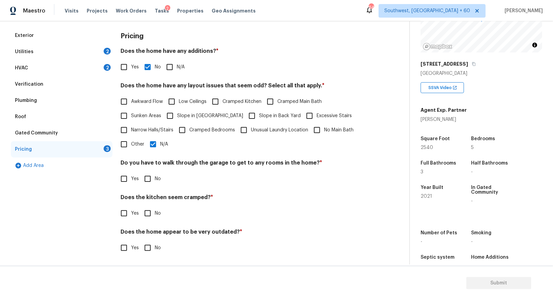
click at [154, 189] on div "Pricing Does the home have any additions? * Yes No N/A Does the home have any l…" at bounding box center [246, 145] width 251 height 236
click at [151, 181] on input "No" at bounding box center [148, 179] width 14 height 14
checkbox input "true"
click at [154, 215] on input "No" at bounding box center [148, 214] width 14 height 14
checkbox input "true"
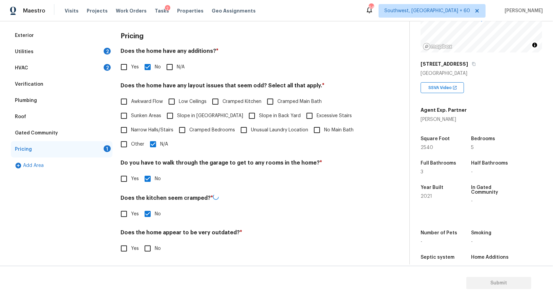
click at [150, 245] on input "No" at bounding box center [148, 248] width 14 height 14
checkbox input "true"
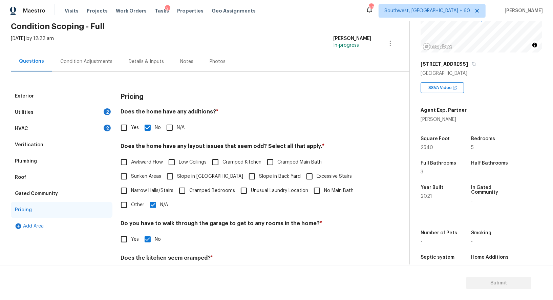
scroll to position [0, 0]
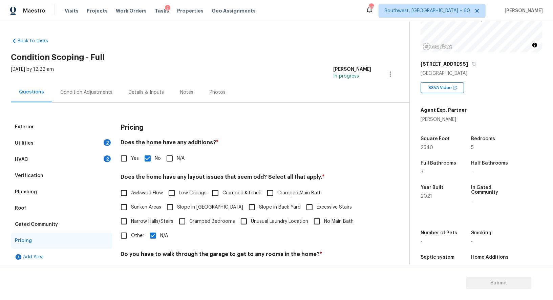
click at [89, 86] on div "Condition Adjustments" at bounding box center [86, 92] width 68 height 20
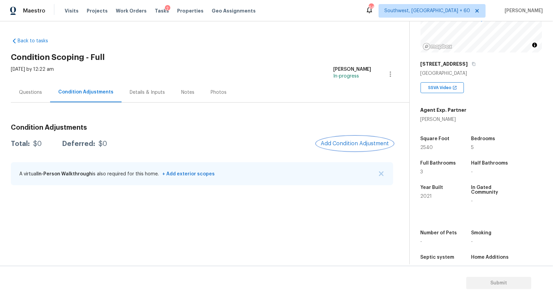
click at [350, 141] on span "Add Condition Adjustment" at bounding box center [355, 144] width 68 height 6
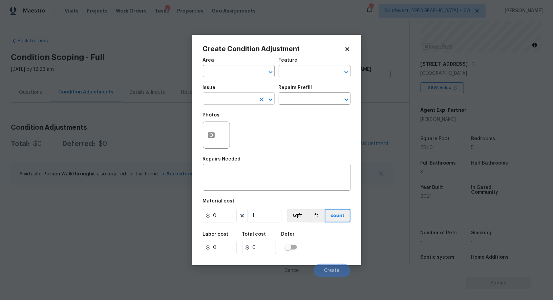
click at [247, 105] on input "text" at bounding box center [229, 99] width 53 height 10
type input "L"
click at [250, 132] on li "Landscape Package" at bounding box center [239, 131] width 72 height 11
type input "Landscape Package"
click at [291, 103] on input "text" at bounding box center [305, 99] width 53 height 10
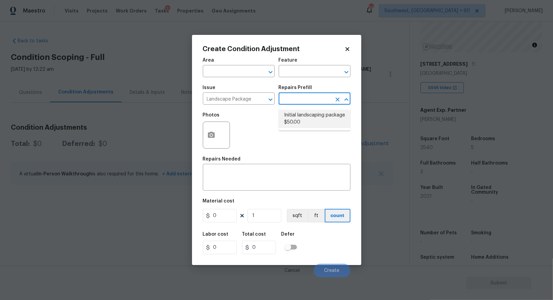
click at [300, 125] on li "Initial landscaping package $50.00" at bounding box center [315, 119] width 72 height 18
type input "Home Readiness Packages"
type textarea "Mowing of grass up to 6" in height. Mow, edge along driveways & sidewalks, trim…"
type input "50"
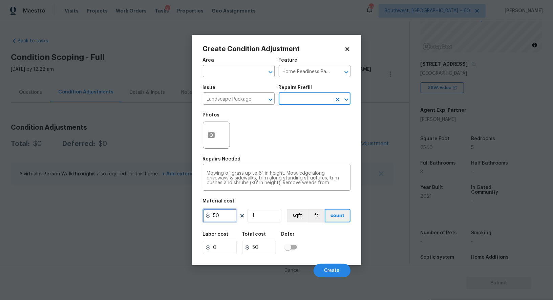
click at [224, 221] on input "50" at bounding box center [220, 216] width 34 height 14
type input "100"
click at [260, 253] on input "50" at bounding box center [259, 248] width 34 height 14
type input "100"
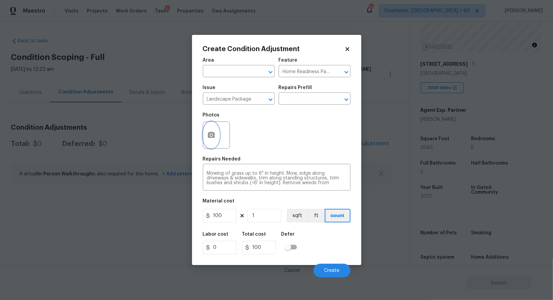
click at [209, 138] on icon "button" at bounding box center [211, 135] width 7 height 6
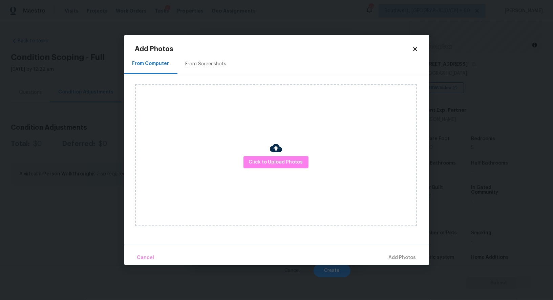
click at [206, 72] on div "From Screenshots" at bounding box center [205, 64] width 57 height 20
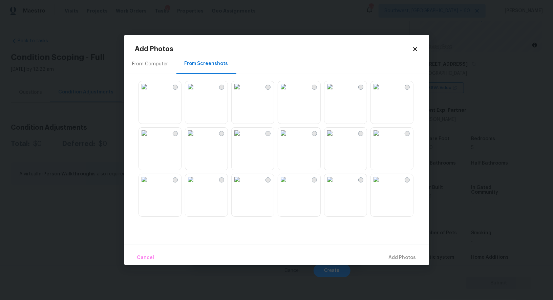
click at [335, 92] on img at bounding box center [329, 86] width 11 height 11
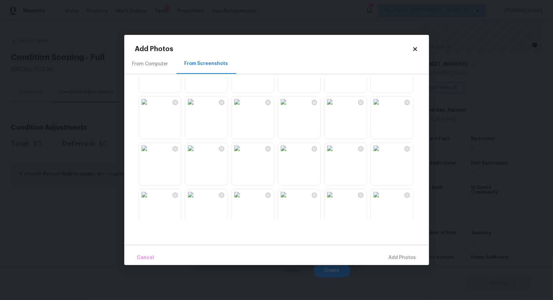
scroll to position [127, 0]
click at [335, 105] on img at bounding box center [329, 99] width 11 height 11
click at [398, 251] on button "Add 1 Photo(s)" at bounding box center [399, 258] width 39 height 15
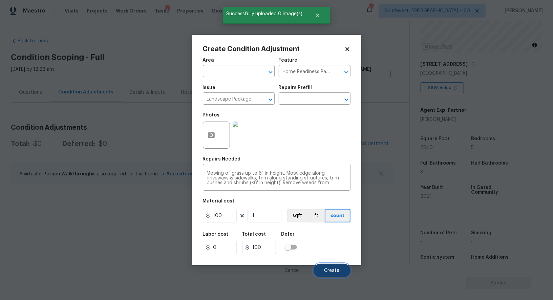
click at [326, 269] on span "Create" at bounding box center [331, 270] width 15 height 5
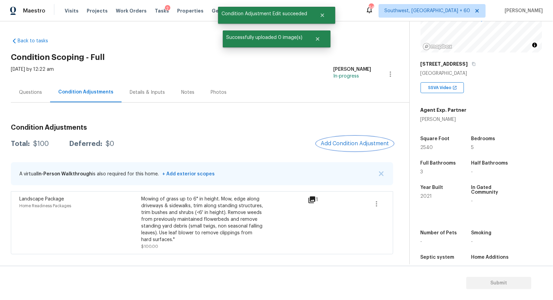
click at [357, 150] on button "Add Condition Adjustment" at bounding box center [355, 143] width 77 height 14
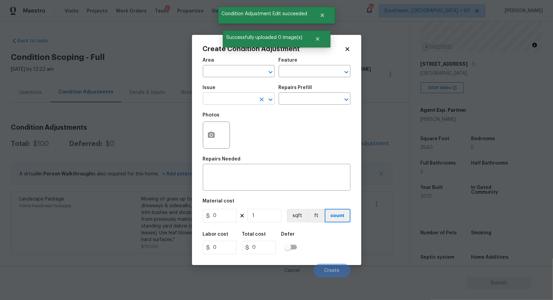
click at [236, 99] on input "text" at bounding box center [229, 99] width 53 height 10
click at [240, 131] on li "Pressure Washing" at bounding box center [239, 131] width 72 height 11
type input "Pressure Washing"
click at [303, 100] on input "text" at bounding box center [305, 99] width 53 height 10
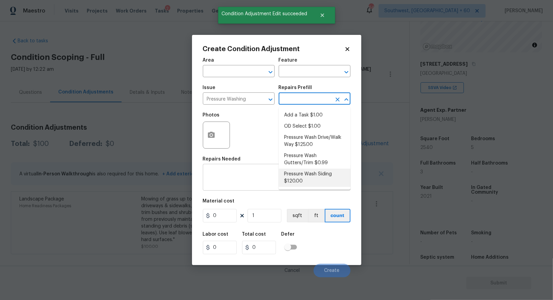
click at [240, 178] on textarea at bounding box center [277, 178] width 140 height 14
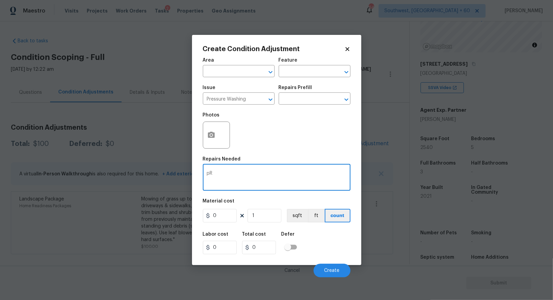
type textarea "p"
type textarea "Pressure wash exterior"
click at [221, 210] on input "0" at bounding box center [220, 216] width 34 height 14
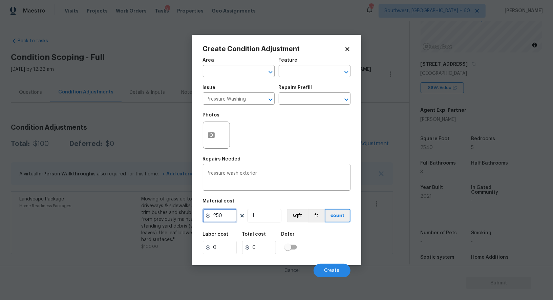
type input "250"
click at [266, 247] on input "0" at bounding box center [259, 248] width 34 height 14
type input "250"
click at [205, 141] on button "button" at bounding box center [211, 135] width 16 height 26
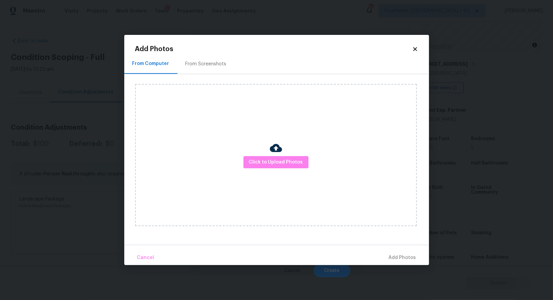
click at [202, 61] on div "From Screenshots" at bounding box center [206, 64] width 41 height 7
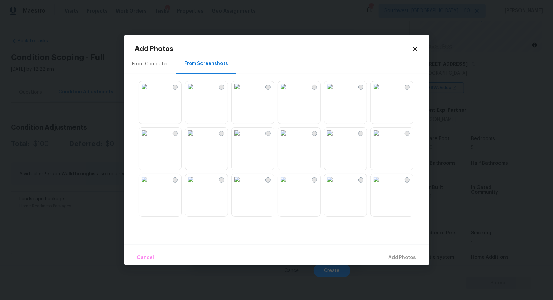
click at [335, 92] on img at bounding box center [329, 86] width 11 height 11
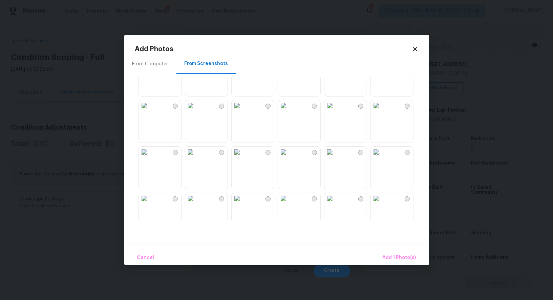
scroll to position [167, 0]
click at [289, 157] on img at bounding box center [283, 151] width 11 height 11
click at [401, 258] on span "Add 2 Photo(s)" at bounding box center [399, 258] width 35 height 8
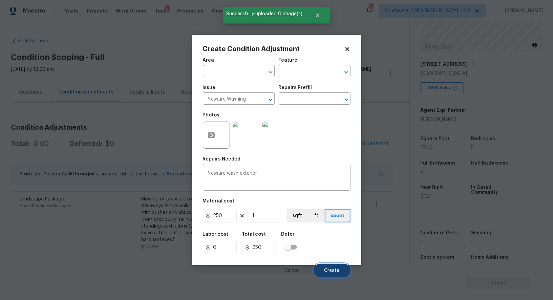
click at [337, 271] on span "Create" at bounding box center [331, 270] width 15 height 5
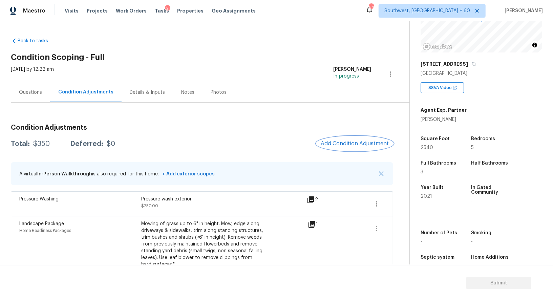
scroll to position [16, 0]
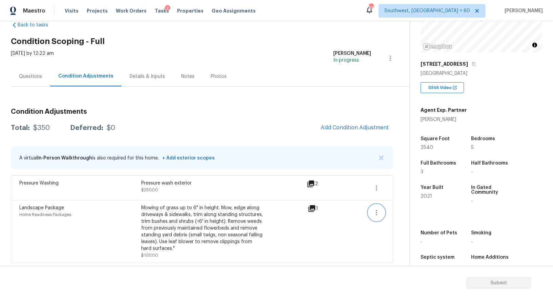
click at [374, 214] on icon "button" at bounding box center [376, 213] width 8 height 8
click at [392, 209] on div "Edit" at bounding box center [415, 210] width 53 height 7
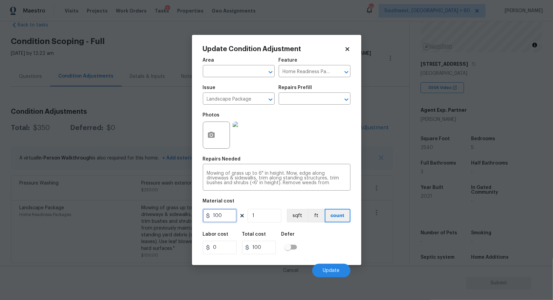
click at [231, 219] on input "100" at bounding box center [220, 216] width 34 height 14
click at [323, 268] on button "Update" at bounding box center [331, 271] width 38 height 14
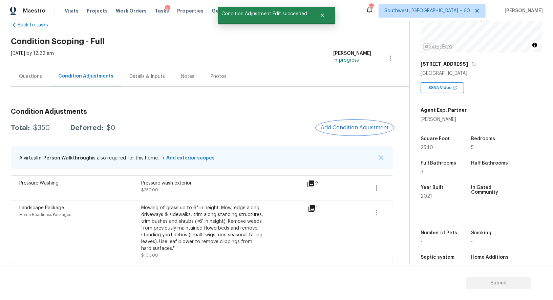
click at [350, 132] on button "Add Condition Adjustment" at bounding box center [355, 128] width 77 height 14
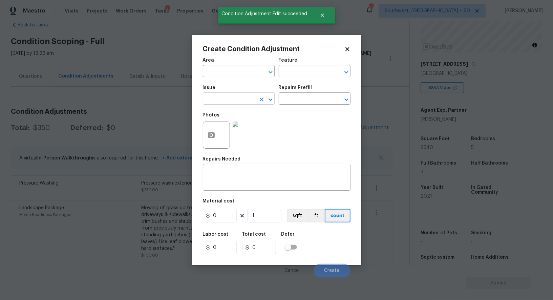
click at [234, 99] on input "text" at bounding box center [229, 99] width 53 height 10
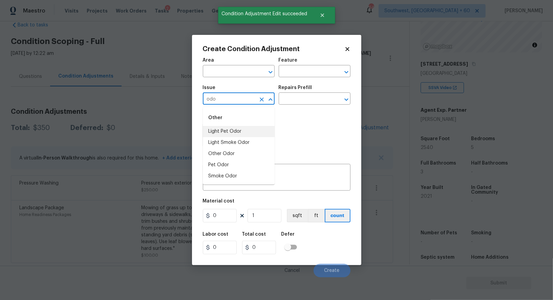
click at [236, 130] on li "Light Pet Odor" at bounding box center [239, 131] width 72 height 11
type input "Light Pet Odor"
click at [305, 91] on div "Repairs Prefill" at bounding box center [315, 89] width 72 height 9
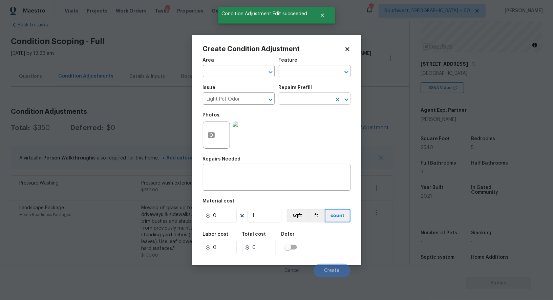
click at [303, 97] on input "text" at bounding box center [305, 99] width 53 height 10
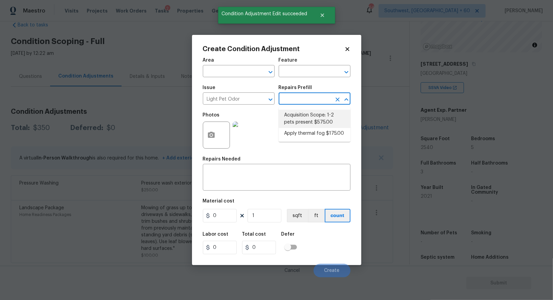
click at [305, 110] on li "Acquisition Scope: 1-2 pets present $575.00" at bounding box center [315, 119] width 72 height 18
type textarea "Acquisition Scope: 1-2 pets present"
type input "575"
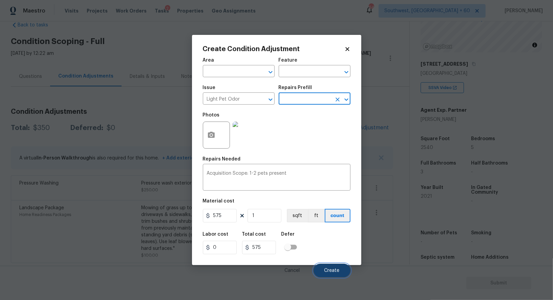
click at [329, 267] on button "Create" at bounding box center [332, 271] width 37 height 14
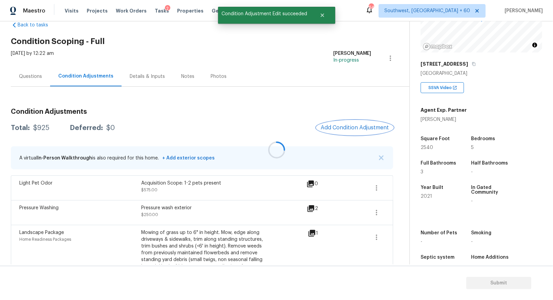
click at [347, 125] on span "Add Condition Adjustment" at bounding box center [355, 128] width 68 height 6
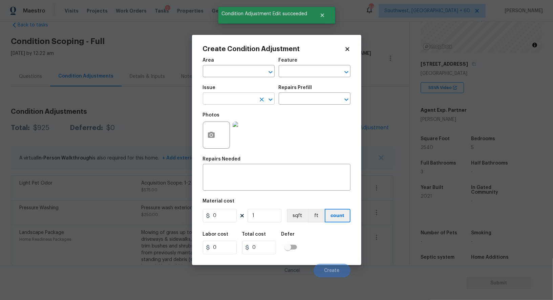
click at [238, 100] on input "text" at bounding box center [229, 99] width 53 height 10
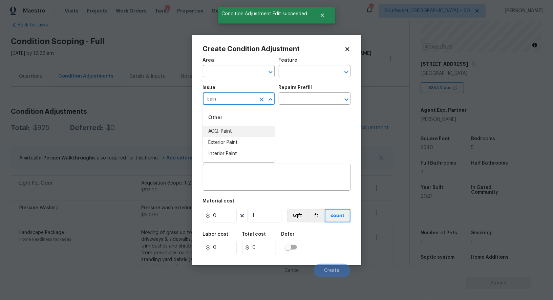
click at [237, 131] on li "ACQ: Paint" at bounding box center [239, 131] width 72 height 11
type input "ACQ: Paint"
click at [237, 131] on img at bounding box center [246, 135] width 27 height 27
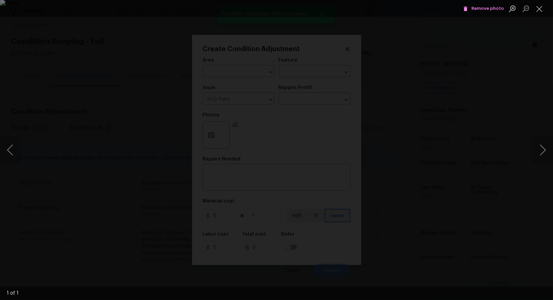
click at [301, 98] on img "Lightbox" at bounding box center [276, 150] width 553 height 300
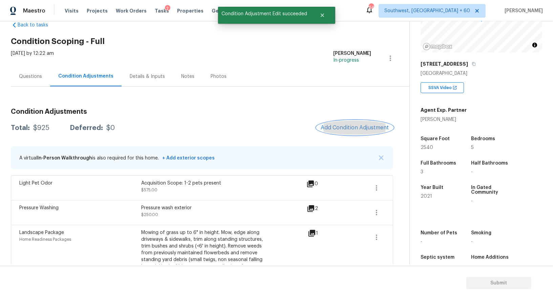
click at [358, 122] on button "Add Condition Adjustment" at bounding box center [355, 128] width 77 height 14
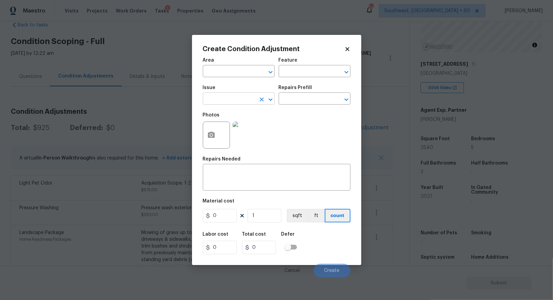
click at [249, 94] on div "Issue" at bounding box center [239, 89] width 72 height 9
click at [236, 105] on span "Issue ​" at bounding box center [239, 94] width 72 height 27
click at [226, 103] on input "text" at bounding box center [229, 99] width 53 height 10
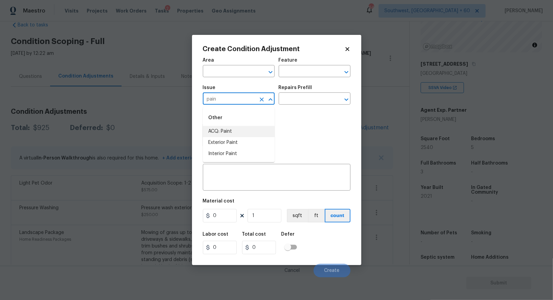
click at [234, 134] on li "ACQ: Paint" at bounding box center [239, 131] width 72 height 11
type input "ACQ: Paint"
click at [291, 100] on input "text" at bounding box center [305, 99] width 53 height 10
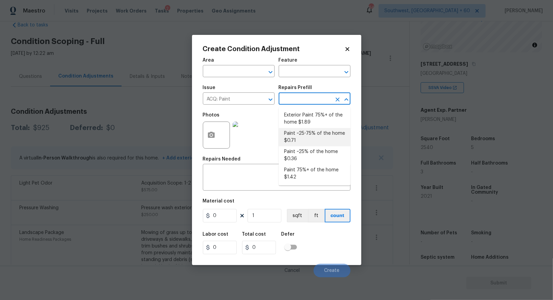
click at [299, 134] on li "Paint ~25-75% of the home $0.71" at bounding box center [315, 137] width 72 height 18
type input "Acquisition"
type textarea "Acquisition Scope: ~25 - 75% of the home needs interior paint"
type input "0.71"
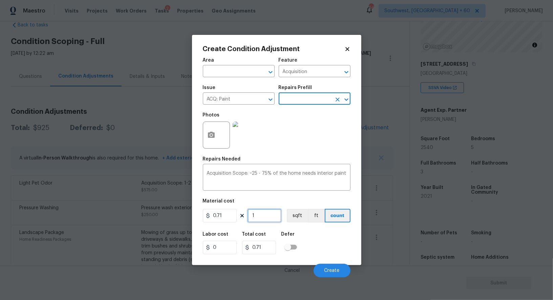
click at [270, 216] on input "1" at bounding box center [265, 216] width 34 height 14
type input "0"
type input "2"
type input "1.42"
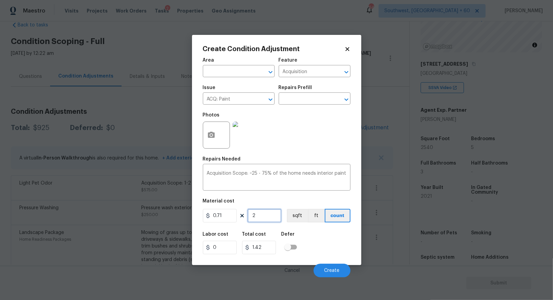
type input "25"
type input "17.75"
type input "254"
type input "180.34"
type input "2540"
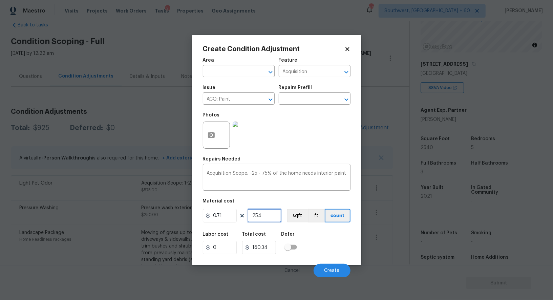
type input "1803.4"
type input "2540"
click at [277, 251] on div "1803.4" at bounding box center [261, 248] width 39 height 14
click at [272, 248] on input "1803.4" at bounding box center [259, 248] width 34 height 14
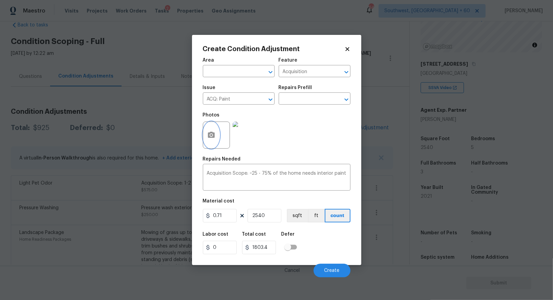
click at [213, 142] on button "button" at bounding box center [211, 135] width 16 height 26
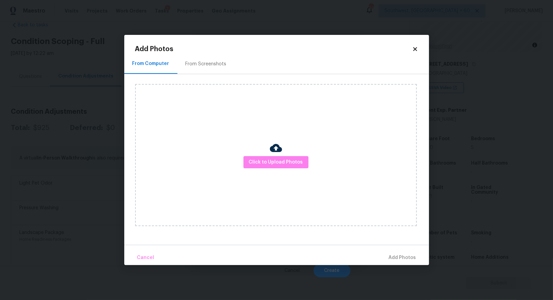
click at [207, 65] on div "From Screenshots" at bounding box center [206, 64] width 41 height 7
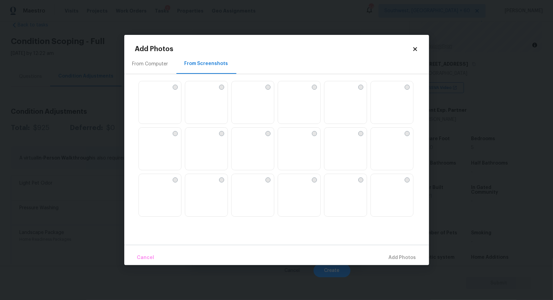
click at [242, 92] on img at bounding box center [237, 86] width 11 height 11
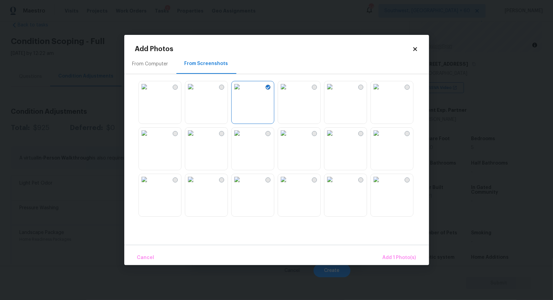
click at [242, 138] on img at bounding box center [237, 133] width 11 height 11
click at [196, 138] on img at bounding box center [190, 133] width 11 height 11
click at [396, 254] on span "Add 3 Photo(s)" at bounding box center [399, 258] width 34 height 8
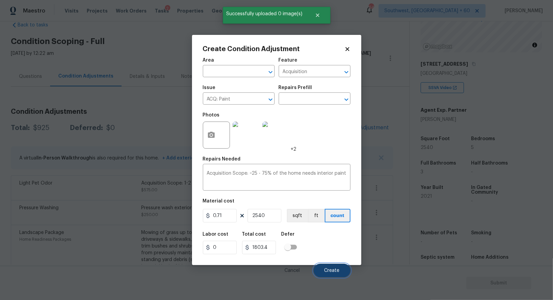
click at [327, 270] on span "Create" at bounding box center [331, 270] width 15 height 5
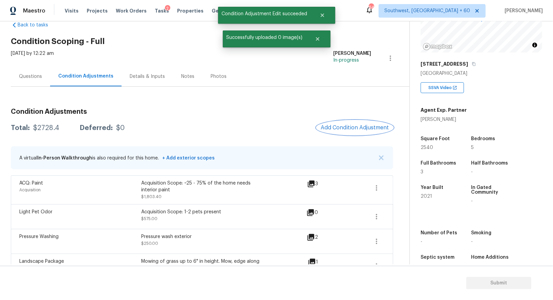
click at [348, 131] on button "Add Condition Adjustment" at bounding box center [355, 128] width 77 height 14
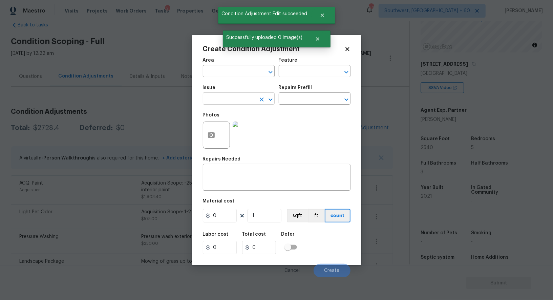
click at [229, 101] on input "text" at bounding box center [229, 99] width 53 height 10
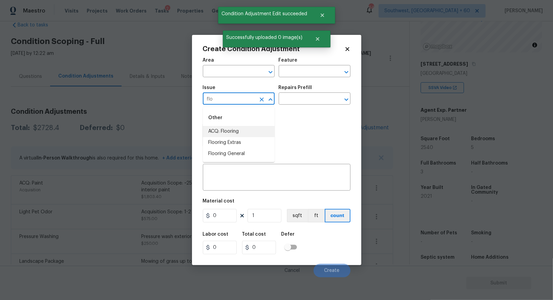
click at [218, 132] on li "ACQ: Flooring" at bounding box center [239, 131] width 72 height 11
type input "ACQ: Flooring"
click at [296, 98] on input "text" at bounding box center [305, 99] width 53 height 10
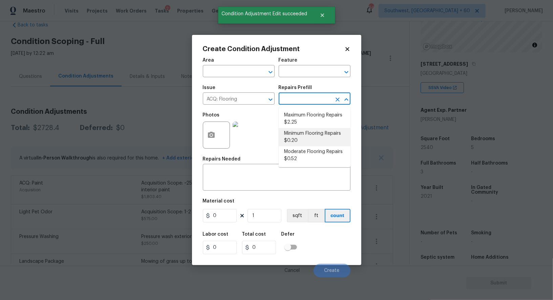
click at [300, 136] on li "Minimum Flooring Repairs $0.20" at bounding box center [315, 137] width 72 height 18
type input "Acquisition"
type textarea "Acquisition Scope: Minimum flooring repairs"
type input "0.2"
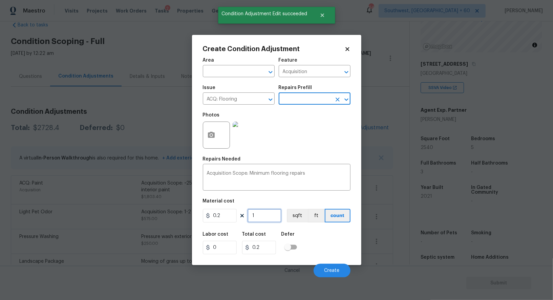
click at [271, 221] on input "1" at bounding box center [265, 216] width 34 height 14
type input "0"
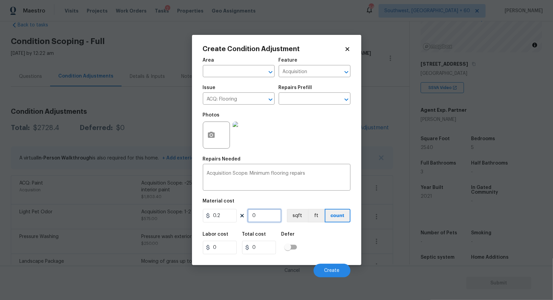
type input "2"
type input "0.4"
type input "25"
type input "5"
type input "254"
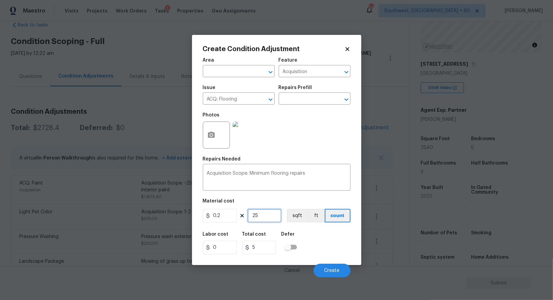
type input "50.8"
type input "2540"
type input "508"
type input "2540"
click at [268, 250] on input "508" at bounding box center [259, 248] width 34 height 14
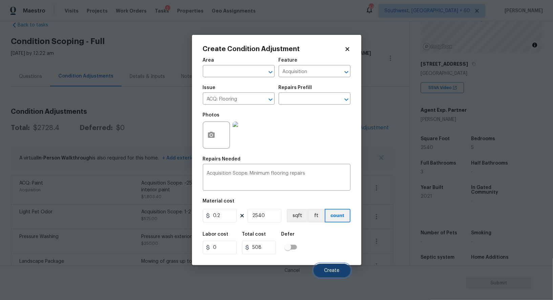
click at [339, 271] on span "Create" at bounding box center [331, 270] width 15 height 5
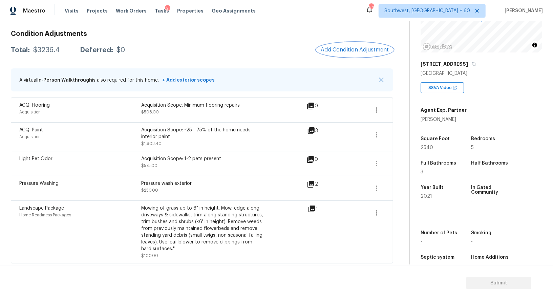
scroll to position [93, 0]
click at [370, 130] on button "button" at bounding box center [376, 135] width 16 height 16
click at [407, 134] on div "Edit" at bounding box center [415, 133] width 53 height 7
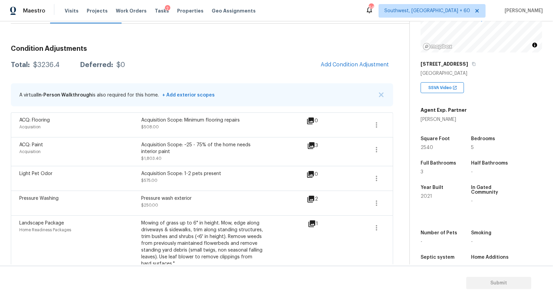
scroll to position [76, 0]
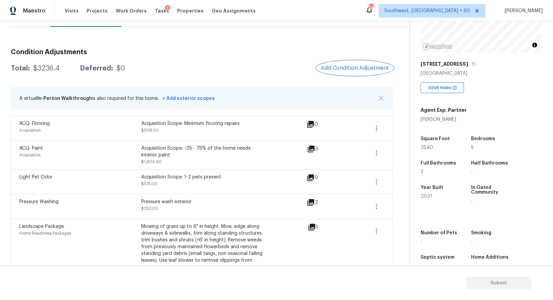
click at [337, 73] on button "Add Condition Adjustment" at bounding box center [355, 68] width 77 height 14
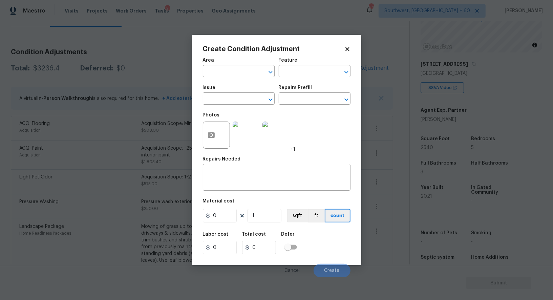
click at [221, 106] on span "Issue ​" at bounding box center [239, 94] width 72 height 27
click at [221, 101] on input "text" at bounding box center [229, 99] width 53 height 10
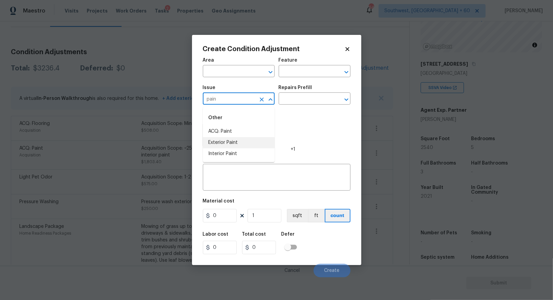
click at [229, 148] on li "Exterior Paint" at bounding box center [239, 142] width 72 height 11
click at [234, 100] on input "Exterior Paint" at bounding box center [229, 99] width 53 height 10
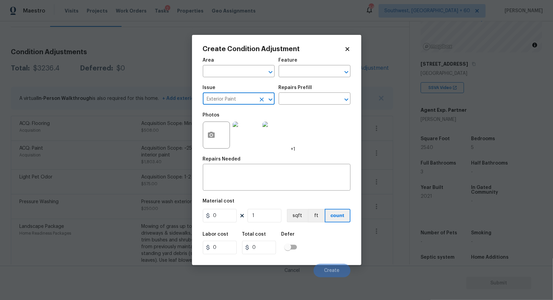
click at [234, 100] on input "Exterior Paint" at bounding box center [229, 99] width 53 height 10
click at [240, 150] on li "Interior Paint" at bounding box center [239, 153] width 72 height 11
type input "Interior Paint"
click at [310, 90] on div "Repairs Prefill" at bounding box center [315, 89] width 72 height 9
click at [306, 101] on input "text" at bounding box center [305, 99] width 53 height 10
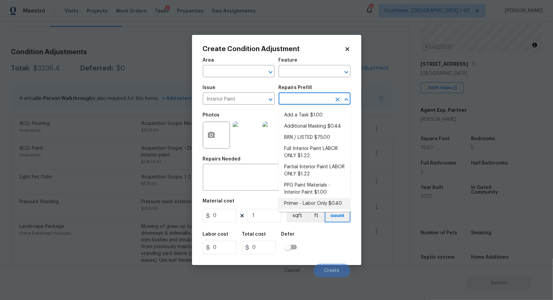
click at [308, 203] on li "Primer - Labor Only $0.40" at bounding box center [315, 203] width 72 height 11
type input "Overall Paint"
type textarea "Interior primer - PRIMER PROVIDED BY OPENDOOR - All nails, screws, drywall anch…"
type input "0.4"
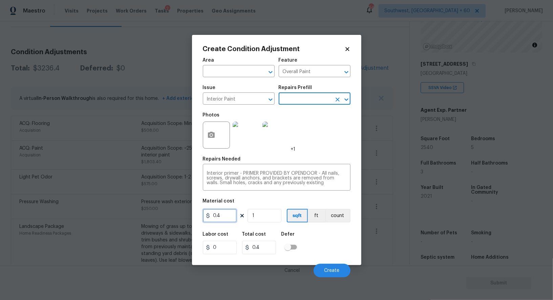
click at [227, 219] on input "0.4" at bounding box center [220, 216] width 34 height 14
type input "450"
click at [271, 243] on input "0.4" at bounding box center [259, 248] width 34 height 14
type input "450"
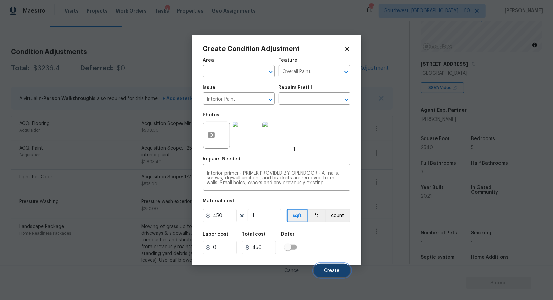
click at [334, 272] on span "Create" at bounding box center [331, 270] width 15 height 5
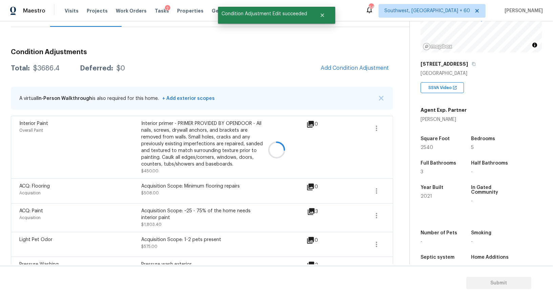
click at [34, 69] on div at bounding box center [276, 150] width 553 height 300
click at [34, 69] on div "$3686.4" at bounding box center [46, 68] width 26 height 7
copy div "$3686.4"
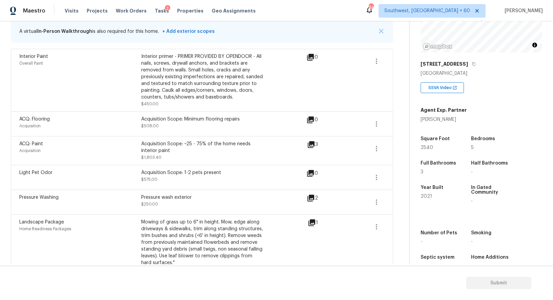
scroll to position [137, 0]
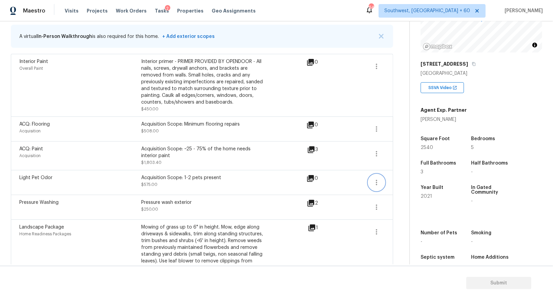
click at [376, 180] on icon "button" at bounding box center [376, 182] width 8 height 8
click at [394, 181] on div "Edit" at bounding box center [415, 180] width 53 height 7
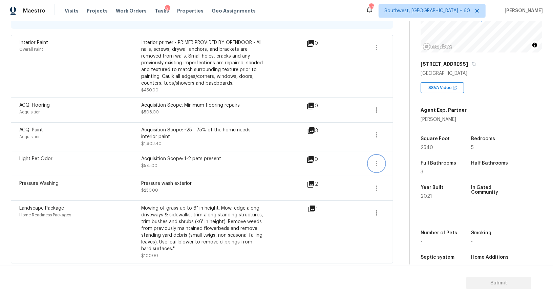
click at [373, 162] on icon "button" at bounding box center [376, 163] width 8 height 8
click at [402, 161] on div "Edit" at bounding box center [415, 161] width 53 height 7
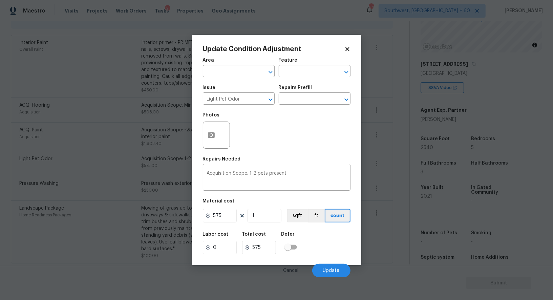
click at [397, 188] on body "Maestro Visits Projects Work Orders Tasks 2 Properties Geo Assignments 640 Sout…" at bounding box center [276, 150] width 553 height 300
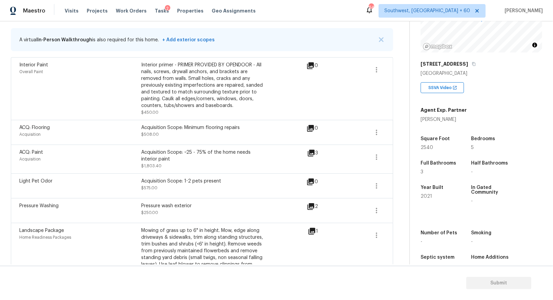
scroll to position [126, 0]
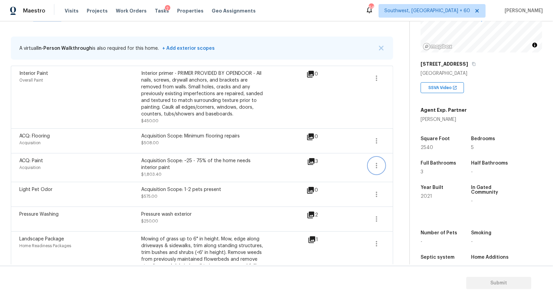
click at [379, 164] on icon "button" at bounding box center [376, 166] width 8 height 8
click at [407, 164] on div "Edit" at bounding box center [415, 163] width 53 height 7
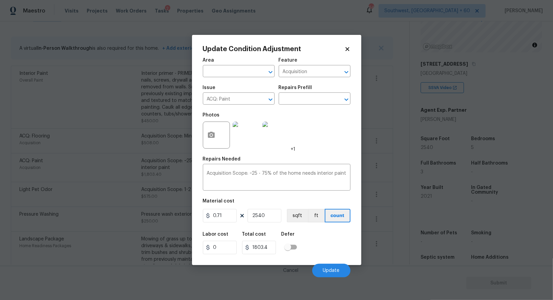
click at [399, 213] on body "Maestro Visits Projects Work Orders Tasks 2 Properties Geo Assignments 640 Sout…" at bounding box center [276, 150] width 553 height 300
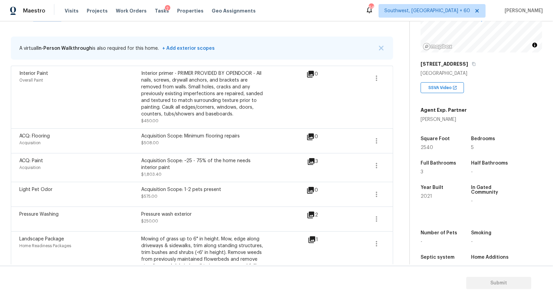
scroll to position [120, 0]
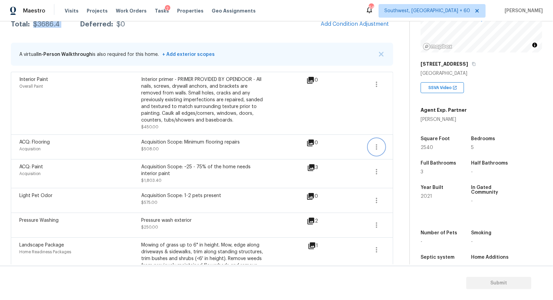
click at [378, 145] on icon "button" at bounding box center [376, 147] width 8 height 8
click at [404, 142] on div "Edit" at bounding box center [415, 145] width 53 height 7
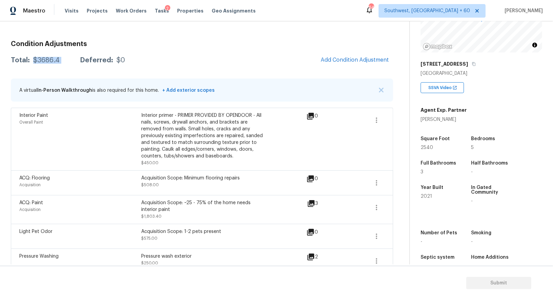
scroll to position [77, 0]
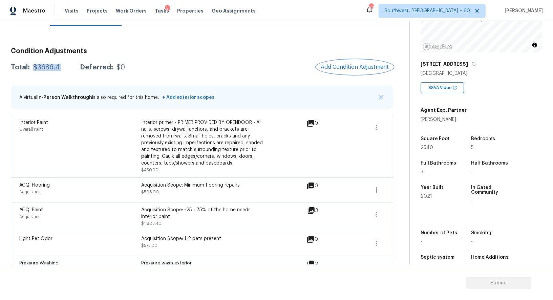
click at [358, 60] on button "Add Condition Adjustment" at bounding box center [355, 67] width 77 height 14
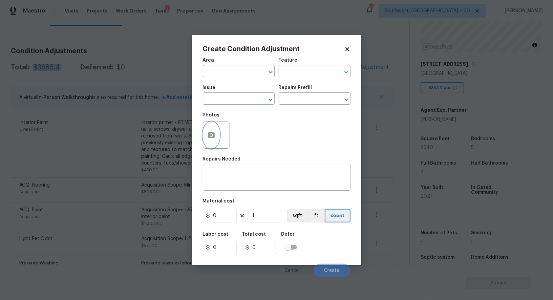
click at [214, 125] on button "button" at bounding box center [211, 135] width 16 height 26
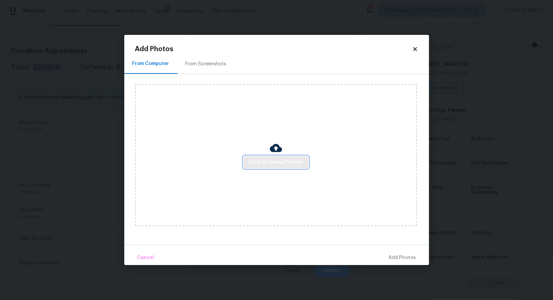
click at [293, 156] on button "Click to Upload Photos" at bounding box center [275, 162] width 65 height 13
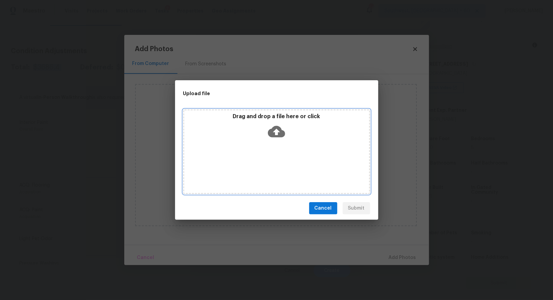
click at [278, 130] on icon at bounding box center [276, 131] width 17 height 17
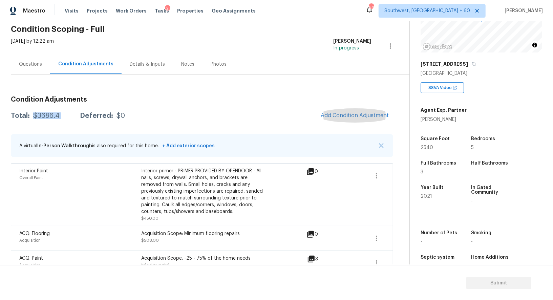
click at [44, 60] on div "Questions" at bounding box center [30, 64] width 39 height 20
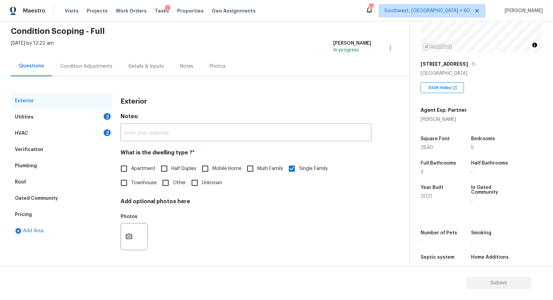
click at [48, 127] on div "HVAC 2" at bounding box center [62, 133] width 102 height 16
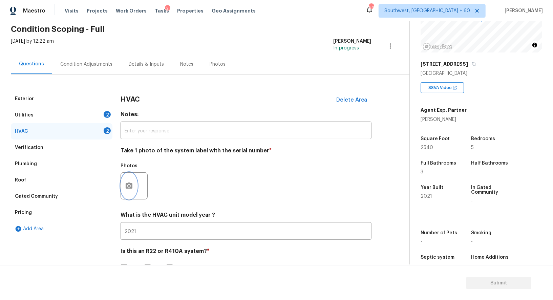
click at [132, 176] on button "button" at bounding box center [129, 186] width 16 height 26
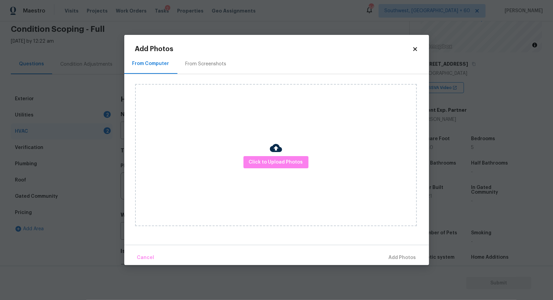
click at [273, 153] on img at bounding box center [276, 148] width 12 height 12
click at [271, 155] on div at bounding box center [276, 149] width 12 height 14
click at [274, 161] on span "Click to Upload Photos" at bounding box center [276, 162] width 54 height 8
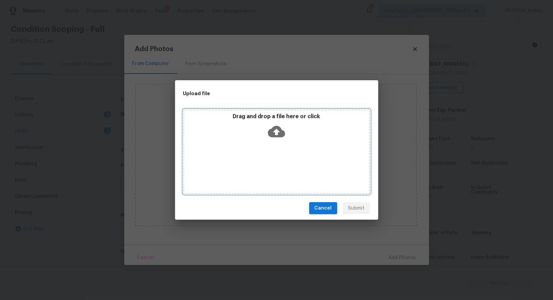
click at [276, 132] on icon at bounding box center [276, 131] width 17 height 17
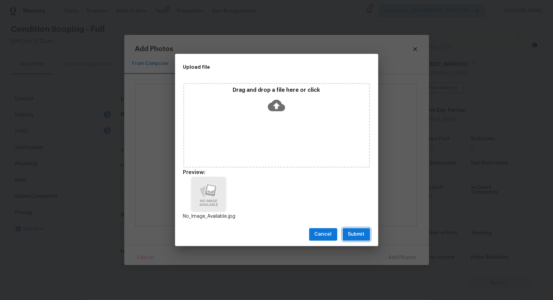
click at [355, 237] on span "Submit" at bounding box center [356, 234] width 17 height 8
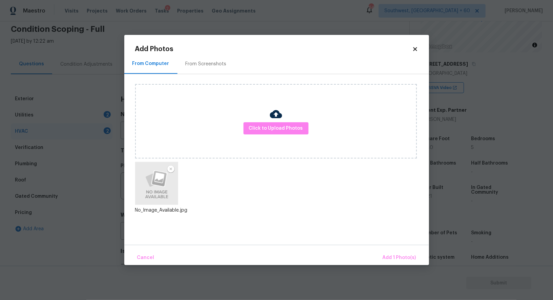
click at [395, 249] on div "Cancel Add 1 Photo(s)" at bounding box center [276, 255] width 305 height 20
click at [399, 256] on span "Add 1 Photo(s)" at bounding box center [400, 258] width 34 height 8
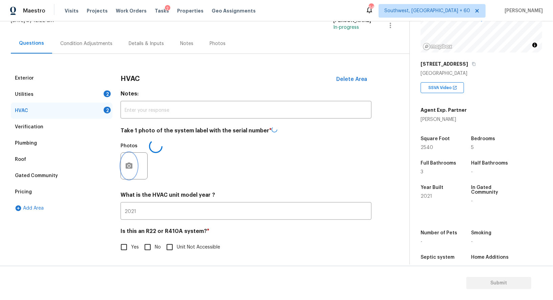
scroll to position [48, 0]
click at [148, 243] on input "No" at bounding box center [148, 247] width 14 height 14
checkbox input "true"
click at [88, 96] on div "Utilities 2" at bounding box center [62, 95] width 102 height 16
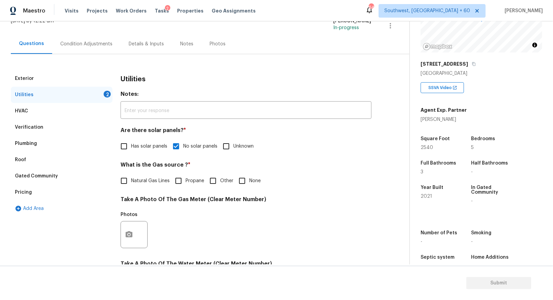
click at [190, 188] on div "Utilities Notes: ​ Are there solar panels? * Has solar panels No solar panels U…" at bounding box center [246, 246] width 251 height 353
click at [236, 180] on input "None" at bounding box center [242, 181] width 14 height 14
checkbox input "true"
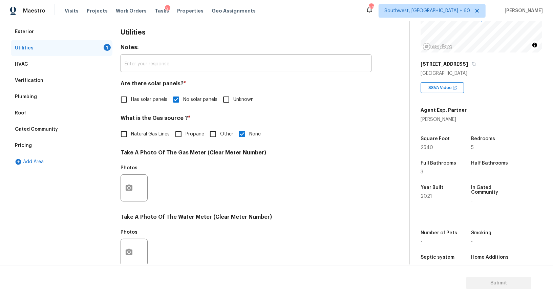
scroll to position [111, 0]
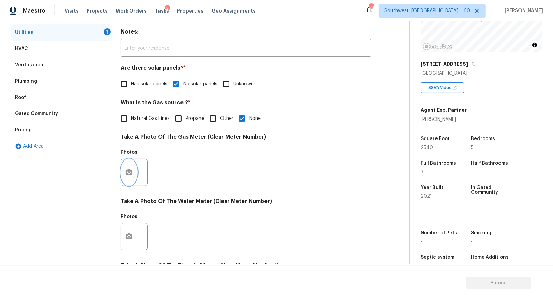
click at [133, 172] on button "button" at bounding box center [129, 172] width 16 height 26
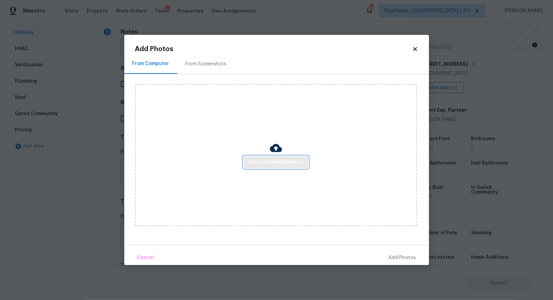
click at [279, 161] on span "Click to Upload Photos" at bounding box center [276, 162] width 54 height 8
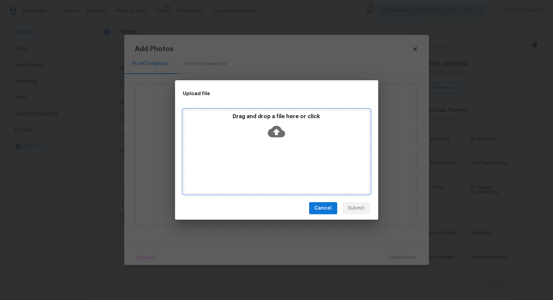
click at [279, 136] on icon at bounding box center [276, 132] width 17 height 12
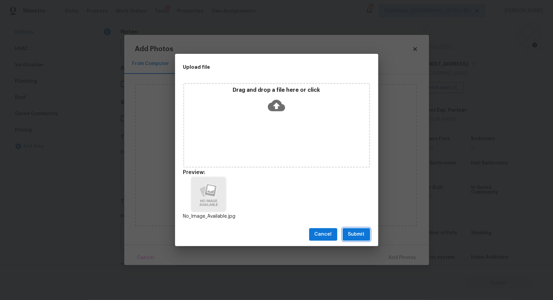
click at [360, 234] on span "Submit" at bounding box center [356, 234] width 17 height 8
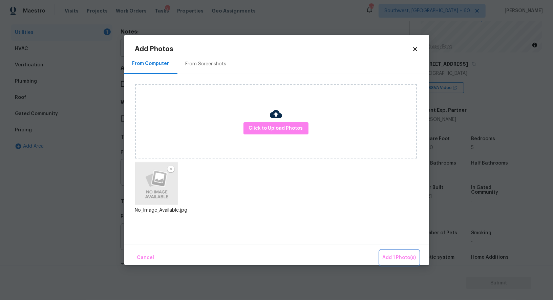
click at [389, 254] on span "Add 1 Photo(s)" at bounding box center [400, 258] width 34 height 8
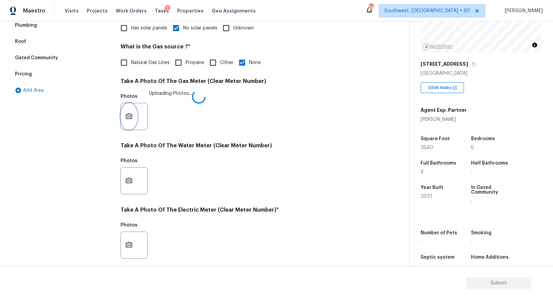
scroll to position [199, 0]
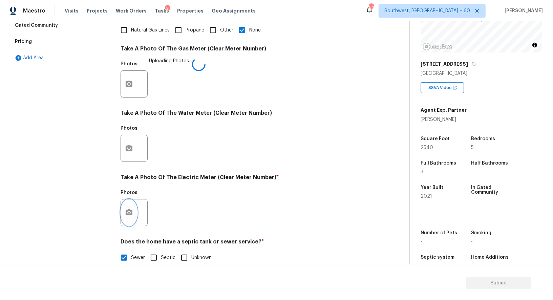
click at [134, 213] on button "button" at bounding box center [129, 212] width 16 height 26
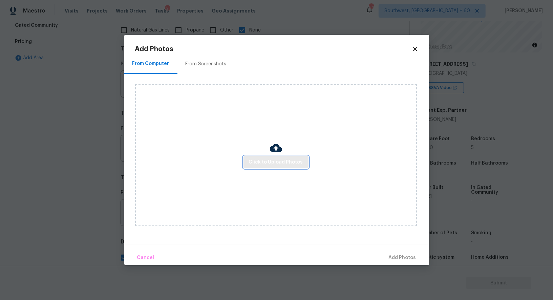
click at [300, 160] on span "Click to Upload Photos" at bounding box center [276, 162] width 54 height 8
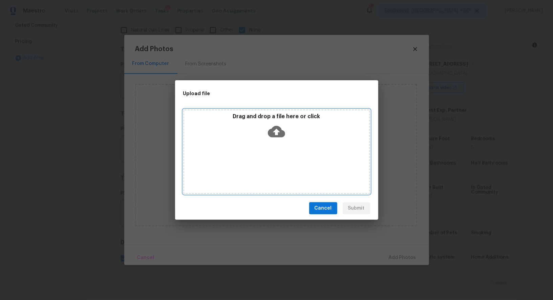
click at [282, 141] on div "Drag and drop a file here or click" at bounding box center [276, 127] width 185 height 29
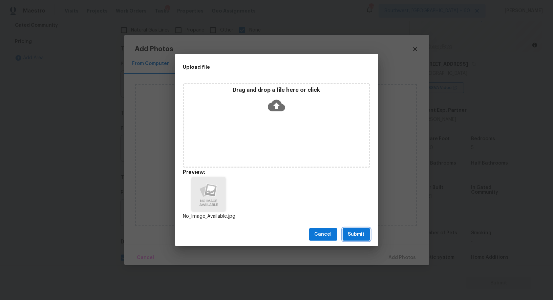
click at [357, 231] on span "Submit" at bounding box center [356, 234] width 17 height 8
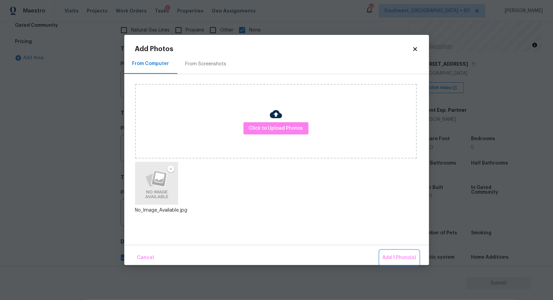
click at [399, 255] on span "Add 1 Photo(s)" at bounding box center [400, 258] width 34 height 8
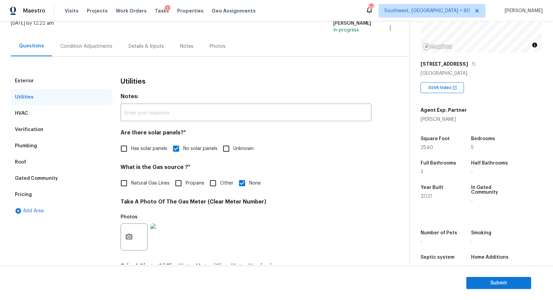
scroll to position [29, 0]
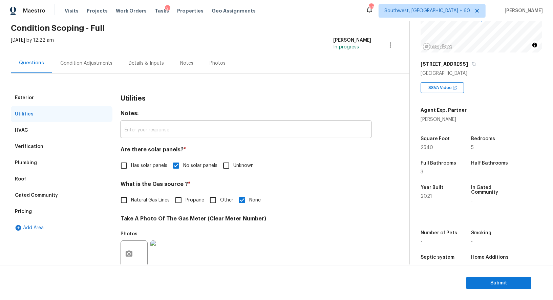
click at [93, 64] on div "Condition Adjustments" at bounding box center [86, 63] width 52 height 7
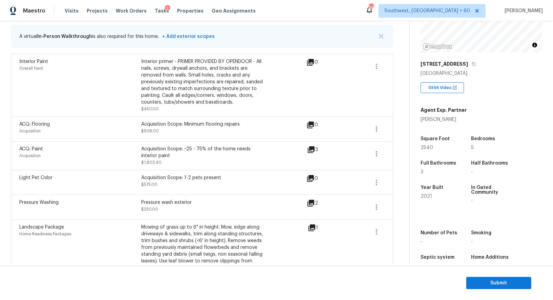
scroll to position [145, 0]
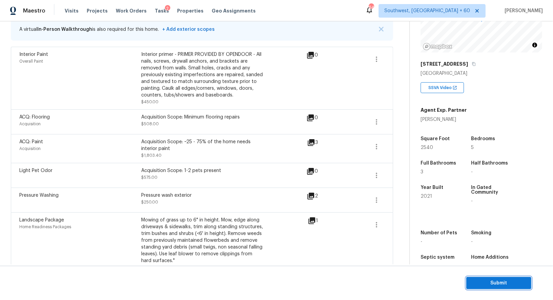
click at [485, 284] on span "Submit" at bounding box center [499, 283] width 54 height 8
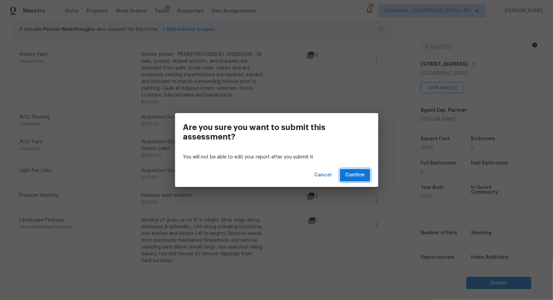
click at [362, 169] on button "Confirm" at bounding box center [355, 175] width 30 height 13
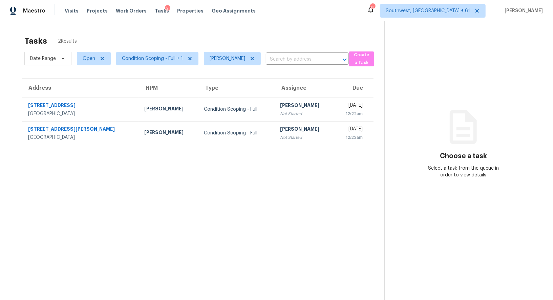
click at [280, 104] on div "[PERSON_NAME]" at bounding box center [304, 106] width 49 height 8
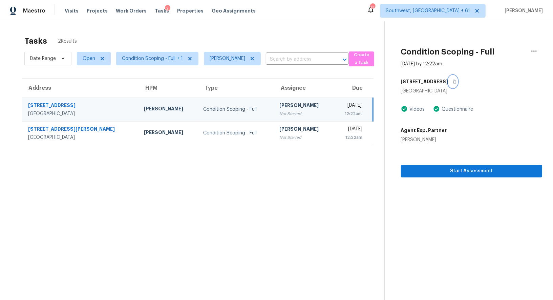
click at [453, 82] on icon "button" at bounding box center [454, 82] width 3 height 4
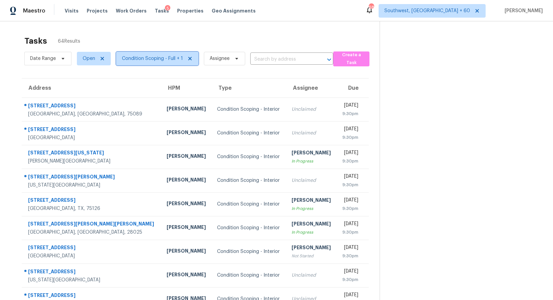
click at [166, 52] on span "Condition Scoping - Full + 1" at bounding box center [157, 59] width 82 height 14
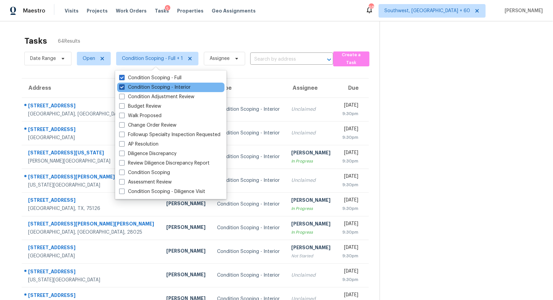
click at [153, 88] on label "Condition Scoping - Interior" at bounding box center [154, 87] width 71 height 7
click at [124, 88] on input "Condition Scoping - Interior" at bounding box center [121, 86] width 4 height 4
checkbox input "false"
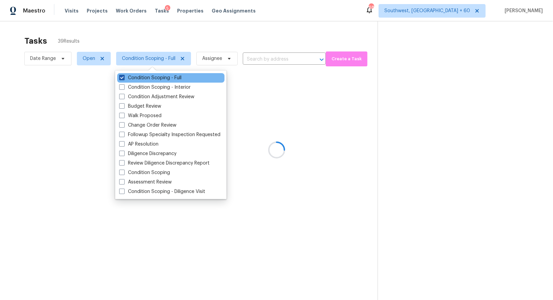
click at [164, 80] on label "Condition Scoping - Full" at bounding box center [150, 77] width 62 height 7
click at [124, 79] on input "Condition Scoping - Full" at bounding box center [121, 76] width 4 height 4
checkbox input "false"
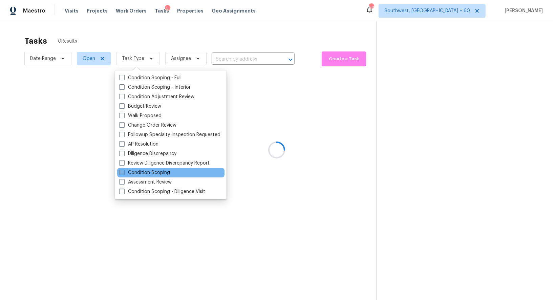
click at [158, 175] on label "Condition Scoping" at bounding box center [144, 172] width 51 height 7
click at [124, 174] on input "Condition Scoping" at bounding box center [121, 171] width 4 height 4
checkbox input "true"
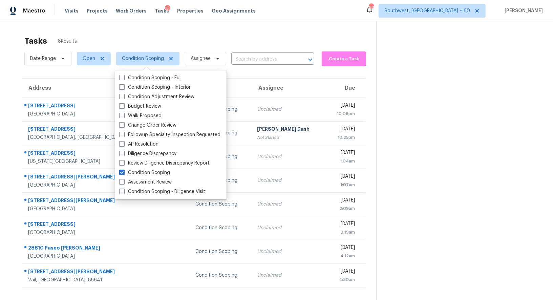
click at [269, 39] on div "Tasks 8 Results" at bounding box center [200, 41] width 352 height 18
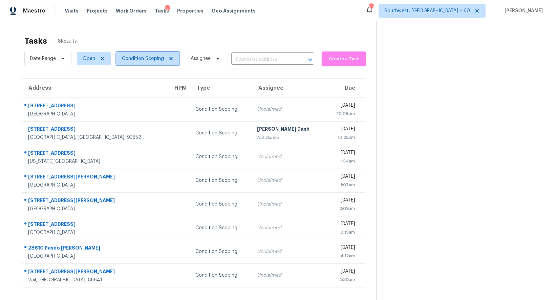
click at [143, 55] on span "Condition Scoping" at bounding box center [143, 58] width 42 height 7
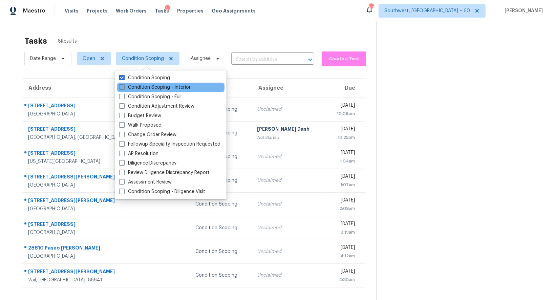
click at [154, 89] on label "Condition Scoping - Interior" at bounding box center [154, 87] width 71 height 7
click at [124, 88] on input "Condition Scoping - Interior" at bounding box center [121, 86] width 4 height 4
checkbox input "true"
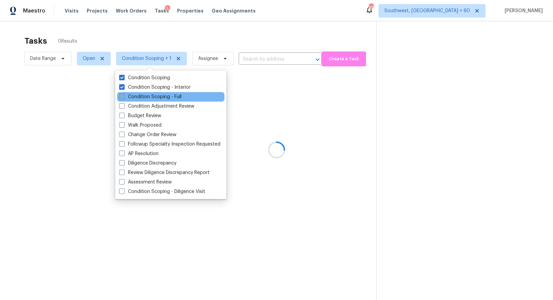
click at [156, 97] on label "Condition Scoping - Full" at bounding box center [150, 96] width 62 height 7
click at [124, 97] on input "Condition Scoping - Full" at bounding box center [121, 95] width 4 height 4
checkbox input "true"
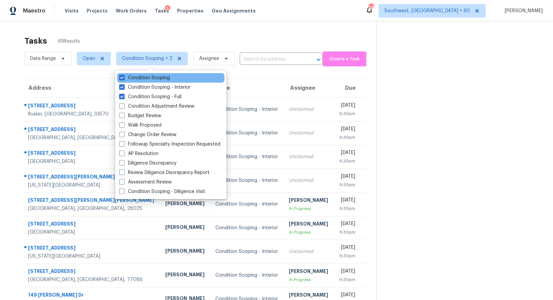
click at [175, 76] on div "Condition Scoping" at bounding box center [170, 77] width 107 height 9
click at [160, 78] on label "Condition Scoping" at bounding box center [144, 77] width 51 height 7
click at [124, 78] on input "Condition Scoping" at bounding box center [121, 76] width 4 height 4
checkbox input "false"
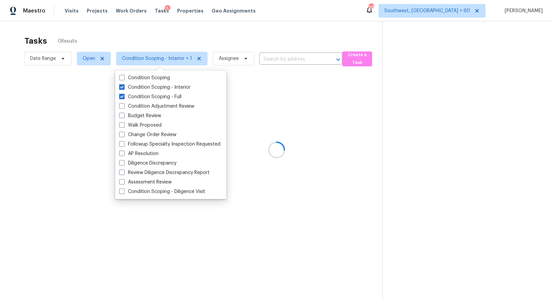
click at [228, 24] on div at bounding box center [276, 150] width 553 height 300
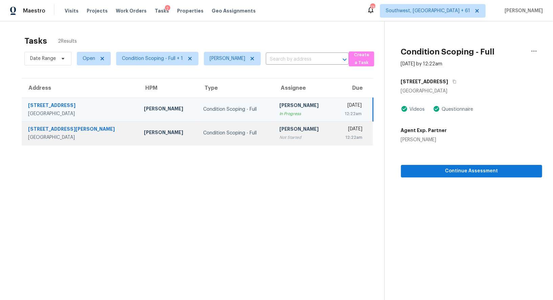
click at [274, 140] on td "[PERSON_NAME] Not Started" at bounding box center [303, 133] width 59 height 24
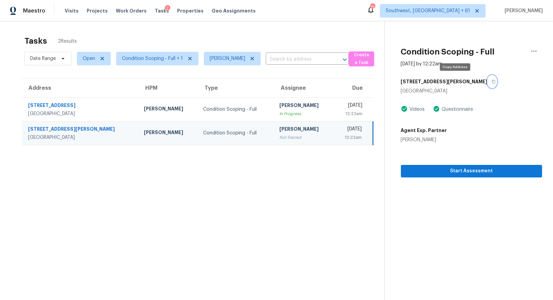
click at [488, 80] on button "button" at bounding box center [492, 82] width 9 height 12
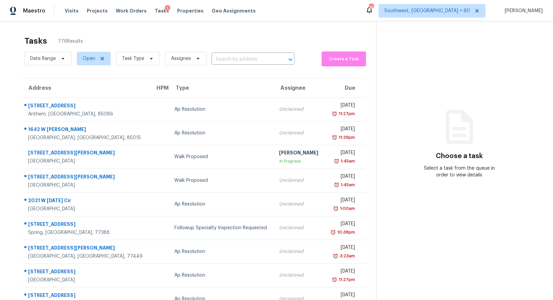
click at [251, 66] on div "Date Range Open Task Type Assignee ​" at bounding box center [159, 59] width 270 height 18
click at [248, 57] on input "text" at bounding box center [244, 59] width 64 height 10
paste input "[STREET_ADDRESS][PERSON_NAME]"
type input "[STREET_ADDRESS][PERSON_NAME]"
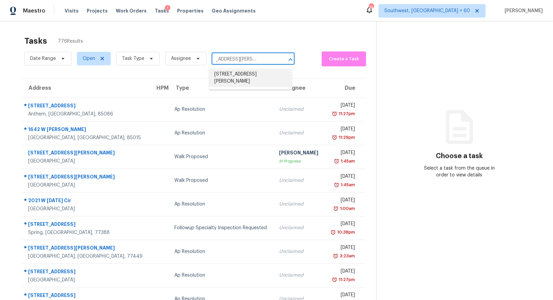
click at [247, 81] on li "[STREET_ADDRESS][PERSON_NAME]" at bounding box center [250, 78] width 83 height 18
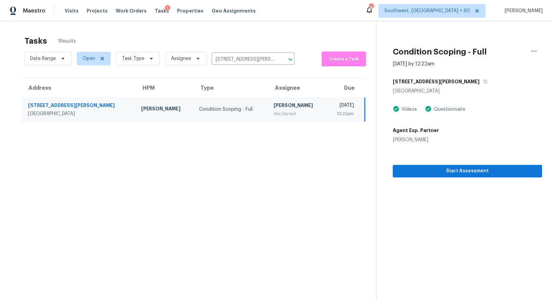
click at [539, 186] on section "Condition Scoping - Full [DATE] by 12:22am [STREET_ADDRESS][PERSON_NAME] Videos…" at bounding box center [459, 171] width 166 height 300
click at [491, 170] on span "Start Assessment" at bounding box center [467, 171] width 138 height 8
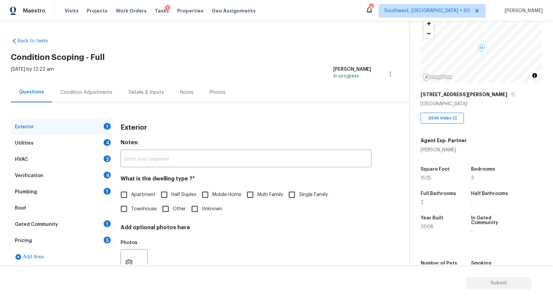
scroll to position [62, 0]
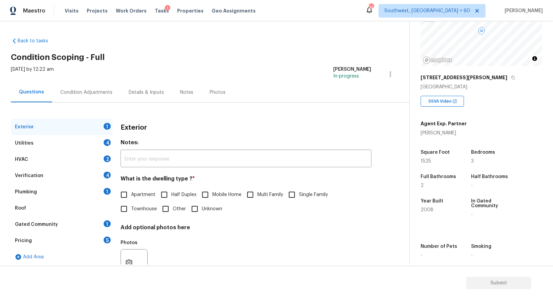
click at [296, 188] on input "Single Family" at bounding box center [292, 195] width 14 height 14
checkbox input "true"
click at [98, 141] on div "Utilities 4" at bounding box center [62, 143] width 102 height 16
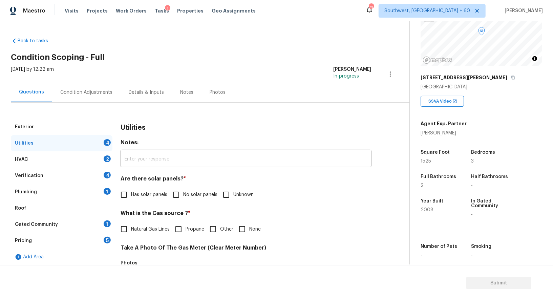
click at [192, 188] on label "No solar panels" at bounding box center [193, 195] width 48 height 14
click at [183, 188] on input "No solar panels" at bounding box center [176, 195] width 14 height 14
checkbox input "true"
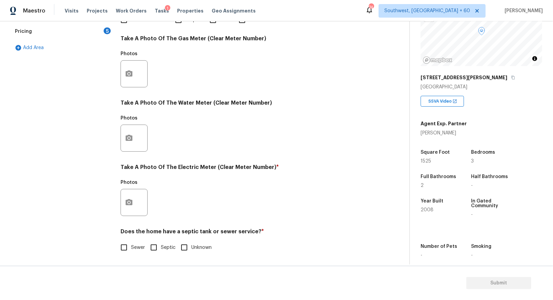
click at [135, 249] on span "Sewer" at bounding box center [138, 247] width 14 height 7
click at [131, 249] on input "Sewer" at bounding box center [124, 247] width 14 height 14
checkbox input "true"
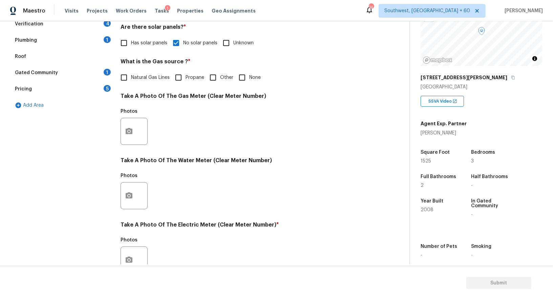
scroll to position [16, 0]
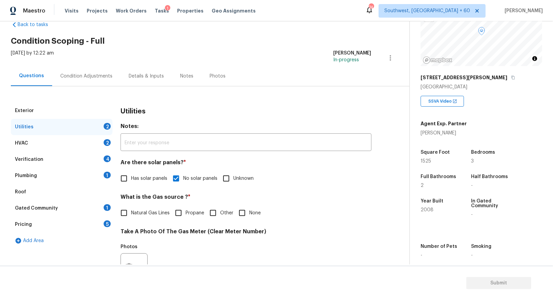
click at [91, 145] on div "HVAC 2" at bounding box center [62, 143] width 102 height 16
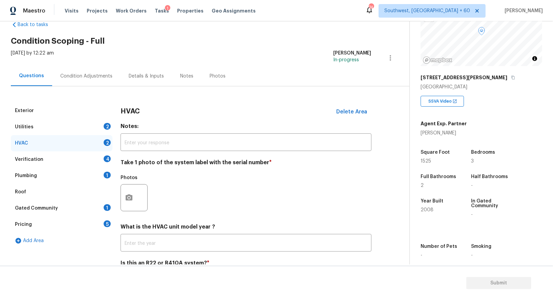
scroll to position [48, 0]
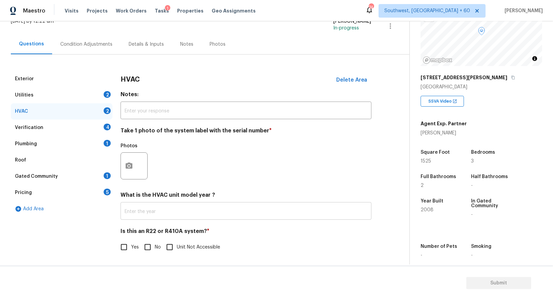
click at [182, 210] on input "text" at bounding box center [246, 212] width 251 height 16
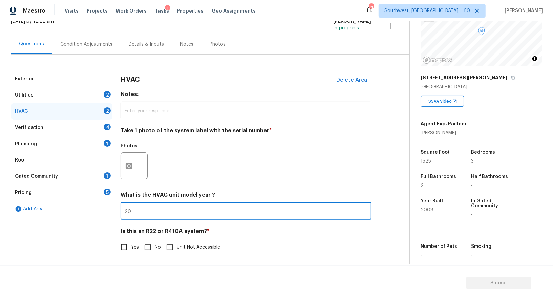
type input "2"
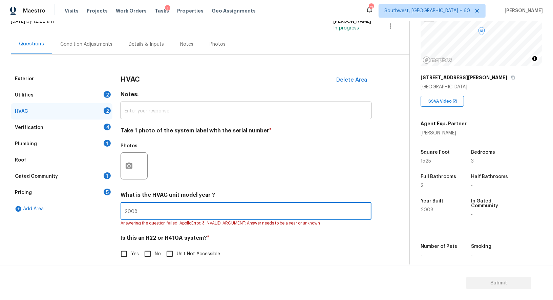
type input "2008"
click at [151, 254] on input "No" at bounding box center [148, 254] width 14 height 14
checkbox input "true"
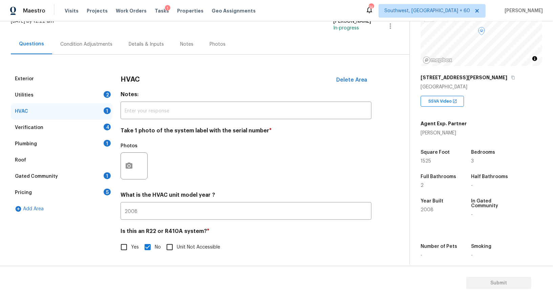
click at [103, 128] on div "Verification 4" at bounding box center [62, 128] width 102 height 16
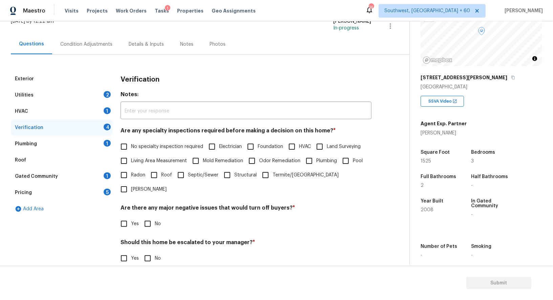
click at [152, 148] on span "No specialty inspection required" at bounding box center [167, 146] width 72 height 7
click at [131, 148] on input "No specialty inspection required" at bounding box center [124, 147] width 14 height 14
checkbox input "true"
click at [151, 217] on input "No" at bounding box center [148, 224] width 14 height 14
checkbox input "true"
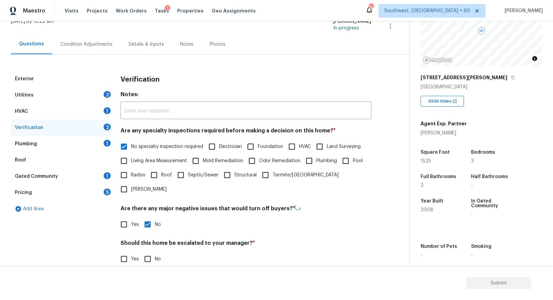
click at [153, 252] on input "No" at bounding box center [148, 259] width 14 height 14
checkbox input "true"
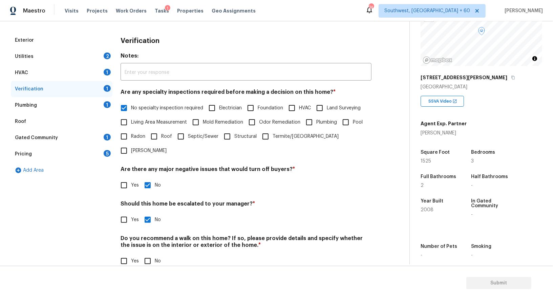
scroll to position [86, 0]
click at [147, 254] on input "No" at bounding box center [148, 261] width 14 height 14
checkbox input "true"
click at [99, 103] on div "Plumbing 1" at bounding box center [62, 106] width 102 height 16
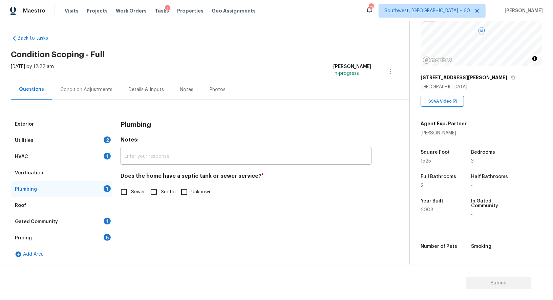
scroll to position [2, 0]
click at [126, 186] on input "Sewer" at bounding box center [124, 192] width 14 height 14
checkbox input "true"
click at [104, 226] on div "Gated Community 1" at bounding box center [62, 222] width 102 height 16
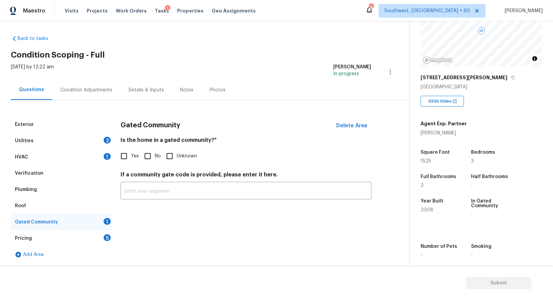
click at [156, 140] on h4 "Is the home in a gated community? *" at bounding box center [246, 141] width 251 height 9
click at [151, 155] on input "No" at bounding box center [148, 156] width 14 height 14
checkbox input "true"
click at [102, 246] on div "Pricing 5" at bounding box center [62, 238] width 102 height 16
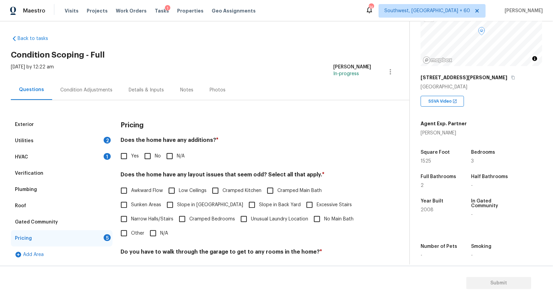
click at [149, 154] on input "No" at bounding box center [148, 156] width 14 height 14
checkbox input "true"
click at [152, 228] on input "N/A" at bounding box center [153, 234] width 14 height 14
checkbox input "true"
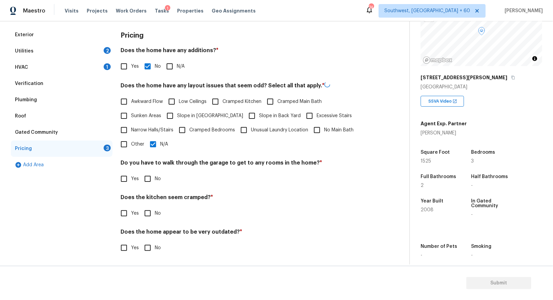
scroll to position [91, 0]
click at [153, 173] on input "No" at bounding box center [148, 179] width 14 height 14
checkbox input "true"
click at [152, 224] on div "Pricing Does the home have any additions? * Yes No N/A Does the home have any l…" at bounding box center [246, 145] width 251 height 236
click at [151, 213] on input "No" at bounding box center [148, 213] width 14 height 14
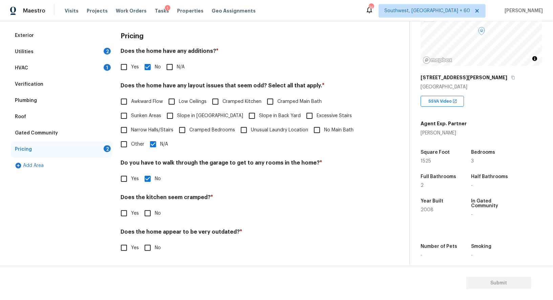
checkbox input "true"
click at [150, 237] on div "Does the home appear to be very outdated? * Yes No" at bounding box center [246, 242] width 251 height 26
click at [153, 251] on input "No" at bounding box center [148, 248] width 14 height 14
checkbox input "true"
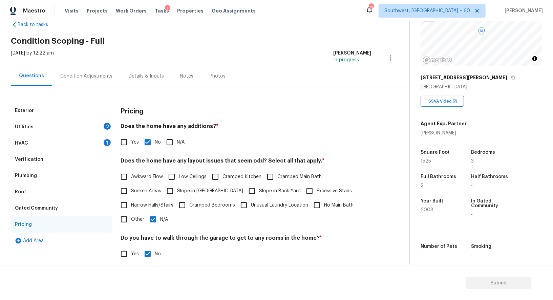
click at [90, 68] on div "Condition Adjustments" at bounding box center [86, 76] width 68 height 20
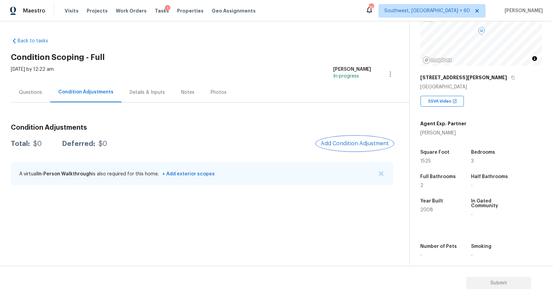
click at [367, 147] on button "Add Condition Adjustment" at bounding box center [355, 143] width 77 height 14
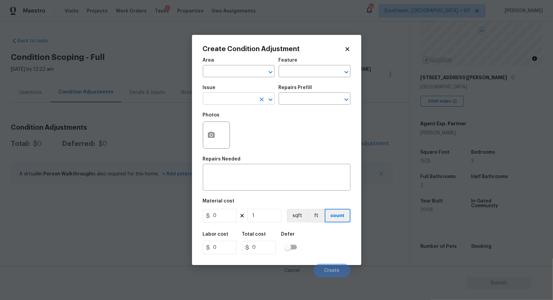
click at [233, 104] on input "text" at bounding box center [229, 99] width 53 height 10
click at [242, 130] on li "Landscape Package" at bounding box center [239, 131] width 72 height 11
type input "Landscape Package"
click at [322, 87] on div "Repairs Prefill" at bounding box center [315, 89] width 72 height 9
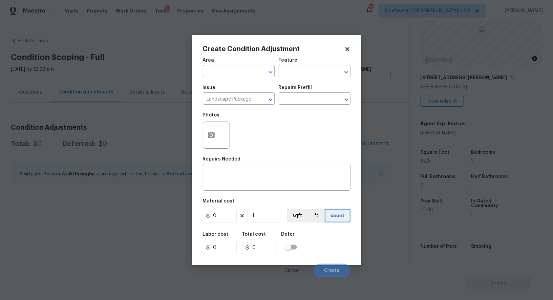
click at [320, 92] on div "Repairs Prefill" at bounding box center [315, 89] width 72 height 9
click at [316, 97] on input "text" at bounding box center [305, 99] width 53 height 10
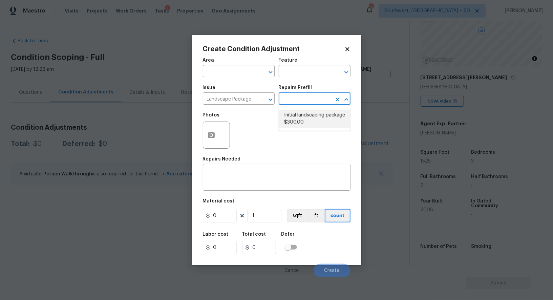
click at [313, 117] on li "Initial landscaping package $300.00" at bounding box center [315, 119] width 72 height 18
type input "Home Readiness Packages"
type textarea "Mowing of grass up to 6" in height. Mow, edge along driveways & sidewalks, trim…"
type input "300"
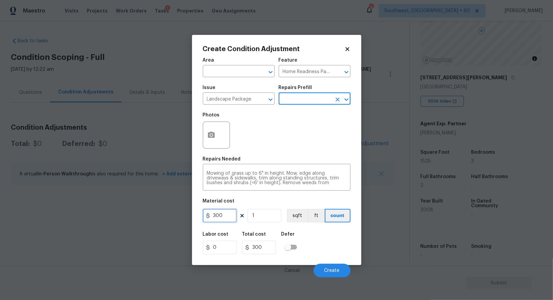
click at [232, 219] on input "300" at bounding box center [220, 216] width 34 height 14
type input "750"
click at [258, 246] on input "300" at bounding box center [259, 248] width 34 height 14
type input "750"
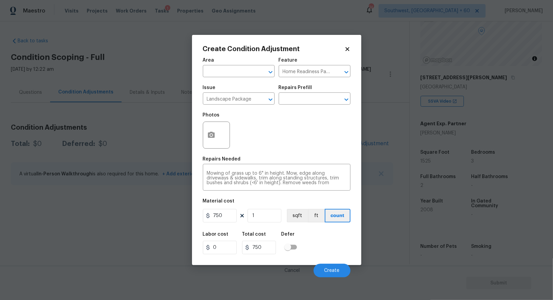
click at [199, 127] on div "Create Condition Adjustment Area ​ Feature Home Readiness Packages ​ Issue Land…" at bounding box center [276, 150] width 169 height 230
click at [215, 136] on icon "button" at bounding box center [211, 135] width 8 height 8
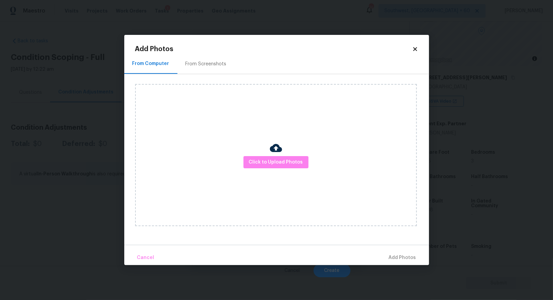
click at [207, 72] on div "From Screenshots" at bounding box center [205, 64] width 57 height 20
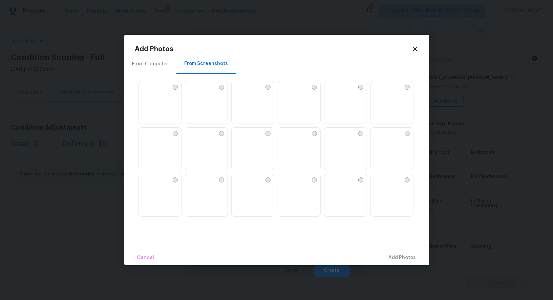
click at [338, 100] on img at bounding box center [345, 102] width 42 height 43
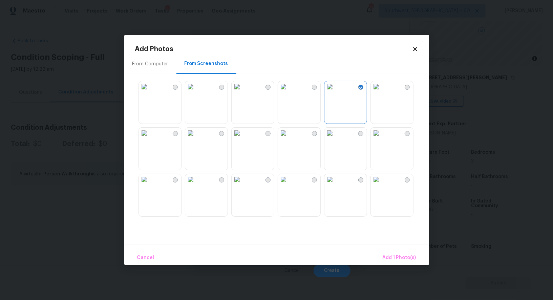
click at [335, 138] on img at bounding box center [329, 133] width 11 height 11
click at [401, 254] on span "Add 2 Photo(s)" at bounding box center [399, 258] width 35 height 8
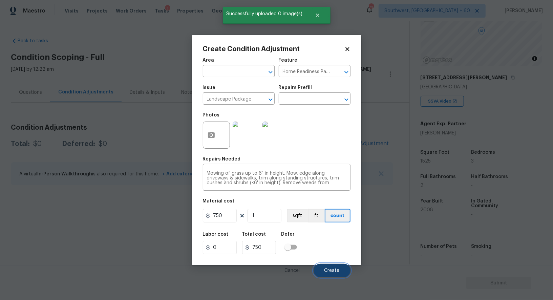
click at [338, 268] on button "Create" at bounding box center [332, 271] width 37 height 14
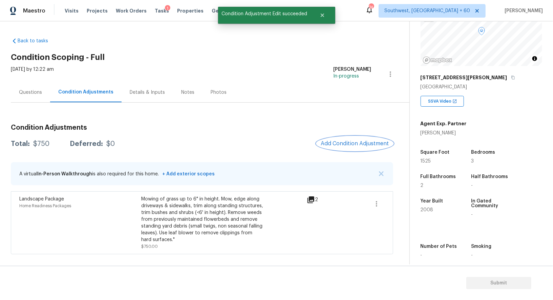
click at [359, 142] on span "Add Condition Adjustment" at bounding box center [355, 144] width 68 height 6
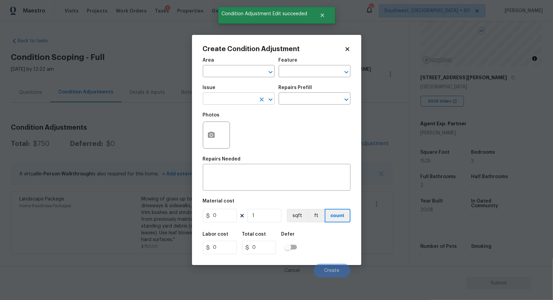
click at [250, 100] on input "text" at bounding box center [229, 99] width 53 height 10
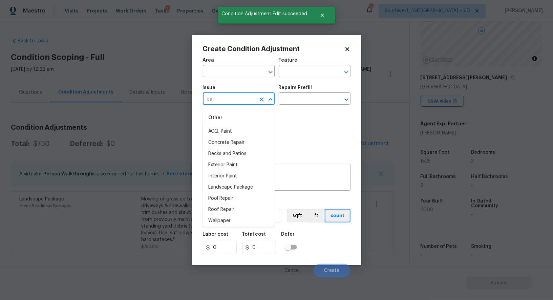
type input "p"
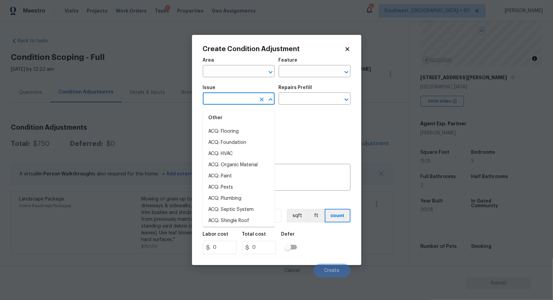
type input "p"
click at [236, 134] on li "ACQ: Paint" at bounding box center [239, 131] width 72 height 11
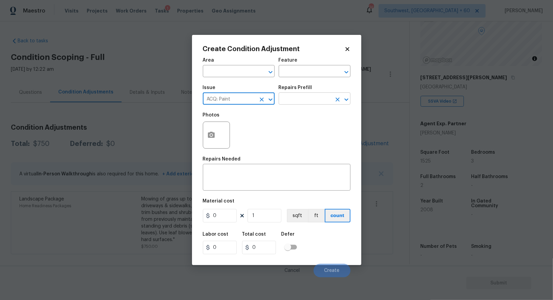
click at [332, 98] on div "​" at bounding box center [315, 99] width 72 height 10
type input "ACQ: Paint"
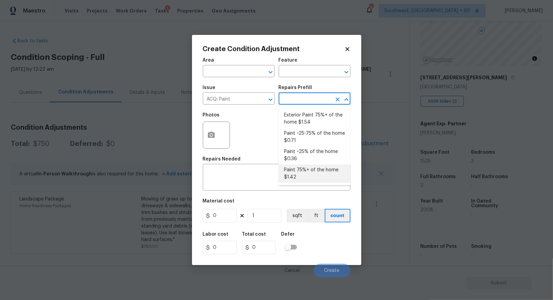
click at [240, 143] on div "Photos" at bounding box center [277, 131] width 148 height 44
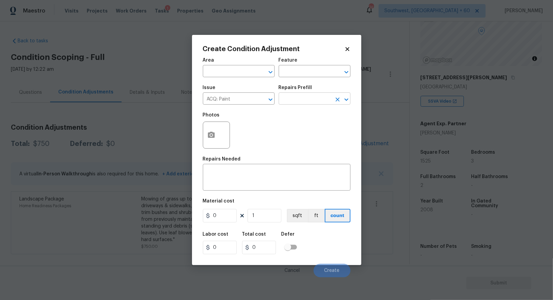
click at [297, 98] on input "text" at bounding box center [305, 99] width 53 height 10
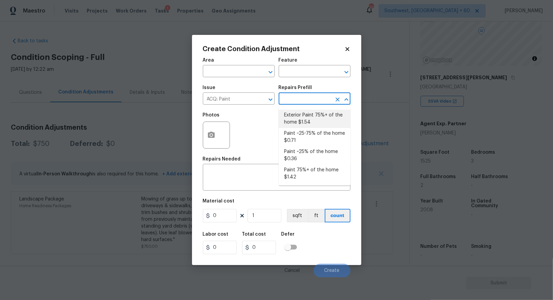
click at [265, 130] on div "Photos" at bounding box center [277, 131] width 148 height 44
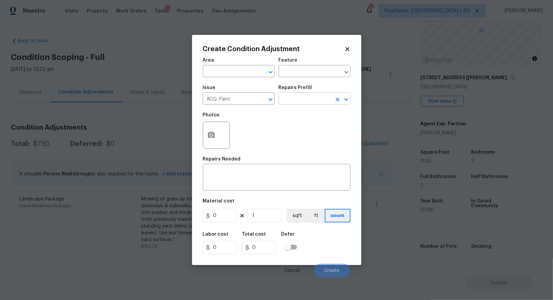
click at [314, 99] on input "text" at bounding box center [305, 99] width 53 height 10
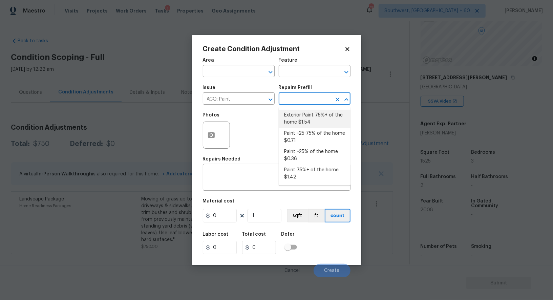
click at [308, 121] on li "Exterior Paint 75%+ of the home $1.54" at bounding box center [315, 119] width 72 height 18
type input "Acquisition"
type textarea "Acquisition Scope: 75%+ of the home exterior will likely require paint"
type input "1.54"
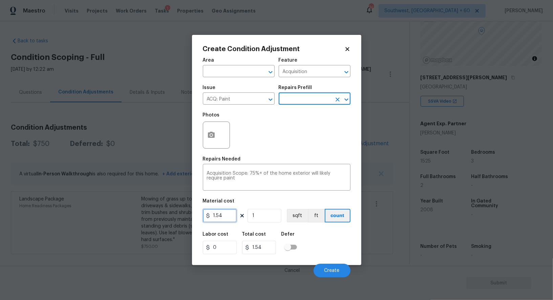
click at [233, 214] on input "1.54" at bounding box center [220, 216] width 34 height 14
click at [260, 218] on input "1" at bounding box center [265, 216] width 34 height 14
type input "1.5"
type input "0"
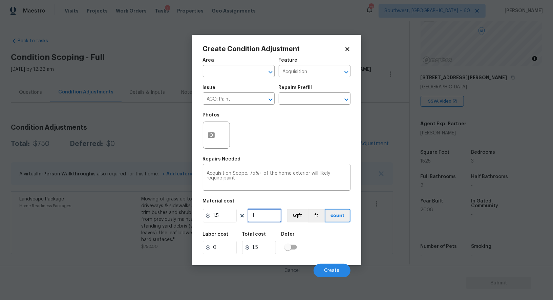
type input "0"
type input "1"
type input "1.5"
type input "15"
type input "22.5"
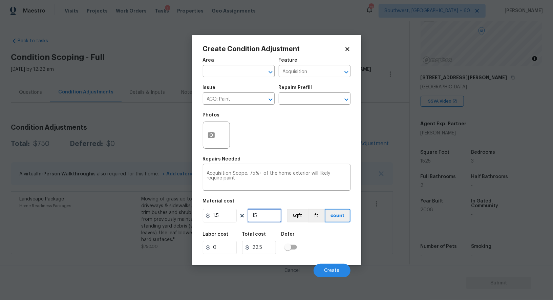
type input "152"
type input "228"
type input "1525"
type input "2287.5"
type input "1525"
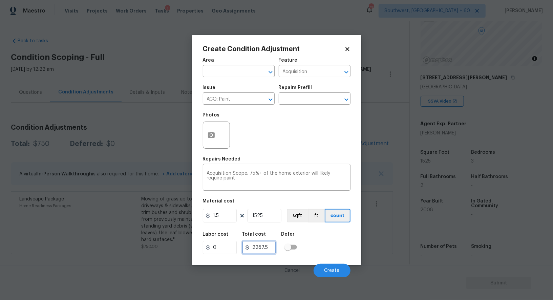
click at [271, 245] on input "2287.5" at bounding box center [259, 248] width 34 height 14
click at [206, 134] on button "button" at bounding box center [211, 135] width 16 height 26
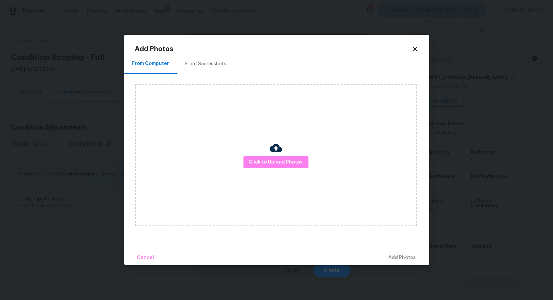
click at [211, 39] on div "Add Photos From Computer From Screenshots Click to Upload Photos Cancel Add Pho…" at bounding box center [276, 150] width 305 height 230
click at [208, 67] on div "From Screenshots" at bounding box center [206, 64] width 41 height 7
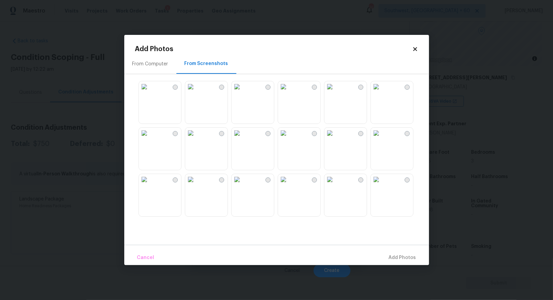
click at [335, 92] on img at bounding box center [329, 86] width 11 height 11
click at [398, 258] on span "Add 1 Photo(s)" at bounding box center [400, 258] width 34 height 8
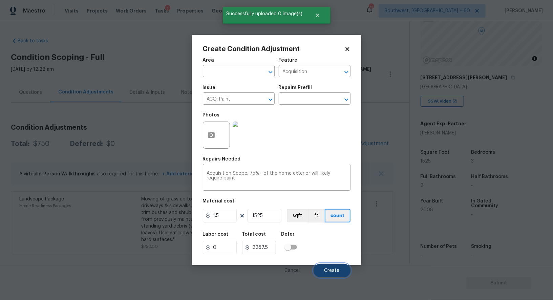
click at [334, 267] on button "Create" at bounding box center [332, 271] width 37 height 14
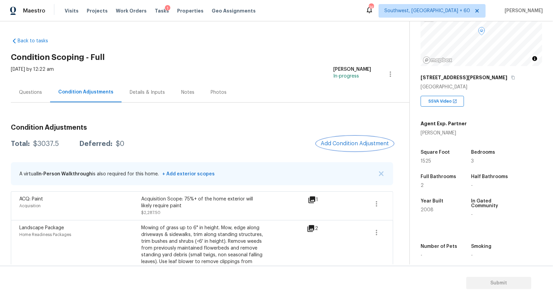
click at [359, 149] on button "Add Condition Adjustment" at bounding box center [355, 143] width 77 height 14
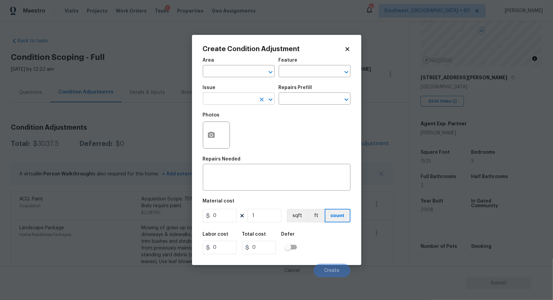
click at [224, 103] on input "text" at bounding box center [229, 99] width 53 height 10
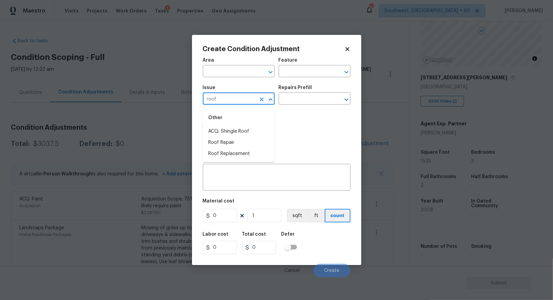
click at [226, 126] on div "Other" at bounding box center [239, 118] width 72 height 16
click at [246, 130] on li "ACQ: Shingle Roof" at bounding box center [239, 131] width 72 height 11
type input "ACQ: Shingle Roof"
click at [298, 101] on input "text" at bounding box center [305, 99] width 53 height 10
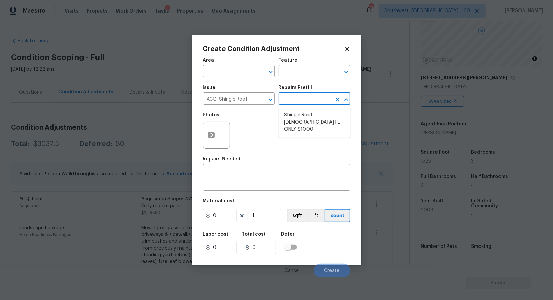
click at [301, 110] on li "Shingle Roof 15+ Years Old FL ONLY $10.00" at bounding box center [315, 122] width 72 height 25
type input "Acquisition"
type textarea "Acquisition Scope (Florida Only): Shingle Roof 15+ years in age maintenance."
type input "10"
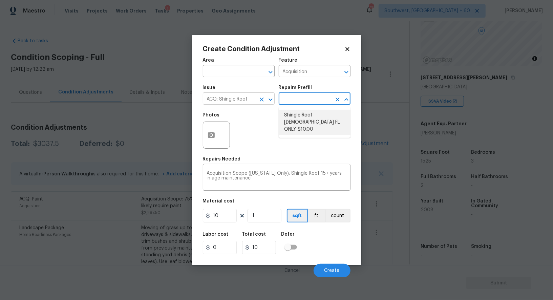
click at [231, 98] on input "ACQ: Shingle Roof" at bounding box center [229, 99] width 53 height 10
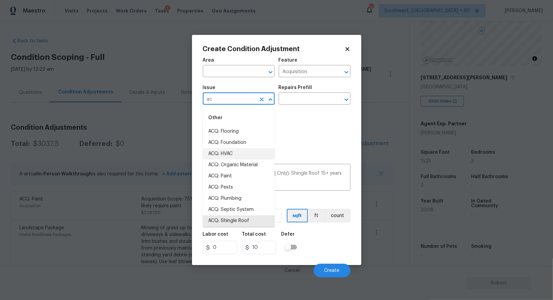
click at [239, 157] on li "ACQ: HVAC" at bounding box center [239, 153] width 72 height 11
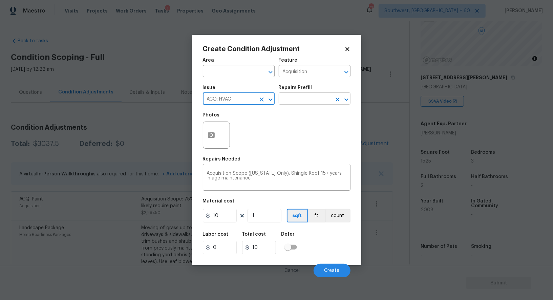
type input "ACQ: HVAC"
click at [300, 99] on input "text" at bounding box center [305, 99] width 53 height 10
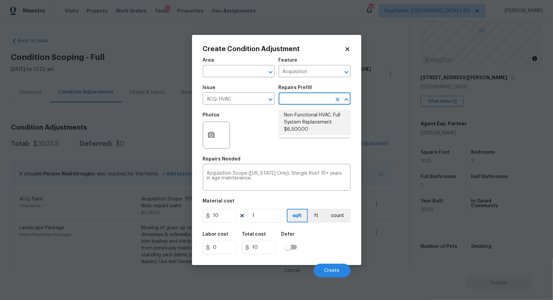
click at [309, 127] on li "Non-Functional HVAC. Full System Replacement $6,500.00" at bounding box center [315, 122] width 72 height 25
type textarea "Acquisition Scope: Full System Replacement"
type input "6500"
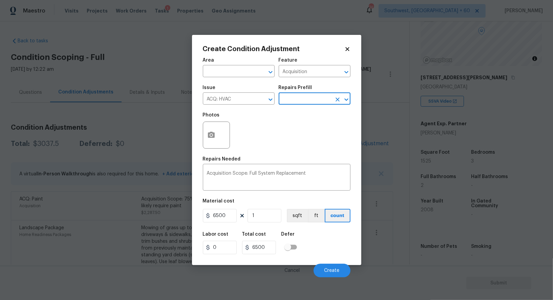
click at [310, 98] on input "text" at bounding box center [305, 99] width 53 height 10
click at [306, 125] on li "Non-Functional HVAC. Full System Replacement $6,500.00" at bounding box center [315, 122] width 72 height 25
click at [327, 267] on button "Create" at bounding box center [332, 271] width 37 height 14
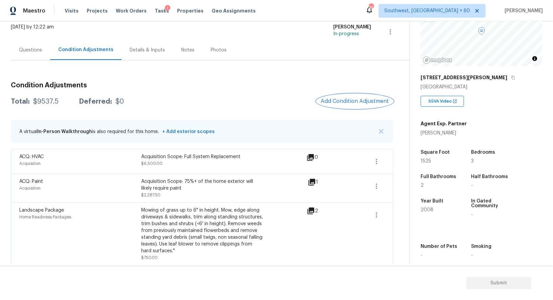
scroll to position [45, 0]
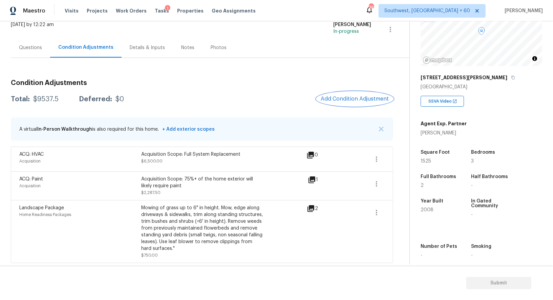
click at [349, 104] on button "Add Condition Adjustment" at bounding box center [355, 99] width 77 height 14
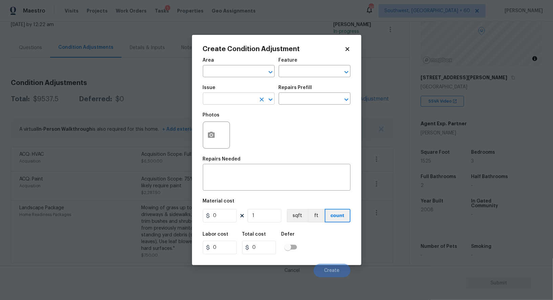
click at [248, 100] on input "text" at bounding box center [229, 99] width 53 height 10
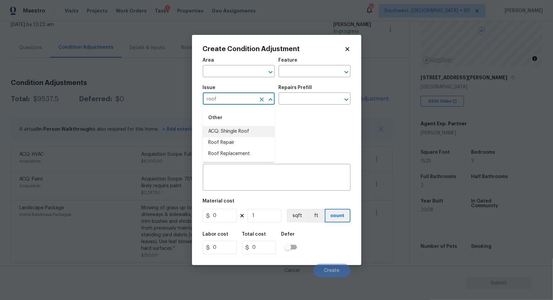
click at [242, 131] on li "ACQ: Shingle Roof" at bounding box center [239, 131] width 72 height 11
type input "ACQ: Shingle Roof"
click at [307, 100] on input "text" at bounding box center [305, 99] width 53 height 10
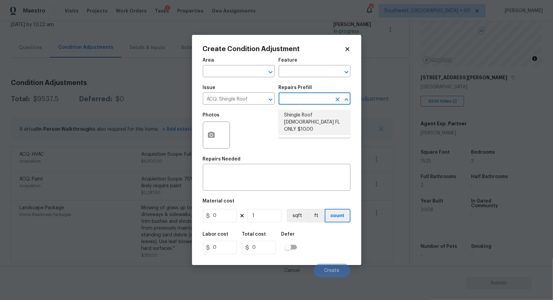
click at [304, 122] on li "Shingle Roof 15+ Years Old FL ONLY $10.00" at bounding box center [315, 122] width 72 height 25
type input "Acquisition"
type textarea "Acquisition Scope (Florida Only): Shingle Roof 15+ years in age maintenance."
type input "10"
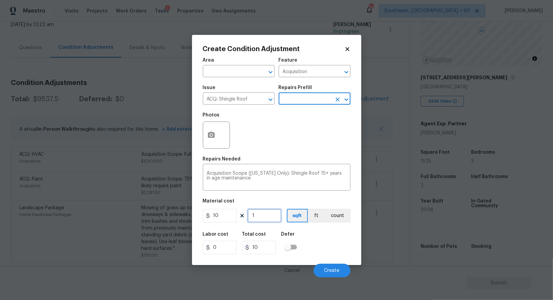
click at [267, 215] on input "1" at bounding box center [265, 216] width 34 height 14
type input "0"
type input "1"
type input "10"
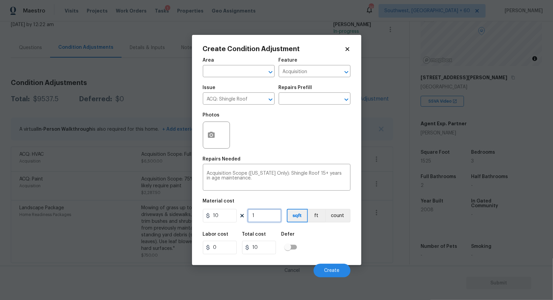
type input "15"
type input "150"
type input "152"
type input "1520"
type input "1525"
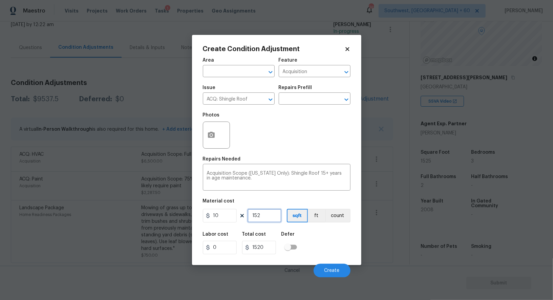
type input "15250"
type input "1525"
click at [269, 254] on input "15250" at bounding box center [259, 248] width 34 height 14
click at [331, 272] on span "Create" at bounding box center [331, 270] width 15 height 5
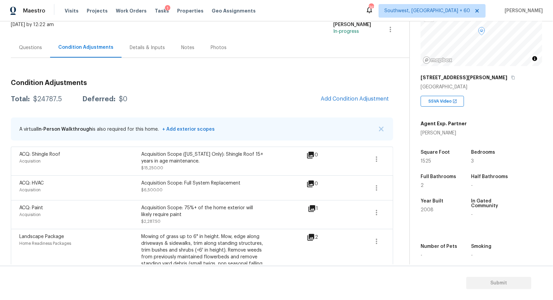
click at [30, 44] on div "Questions" at bounding box center [30, 47] width 23 height 7
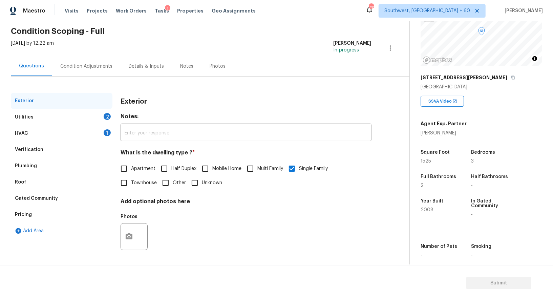
click at [48, 148] on div "Verification" at bounding box center [62, 150] width 102 height 16
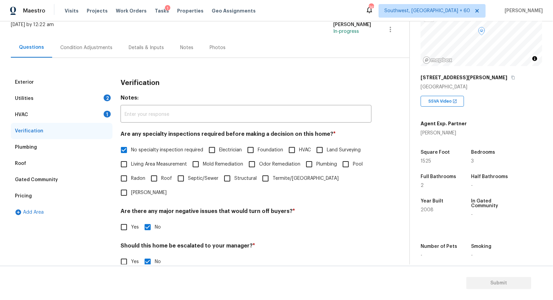
scroll to position [86, 0]
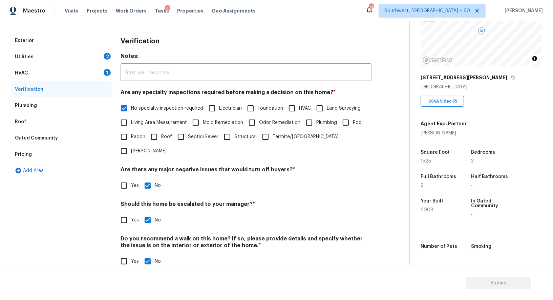
click at [129, 213] on input "Yes" at bounding box center [124, 220] width 14 height 14
checkbox input "true"
checkbox input "false"
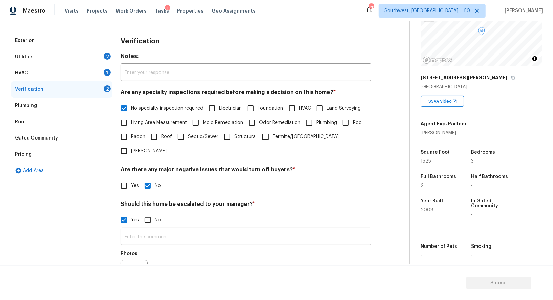
click at [140, 230] on input "text" at bounding box center [246, 237] width 251 height 16
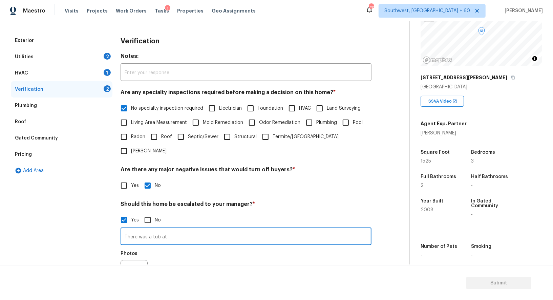
type input "There was a tub at"
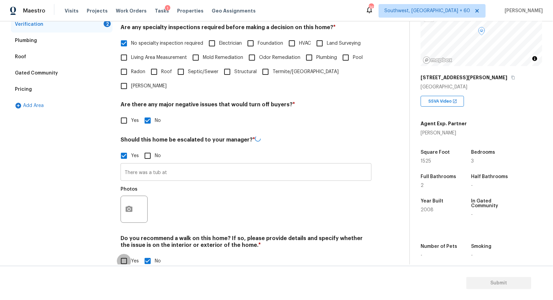
scroll to position [151, 0]
click at [117, 254] on input "Yes" at bounding box center [124, 261] width 14 height 14
checkbox input "true"
checkbox input "false"
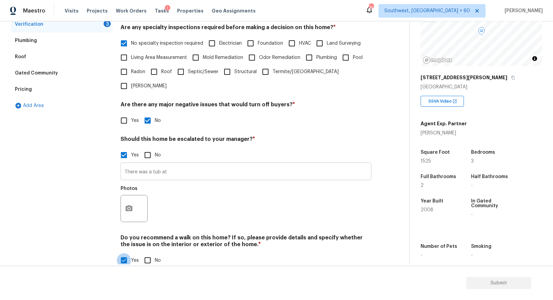
click at [179, 164] on input "There was a tub at" at bounding box center [246, 172] width 251 height 16
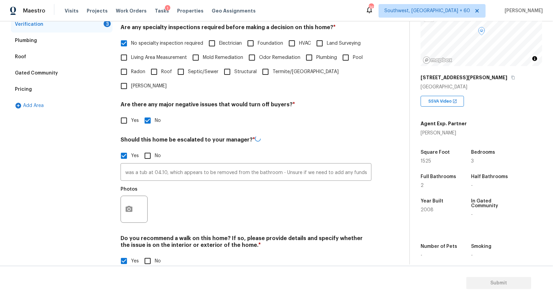
scroll to position [0, 0]
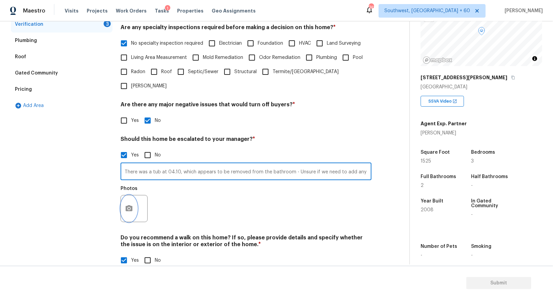
click at [124, 201] on button "button" at bounding box center [129, 208] width 16 height 26
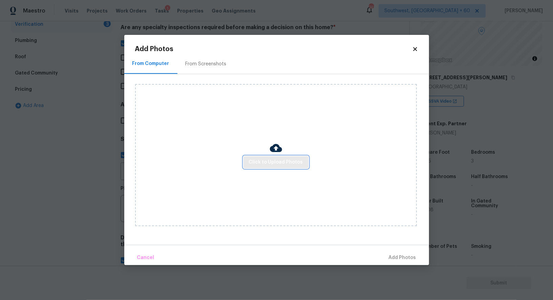
click at [258, 167] on button "Click to Upload Photos" at bounding box center [275, 162] width 65 height 13
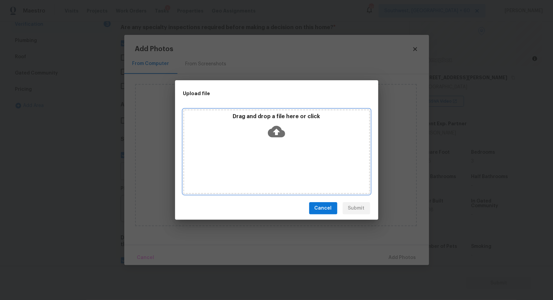
click at [270, 147] on div "Drag and drop a file here or click" at bounding box center [276, 151] width 187 height 85
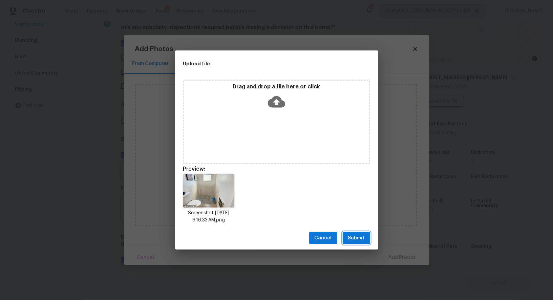
click at [358, 240] on span "Submit" at bounding box center [356, 238] width 17 height 8
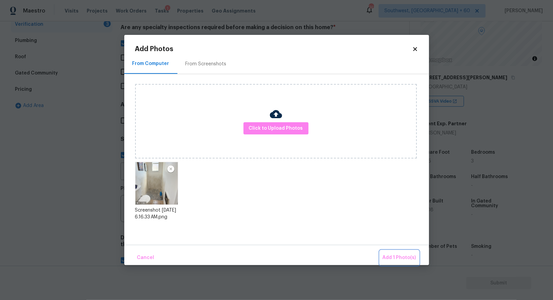
click at [403, 258] on span "Add 1 Photo(s)" at bounding box center [400, 258] width 34 height 8
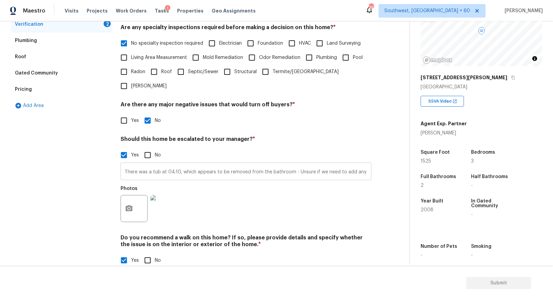
click at [124, 164] on input "There was a tub at 04.10, which appears to be removed from the bathroom - Unsur…" at bounding box center [246, 172] width 251 height 16
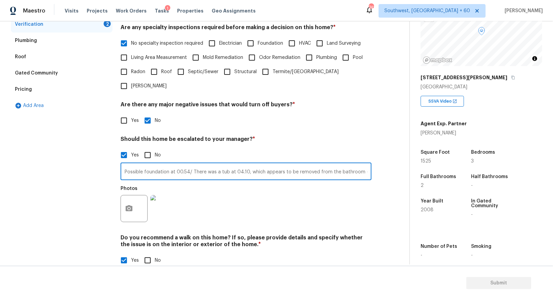
type input "Possible foundation at 00.54/ There was a tub at 04.10, which appears to be rem…"
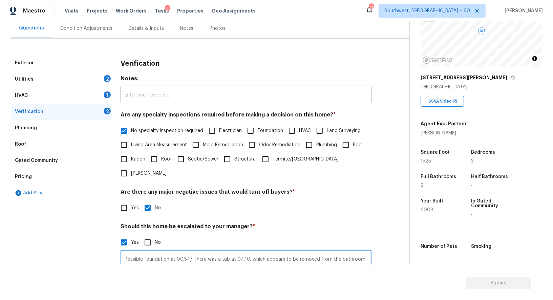
scroll to position [50, 0]
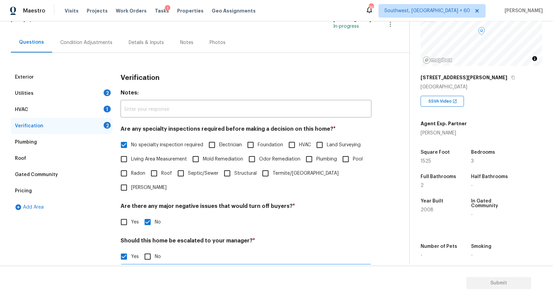
click at [101, 51] on div "Condition Adjustments" at bounding box center [86, 43] width 68 height 20
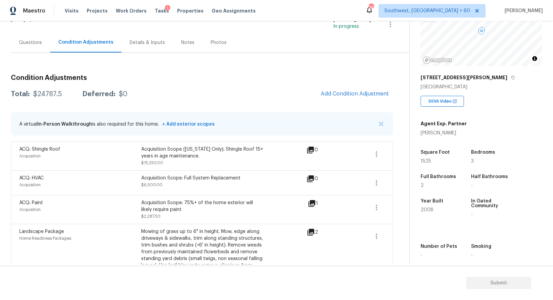
click at [35, 33] on div "Questions" at bounding box center [30, 43] width 39 height 20
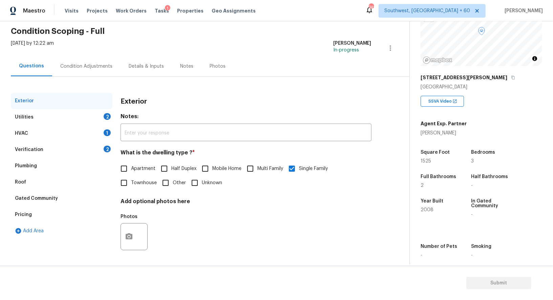
click at [78, 154] on div "Verification 2" at bounding box center [62, 150] width 102 height 16
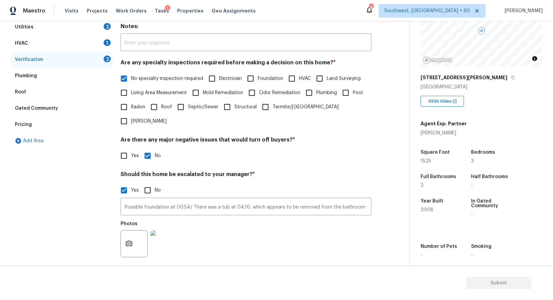
scroll to position [116, 0]
click at [128, 231] on button "button" at bounding box center [129, 244] width 16 height 26
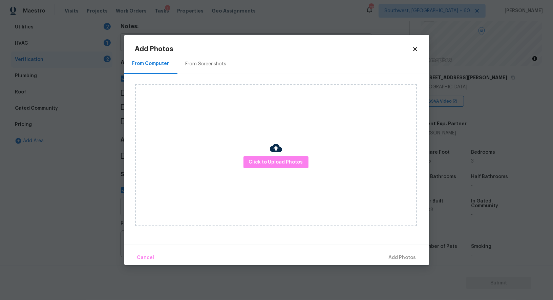
click at [72, 190] on body "Maestro Visits Projects Work Orders Tasks 1 Properties Geo Assignments 742 Sout…" at bounding box center [276, 150] width 553 height 300
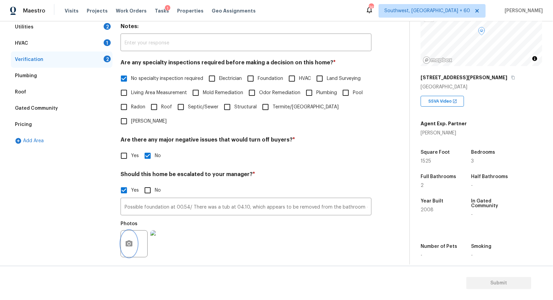
scroll to position [215, 0]
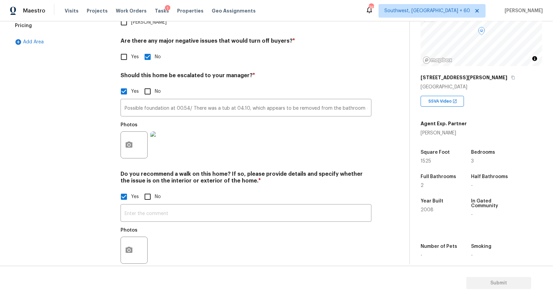
click at [151, 190] on input "No" at bounding box center [148, 197] width 14 height 14
checkbox input "true"
checkbox input "false"
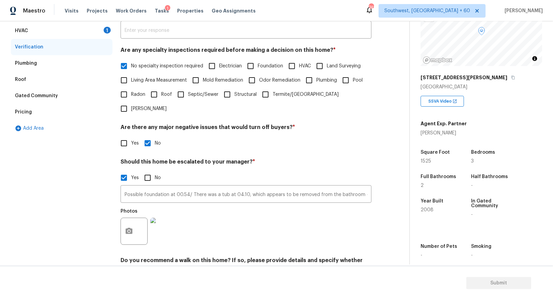
scroll to position [54, 0]
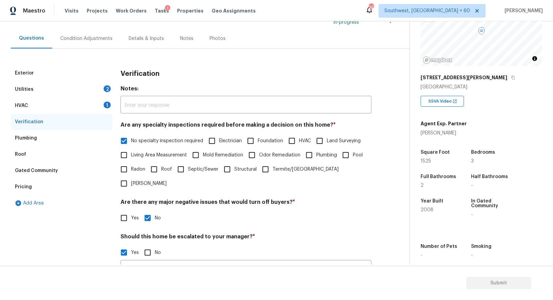
click at [101, 102] on div "HVAC 1" at bounding box center [62, 106] width 102 height 16
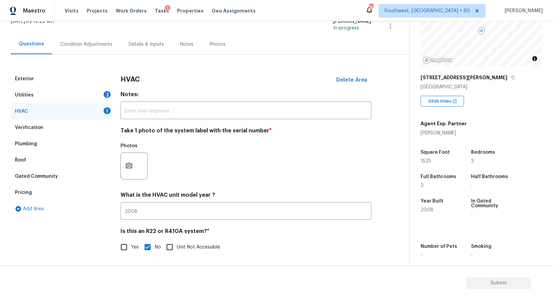
click at [119, 156] on div "Exterior Utilities 2 HVAC 1 Verification Plumbing Roof Gated Community Pricing …" at bounding box center [202, 167] width 382 height 192
click at [126, 160] on button "button" at bounding box center [129, 166] width 16 height 26
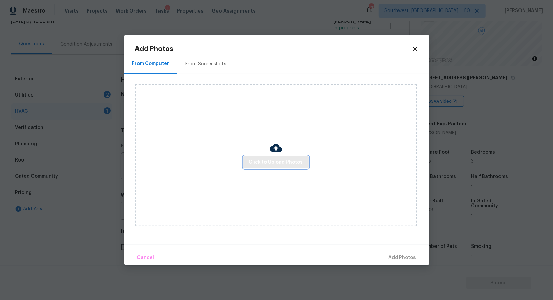
click at [273, 157] on button "Click to Upload Photos" at bounding box center [275, 162] width 65 height 13
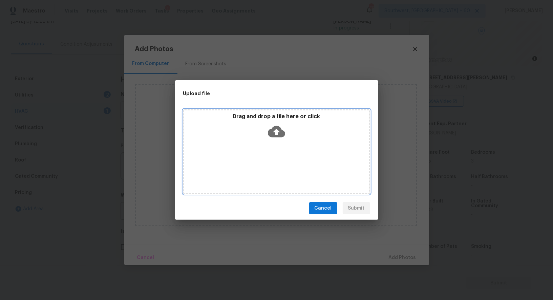
click at [280, 122] on div "Drag and drop a file here or click" at bounding box center [276, 127] width 185 height 29
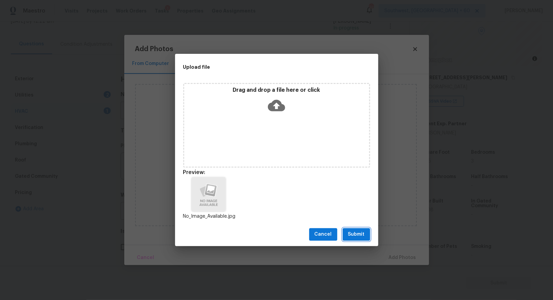
click at [351, 229] on button "Submit" at bounding box center [356, 234] width 27 height 13
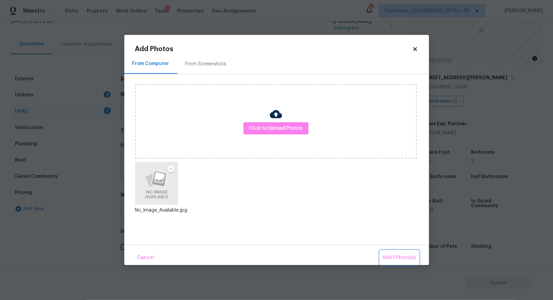
click at [400, 256] on span "Add 1 Photo(s)" at bounding box center [400, 258] width 34 height 8
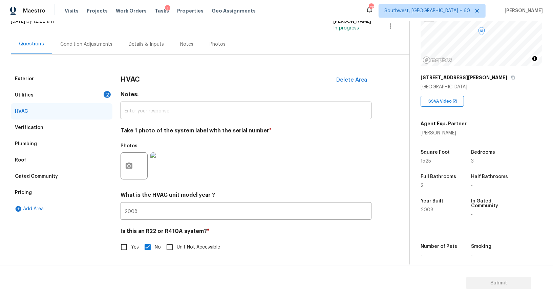
click at [95, 97] on div "Utilities 2" at bounding box center [62, 95] width 102 height 16
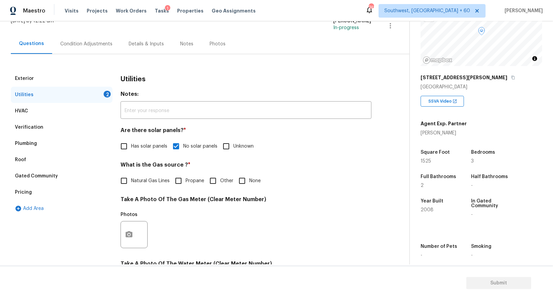
click at [249, 180] on span "None" at bounding box center [255, 180] width 12 height 7
click at [249, 180] on input "None" at bounding box center [242, 181] width 14 height 14
checkbox input "true"
click at [131, 233] on icon "button" at bounding box center [129, 235] width 7 height 6
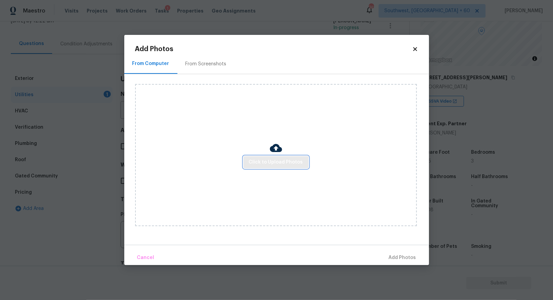
click at [264, 164] on span "Click to Upload Photos" at bounding box center [276, 162] width 54 height 8
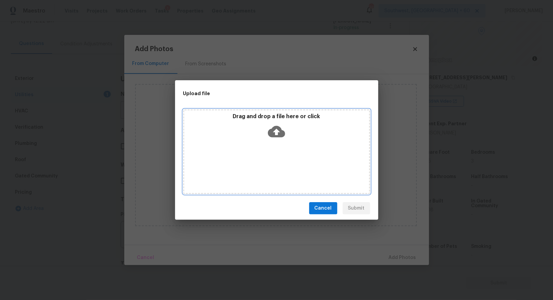
click at [273, 134] on icon at bounding box center [276, 132] width 17 height 12
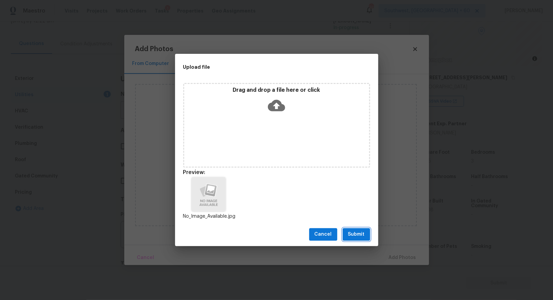
click at [359, 239] on button "Submit" at bounding box center [356, 234] width 27 height 13
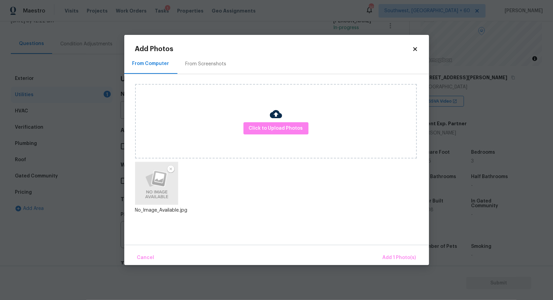
click at [391, 249] on div "Cancel Add 1 Photo(s)" at bounding box center [276, 255] width 305 height 20
click at [398, 262] on button "Add 1 Photo(s)" at bounding box center [399, 258] width 39 height 15
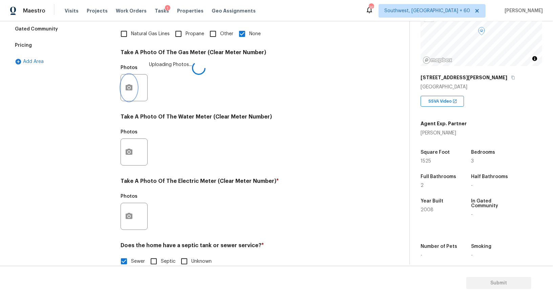
scroll to position [209, 0]
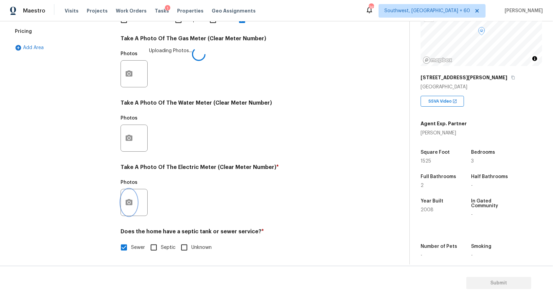
click at [129, 200] on icon "button" at bounding box center [129, 202] width 7 height 6
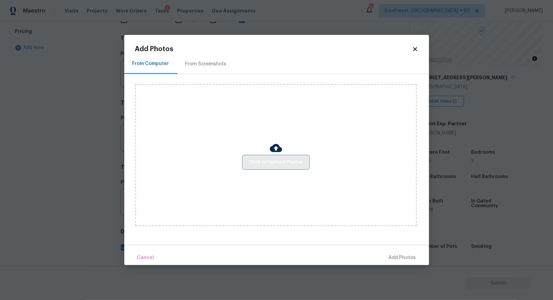
click at [276, 158] on span "Click to Upload Photos" at bounding box center [276, 162] width 54 height 8
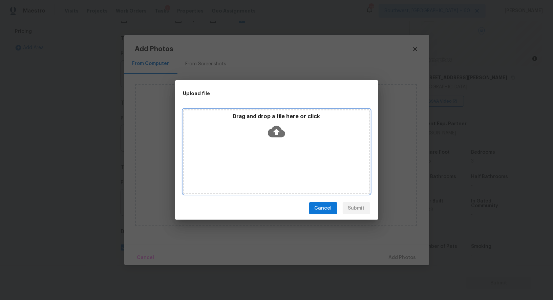
click at [276, 130] on icon at bounding box center [276, 131] width 17 height 17
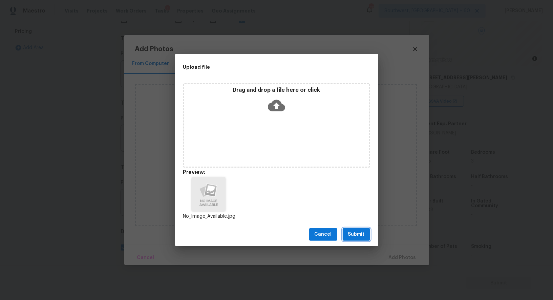
click at [359, 238] on span "Submit" at bounding box center [356, 234] width 17 height 8
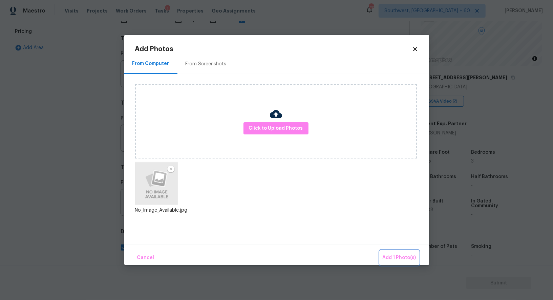
click at [394, 257] on span "Add 1 Photo(s)" at bounding box center [400, 258] width 34 height 8
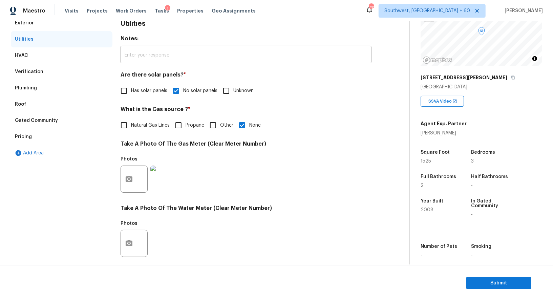
scroll to position [69, 0]
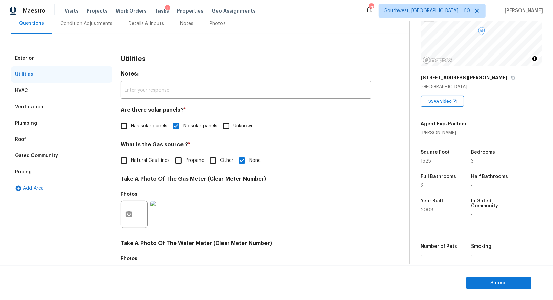
click at [52, 52] on div "Exterior" at bounding box center [62, 58] width 102 height 16
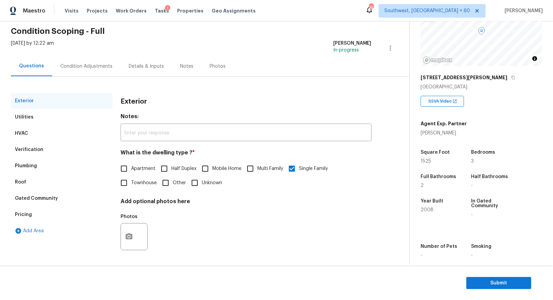
click at [83, 68] on div "Condition Adjustments" at bounding box center [86, 66] width 52 height 7
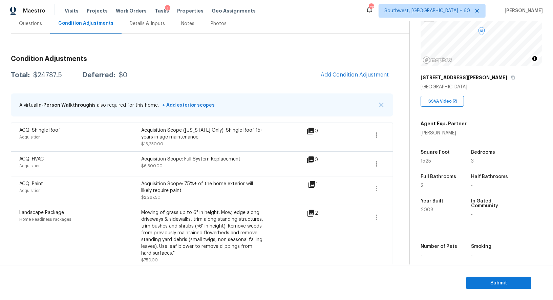
scroll to position [73, 0]
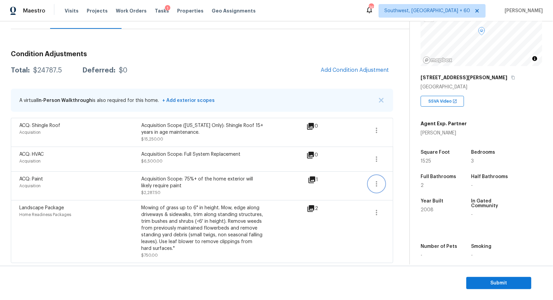
click at [378, 182] on icon "button" at bounding box center [376, 184] width 8 height 8
click at [394, 181] on div "Edit" at bounding box center [415, 181] width 53 height 7
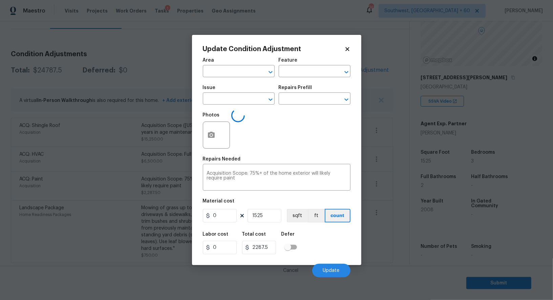
type input "Acquisition"
type input "ACQ: Paint"
type input "1.5"
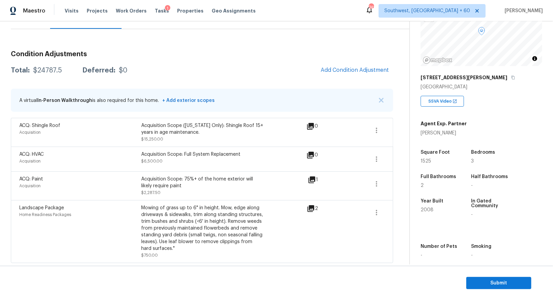
scroll to position [66, 0]
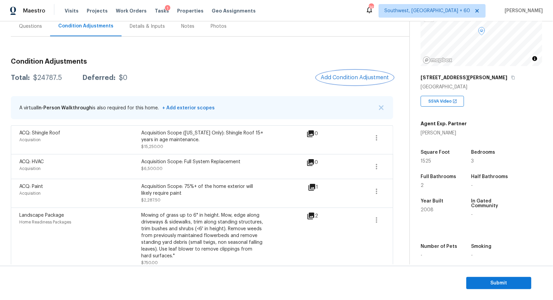
click at [359, 77] on span "Add Condition Adjustment" at bounding box center [355, 77] width 68 height 6
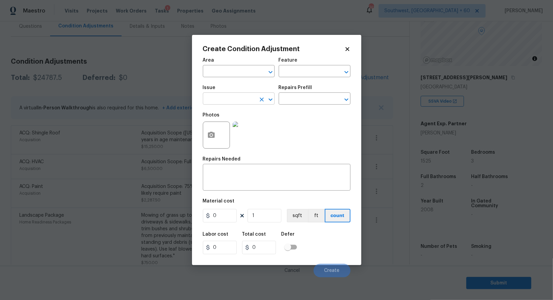
click at [238, 98] on input "text" at bounding box center [229, 99] width 53 height 10
click at [239, 126] on div "Other" at bounding box center [239, 118] width 72 height 16
click at [239, 128] on li "ACQ: Paint" at bounding box center [239, 131] width 72 height 11
type input "ACQ: Paint"
click at [295, 98] on input "text" at bounding box center [305, 99] width 53 height 10
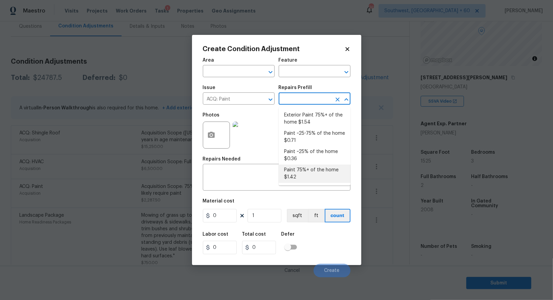
click at [300, 167] on li "Paint 75%+ of the home $1.42" at bounding box center [315, 174] width 72 height 18
type input "Acquisition"
type textarea "Acquisition Scope: 75%+ of the home will likely require interior paint"
type input "1.42"
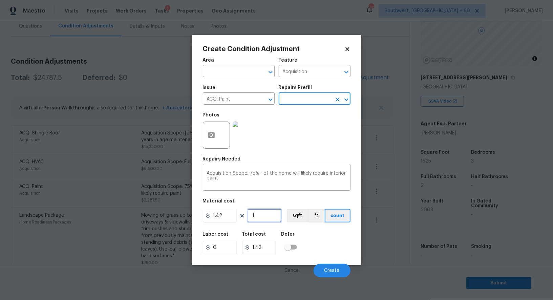
click at [265, 216] on input "1" at bounding box center [265, 216] width 34 height 14
type input "0"
type input "1"
type input "1.42"
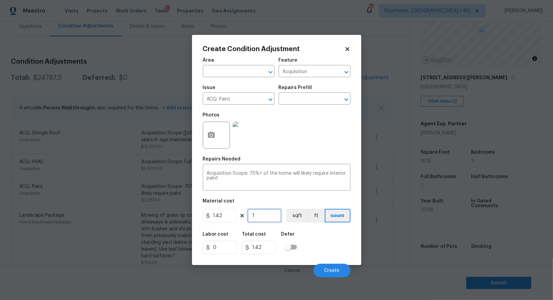
type input "15"
type input "21.3"
type input "152"
type input "215.84"
type input "1525"
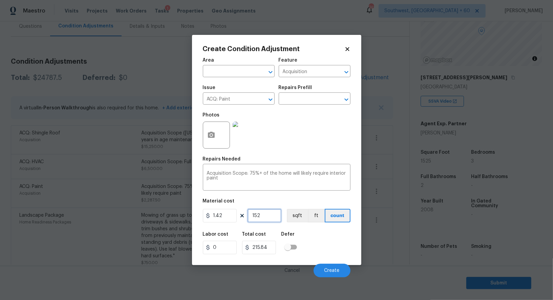
type input "2165.5"
type input "1525"
click at [273, 252] on input "2165.5" at bounding box center [259, 248] width 34 height 14
click at [221, 135] on div at bounding box center [216, 135] width 27 height 27
click at [212, 129] on button "button" at bounding box center [211, 135] width 16 height 26
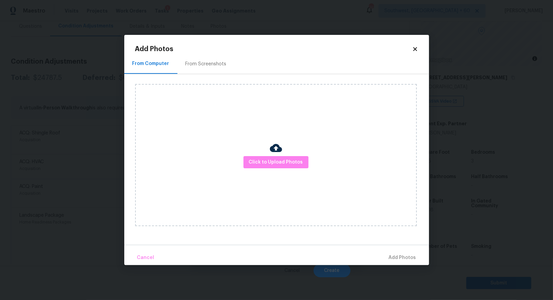
click at [205, 70] on div "From Screenshots" at bounding box center [205, 64] width 57 height 20
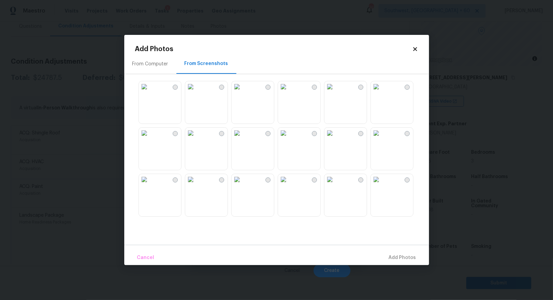
click at [335, 138] on img at bounding box center [329, 133] width 11 height 11
click at [382, 92] on img at bounding box center [376, 86] width 11 height 11
click at [382, 138] on img at bounding box center [376, 133] width 11 height 11
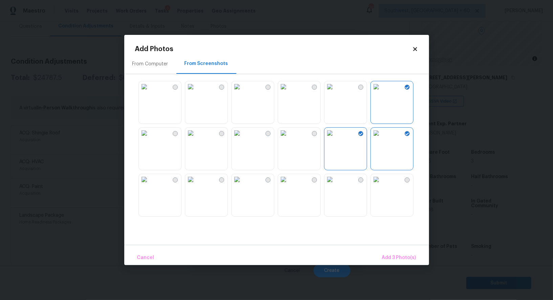
click at [335, 138] on img at bounding box center [329, 133] width 11 height 11
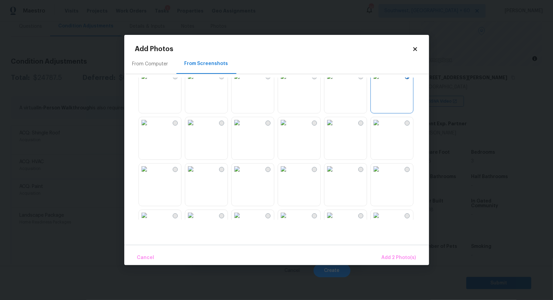
scroll to position [58, 0]
click at [196, 127] on img at bounding box center [190, 121] width 11 height 11
click at [196, 173] on img at bounding box center [190, 168] width 11 height 11
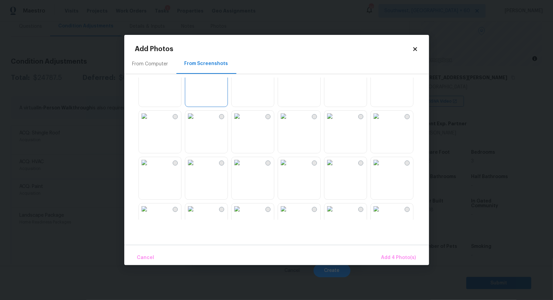
click at [335, 122] on img at bounding box center [329, 116] width 11 height 11
click at [396, 256] on span "Add 5 Photo(s)" at bounding box center [399, 258] width 34 height 8
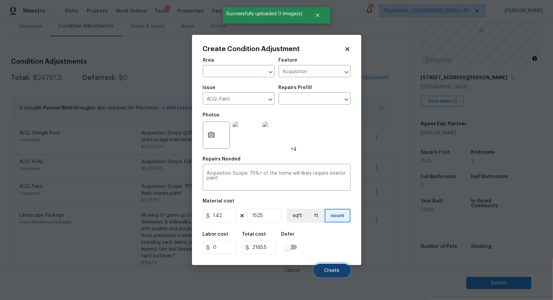
click at [339, 270] on span "Create" at bounding box center [331, 270] width 15 height 5
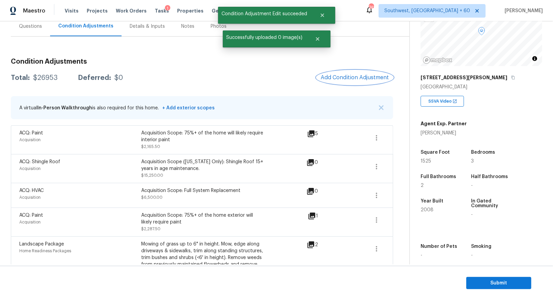
click at [359, 78] on span "Add Condition Adjustment" at bounding box center [355, 77] width 68 height 6
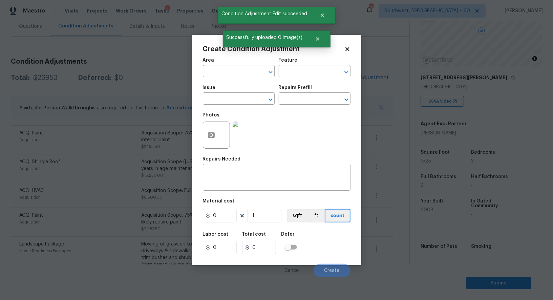
click at [244, 93] on div "Issue" at bounding box center [239, 89] width 72 height 9
click at [236, 98] on input "text" at bounding box center [229, 99] width 53 height 10
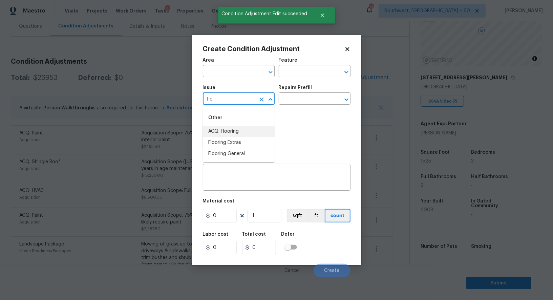
click at [228, 131] on li "ACQ: Flooring" at bounding box center [239, 131] width 72 height 11
type input "ACQ: Flooring"
click at [285, 105] on input "text" at bounding box center [305, 99] width 53 height 10
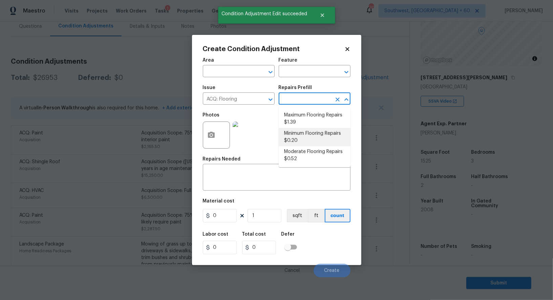
click at [295, 137] on li "Minimum Flooring Repairs $0.20" at bounding box center [315, 137] width 72 height 18
type input "Acquisition"
type textarea "Acquisition Scope: Minimum flooring repairs"
type input "0.2"
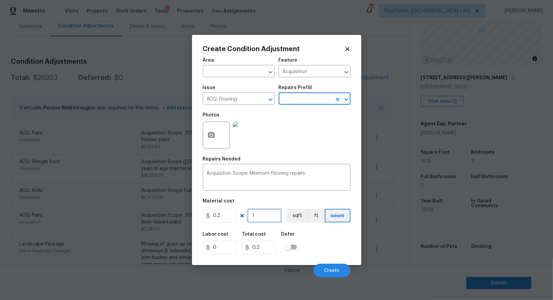
click at [267, 220] on input "1" at bounding box center [265, 216] width 34 height 14
type input "0"
type input "1"
type input "0.2"
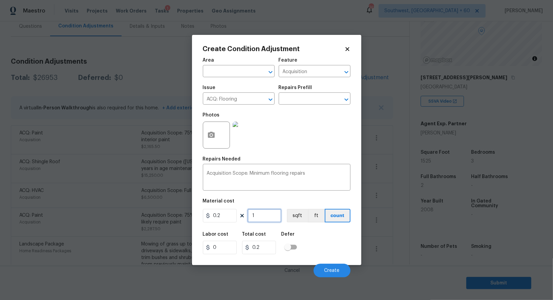
type input "15"
type input "3"
type input "152"
type input "30.4"
type input "1525"
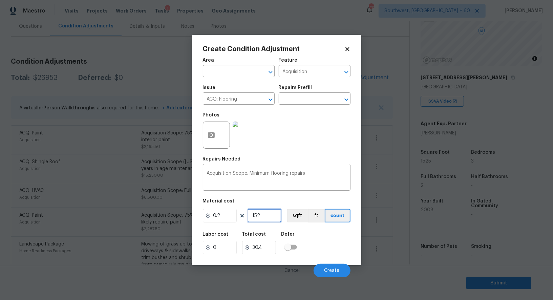
type input "305"
type input "1525"
click at [267, 242] on input "305" at bounding box center [259, 248] width 34 height 14
click at [318, 265] on button "Create" at bounding box center [332, 271] width 37 height 14
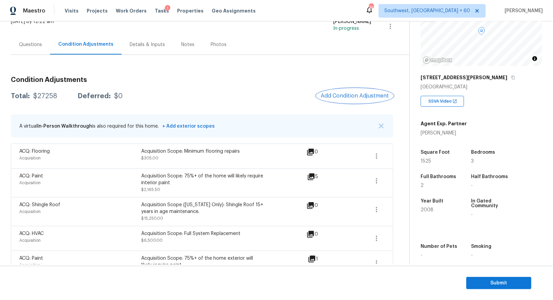
scroll to position [44, 0]
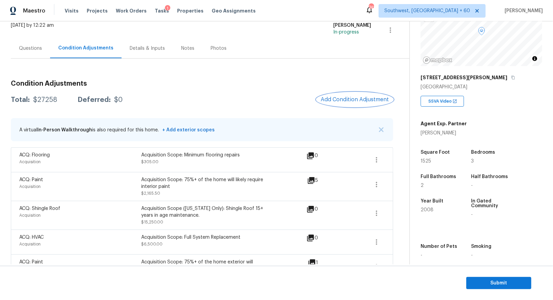
click at [346, 100] on span "Add Condition Adjustment" at bounding box center [355, 100] width 68 height 6
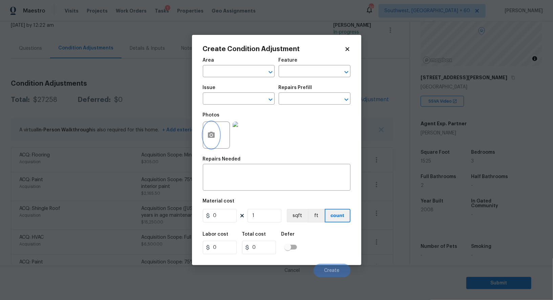
click at [206, 135] on button "button" at bounding box center [211, 135] width 16 height 26
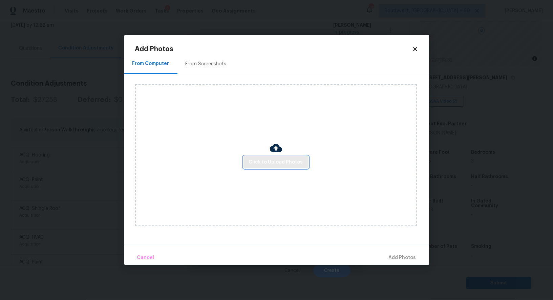
click at [270, 158] on span "Click to Upload Photos" at bounding box center [276, 162] width 54 height 8
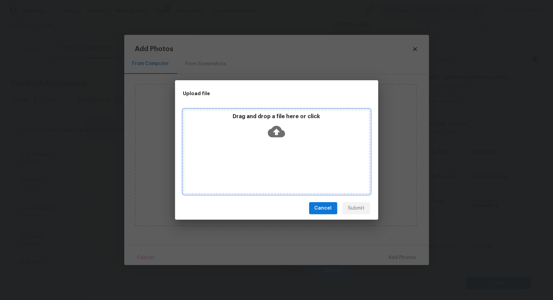
click at [273, 132] on icon at bounding box center [276, 132] width 17 height 12
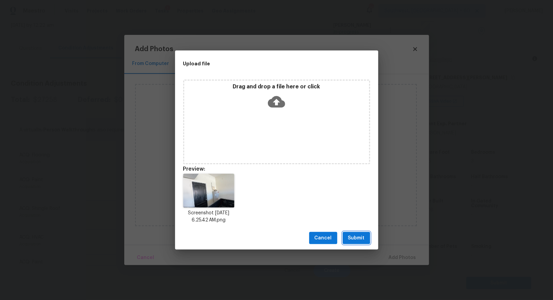
click at [353, 234] on span "Submit" at bounding box center [356, 238] width 17 height 8
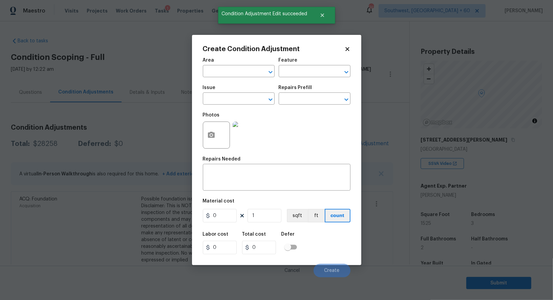
scroll to position [62, 0]
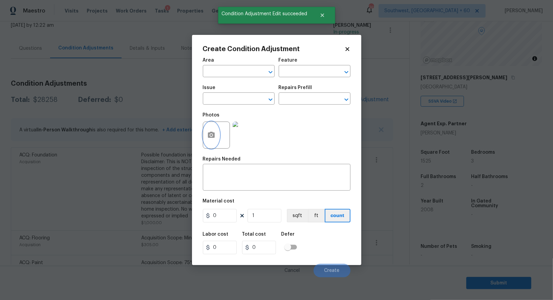
click at [211, 142] on button "button" at bounding box center [211, 135] width 16 height 26
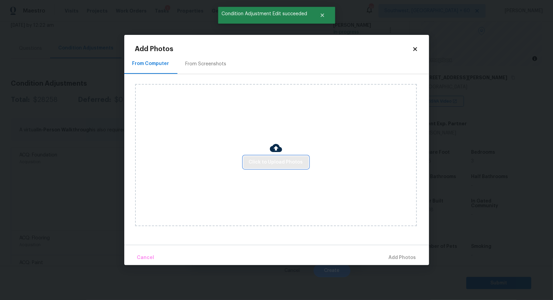
click at [262, 165] on span "Click to Upload Photos" at bounding box center [276, 162] width 54 height 8
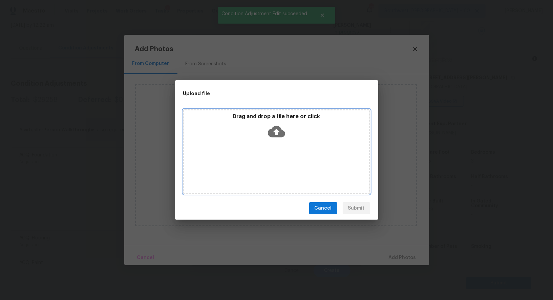
click at [267, 148] on div "Drag and drop a file here or click" at bounding box center [276, 151] width 187 height 85
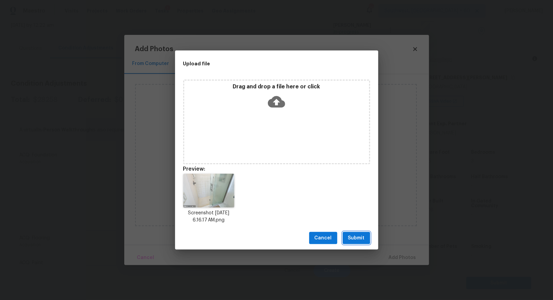
click at [353, 235] on span "Submit" at bounding box center [356, 238] width 17 height 8
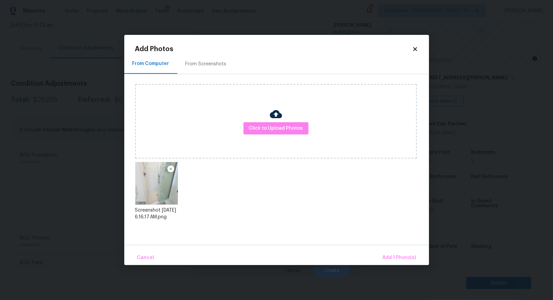
click at [398, 251] on button "Add 1 Photo(s)" at bounding box center [399, 258] width 39 height 15
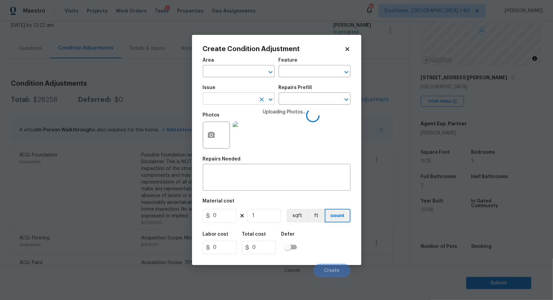
click at [239, 104] on input "text" at bounding box center [229, 99] width 53 height 10
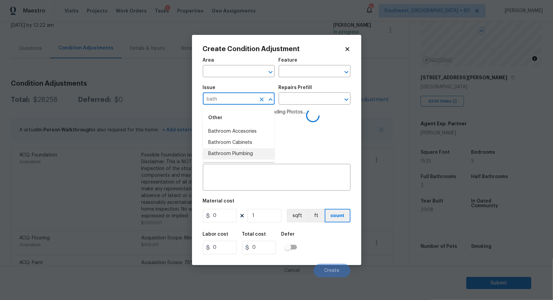
click at [247, 152] on li "Bathroom Plumbing" at bounding box center [239, 153] width 72 height 11
type input "Bathroom Plumbing"
click at [298, 108] on div "Issue Bathroom Plumbing ​ Repairs Prefill ​" at bounding box center [277, 94] width 148 height 27
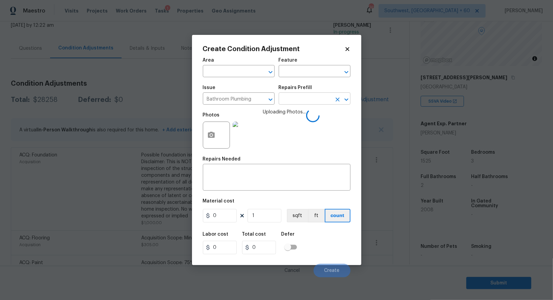
click at [300, 102] on input "text" at bounding box center [305, 99] width 53 height 10
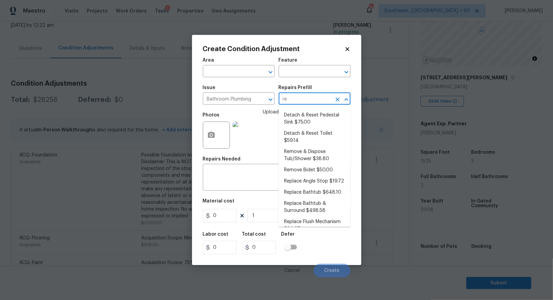
type input "ref"
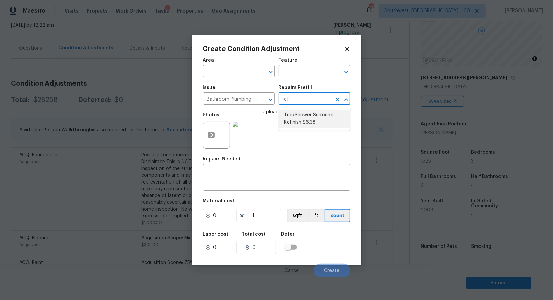
click at [304, 117] on li "Tub/Shower Surround Refinish $6.38" at bounding box center [315, 119] width 72 height 18
type input "Plumbing"
type input "6.38"
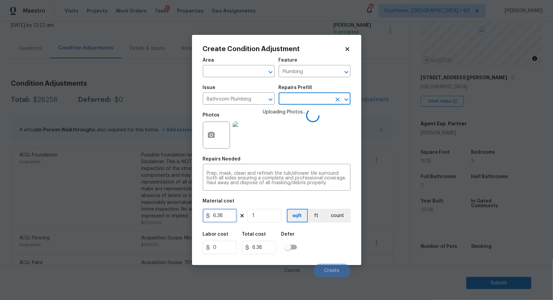
click at [227, 218] on input "6.38" at bounding box center [220, 216] width 34 height 14
click at [232, 215] on input "6.38" at bounding box center [220, 216] width 34 height 14
type input "250"
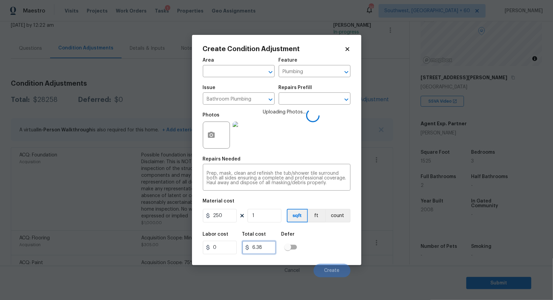
click at [266, 249] on input "6.38" at bounding box center [259, 248] width 34 height 14
type input "250"
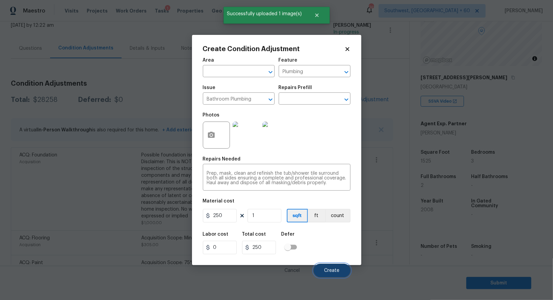
click at [334, 270] on span "Create" at bounding box center [331, 270] width 15 height 5
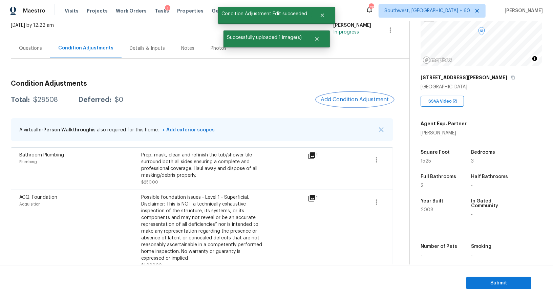
click at [356, 102] on span "Add Condition Adjustment" at bounding box center [355, 100] width 68 height 6
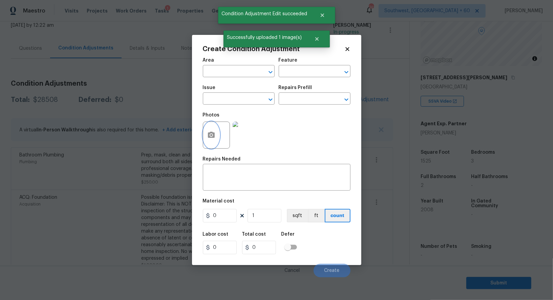
click at [215, 135] on icon "button" at bounding box center [211, 135] width 8 height 8
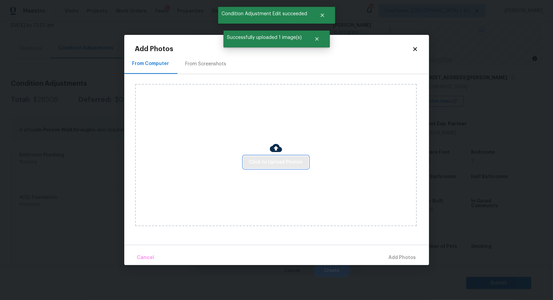
click at [261, 166] on span "Click to Upload Photos" at bounding box center [276, 162] width 54 height 8
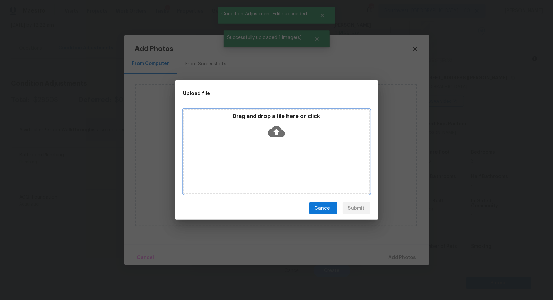
click at [275, 132] on icon at bounding box center [276, 131] width 17 height 17
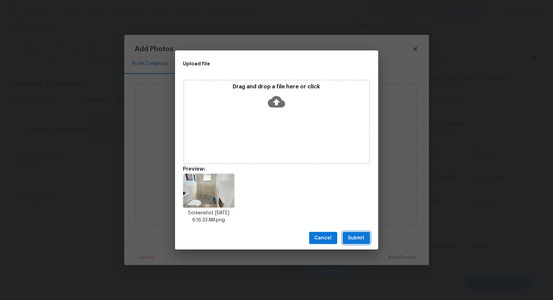
click at [355, 236] on span "Submit" at bounding box center [356, 238] width 17 height 8
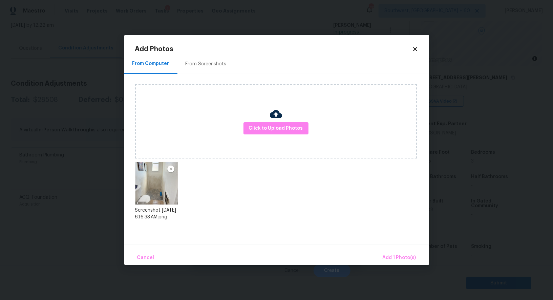
click at [397, 250] on div "Cancel Add 1 Photo(s)" at bounding box center [276, 255] width 305 height 20
click at [392, 256] on span "Add 1 Photo(s)" at bounding box center [400, 258] width 34 height 8
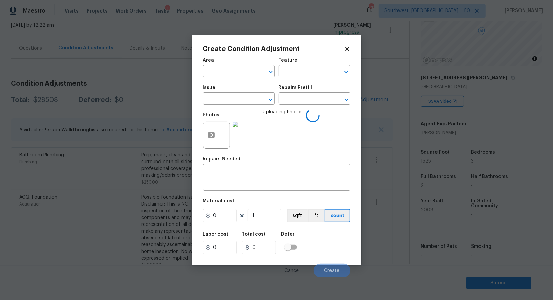
click at [234, 65] on div "Area" at bounding box center [239, 62] width 72 height 9
click at [234, 68] on input "text" at bounding box center [229, 72] width 53 height 10
click at [245, 103] on li "Interior Overall" at bounding box center [239, 98] width 72 height 11
type input "Interior Overall"
click at [241, 162] on div "Repairs Needed" at bounding box center [277, 161] width 148 height 9
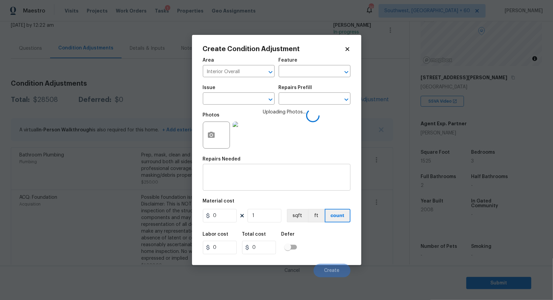
click at [237, 178] on textarea at bounding box center [277, 178] width 140 height 14
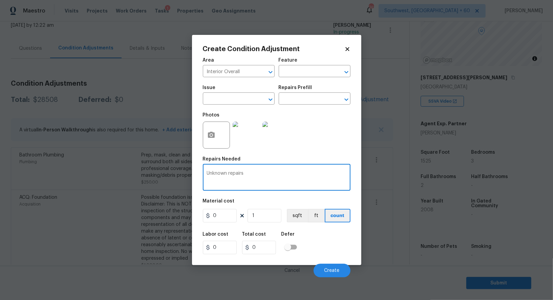
type textarea "Unknown repairs"
click at [228, 219] on input "0" at bounding box center [220, 216] width 34 height 14
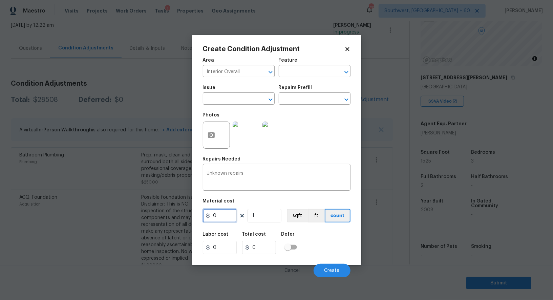
type input "0"
click at [258, 244] on input "0" at bounding box center [259, 248] width 34 height 14
click at [340, 275] on button "Create" at bounding box center [332, 271] width 37 height 14
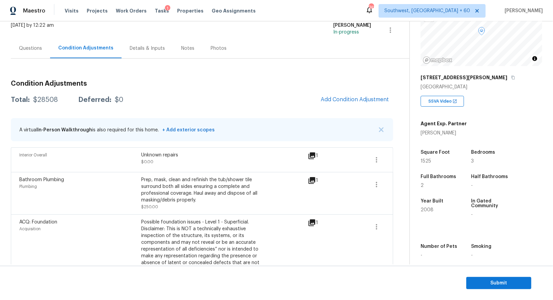
click at [34, 48] on div "Questions" at bounding box center [30, 48] width 23 height 7
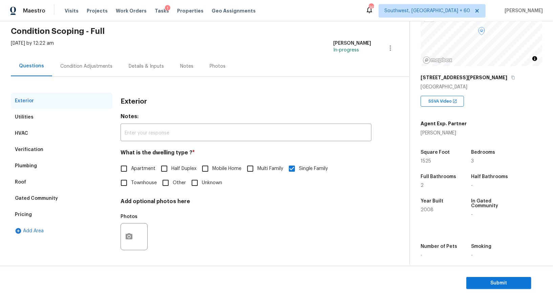
scroll to position [26, 0]
click at [92, 69] on div "Condition Adjustments" at bounding box center [86, 66] width 52 height 7
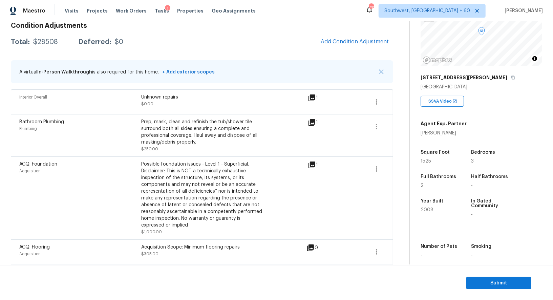
scroll to position [66, 0]
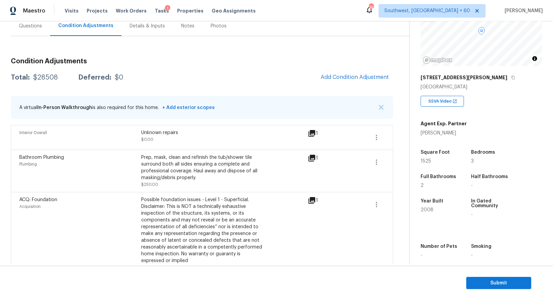
click at [49, 72] on div "Total: $28508 Deferred: $0 Add Condition Adjustment" at bounding box center [202, 77] width 382 height 15
copy div "$28508"
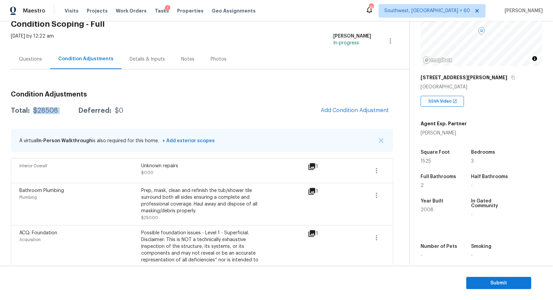
click at [29, 56] on div "Questions" at bounding box center [30, 59] width 23 height 7
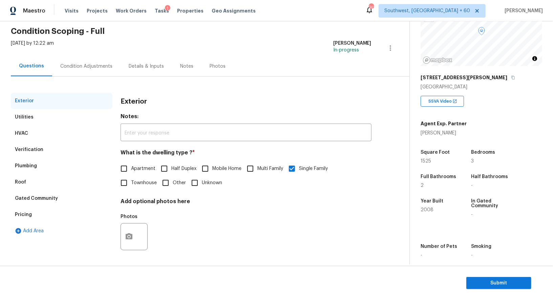
scroll to position [26, 0]
click at [40, 147] on div "Verification" at bounding box center [29, 149] width 28 height 7
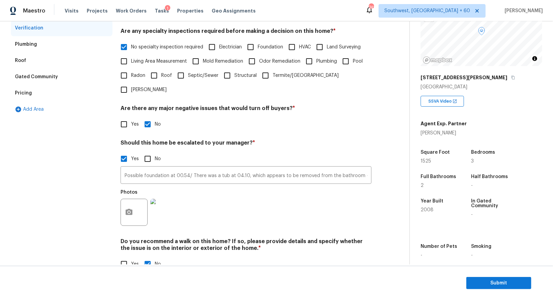
scroll to position [151, 0]
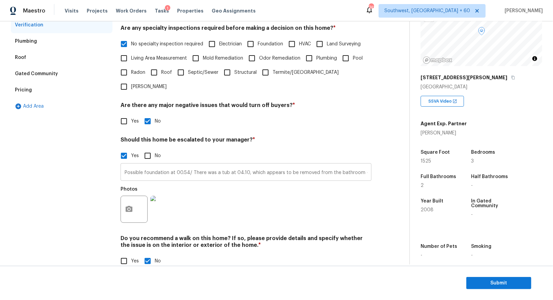
click at [192, 165] on input "Possible foundation at 00.54/ There was a tub at 04.10, which appears to be rem…" at bounding box center [246, 173] width 251 height 16
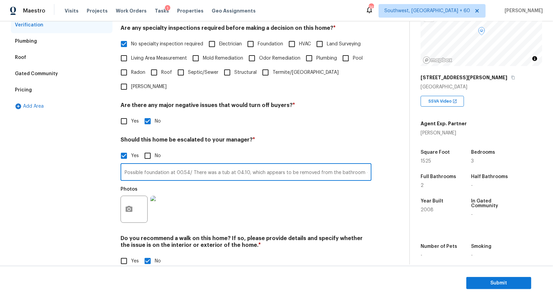
click at [192, 165] on input "Possible foundation at 00.54/ There was a tub at 04.10, which appears to be rem…" at bounding box center [246, 173] width 251 height 16
click at [368, 165] on input "Possible foundation at 00.54/ There was a tub at 04.10, which appears to be rem…" at bounding box center [246, 173] width 251 height 16
click at [320, 165] on input "Possible foundation at 00.54/ There was a tub at 04.10, which appears to be rem…" at bounding box center [246, 173] width 251 height 16
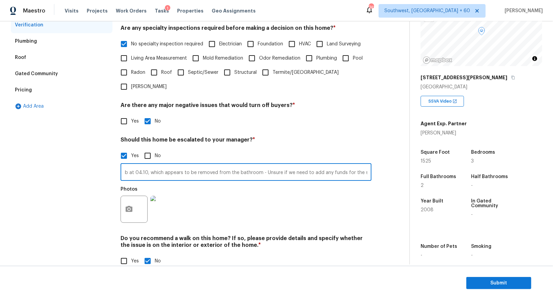
click at [320, 165] on input "Possible foundation at 00.54/ There was a tub at 04.10, which appears to be rem…" at bounding box center [246, 173] width 251 height 16
type input "Possible foundation at 00.54/ There was a tub at 04.10, which appears to be rem…"
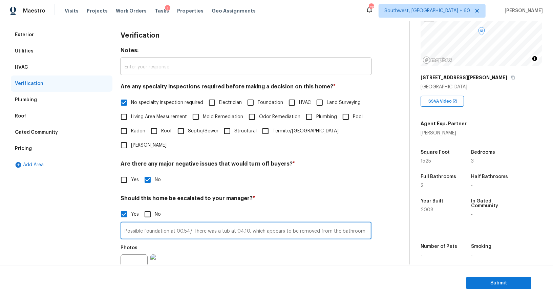
scroll to position [0, 0]
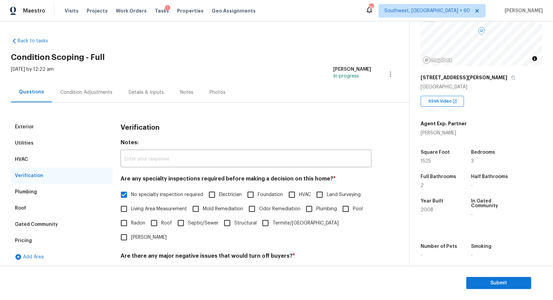
click at [100, 94] on div "Condition Adjustments" at bounding box center [86, 92] width 52 height 7
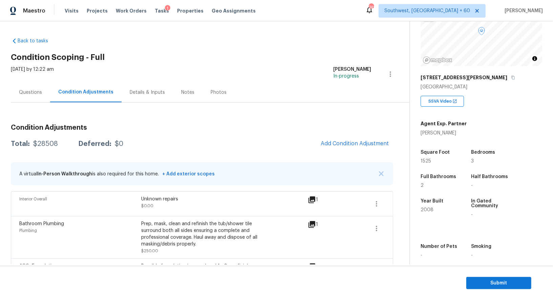
scroll to position [277, 0]
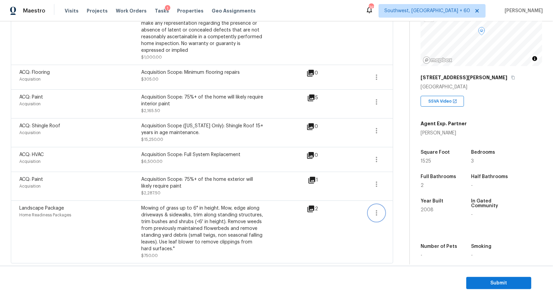
click at [382, 215] on button "button" at bounding box center [376, 213] width 16 height 16
click at [409, 211] on div "Edit" at bounding box center [415, 210] width 53 height 7
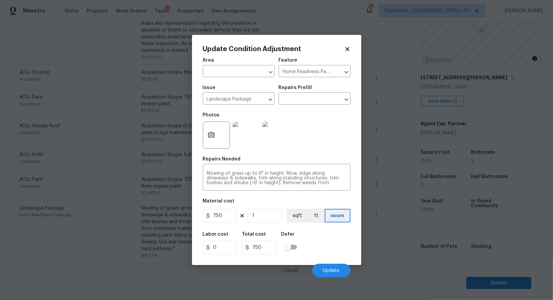
click at [350, 269] on body "Maestro Visits Projects Work Orders Tasks 1 Properties Geo Assignments 742 Sout…" at bounding box center [276, 150] width 553 height 300
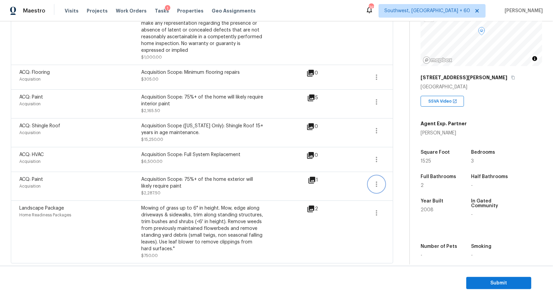
click at [374, 183] on icon "button" at bounding box center [376, 184] width 8 height 8
click at [407, 179] on div "Edit" at bounding box center [415, 181] width 53 height 7
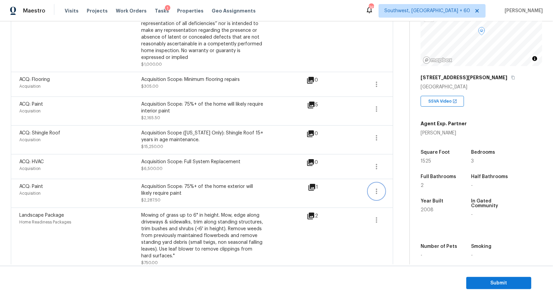
click at [382, 187] on button "button" at bounding box center [376, 191] width 16 height 16
click at [400, 188] on div "Edit" at bounding box center [415, 189] width 53 height 7
click at [372, 190] on icon "button" at bounding box center [376, 191] width 8 height 8
click at [395, 190] on div "Edit" at bounding box center [415, 189] width 53 height 7
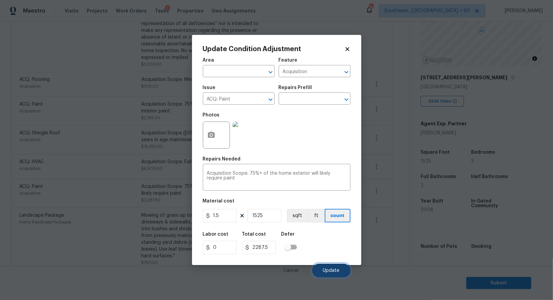
click at [331, 267] on button "Update" at bounding box center [331, 271] width 38 height 14
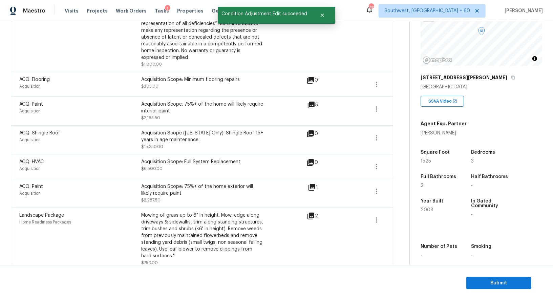
scroll to position [253, 0]
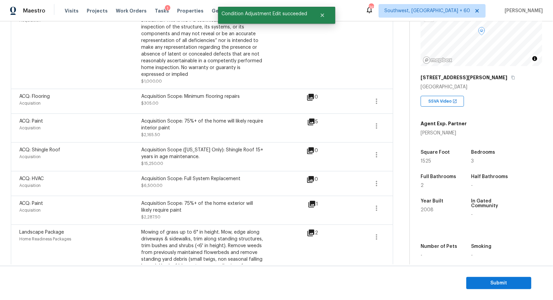
click at [387, 184] on div "ACQ: HVAC Acquisition Acquisition Scope: Full System Replacement $6,500.00 0" at bounding box center [202, 183] width 382 height 25
click at [377, 184] on icon "button" at bounding box center [376, 183] width 8 height 8
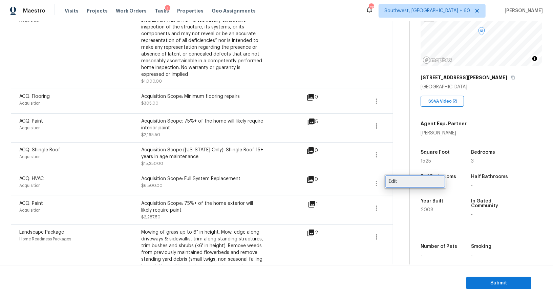
click at [398, 184] on div "Edit" at bounding box center [415, 181] width 53 height 7
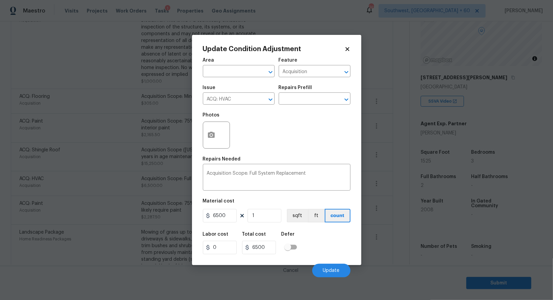
click at [389, 200] on body "Maestro Visits Projects Work Orders Tasks 1 Properties Geo Assignments 742 Sout…" at bounding box center [276, 150] width 553 height 300
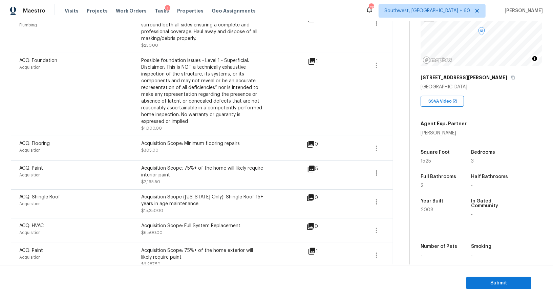
scroll to position [198, 0]
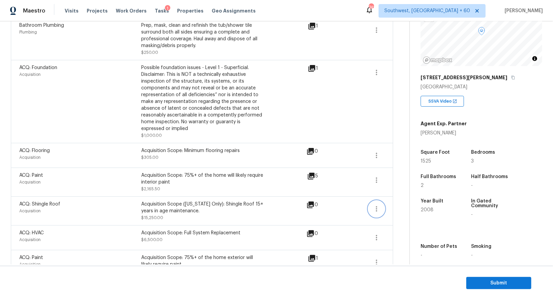
click at [378, 212] on icon "button" at bounding box center [376, 209] width 8 height 8
click at [406, 206] on div "Edit" at bounding box center [415, 206] width 53 height 7
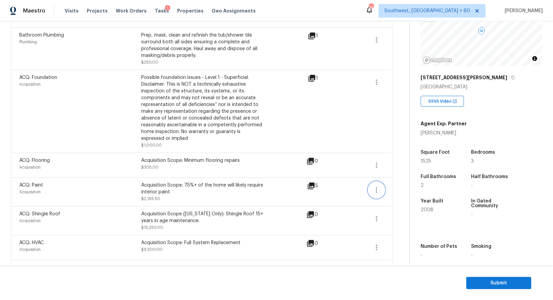
click at [382, 183] on button "button" at bounding box center [376, 190] width 16 height 16
click at [401, 186] on div "Edit" at bounding box center [415, 188] width 53 height 7
click at [375, 165] on icon "button" at bounding box center [376, 165] width 8 height 8
click at [394, 166] on div "Edit" at bounding box center [415, 163] width 53 height 7
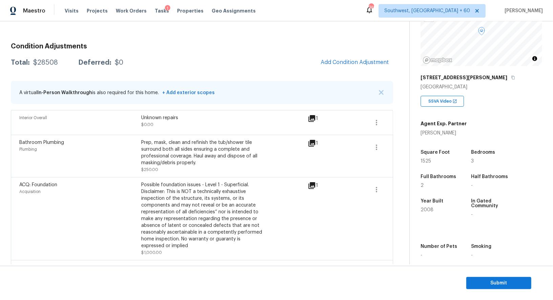
scroll to position [79, 0]
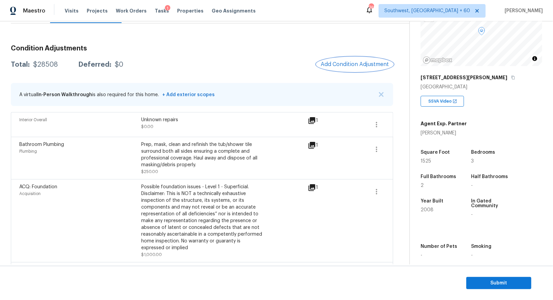
click at [365, 67] on span "Add Condition Adjustment" at bounding box center [355, 64] width 68 height 6
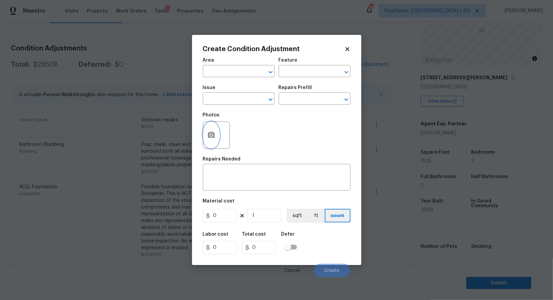
click at [209, 137] on icon "button" at bounding box center [211, 135] width 7 height 6
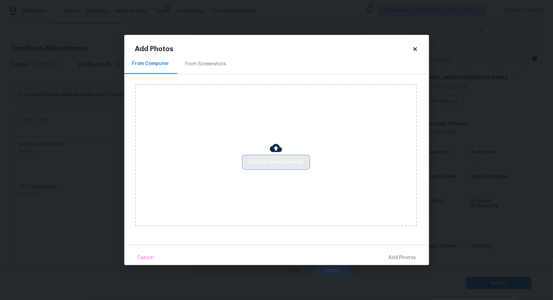
click at [264, 167] on button "Click to Upload Photos" at bounding box center [275, 162] width 65 height 13
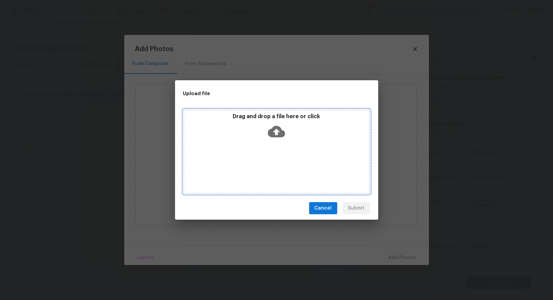
click at [278, 133] on icon at bounding box center [276, 131] width 17 height 17
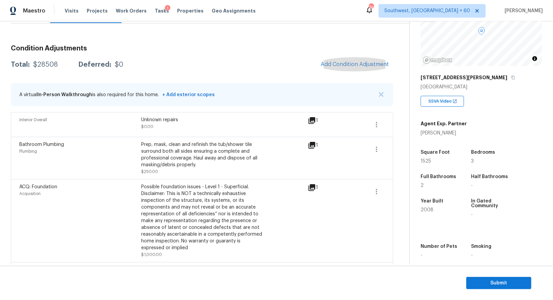
click at [46, 62] on div "$28508" at bounding box center [45, 64] width 25 height 7
copy div "$28508"
click at [378, 125] on icon "button" at bounding box center [376, 125] width 8 height 8
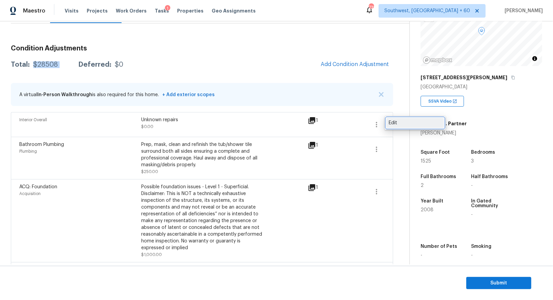
click at [396, 124] on div "Edit" at bounding box center [415, 123] width 53 height 7
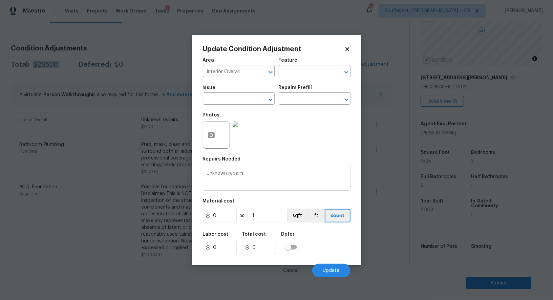
click at [272, 176] on textarea "Unknown repairs" at bounding box center [277, 178] width 140 height 14
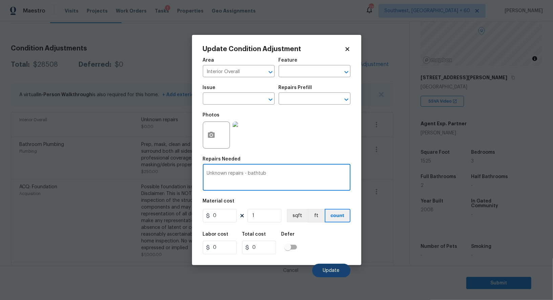
type textarea "Unknown repairs - bathtub"
click at [328, 268] on button "Update" at bounding box center [331, 271] width 38 height 14
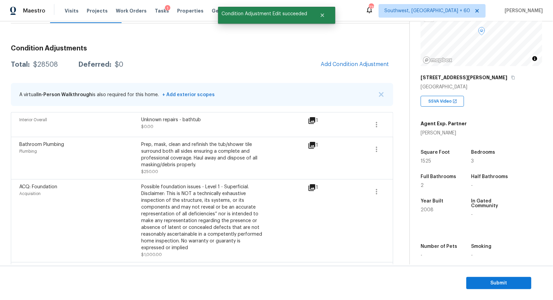
click at [313, 114] on div "Interior Overall Unknown repairs - bathtub $0.00 1" at bounding box center [202, 124] width 382 height 25
click at [313, 124] on icon at bounding box center [312, 120] width 8 height 8
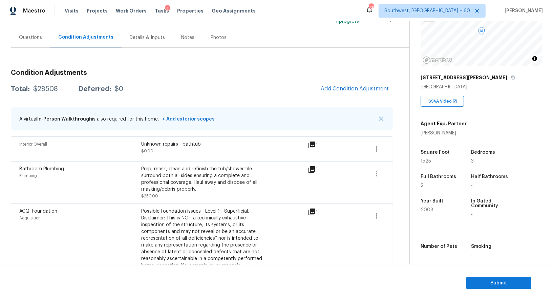
click at [35, 36] on div "Questions" at bounding box center [30, 37] width 23 height 7
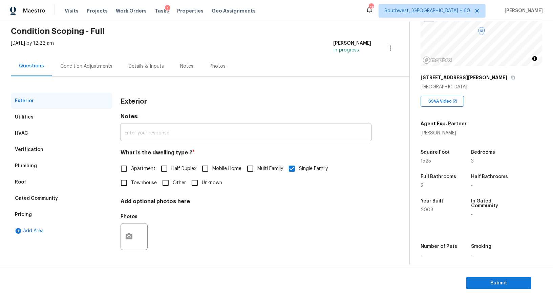
click at [63, 156] on div "Verification" at bounding box center [62, 150] width 102 height 16
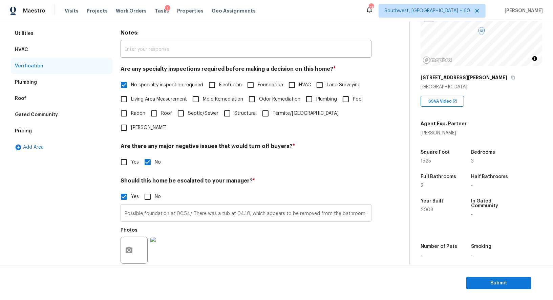
scroll to position [0, 102]
click at [367, 206] on input "Possible foundation at 00.54/ There was a tub at 04.10, which appears to be rem…" at bounding box center [246, 214] width 251 height 16
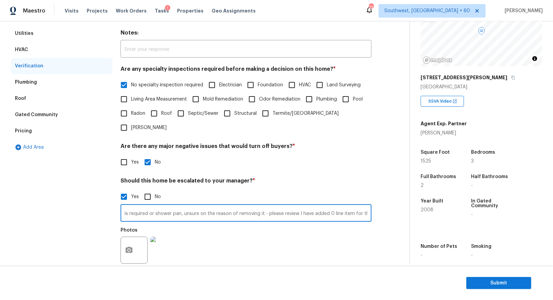
scroll to position [0, 401]
type input "Possible foundation at 00.54/ There was a tub at 04.10, which appears to be rem…"
click at [280, 228] on div "Photos" at bounding box center [246, 246] width 251 height 44
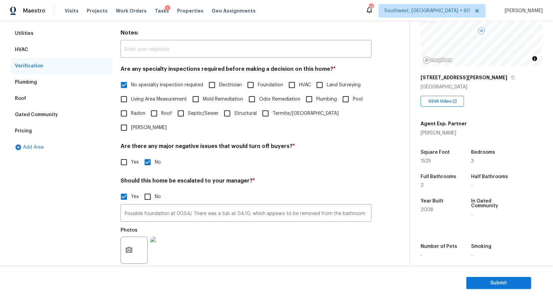
scroll to position [43, 0]
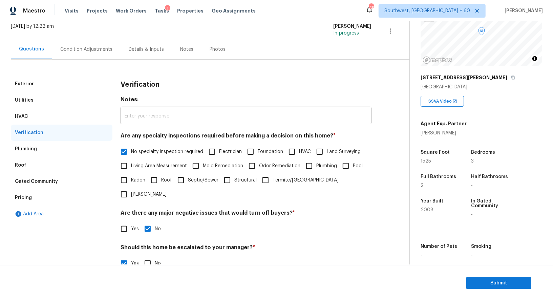
click at [97, 47] on div "Condition Adjustments" at bounding box center [86, 49] width 52 height 7
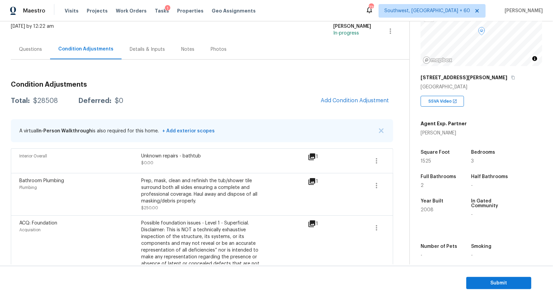
scroll to position [277, 0]
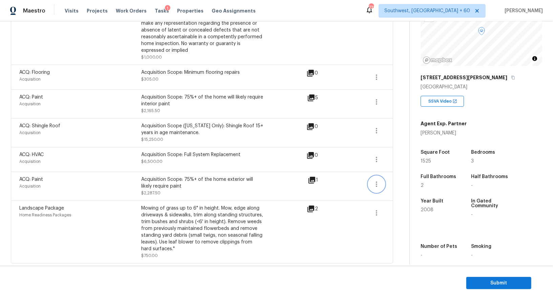
click at [376, 182] on icon "button" at bounding box center [376, 184] width 8 height 8
click at [396, 180] on div "Edit" at bounding box center [415, 181] width 53 height 7
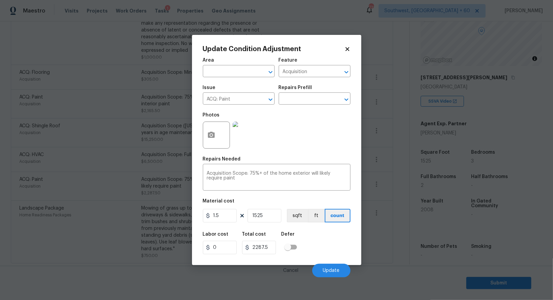
click at [395, 218] on body "Maestro Visits Projects Work Orders Tasks 1 Properties Geo Assignments 738 Sout…" at bounding box center [276, 150] width 553 height 300
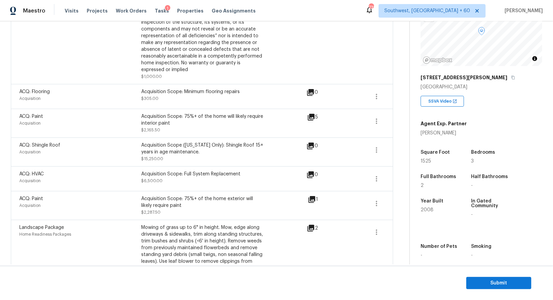
scroll to position [248, 0]
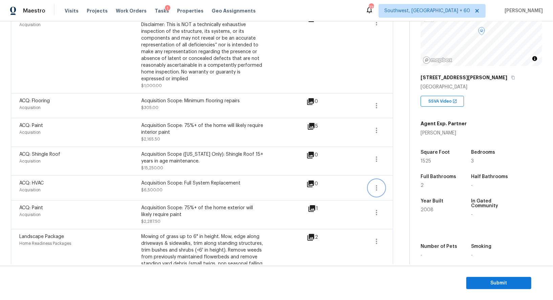
click at [371, 187] on button "button" at bounding box center [376, 188] width 16 height 16
click at [402, 186] on div "Edit" at bounding box center [415, 186] width 53 height 7
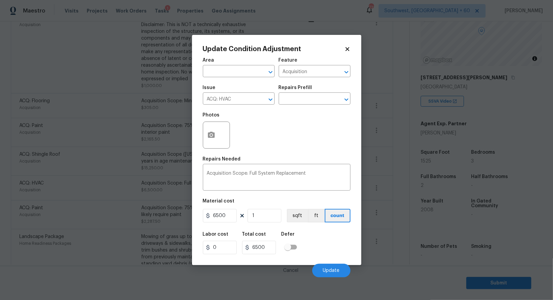
click at [405, 221] on body "Maestro Visits Projects Work Orders Tasks 1 Properties Geo Assignments 738 Sout…" at bounding box center [276, 150] width 553 height 300
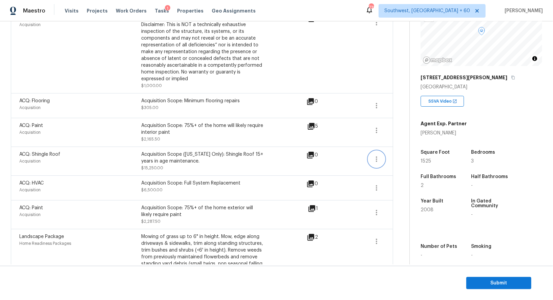
click at [380, 157] on icon "button" at bounding box center [376, 159] width 8 height 8
click at [395, 159] on div "Edit" at bounding box center [415, 157] width 53 height 7
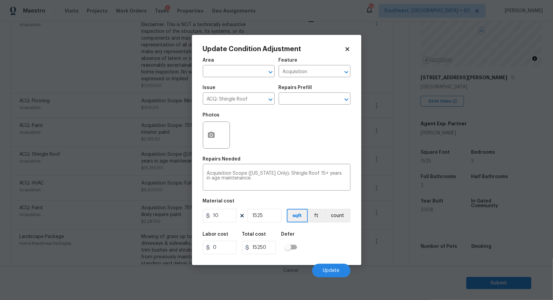
click at [395, 196] on body "Maestro Visits Projects Work Orders Tasks 1 Properties Geo Assignments 738 Sout…" at bounding box center [276, 150] width 553 height 300
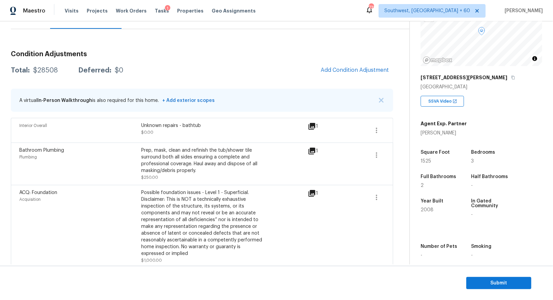
scroll to position [47, 0]
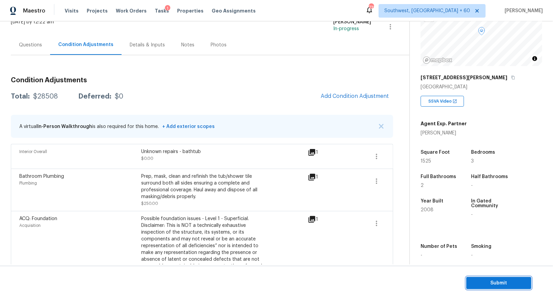
click at [505, 289] on button "Submit" at bounding box center [498, 283] width 65 height 13
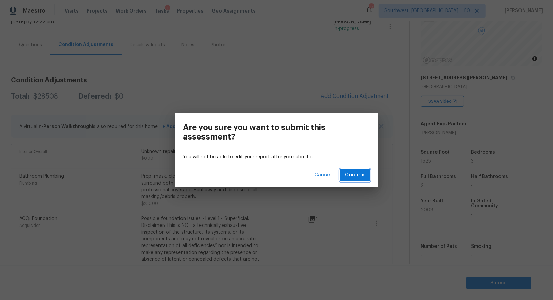
click at [351, 169] on button "Confirm" at bounding box center [355, 175] width 30 height 13
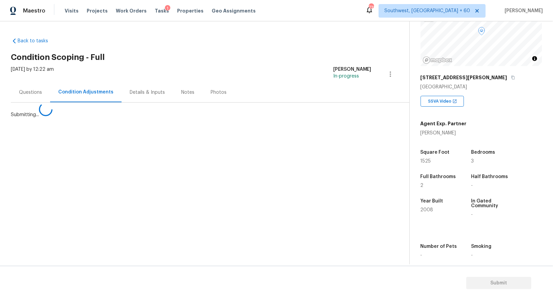
scroll to position [0, 0]
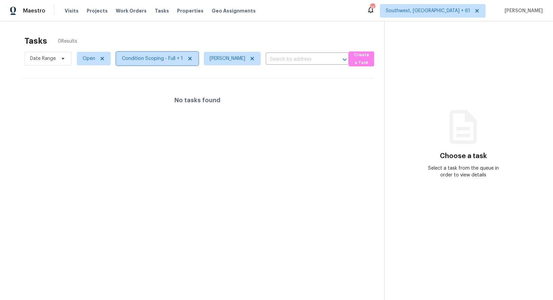
click at [136, 63] on span "Condition Scoping - Full + 1" at bounding box center [157, 59] width 82 height 14
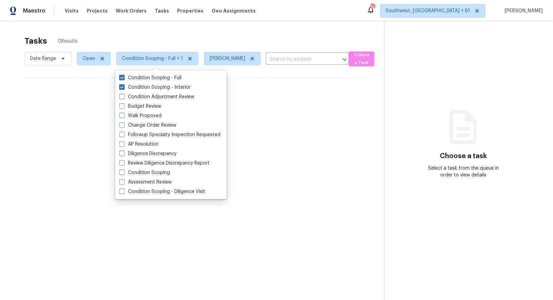
click at [260, 103] on div "No tasks found" at bounding box center [198, 100] width 352 height 43
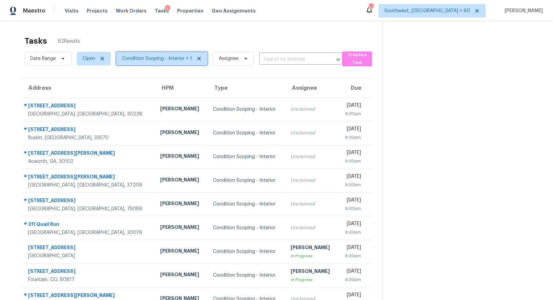
click at [174, 54] on span "Condition Scoping - Interior + 1" at bounding box center [161, 59] width 91 height 14
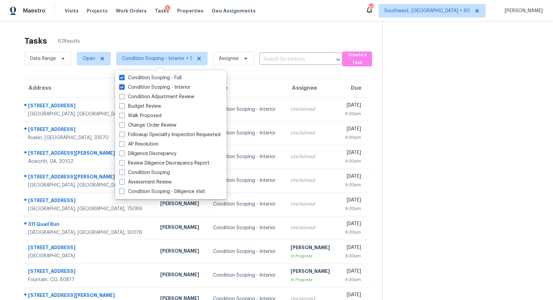
click at [204, 35] on div "Tasks 62 Results" at bounding box center [203, 41] width 358 height 18
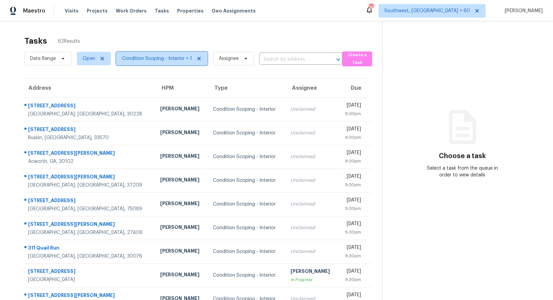
click at [168, 56] on span "Condition Scoping - Interior + 1" at bounding box center [157, 58] width 70 height 7
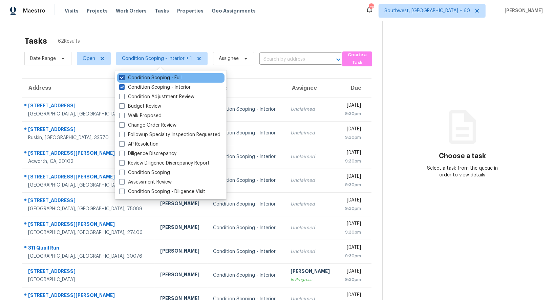
click at [168, 75] on label "Condition Scoping - Full" at bounding box center [150, 77] width 62 height 7
click at [124, 75] on input "Condition Scoping - Full" at bounding box center [121, 76] width 4 height 4
checkbox input "false"
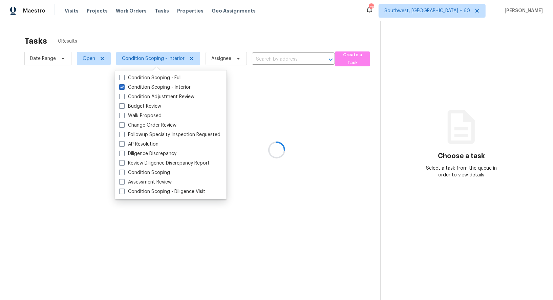
click at [223, 32] on div at bounding box center [276, 150] width 553 height 300
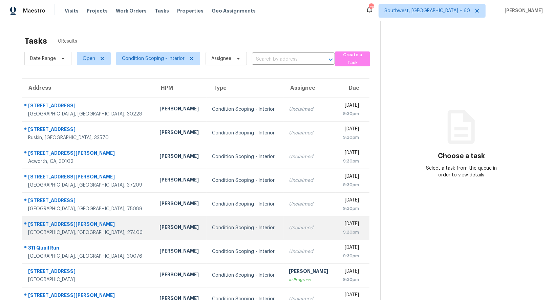
scroll to position [39, 0]
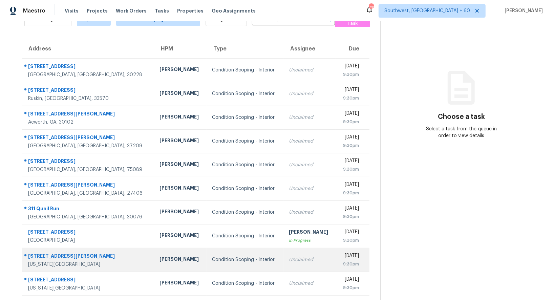
click at [289, 257] on div "Unclaimed" at bounding box center [310, 259] width 42 height 7
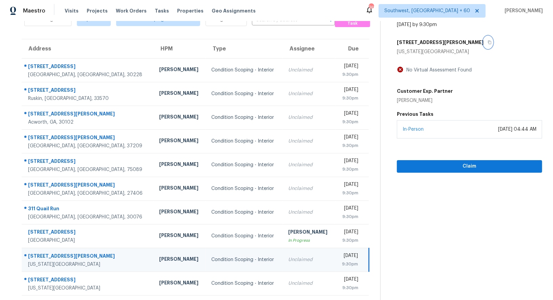
click at [488, 42] on icon "button" at bounding box center [489, 43] width 3 height 4
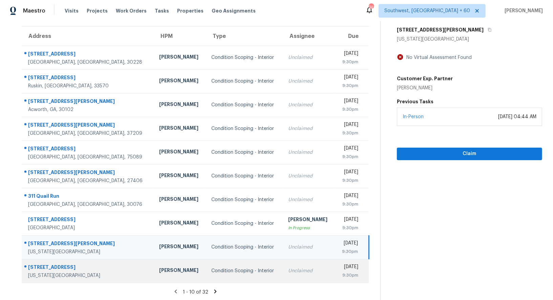
click at [290, 272] on div "Unclaimed" at bounding box center [309, 270] width 42 height 7
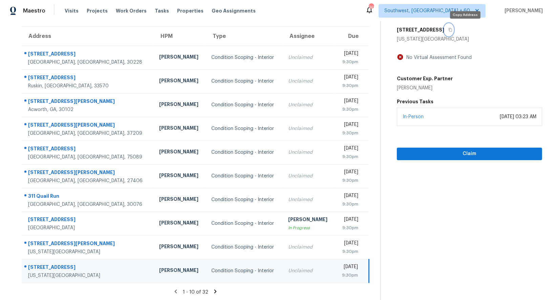
click at [452, 31] on icon "button" at bounding box center [450, 30] width 3 height 4
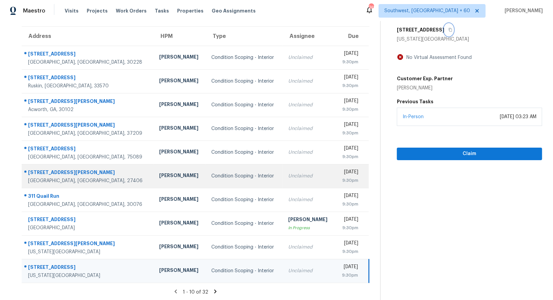
scroll to position [0, 0]
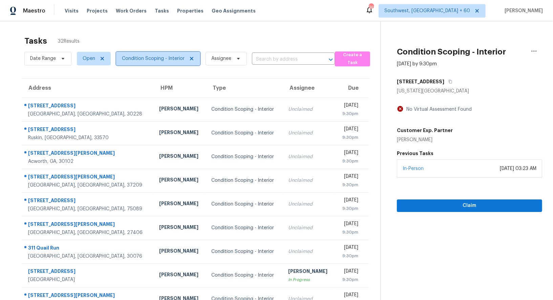
click at [162, 54] on span "Condition Scoping - Interior" at bounding box center [158, 59] width 84 height 14
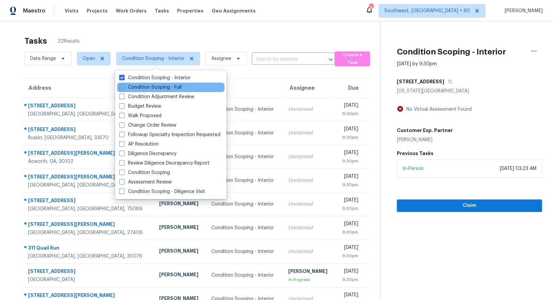
click at [160, 87] on label "Condition Scoping - Full" at bounding box center [150, 87] width 62 height 7
click at [124, 87] on input "Condition Scoping - Full" at bounding box center [121, 86] width 4 height 4
checkbox input "true"
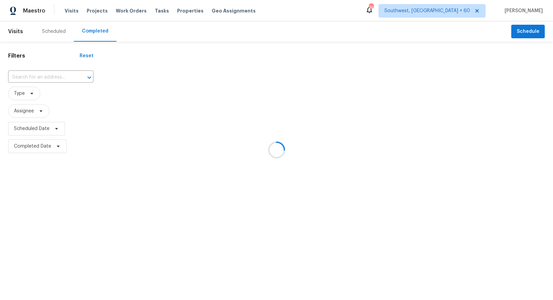
click at [56, 82] on div at bounding box center [276, 150] width 553 height 300
click at [48, 72] on div at bounding box center [276, 150] width 553 height 300
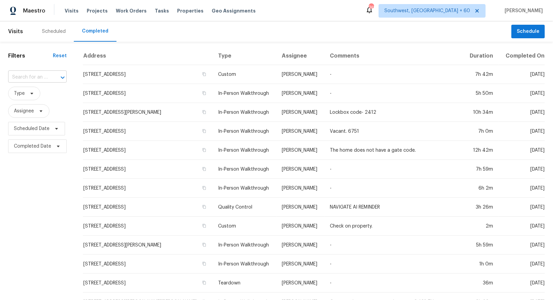
click at [49, 76] on div at bounding box center [58, 77] width 18 height 9
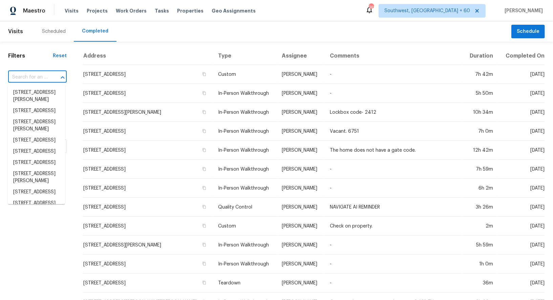
paste input "[STREET_ADDRESS][PERSON_NAME][US_STATE]"
type input "[STREET_ADDRESS][PERSON_NAME][US_STATE]"
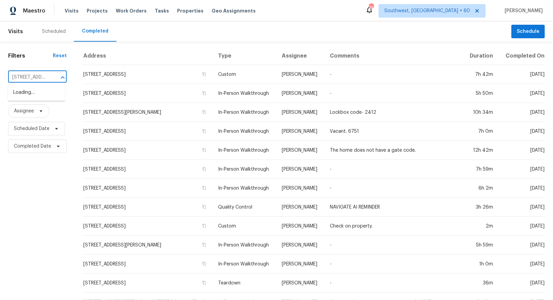
scroll to position [0, 82]
click at [40, 92] on li "[STREET_ADDRESS][PERSON_NAME][US_STATE]" at bounding box center [36, 99] width 57 height 25
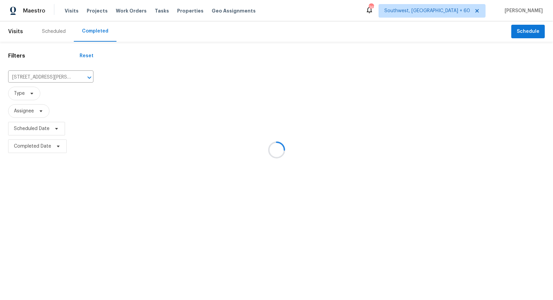
click at [120, 80] on div at bounding box center [276, 150] width 553 height 300
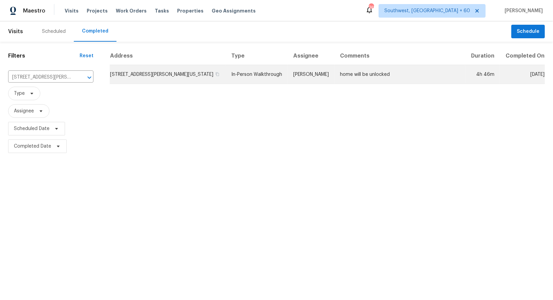
click at [126, 75] on td "[STREET_ADDRESS][PERSON_NAME][US_STATE]" at bounding box center [168, 74] width 116 height 19
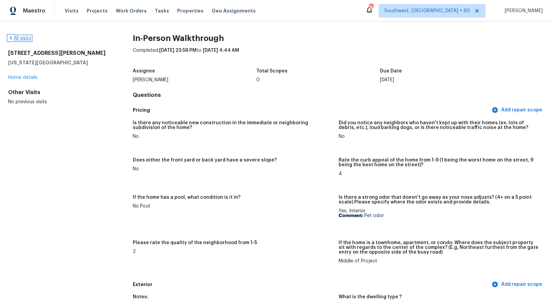
click at [26, 38] on link "All visits" at bounding box center [19, 38] width 23 height 5
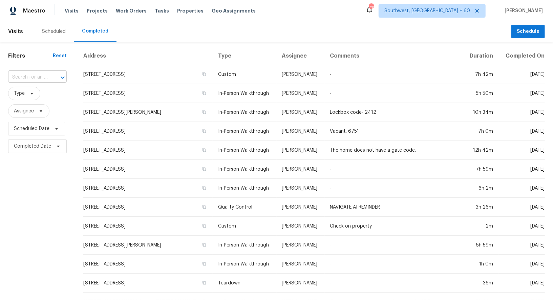
click at [28, 78] on input "text" at bounding box center [28, 77] width 40 height 10
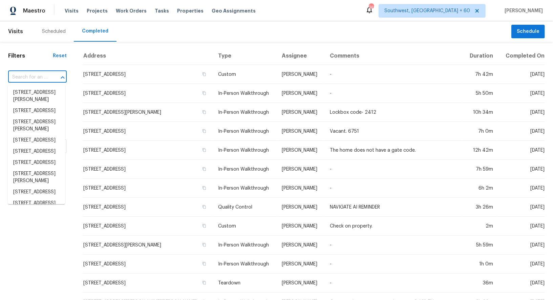
paste input "[STREET_ADDRESS][US_STATE]"
type input "[STREET_ADDRESS][US_STATE]"
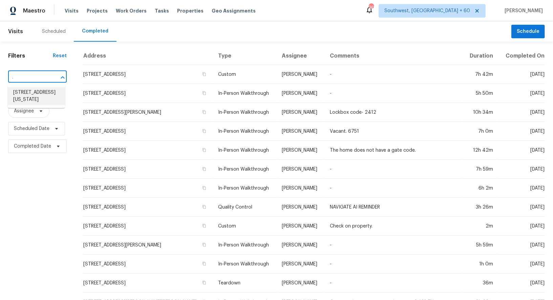
click at [48, 102] on li "[STREET_ADDRESS][US_STATE]" at bounding box center [36, 96] width 57 height 18
